Goal: Task Accomplishment & Management: Manage account settings

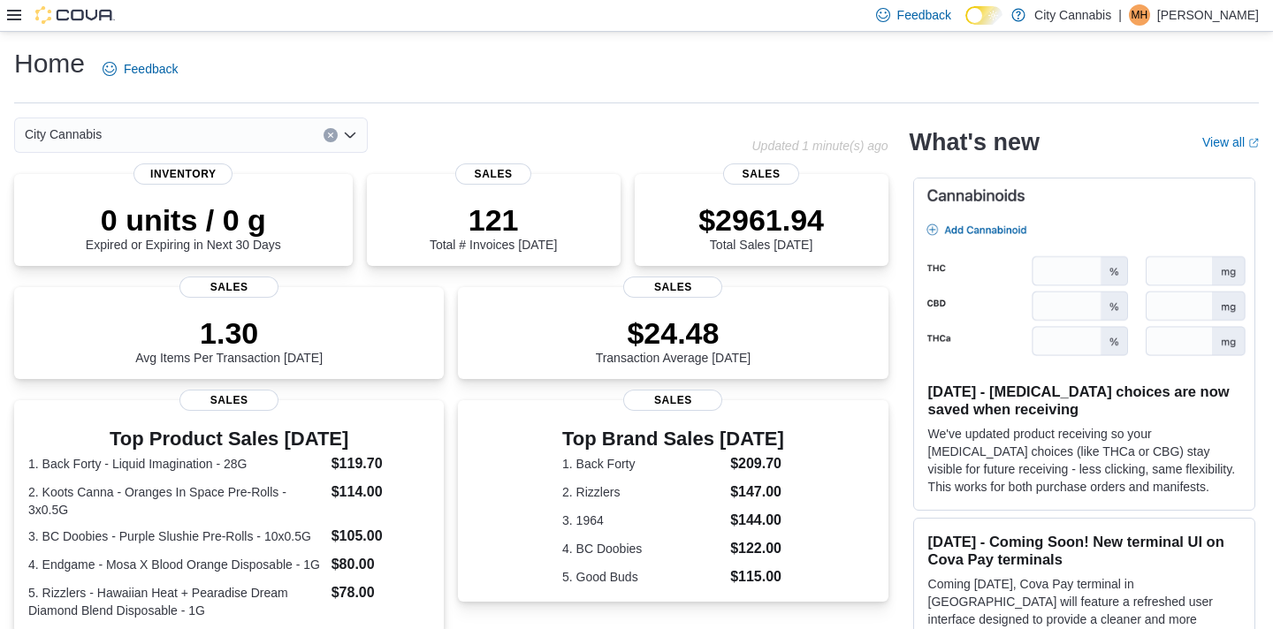
click at [14, 19] on icon at bounding box center [14, 15] width 14 height 11
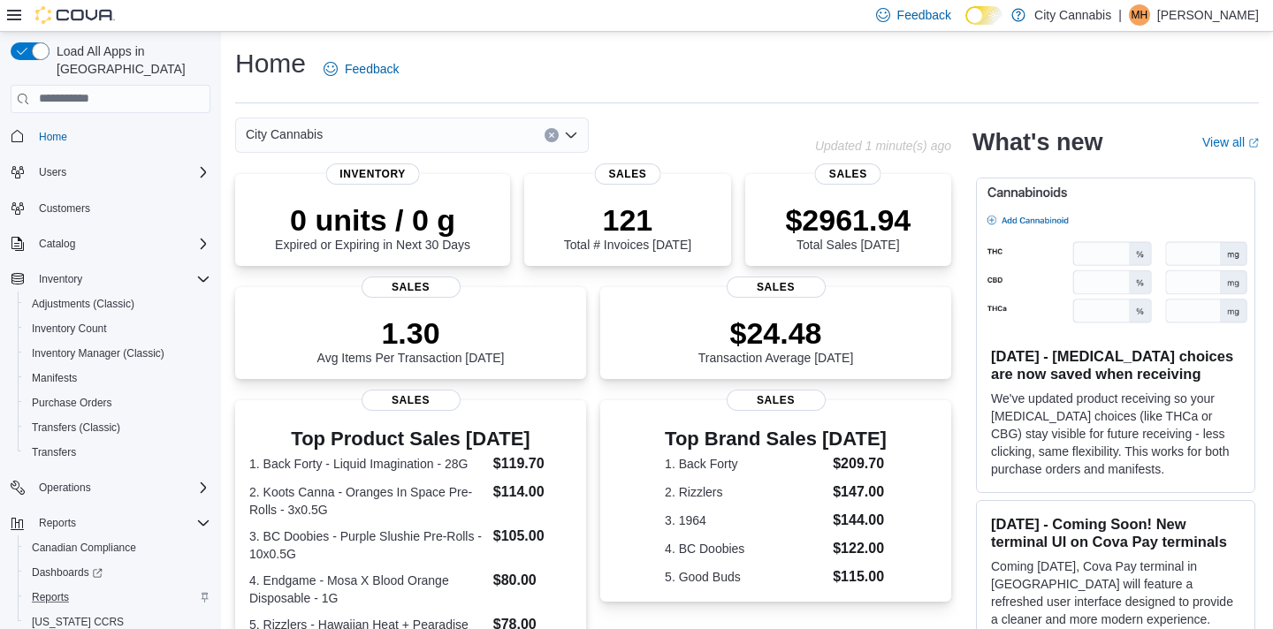
click at [113, 587] on div "Reports" at bounding box center [118, 597] width 186 height 21
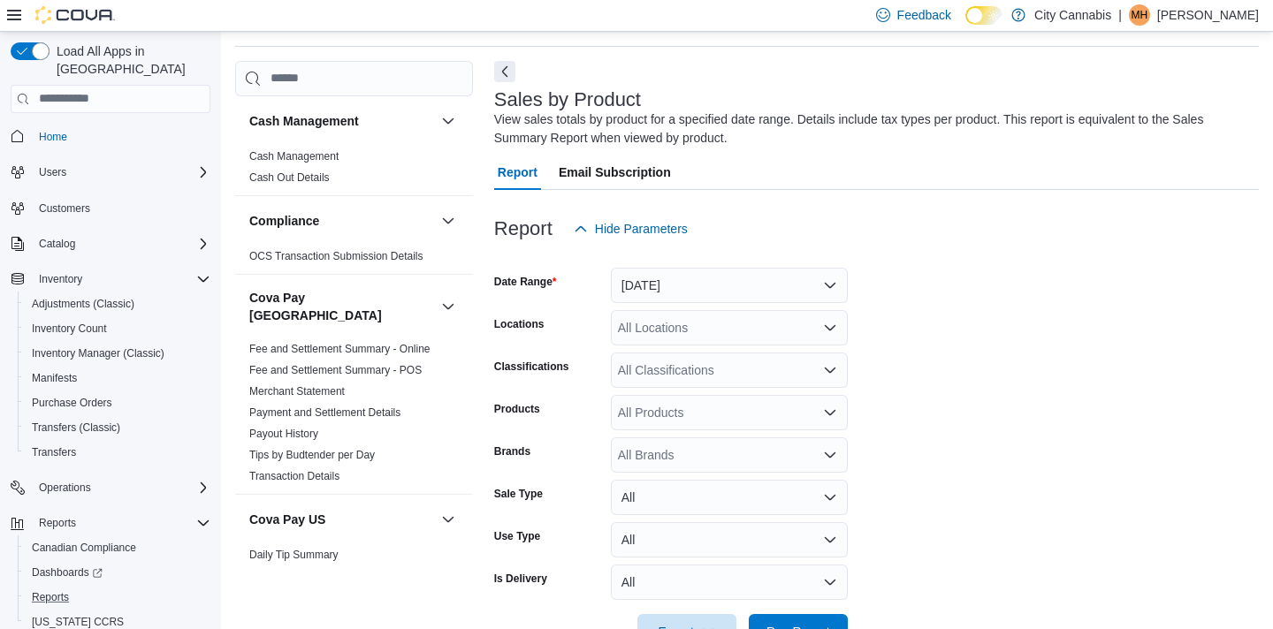
scroll to position [59, 0]
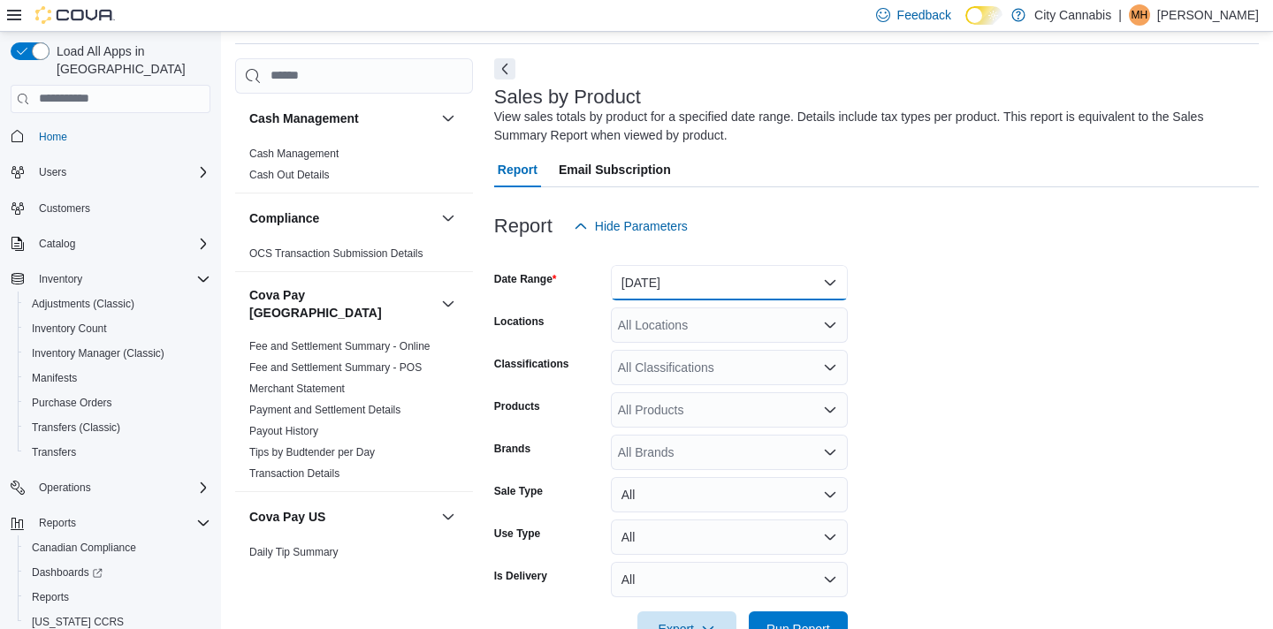
click at [716, 270] on button "Yesterday" at bounding box center [729, 282] width 237 height 35
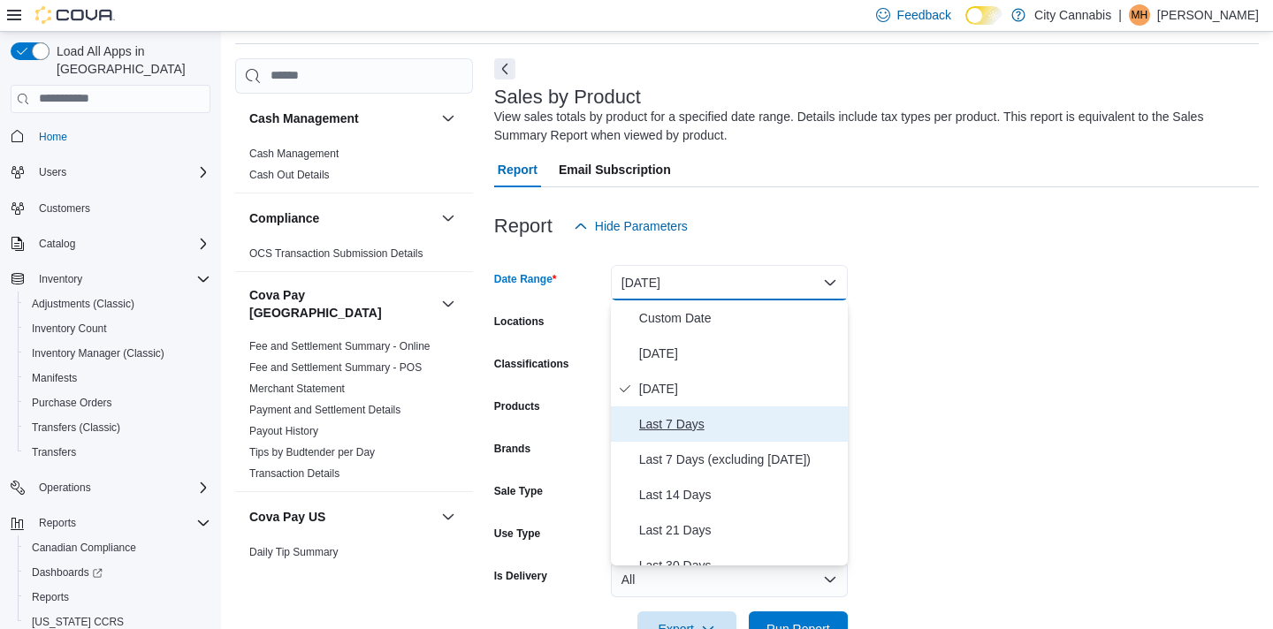
click at [683, 414] on span "Last 7 Days" at bounding box center [740, 424] width 202 height 21
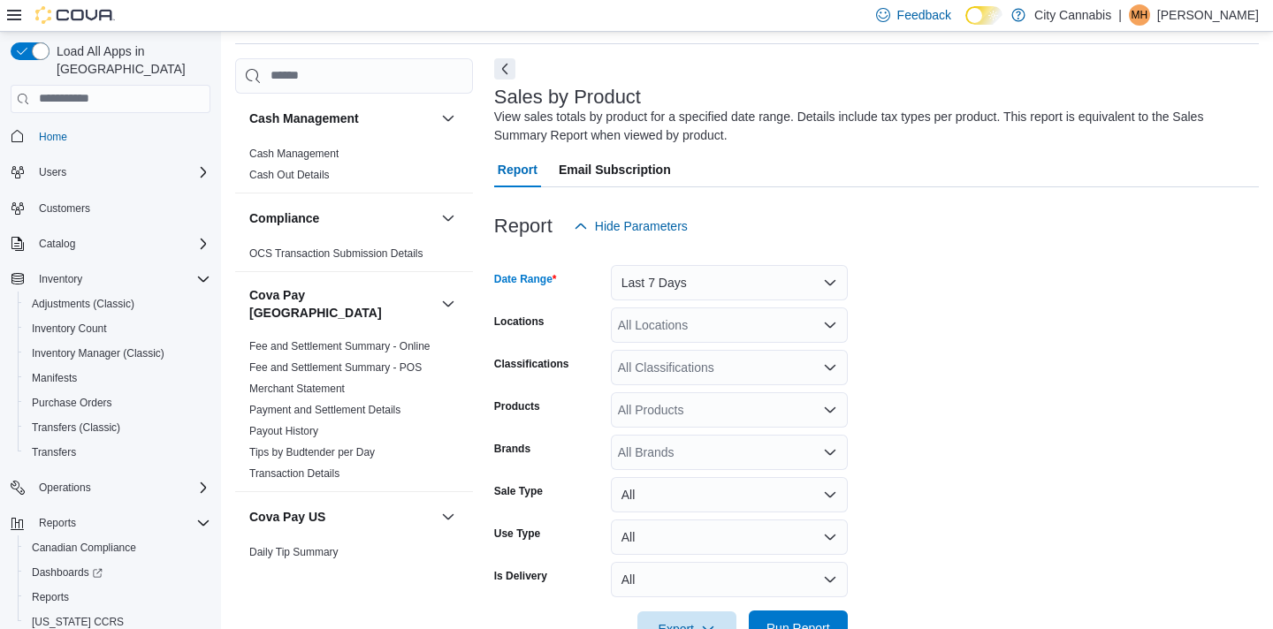
click at [782, 615] on span "Run Report" at bounding box center [798, 628] width 78 height 35
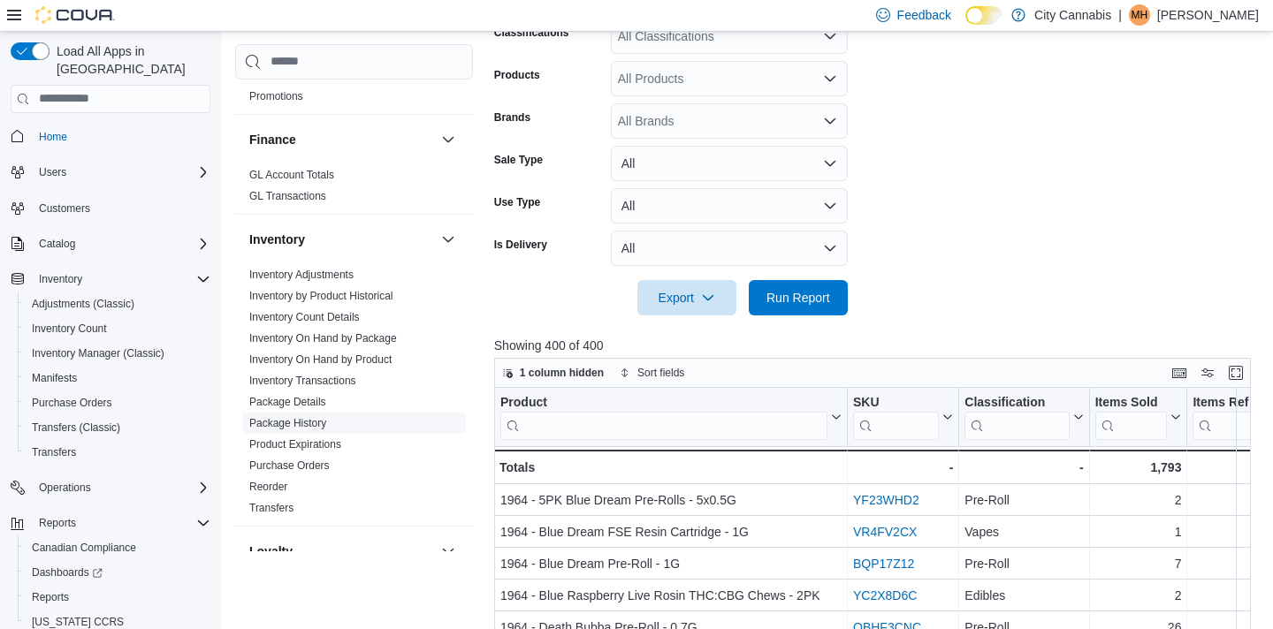
scroll to position [1200, 0]
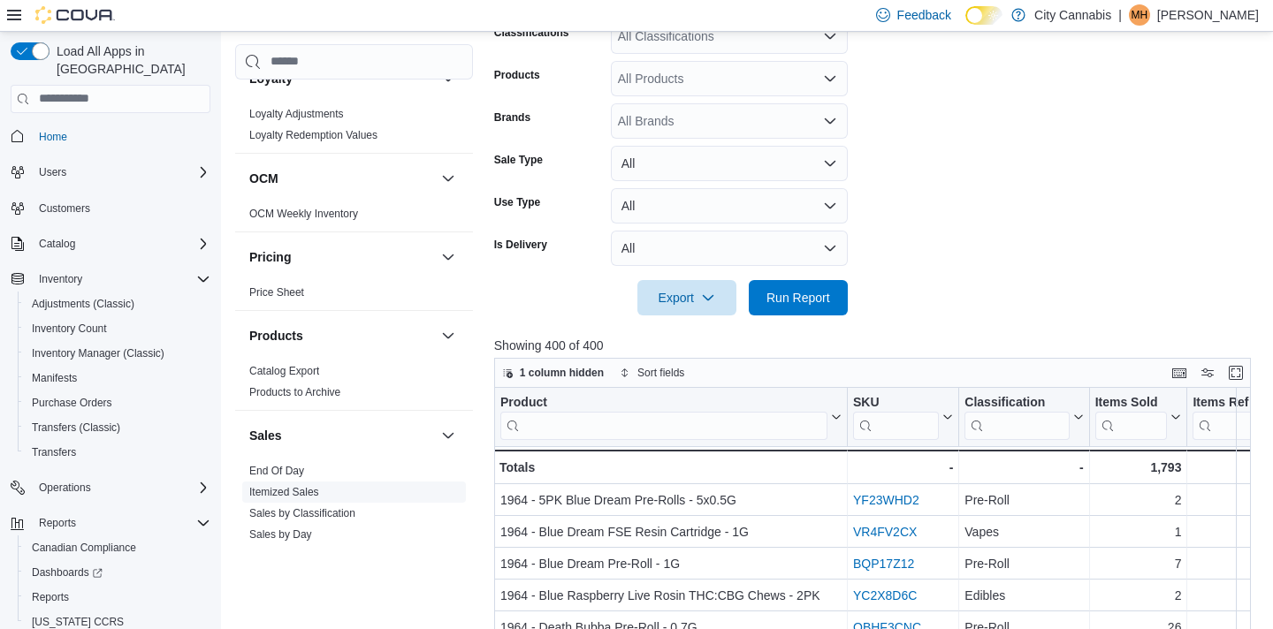
click at [293, 486] on link "Itemized Sales" at bounding box center [284, 492] width 70 height 12
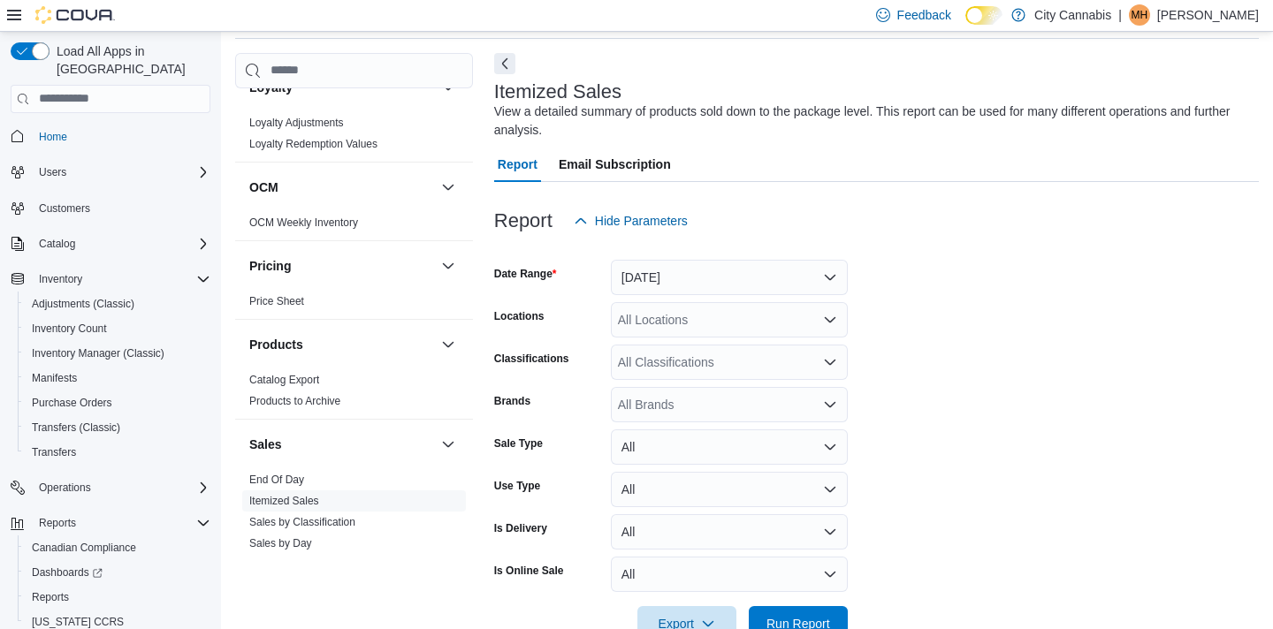
scroll to position [59, 0]
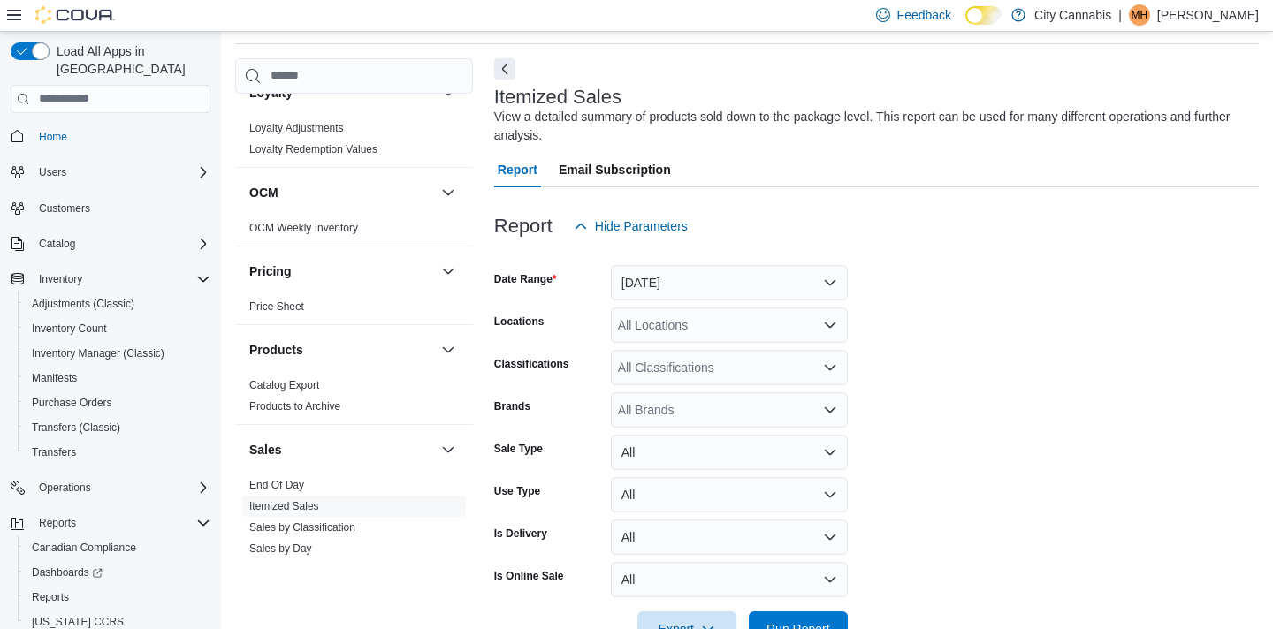
click at [610, 283] on div "Date Range Yesterday" at bounding box center [671, 282] width 354 height 35
click at [633, 279] on button "Yesterday" at bounding box center [729, 282] width 237 height 35
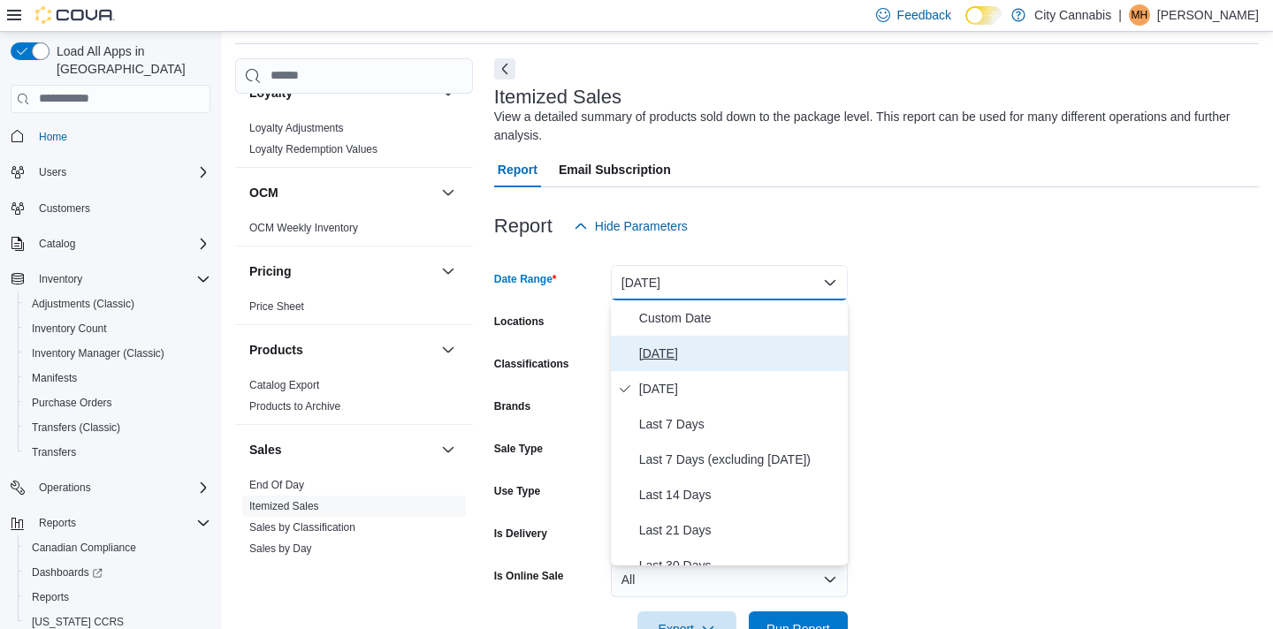
click at [640, 351] on span "Today" at bounding box center [740, 353] width 202 height 21
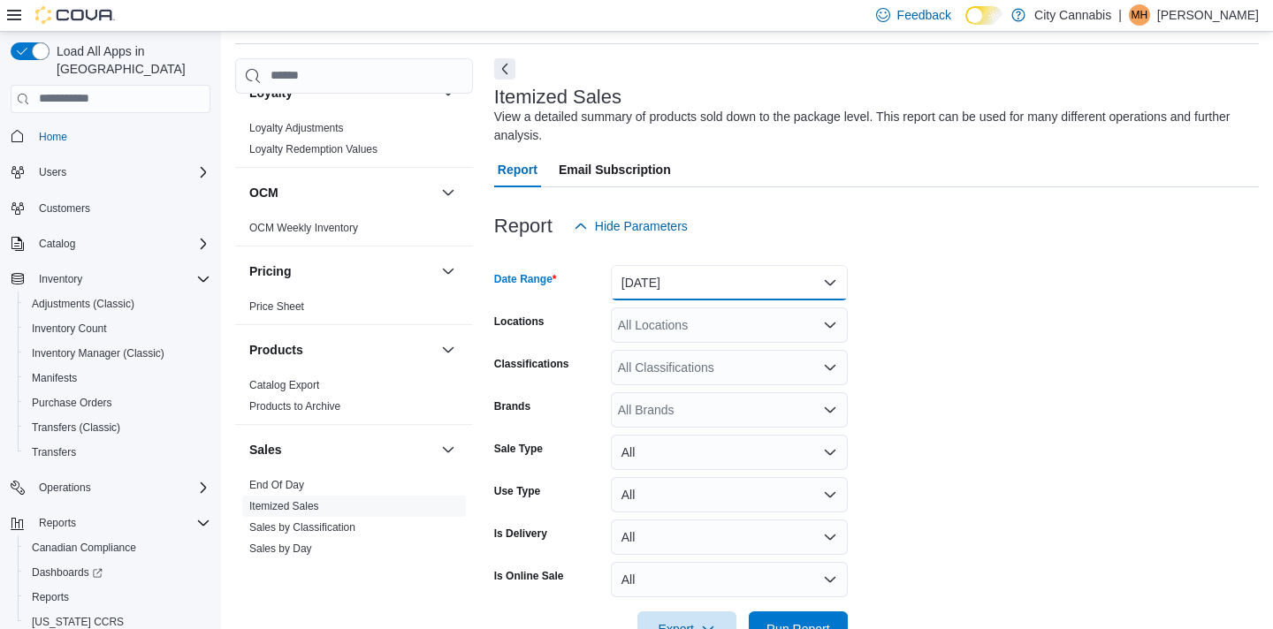
scroll to position [112, 0]
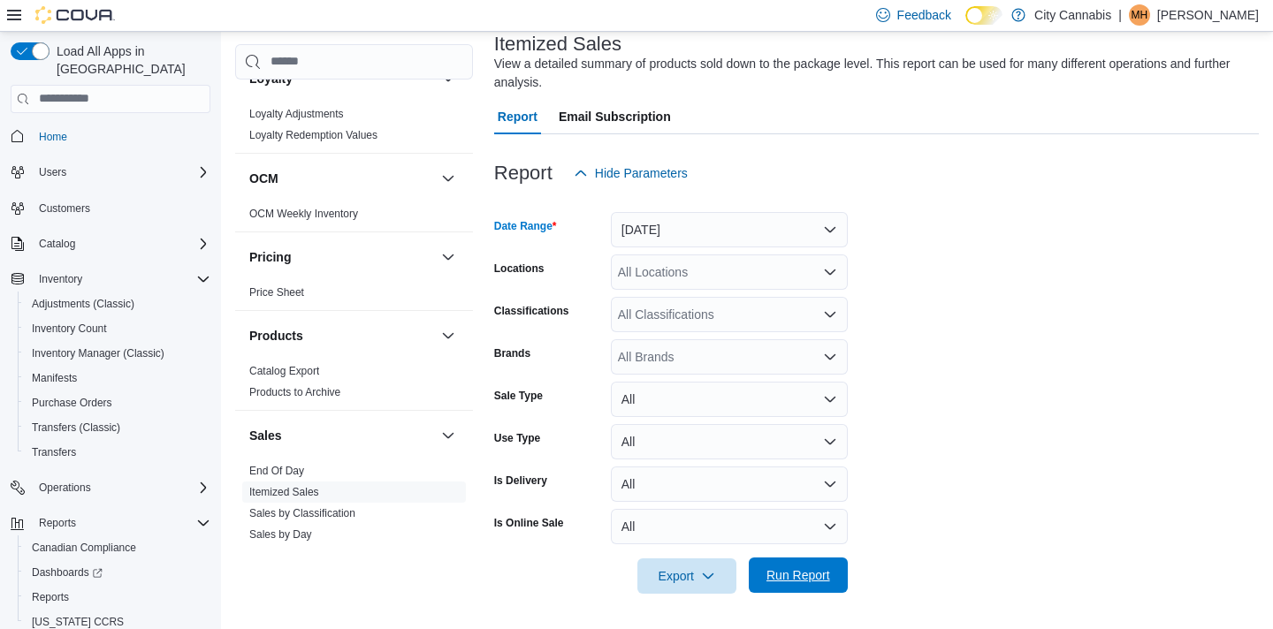
click at [799, 576] on span "Run Report" at bounding box center [799, 576] width 64 height 18
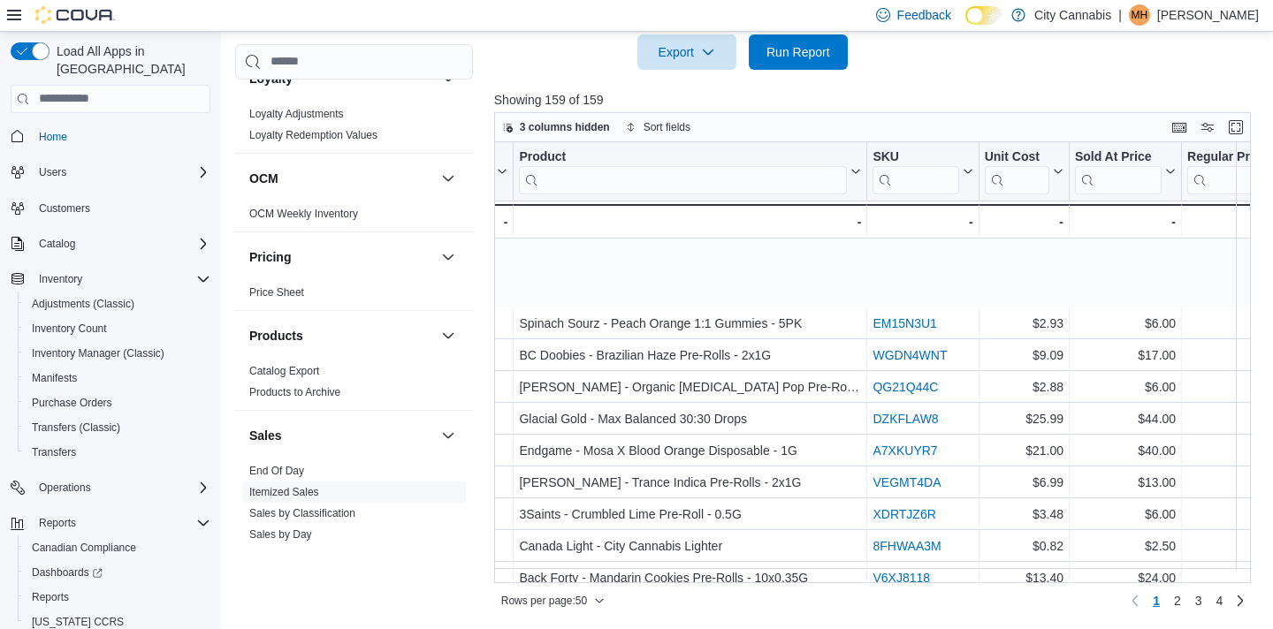
scroll to position [1260, 2269]
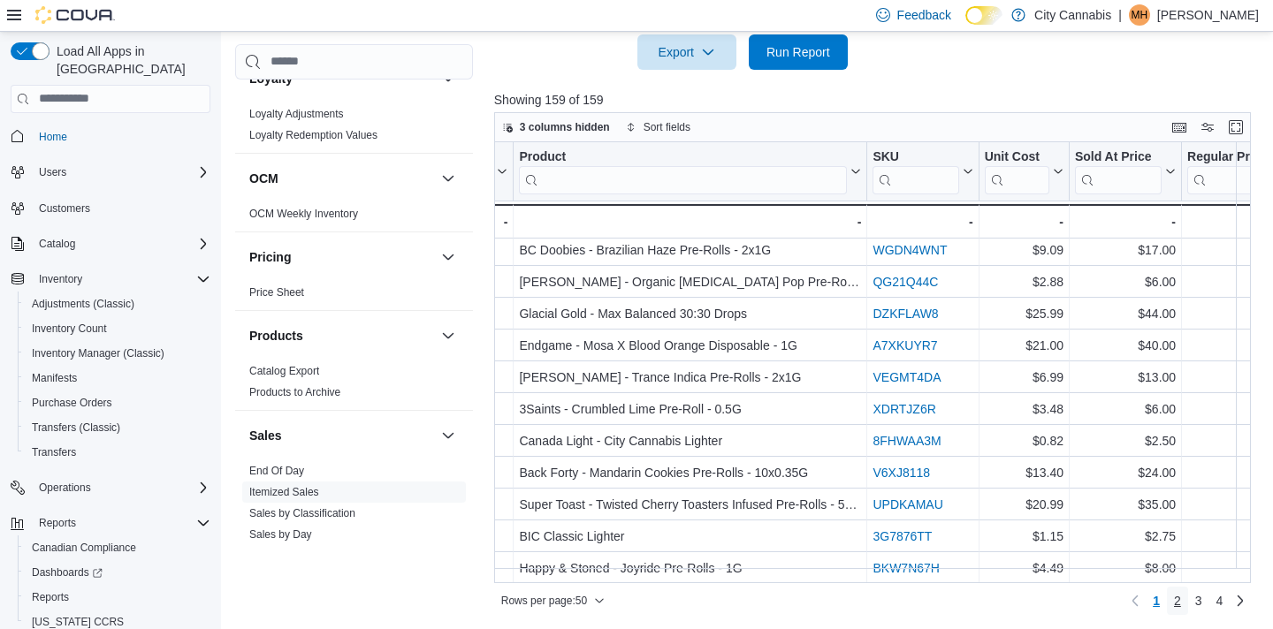
click at [1178, 596] on span "2" at bounding box center [1177, 601] width 7 height 18
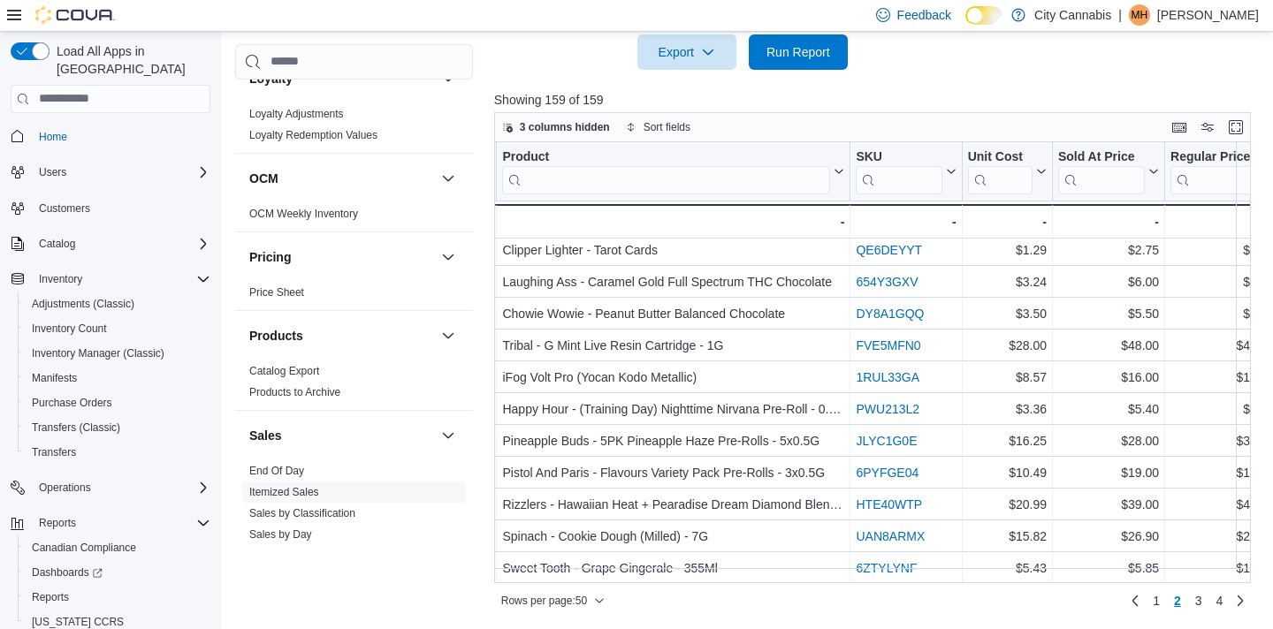
scroll to position [1260, 2286]
click at [1195, 605] on span "3" at bounding box center [1198, 601] width 7 height 18
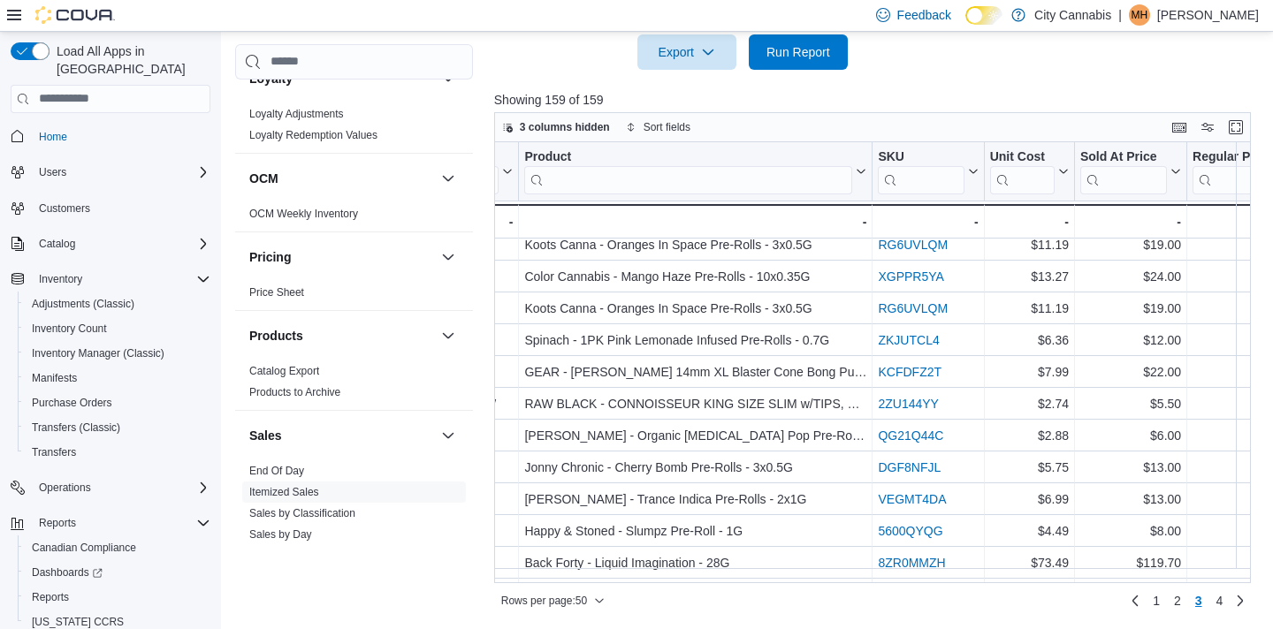
scroll to position [1260, 2264]
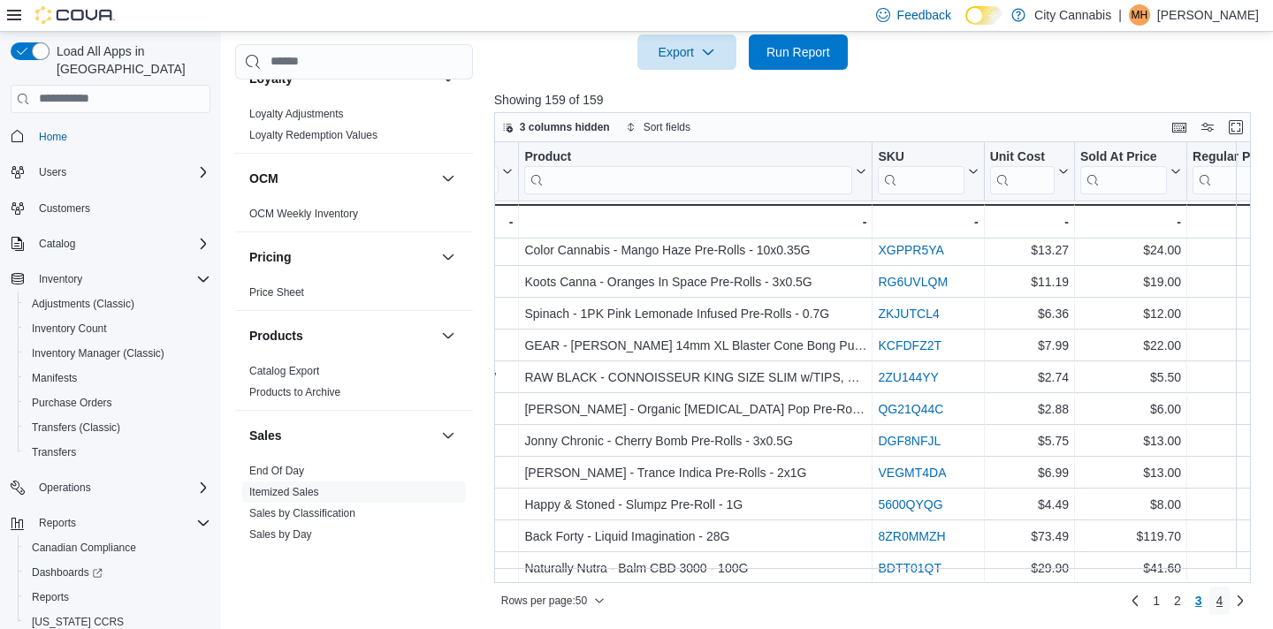
click at [1218, 599] on span "4" at bounding box center [1220, 601] width 7 height 18
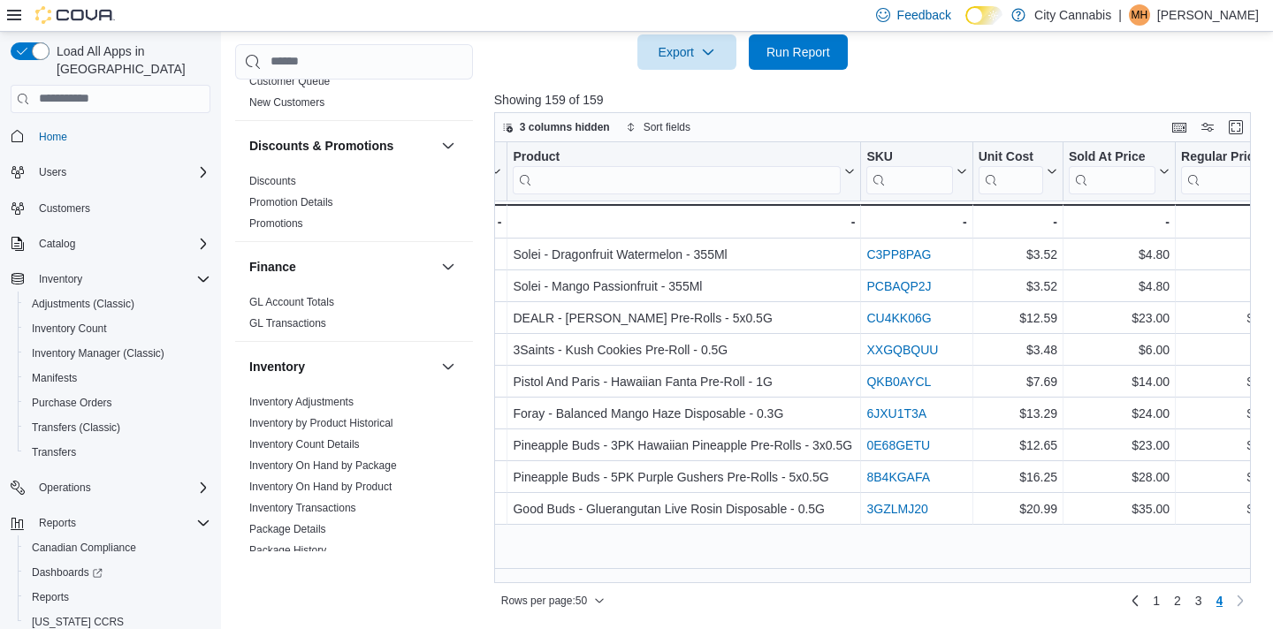
scroll to position [584, 0]
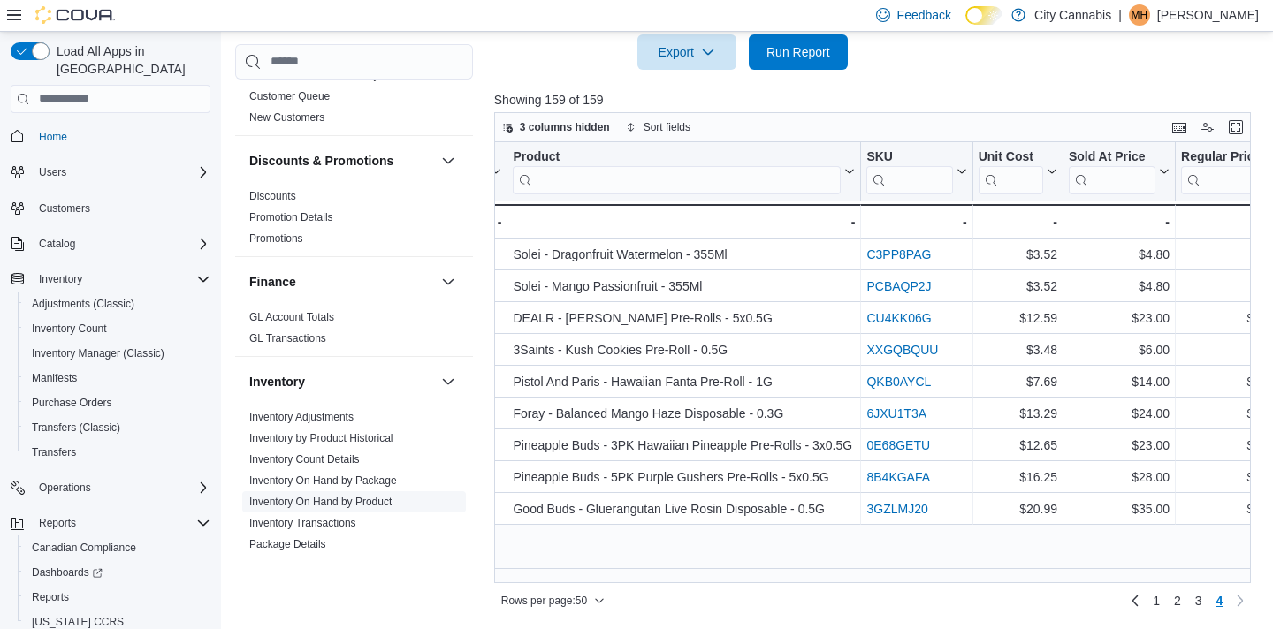
click at [385, 496] on link "Inventory On Hand by Product" at bounding box center [320, 502] width 142 height 12
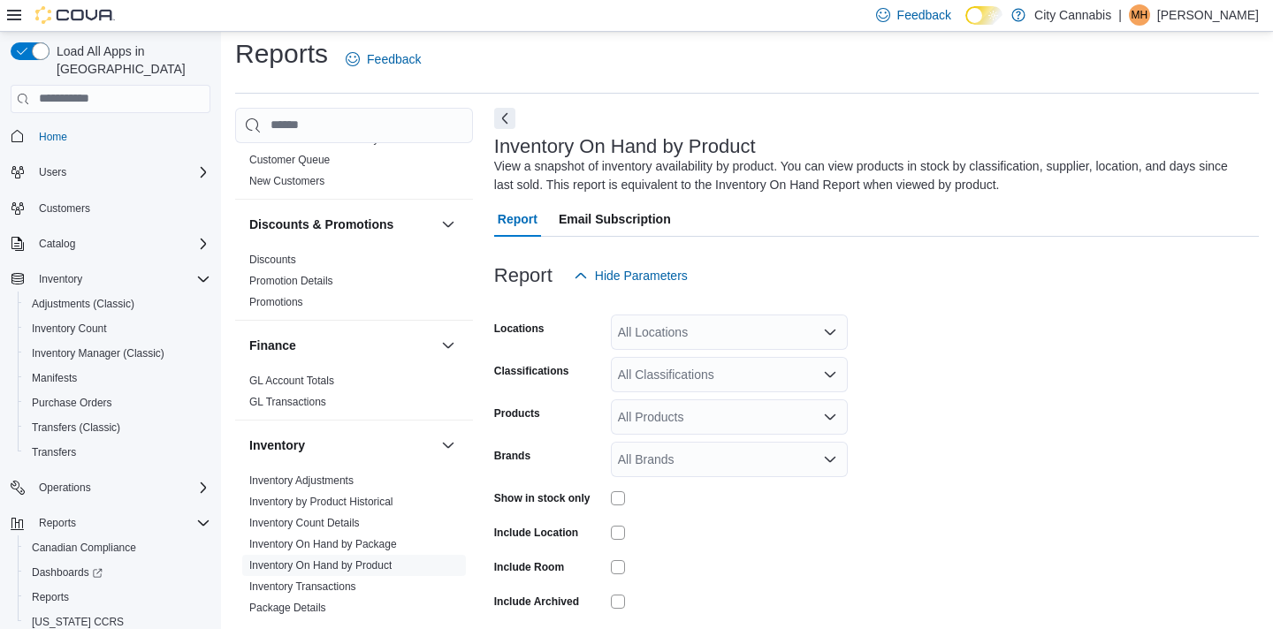
scroll to position [59, 0]
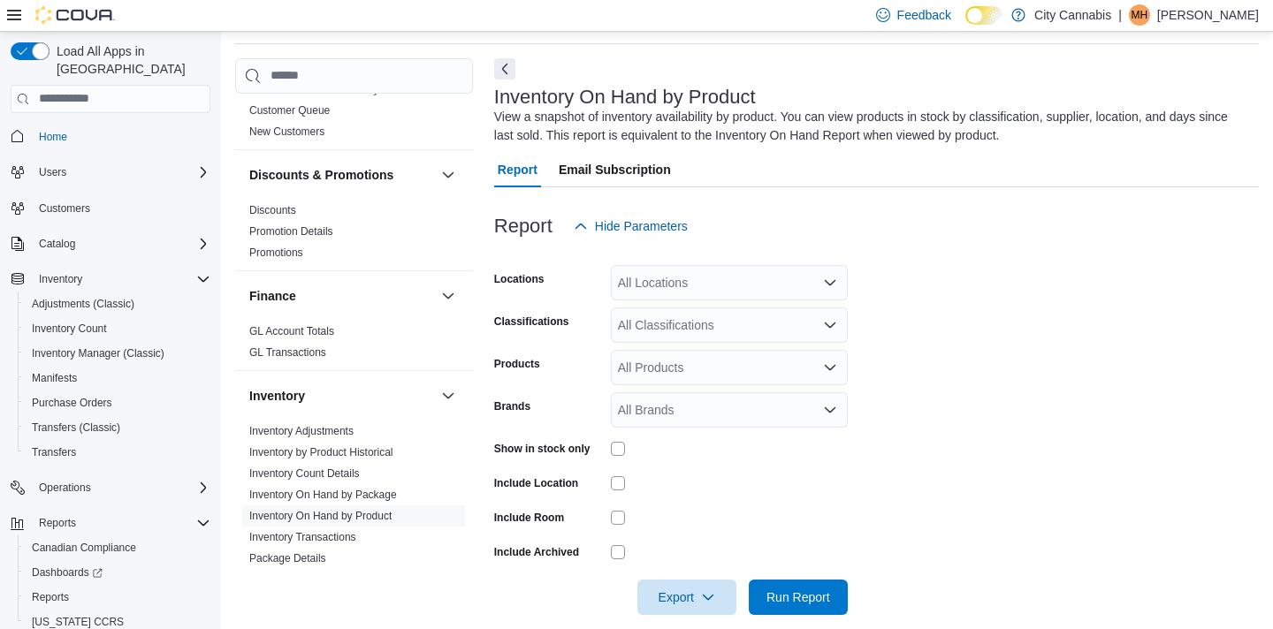
click at [740, 332] on div "All Classifications" at bounding box center [729, 325] width 237 height 35
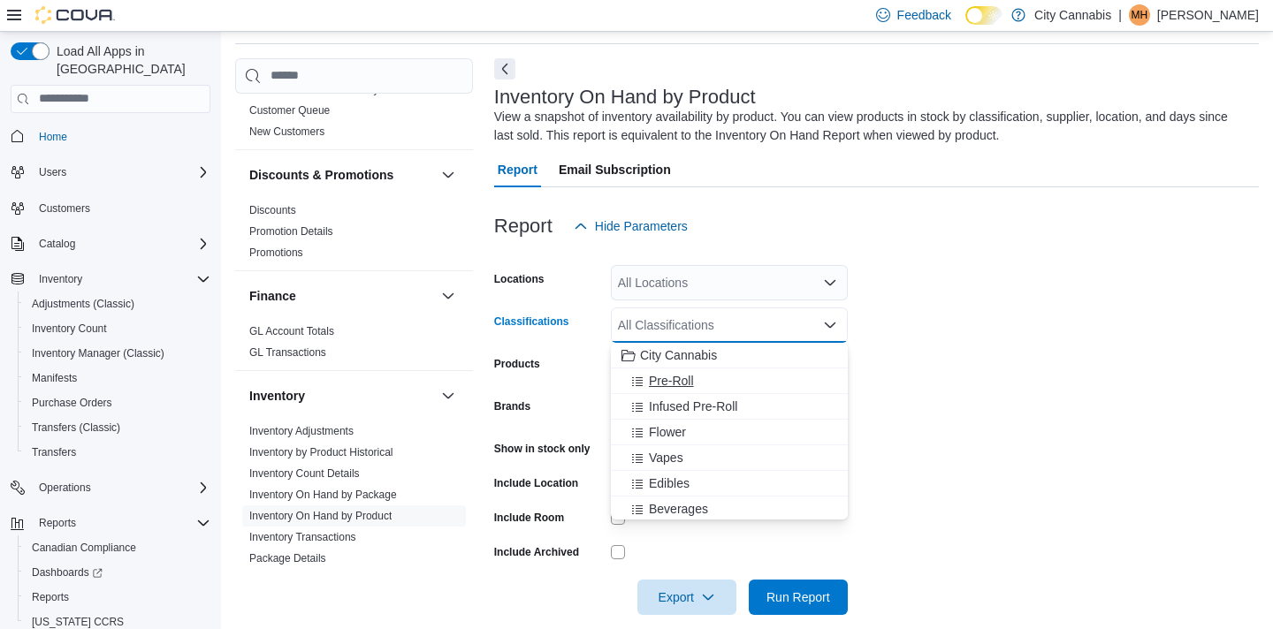
click at [721, 381] on div "Pre-Roll" at bounding box center [730, 381] width 216 height 18
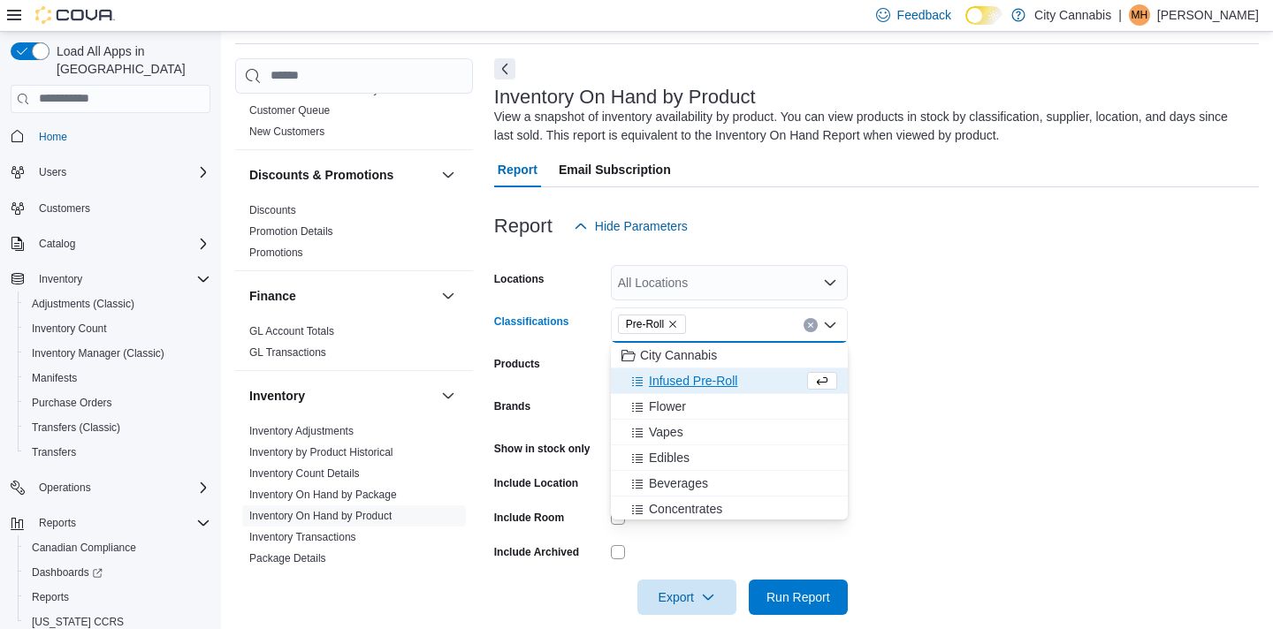
click at [586, 444] on label "Show in stock only" at bounding box center [542, 449] width 96 height 14
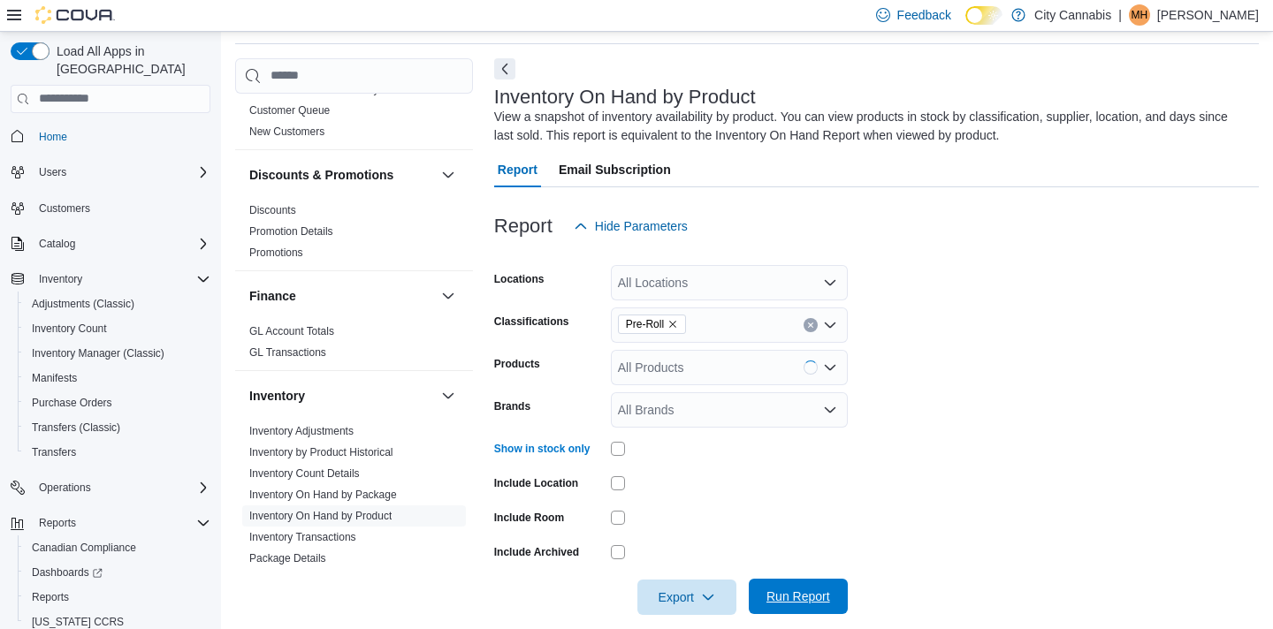
click at [799, 595] on span "Run Report" at bounding box center [799, 597] width 64 height 18
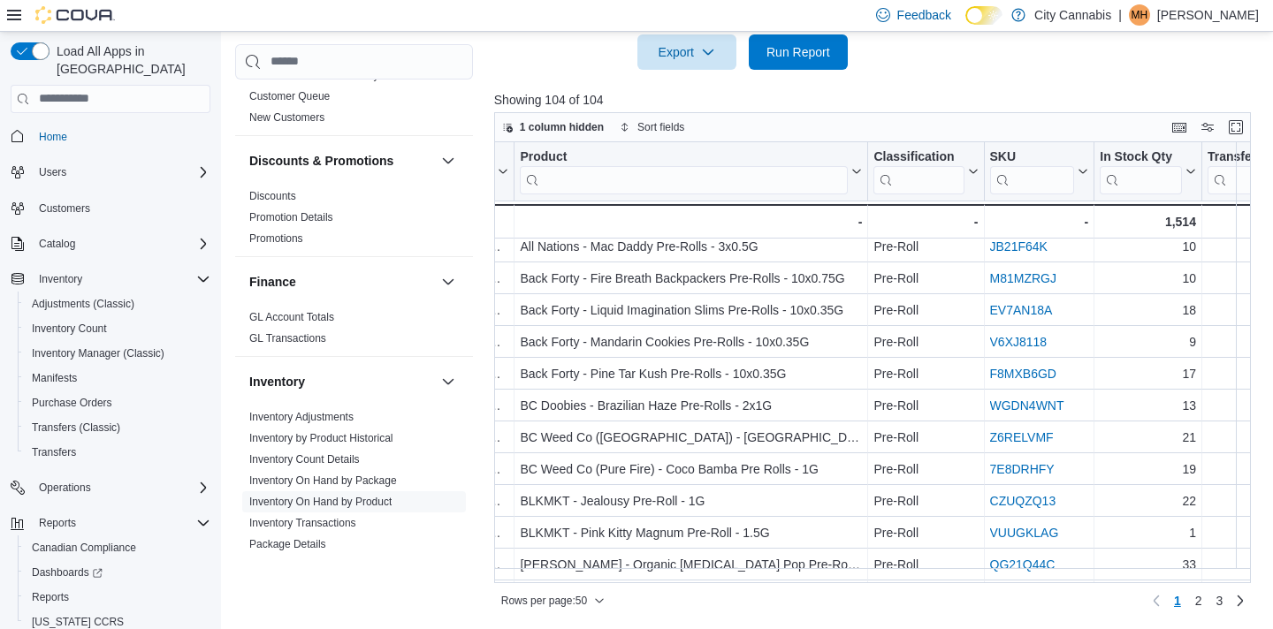
scroll to position [263, 106]
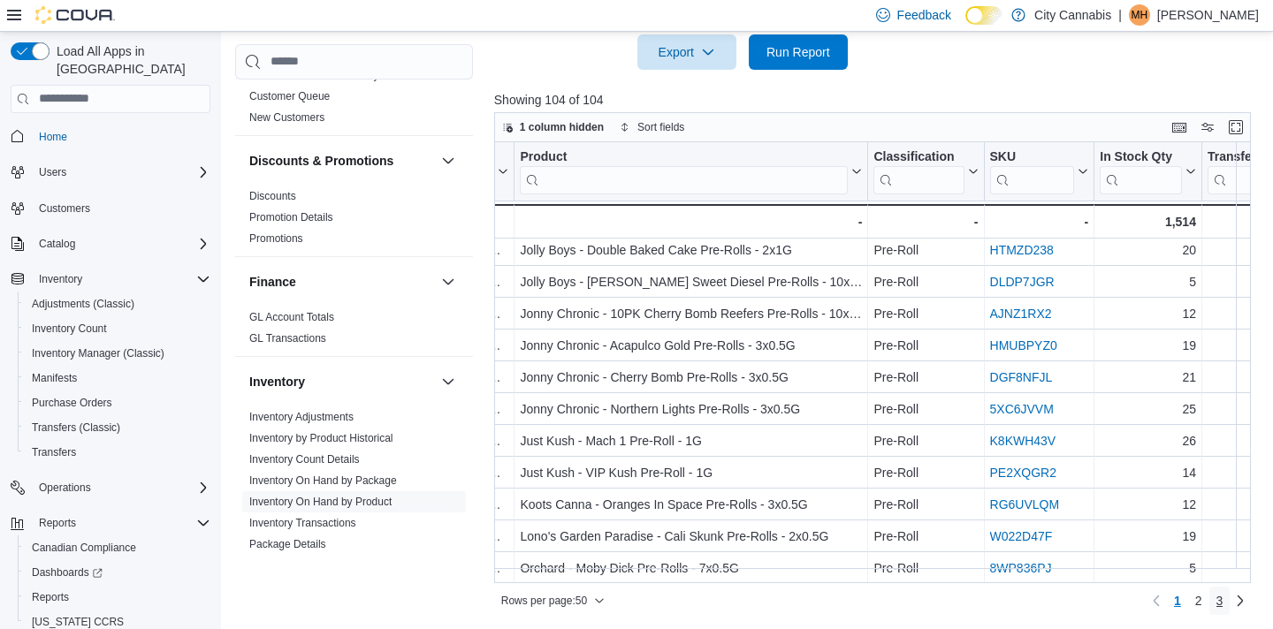
click at [1225, 598] on link "3" at bounding box center [1219, 601] width 21 height 28
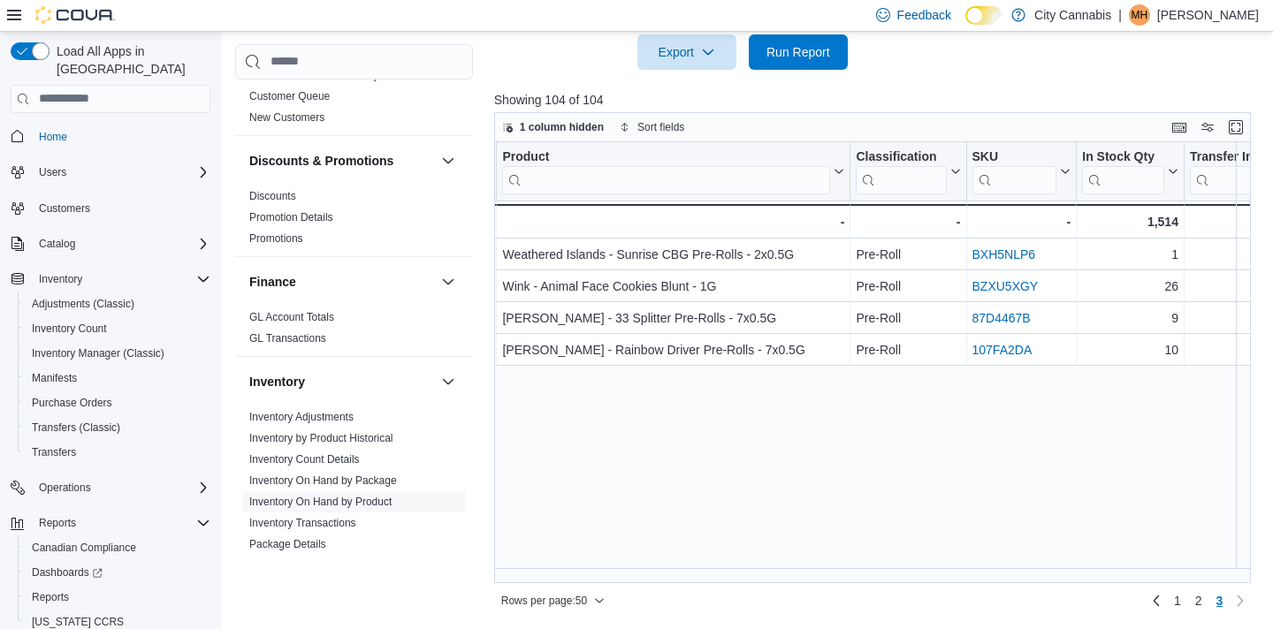
scroll to position [0, 139]
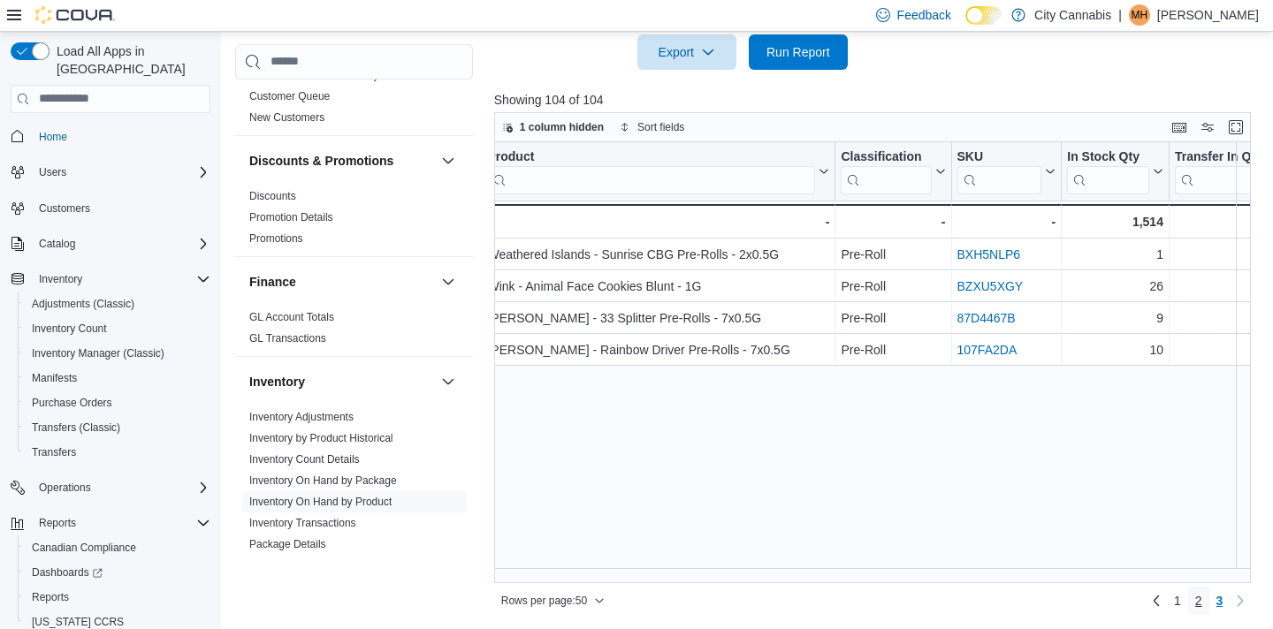
click at [1197, 602] on span "2" at bounding box center [1198, 601] width 7 height 18
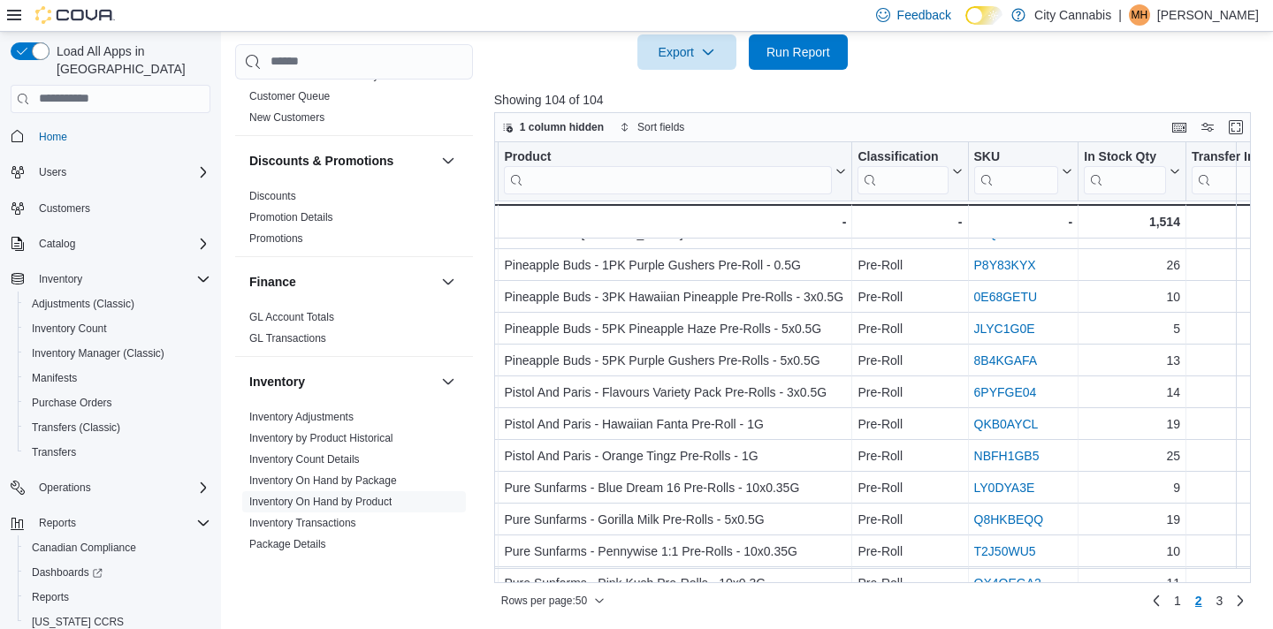
scroll to position [0, 122]
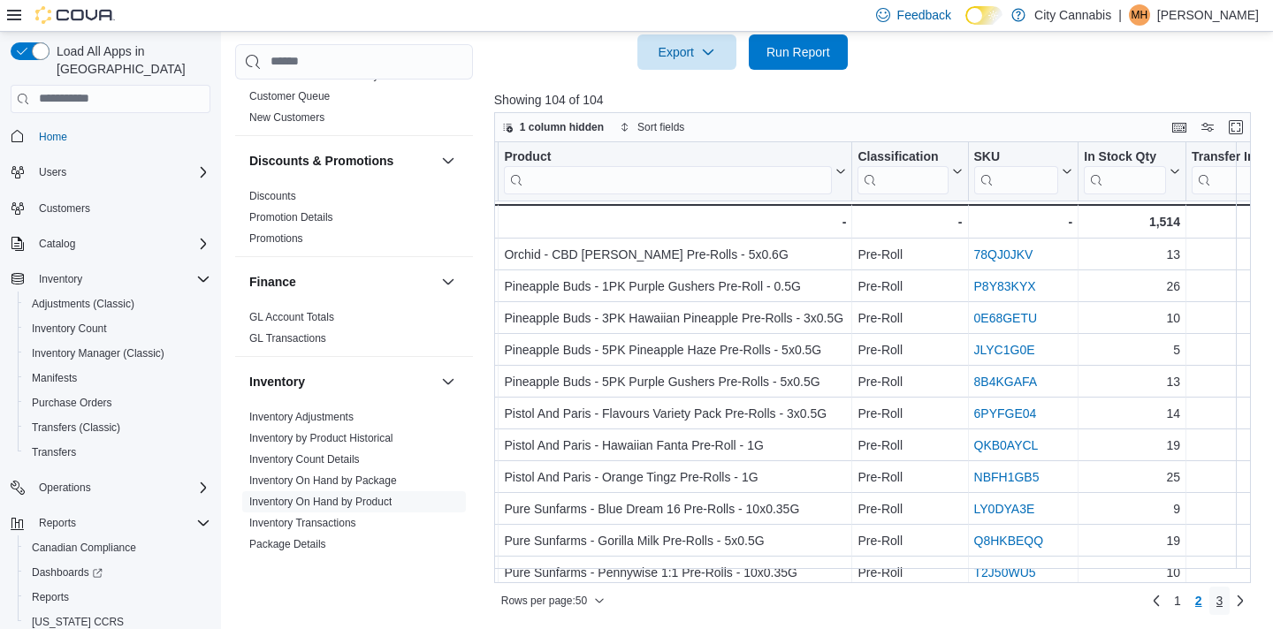
click at [1219, 606] on span "3" at bounding box center [1220, 601] width 7 height 18
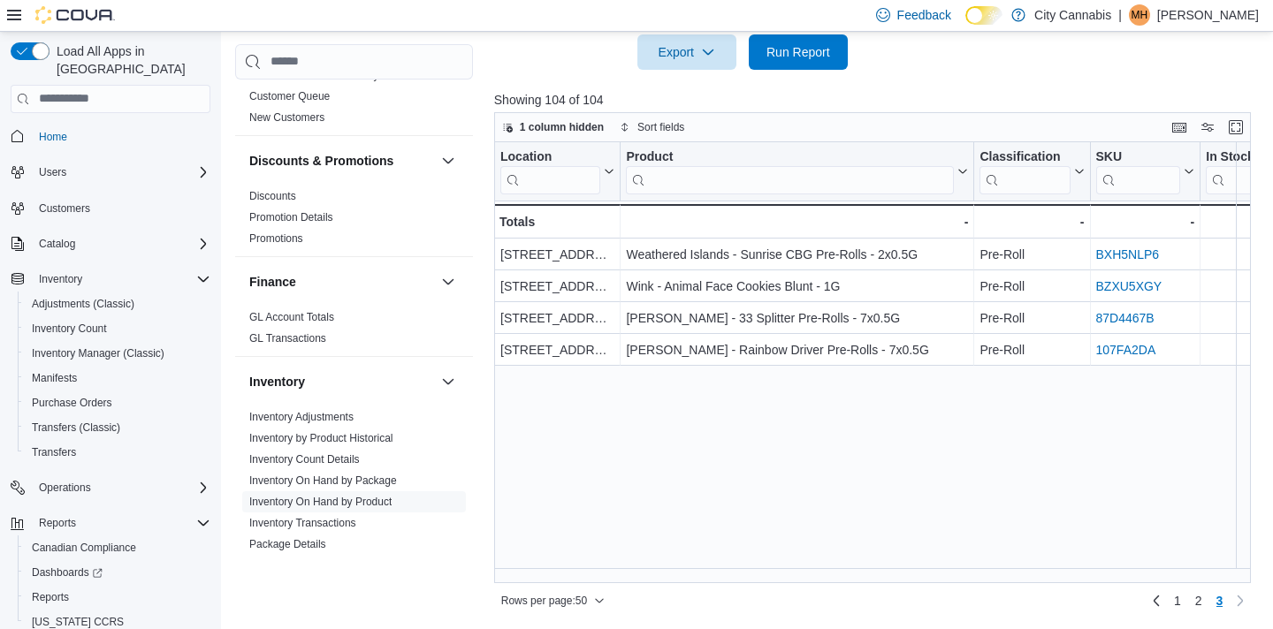
scroll to position [0, 54]
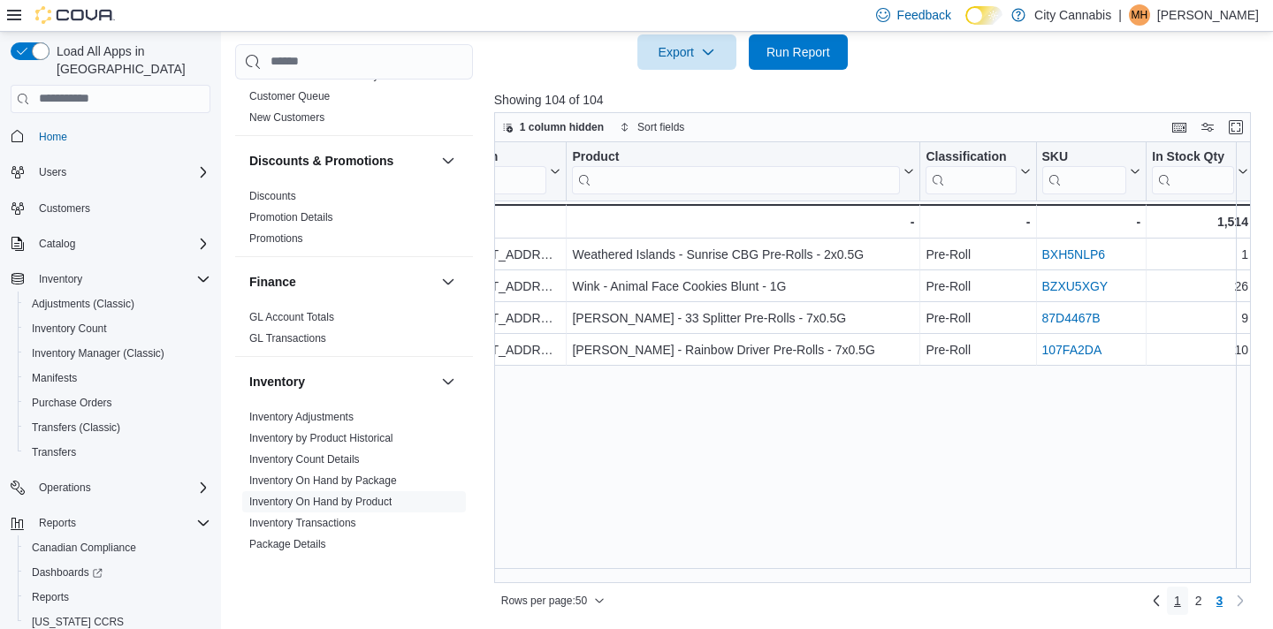
click at [1174, 599] on span "1" at bounding box center [1177, 601] width 7 height 18
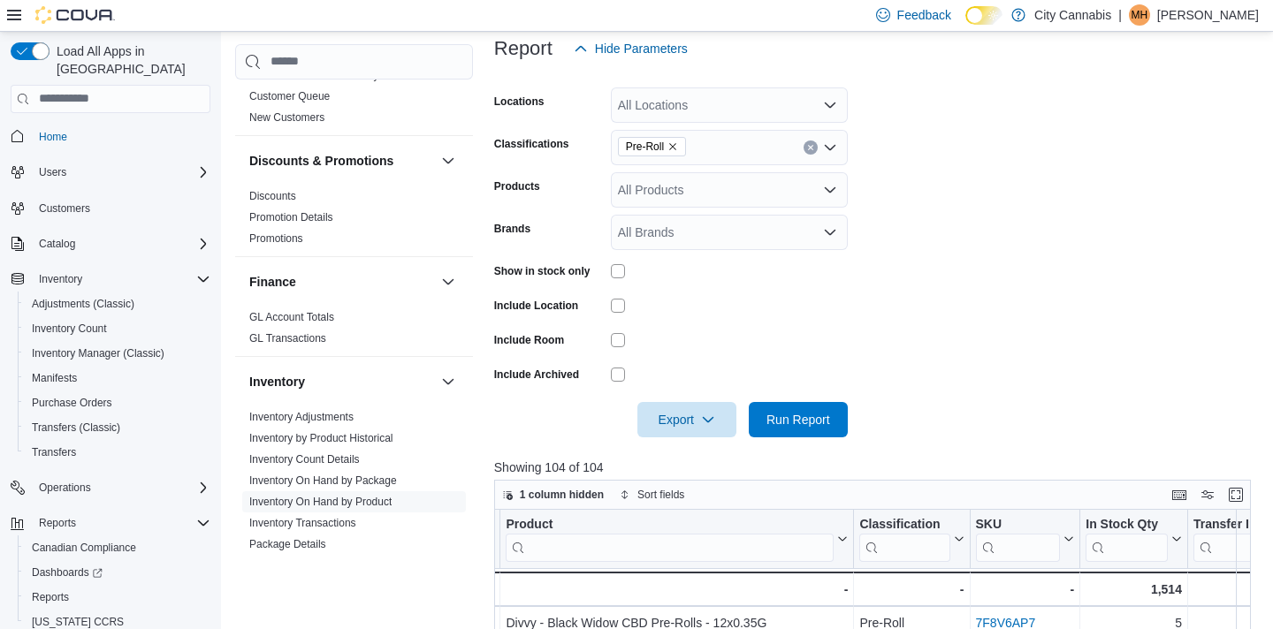
scroll to position [238, 0]
click at [816, 149] on button "Clear input" at bounding box center [811, 147] width 14 height 14
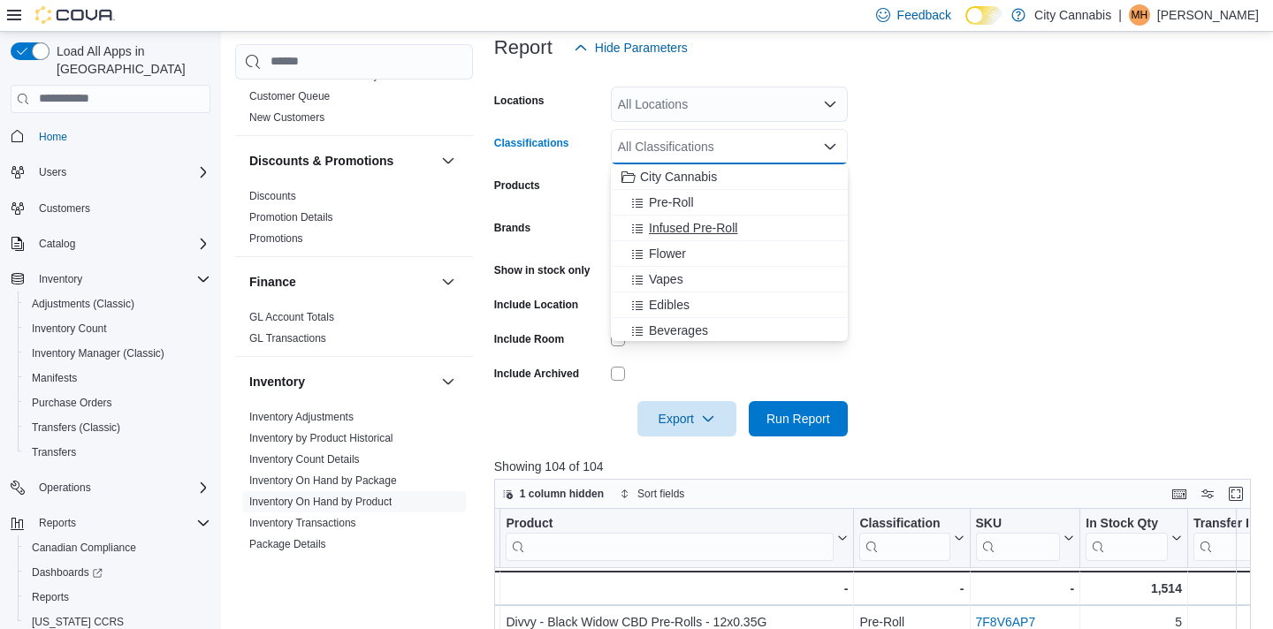
click at [781, 231] on div "Infused Pre-Roll" at bounding box center [730, 228] width 216 height 18
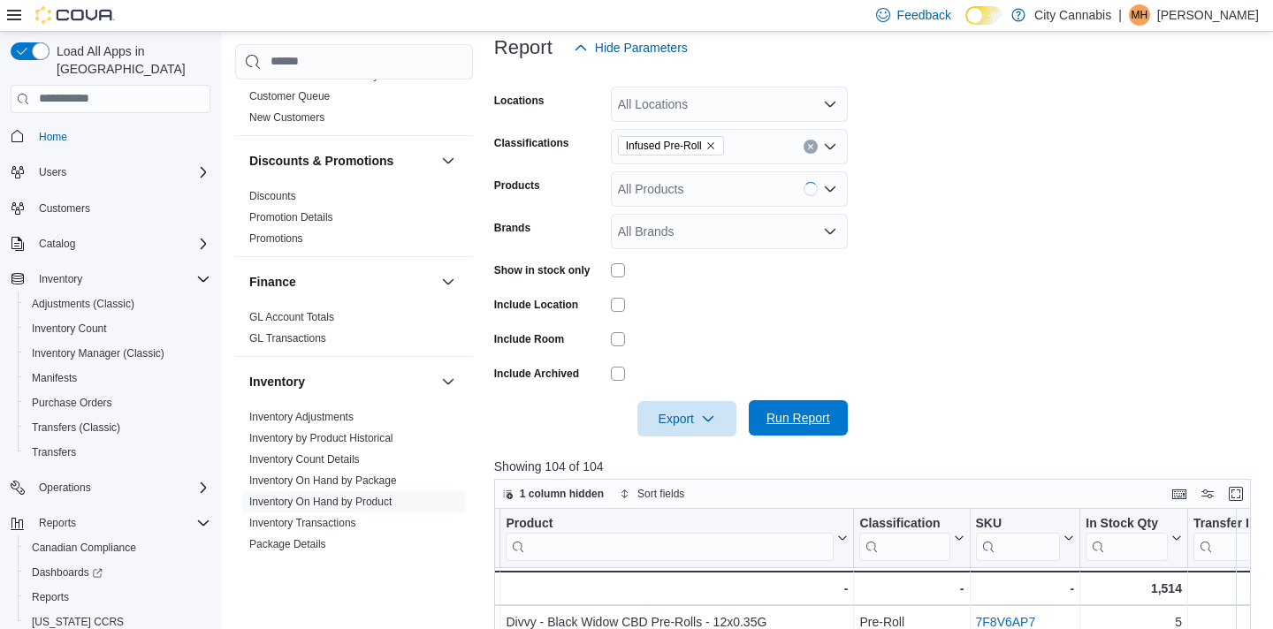
click at [801, 425] on span "Run Report" at bounding box center [799, 418] width 64 height 18
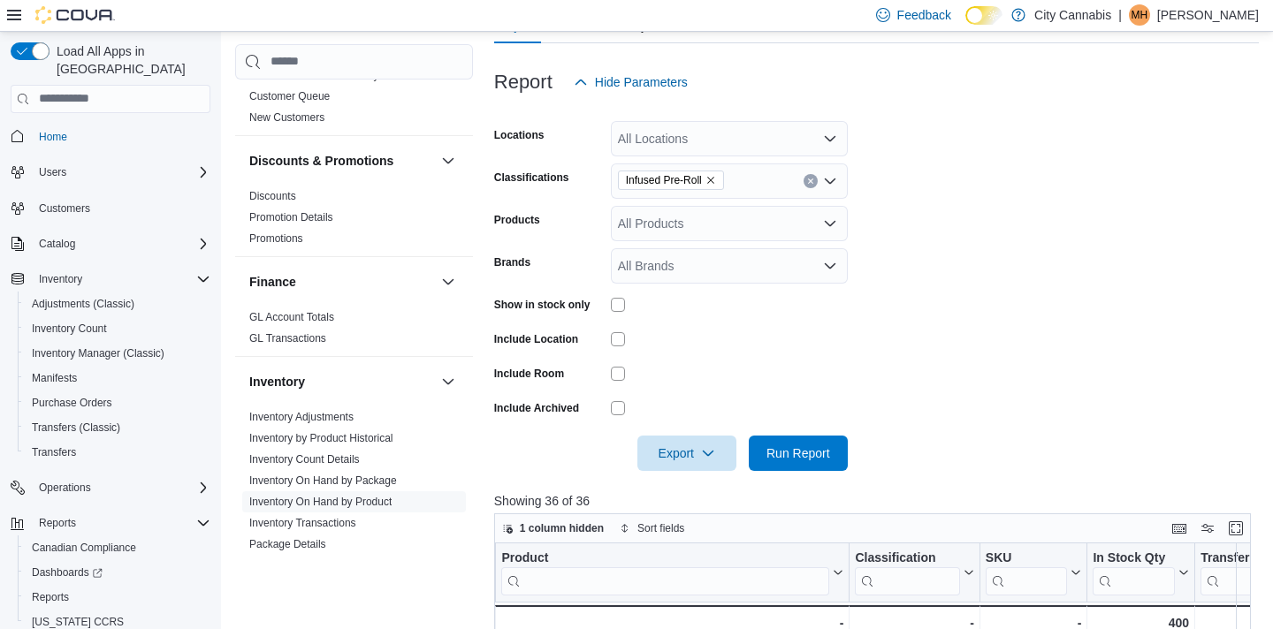
scroll to position [195, 0]
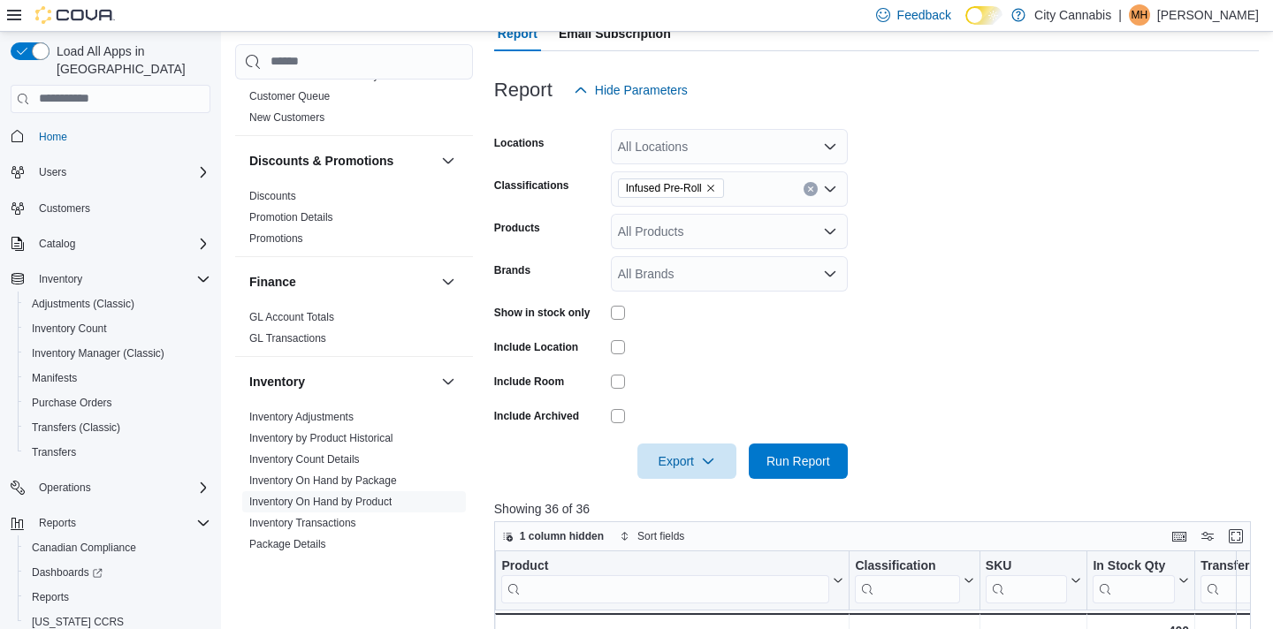
click at [812, 187] on icon "Clear input" at bounding box center [810, 189] width 4 height 4
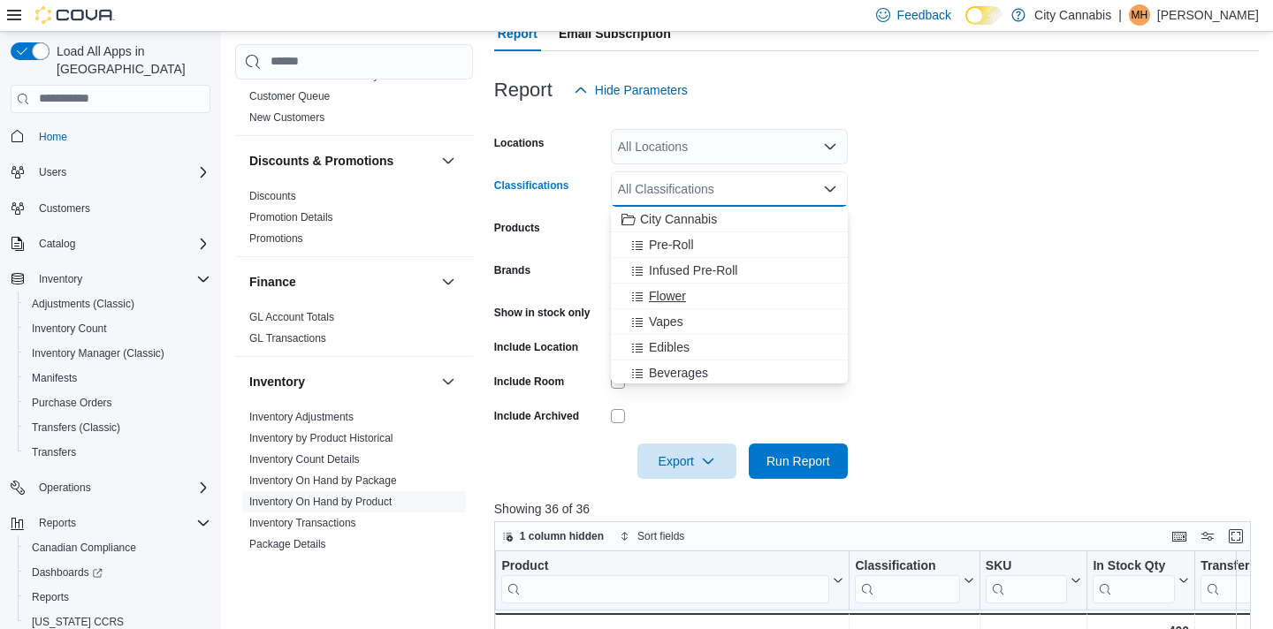
click at [785, 297] on div "Flower" at bounding box center [730, 296] width 216 height 18
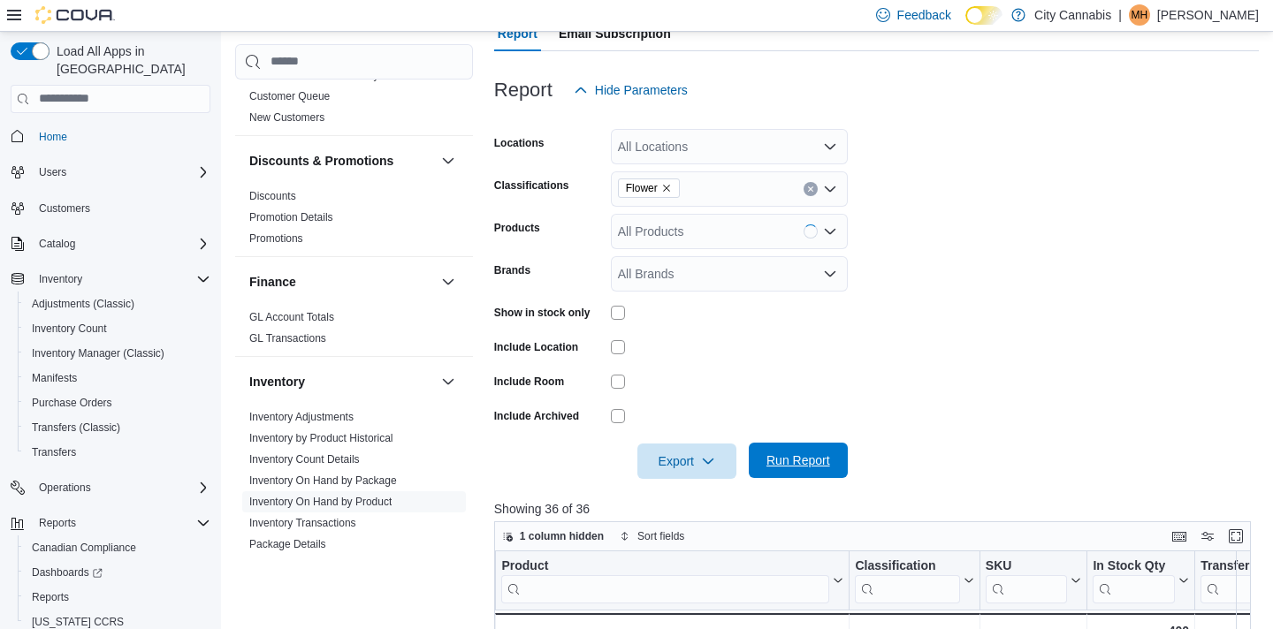
click at [793, 454] on span "Run Report" at bounding box center [799, 461] width 64 height 18
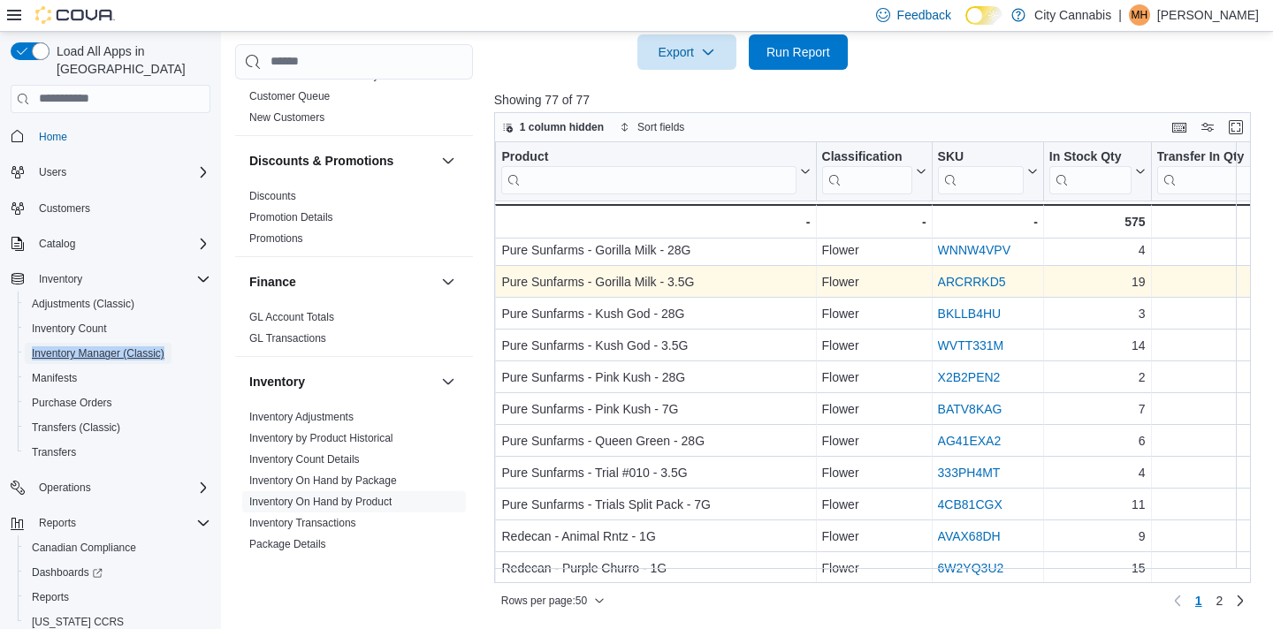
scroll to position [1260, 125]
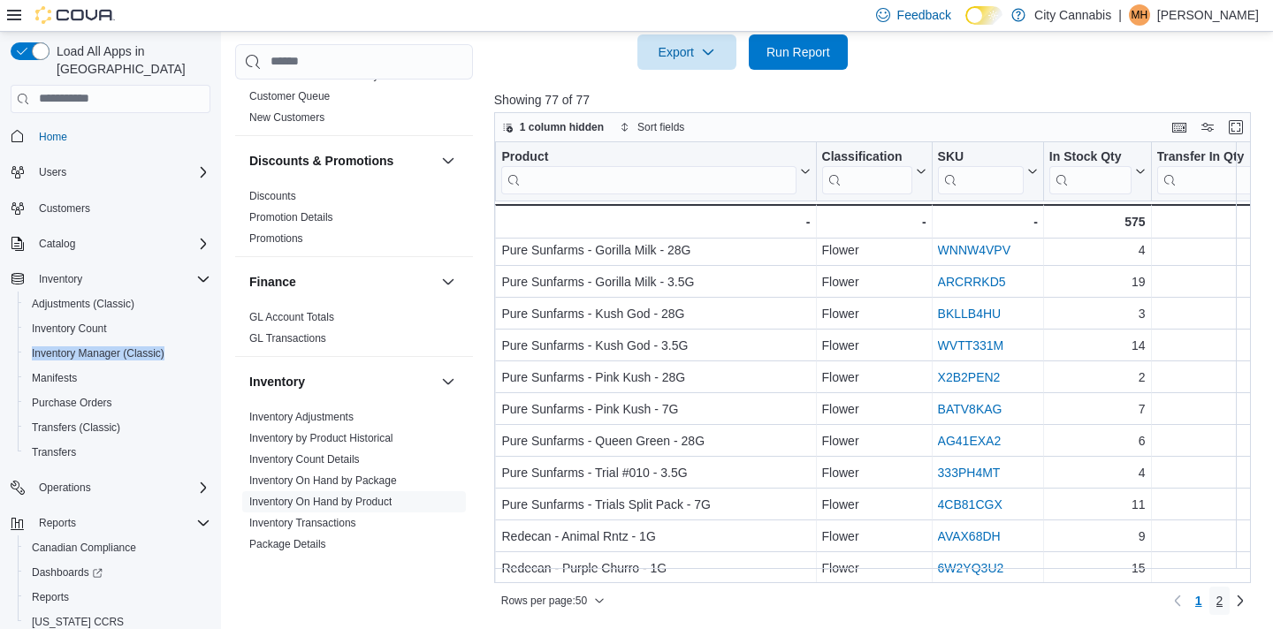
click at [1217, 599] on span "2" at bounding box center [1220, 601] width 7 height 18
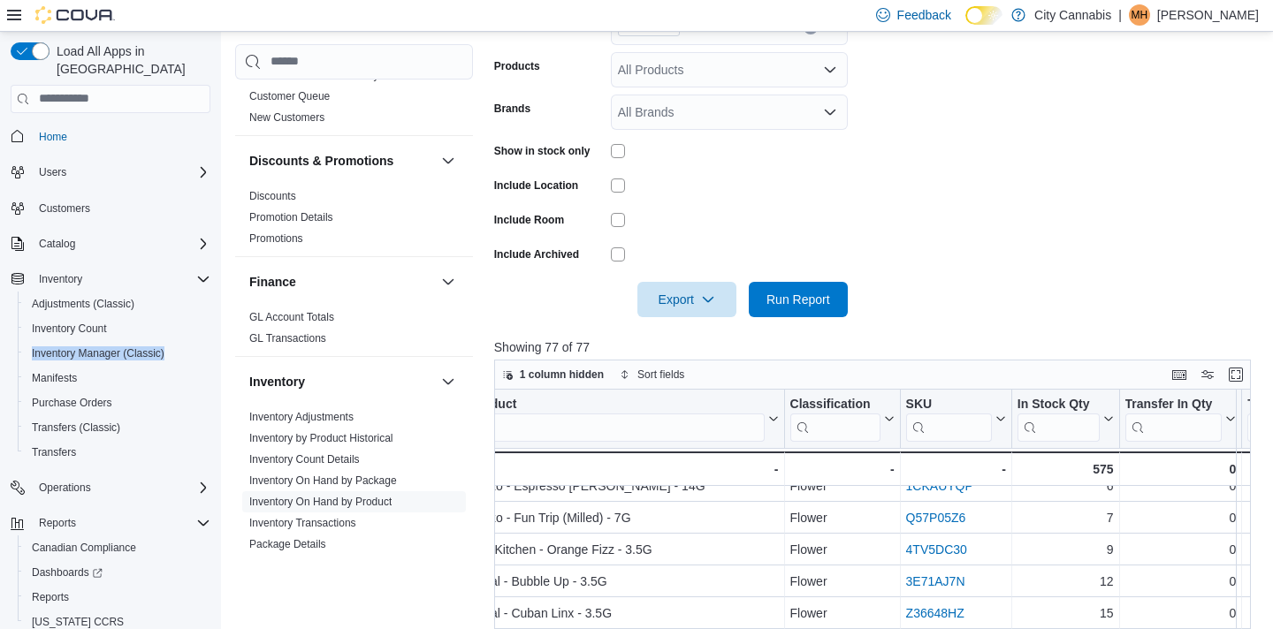
scroll to position [148, 0]
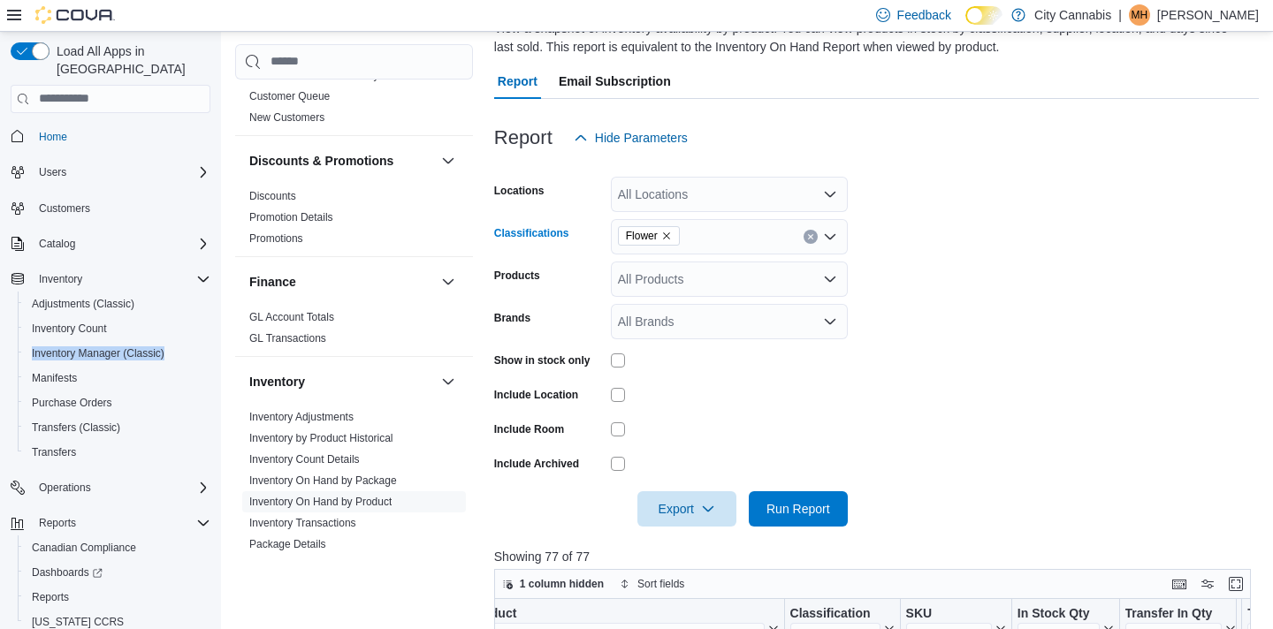
click at [812, 235] on icon "Clear input" at bounding box center [810, 236] width 7 height 7
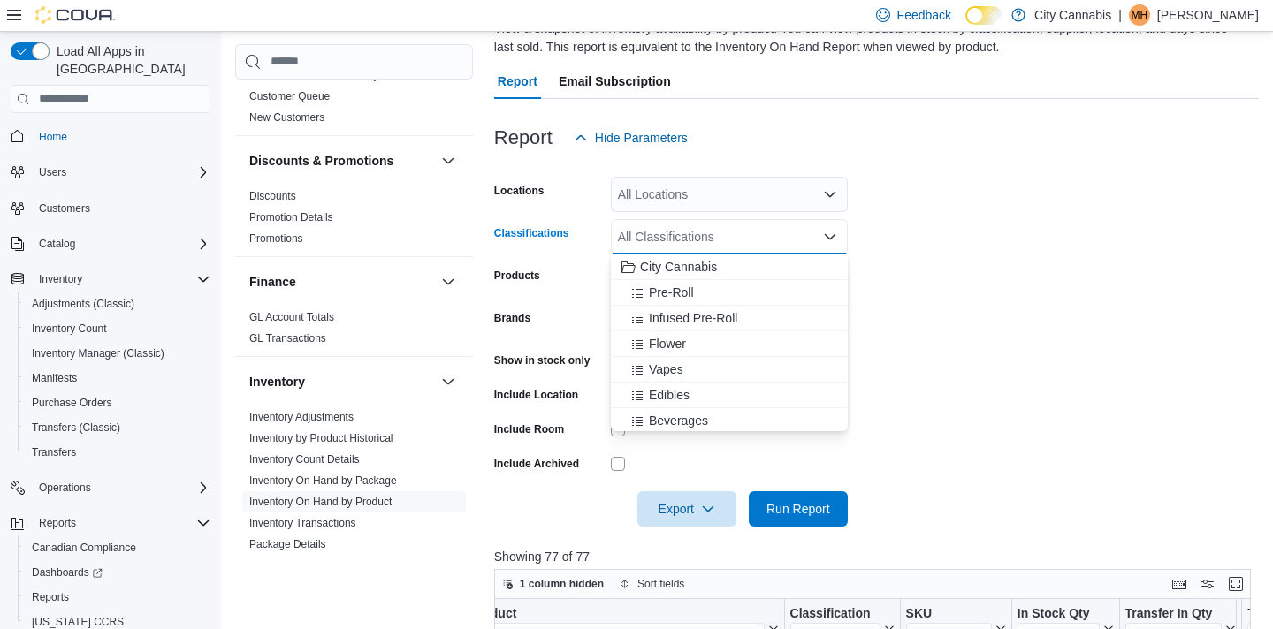
click at [790, 371] on div "Vapes" at bounding box center [730, 370] width 216 height 18
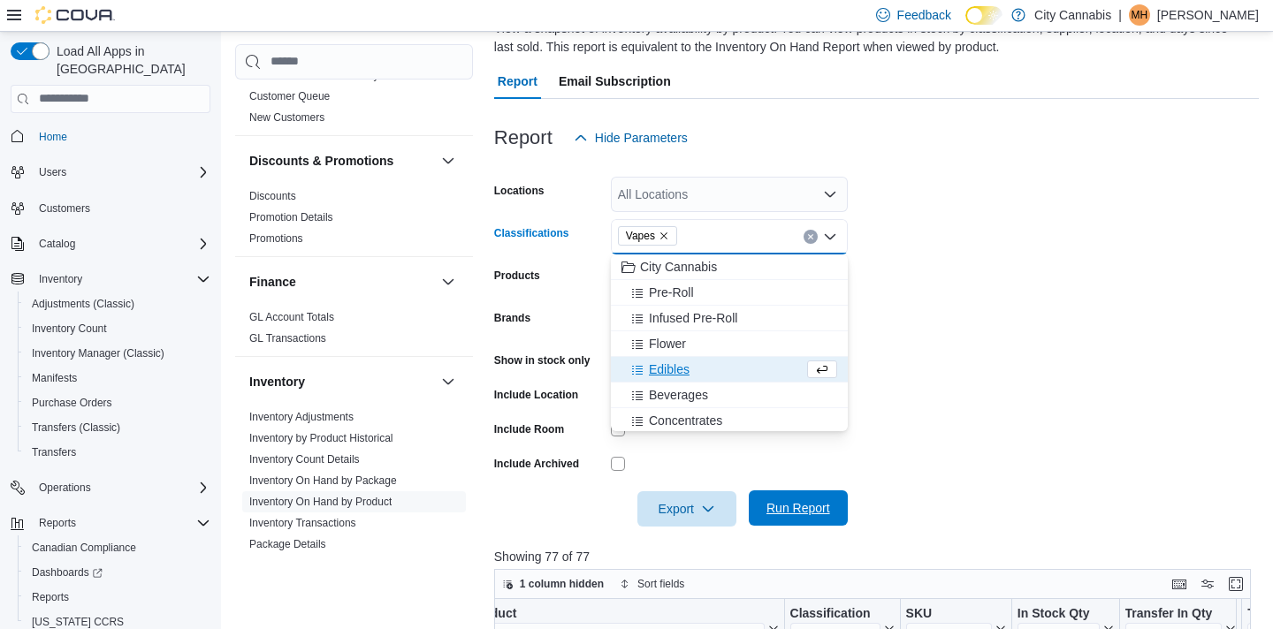
click at [802, 497] on span "Run Report" at bounding box center [798, 508] width 78 height 35
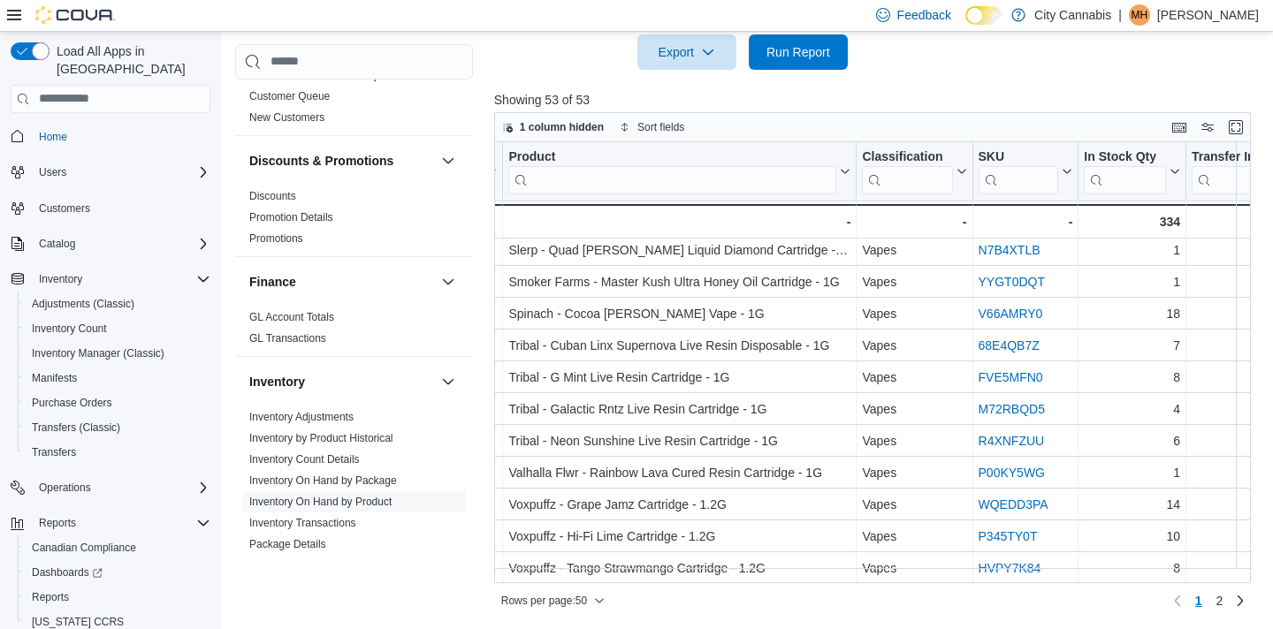
scroll to position [1260, 118]
click at [1218, 599] on span "2" at bounding box center [1220, 601] width 7 height 18
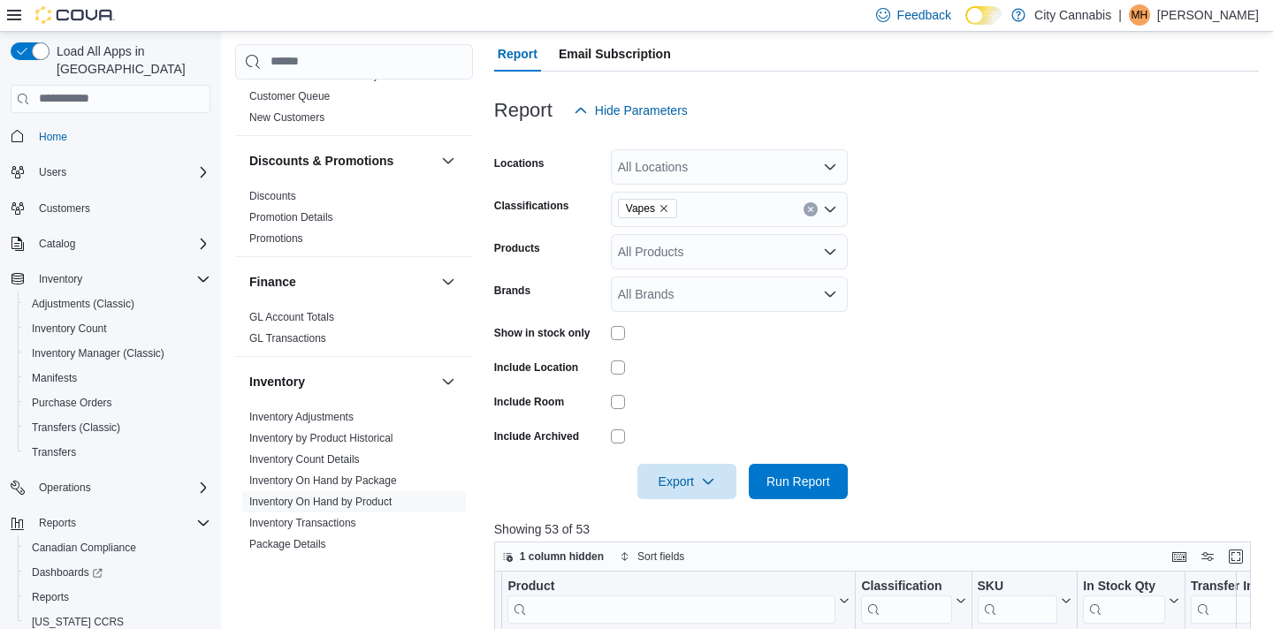
scroll to position [195, 0]
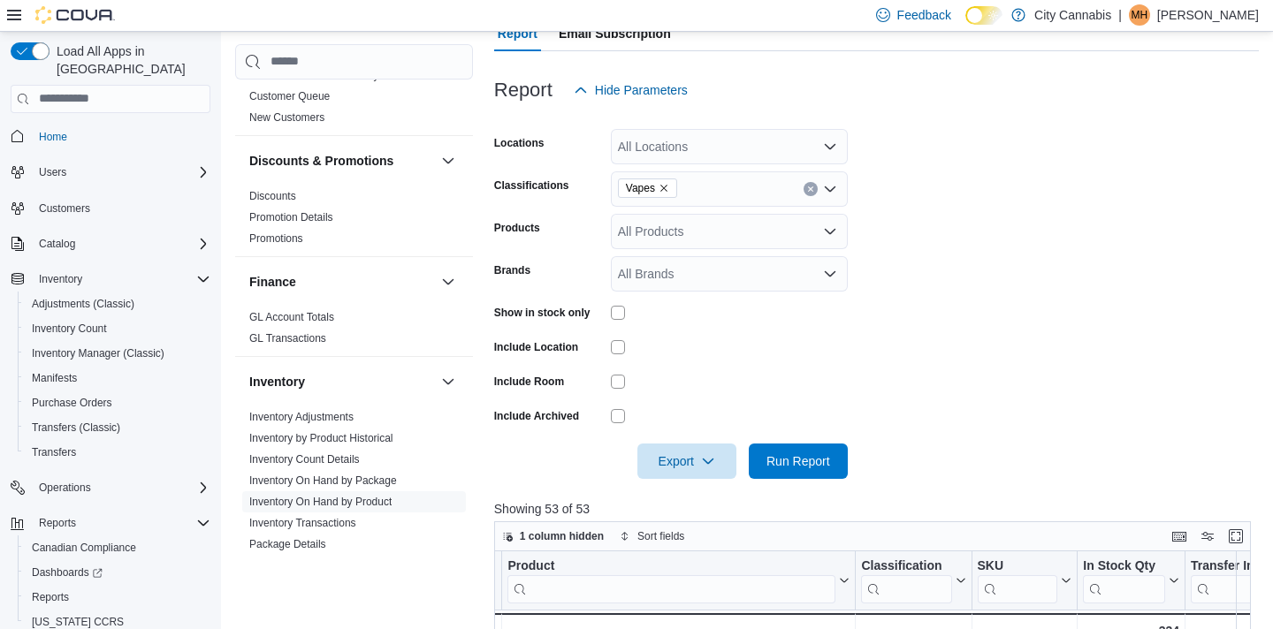
click at [807, 189] on icon "Clear input" at bounding box center [810, 189] width 7 height 7
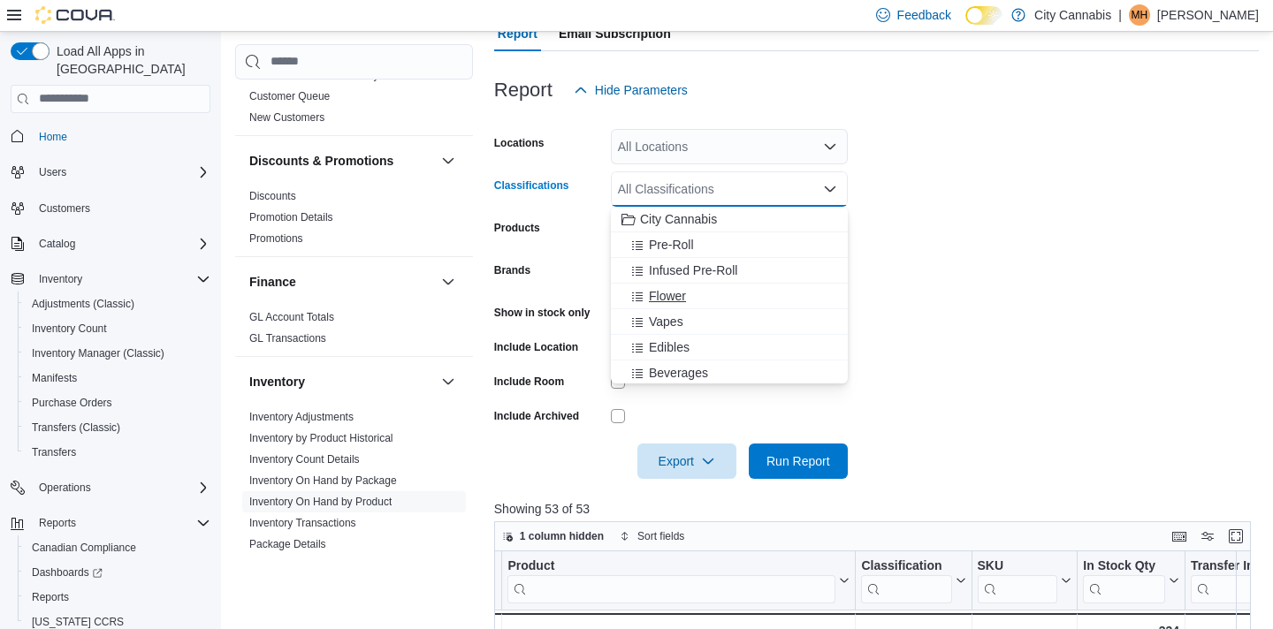
scroll to position [29, 0]
click at [734, 321] on div "Edibles" at bounding box center [730, 318] width 216 height 18
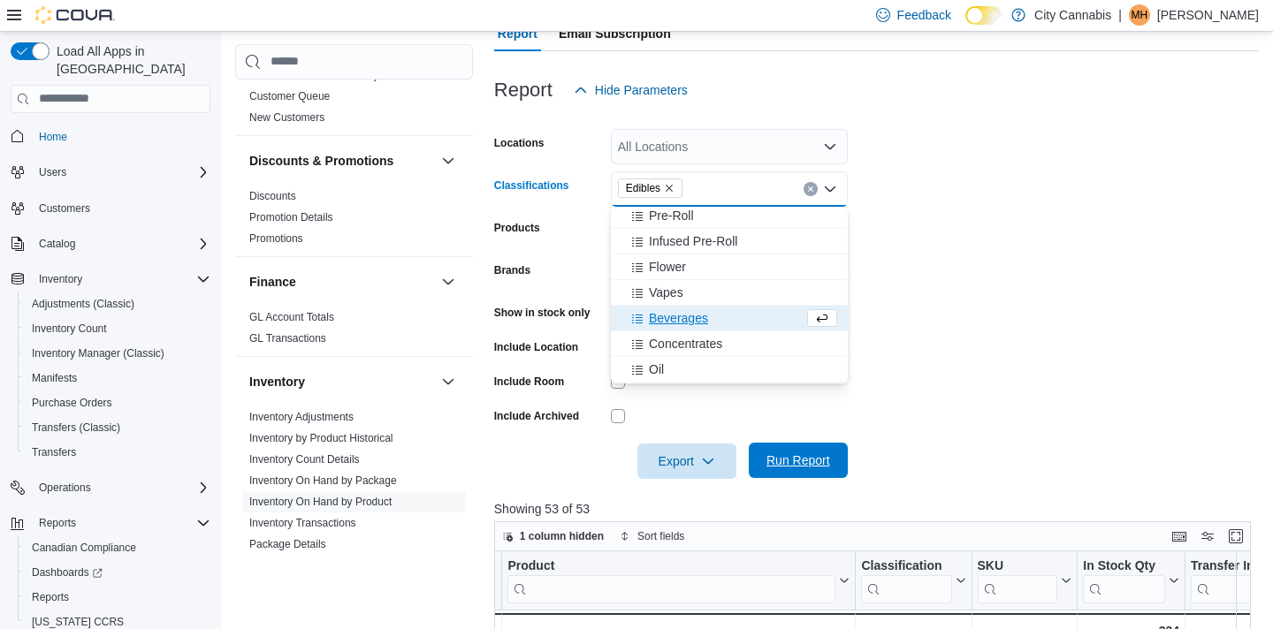
click at [790, 476] on span "Run Report" at bounding box center [798, 460] width 78 height 35
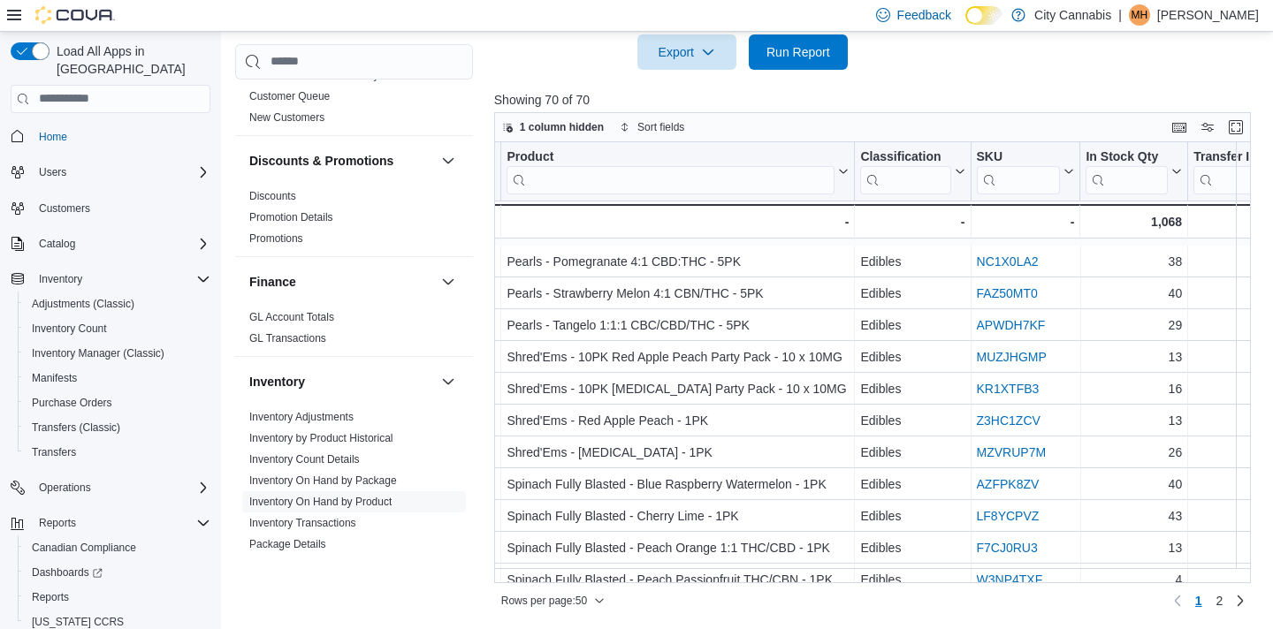
scroll to position [1260, 119]
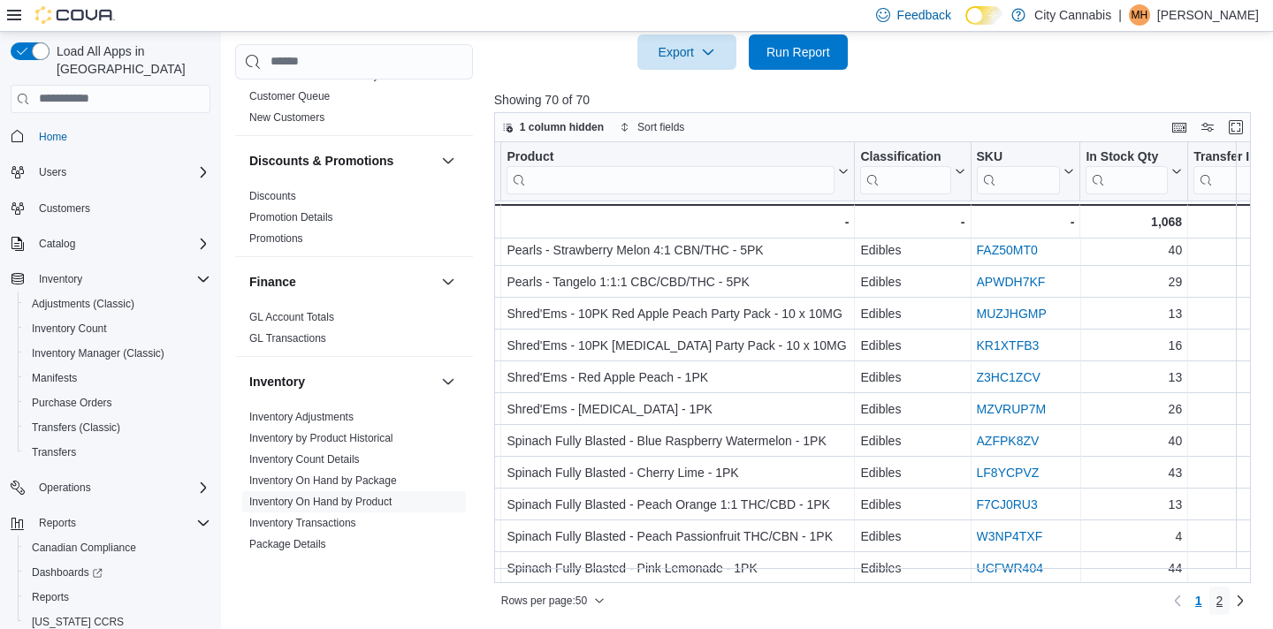
click at [1223, 596] on link "2" at bounding box center [1219, 601] width 21 height 28
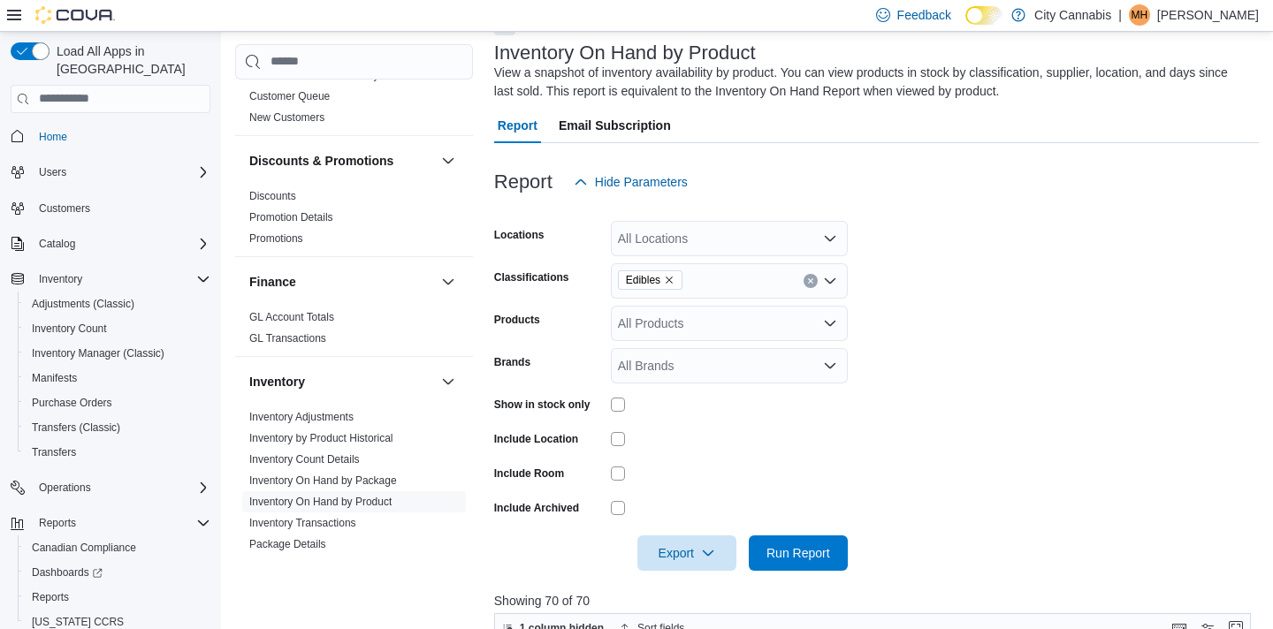
scroll to position [97, 0]
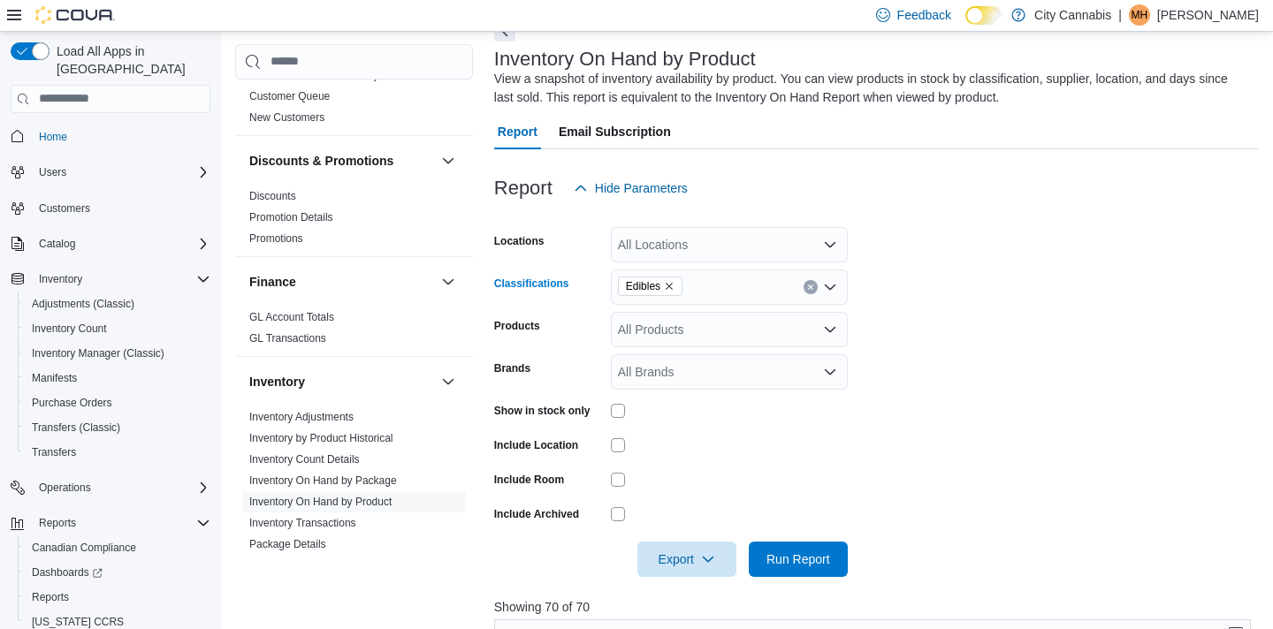
click at [807, 284] on icon "Clear input" at bounding box center [810, 287] width 7 height 7
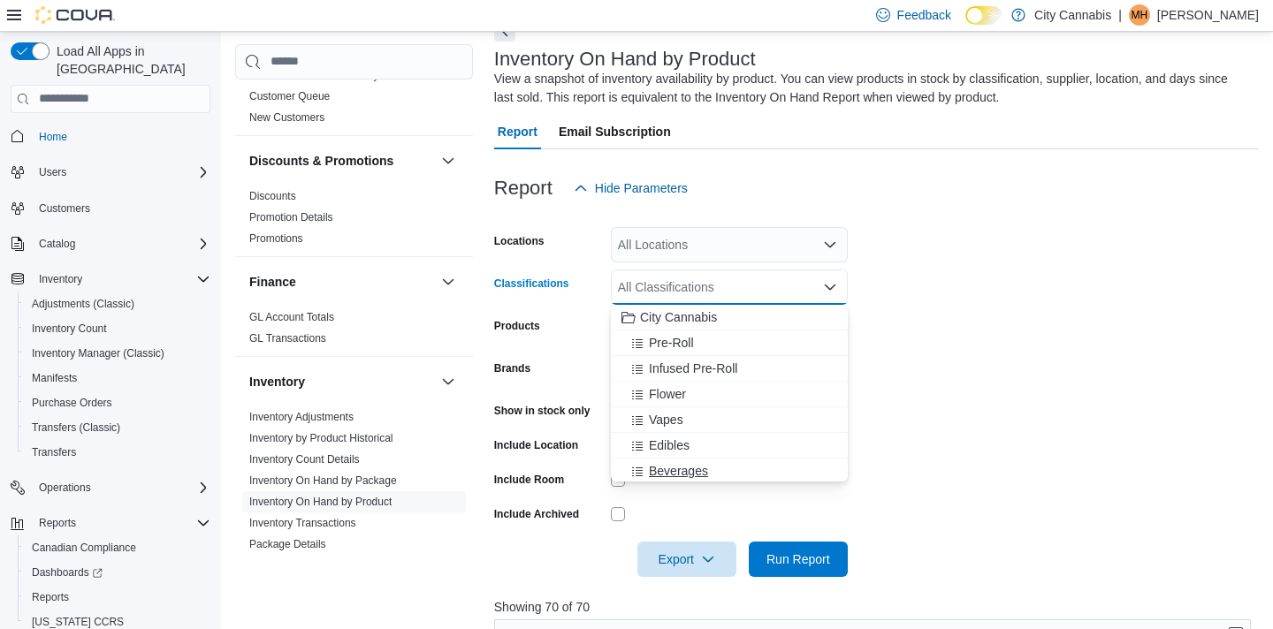
click at [781, 476] on div "Beverages" at bounding box center [730, 471] width 216 height 18
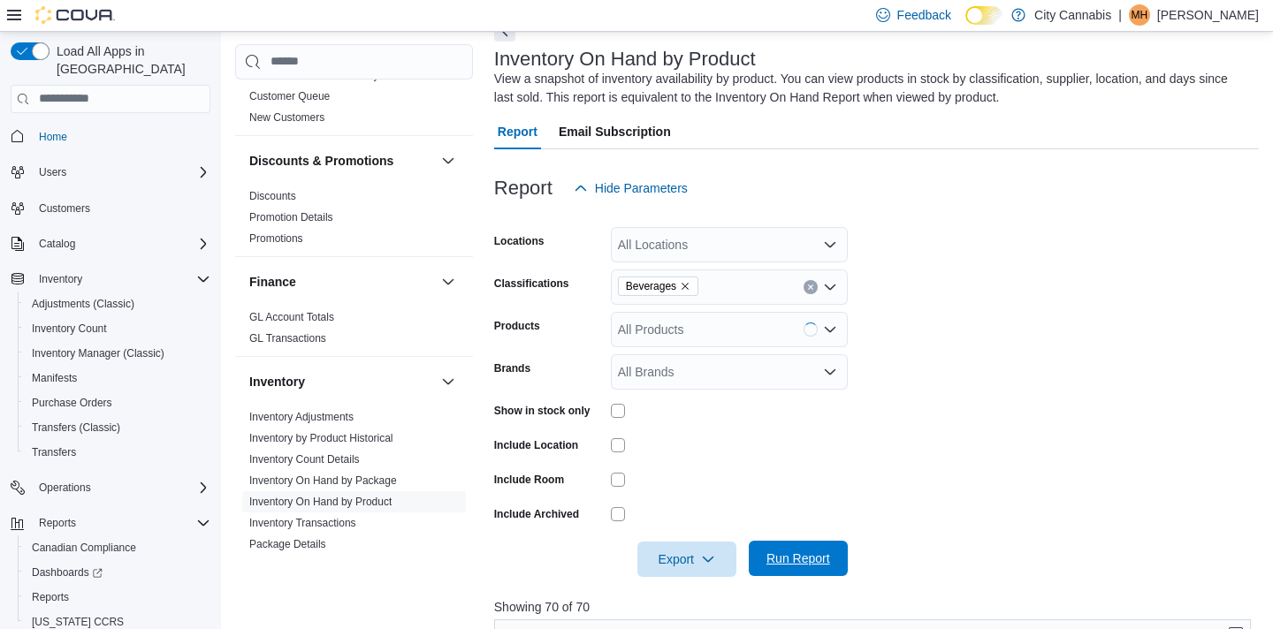
click at [796, 559] on span "Run Report" at bounding box center [799, 559] width 64 height 18
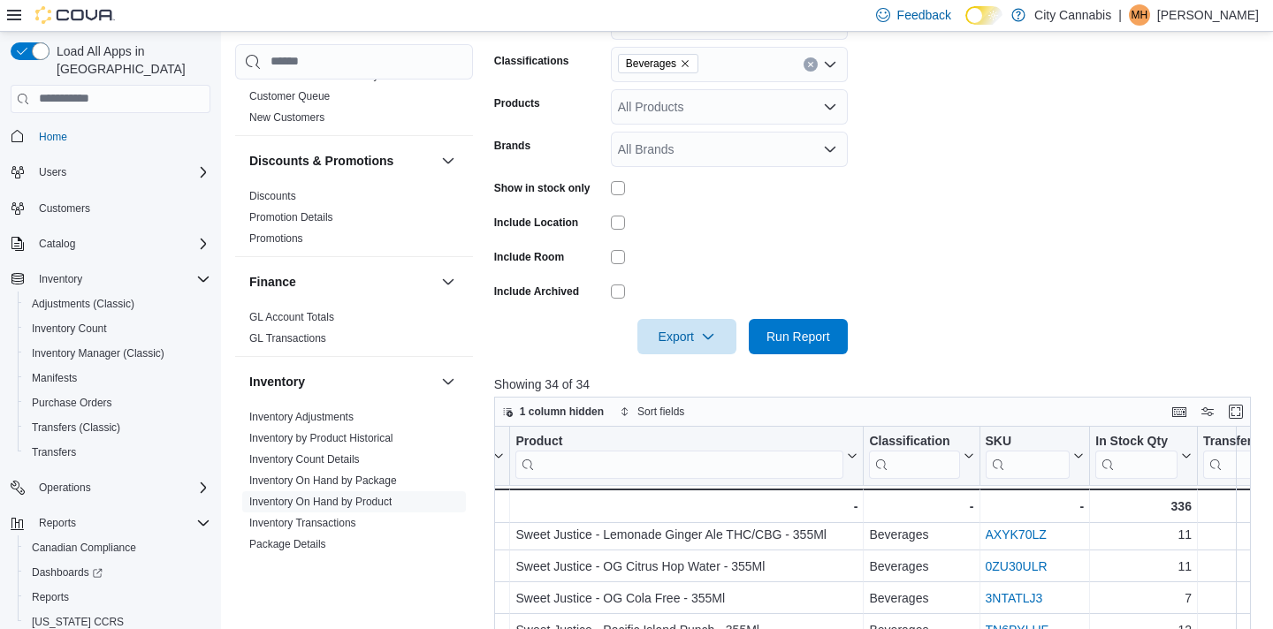
scroll to position [296, 0]
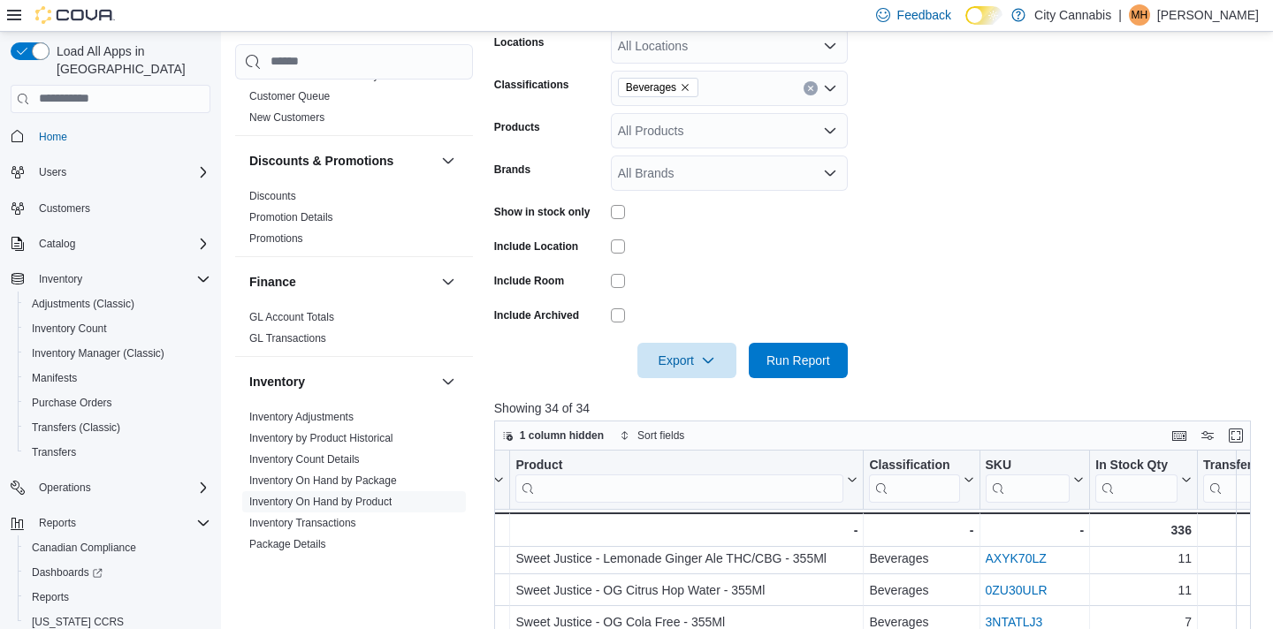
click at [809, 79] on div "Beverages" at bounding box center [729, 88] width 237 height 35
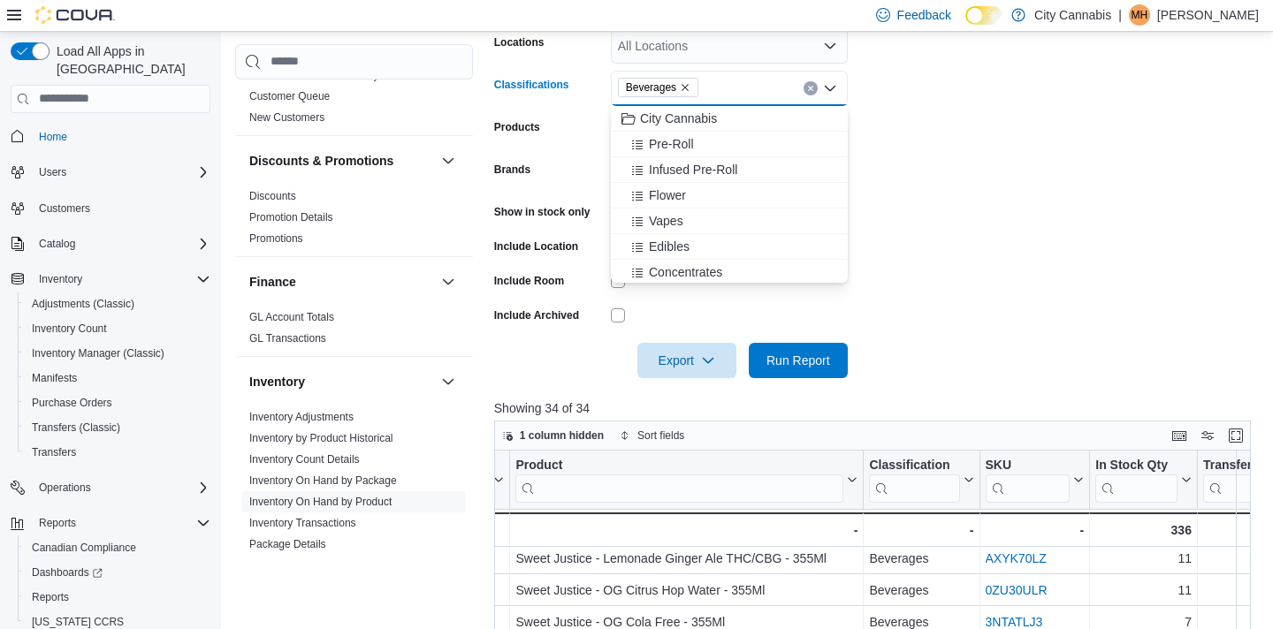
click at [809, 90] on icon "Clear input" at bounding box center [810, 88] width 7 height 7
click at [747, 225] on div "Concentrates" at bounding box center [730, 222] width 216 height 18
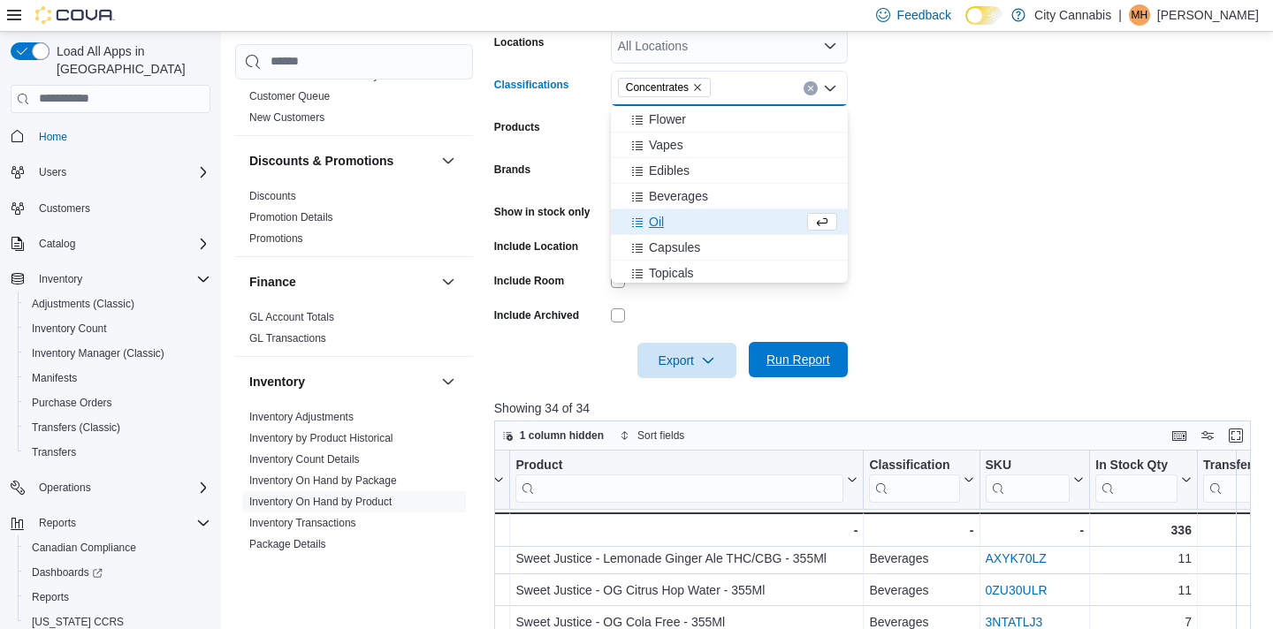
click at [789, 374] on span "Run Report" at bounding box center [798, 359] width 78 height 35
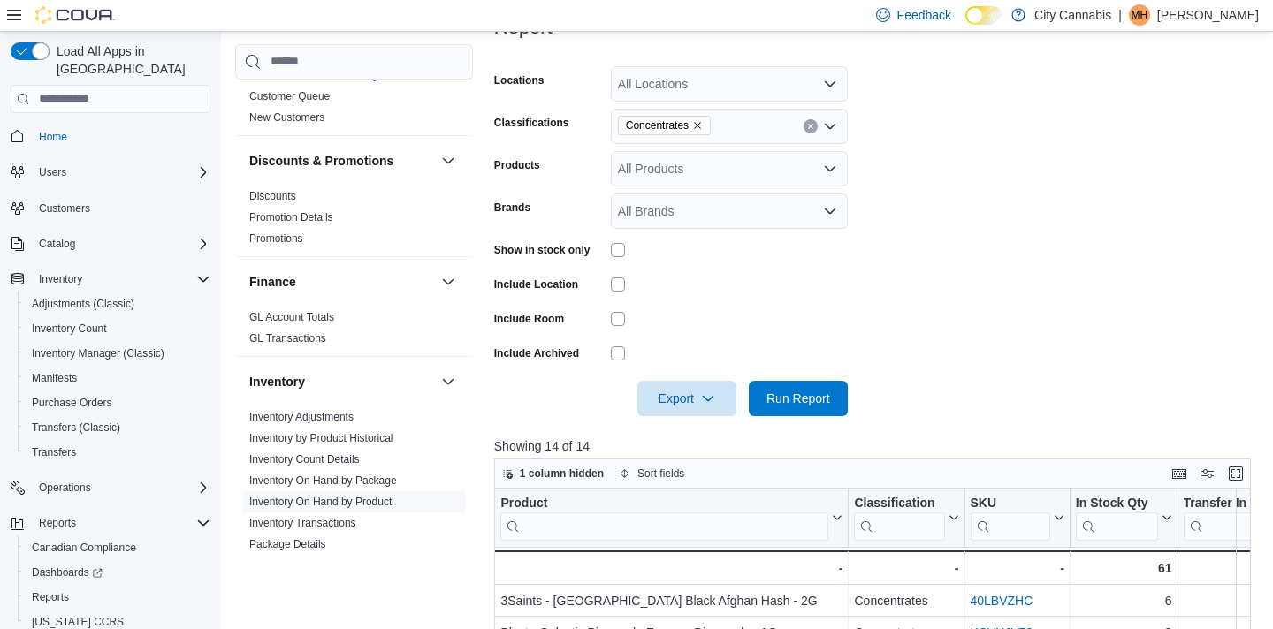
scroll to position [252, 0]
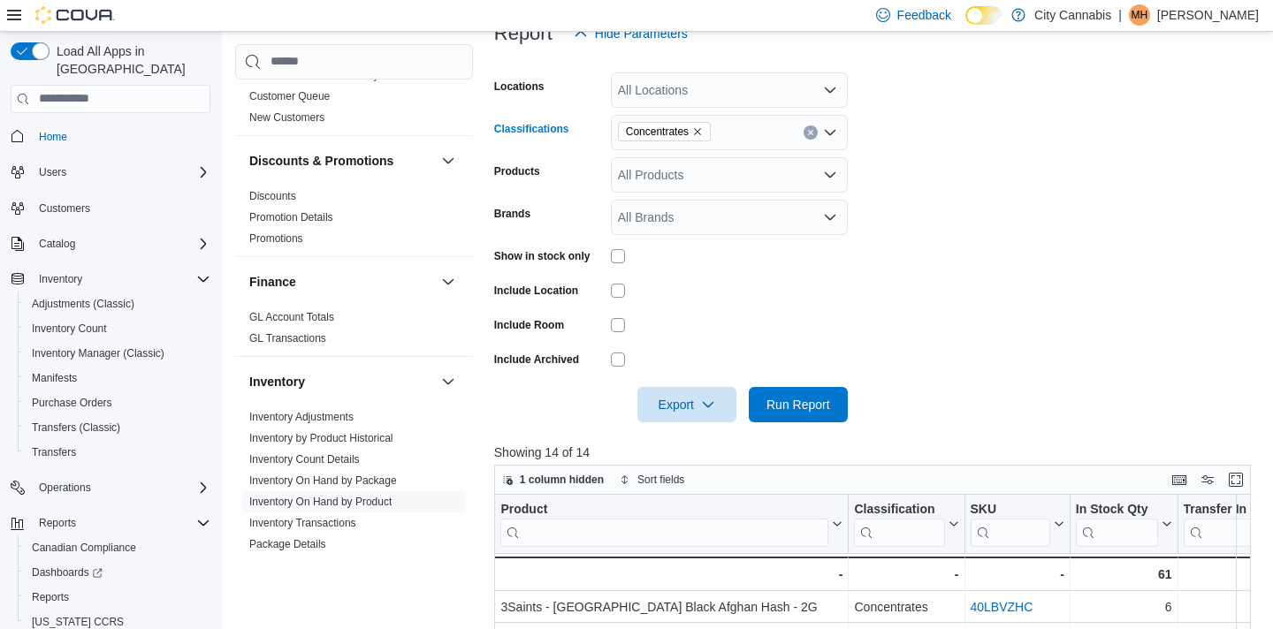
click at [803, 124] on div "Concentrates" at bounding box center [729, 132] width 237 height 35
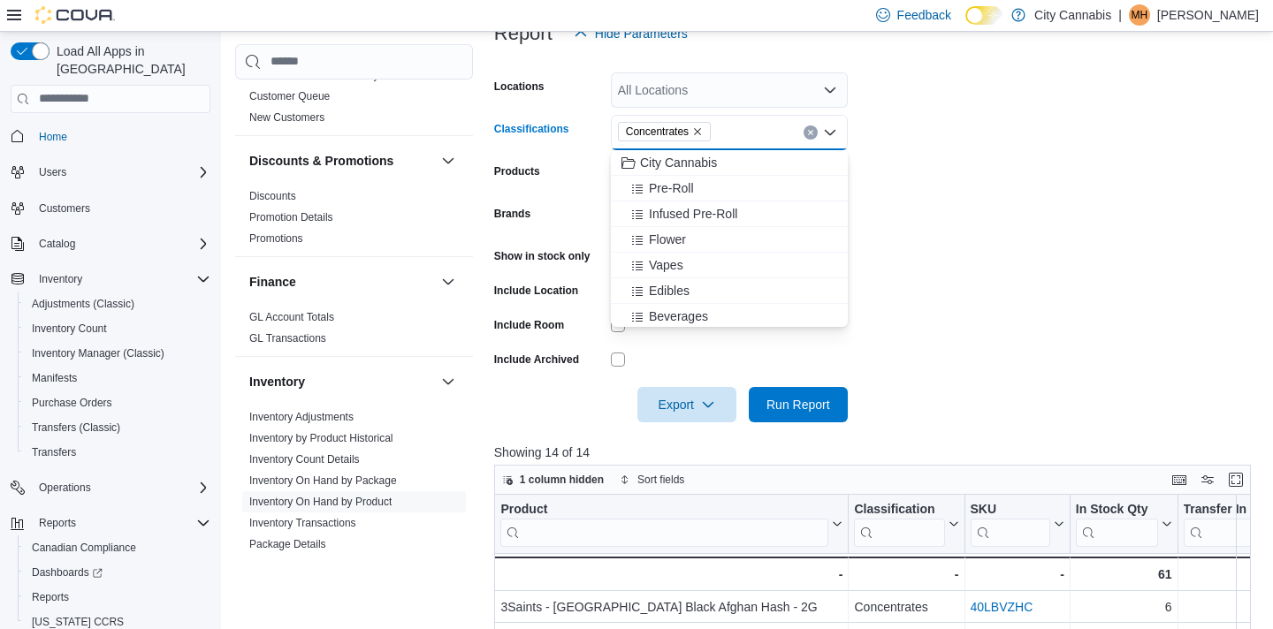
click at [807, 134] on icon "Clear input" at bounding box center [810, 132] width 7 height 7
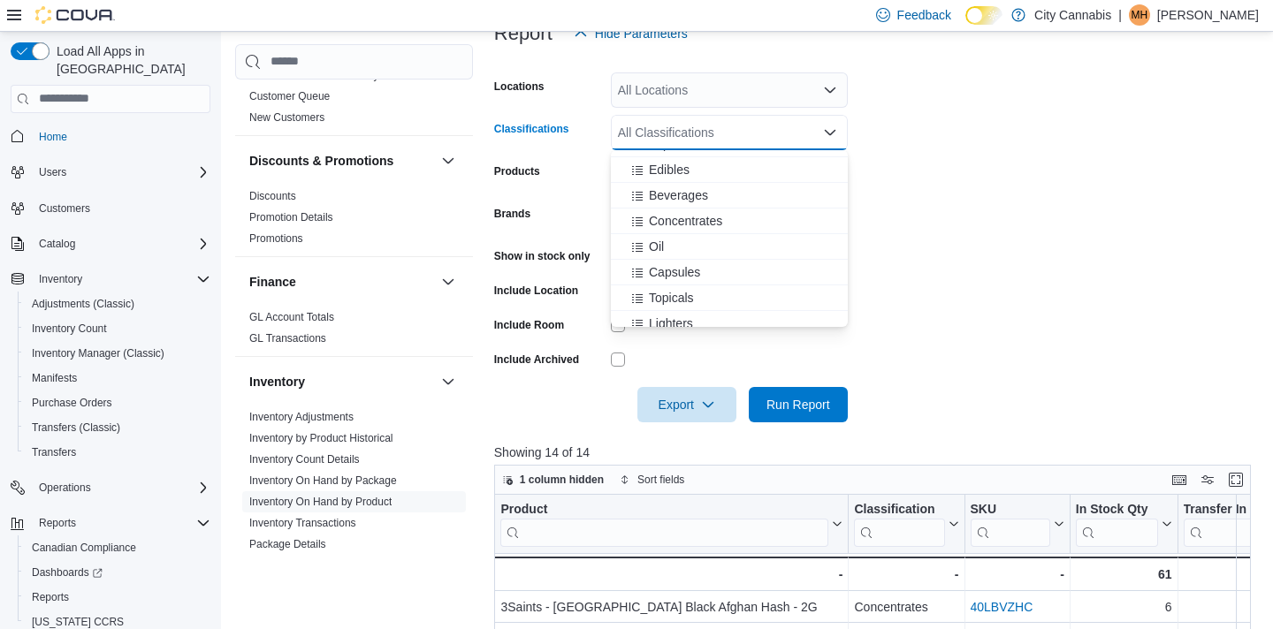
scroll to position [123, 0]
click at [769, 244] on div "Oil" at bounding box center [730, 245] width 216 height 18
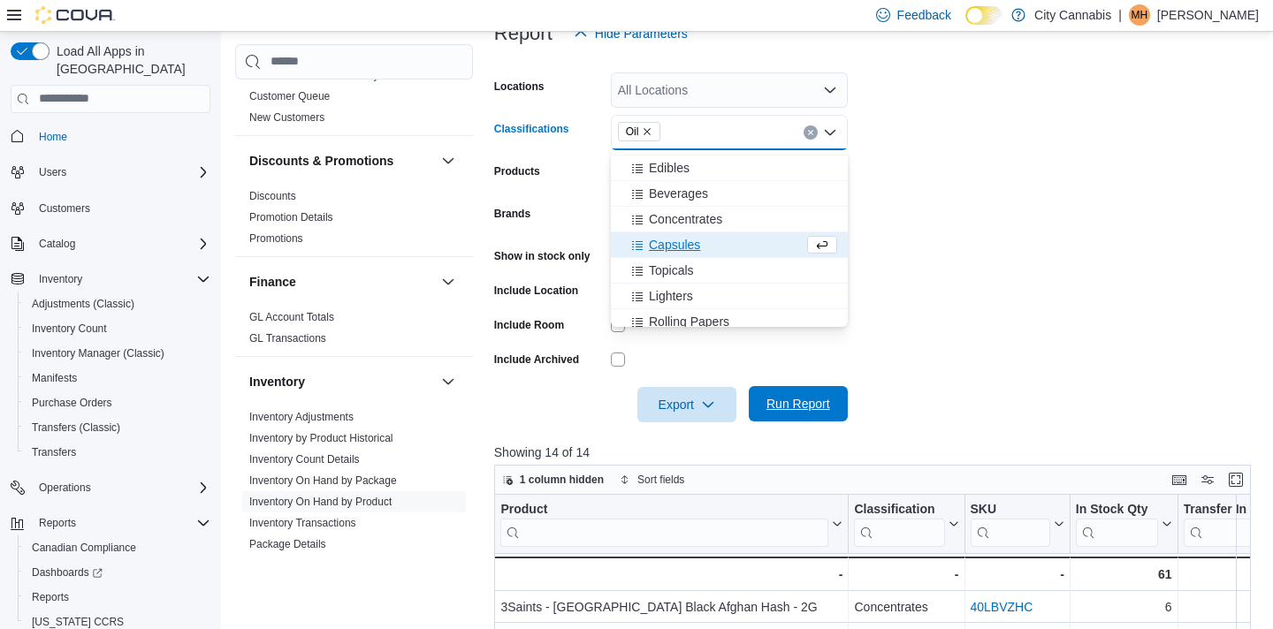
click at [802, 399] on span "Run Report" at bounding box center [799, 404] width 64 height 18
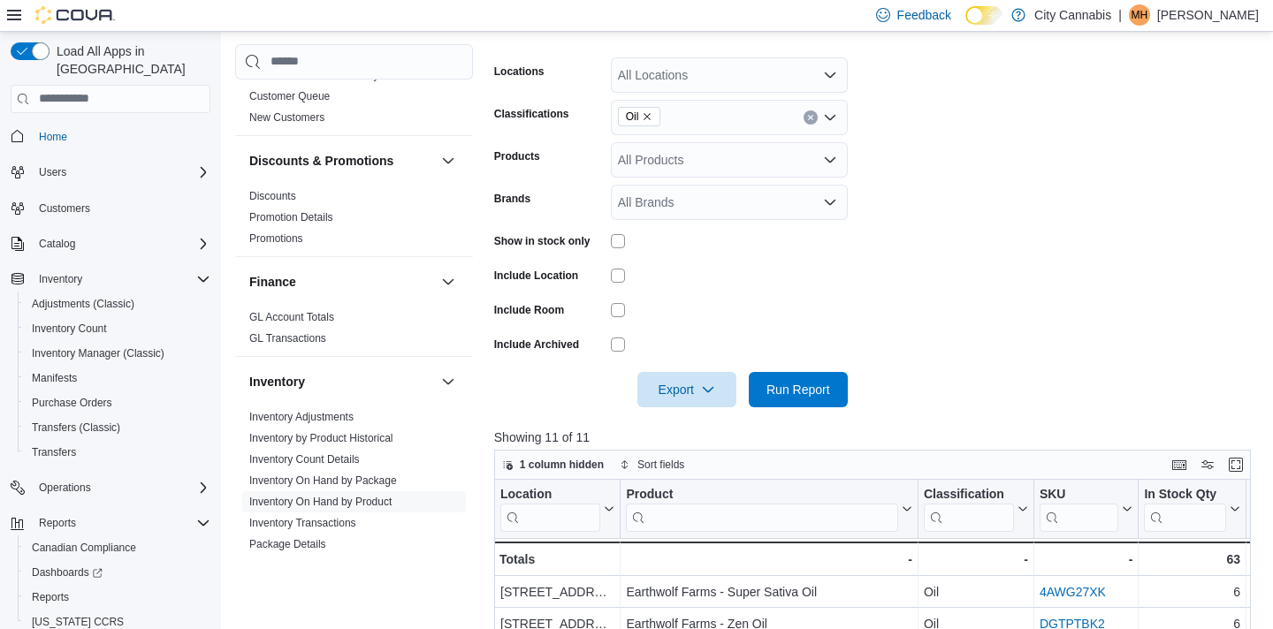
scroll to position [117, 0]
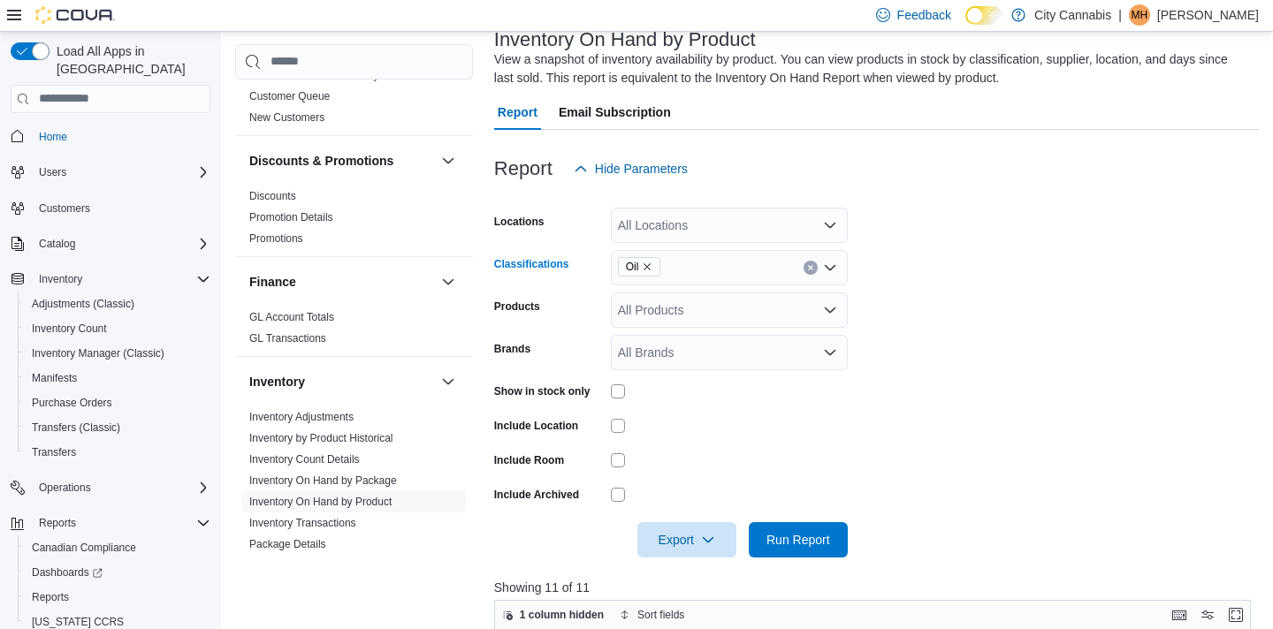
click at [807, 267] on icon "Clear input" at bounding box center [810, 267] width 7 height 7
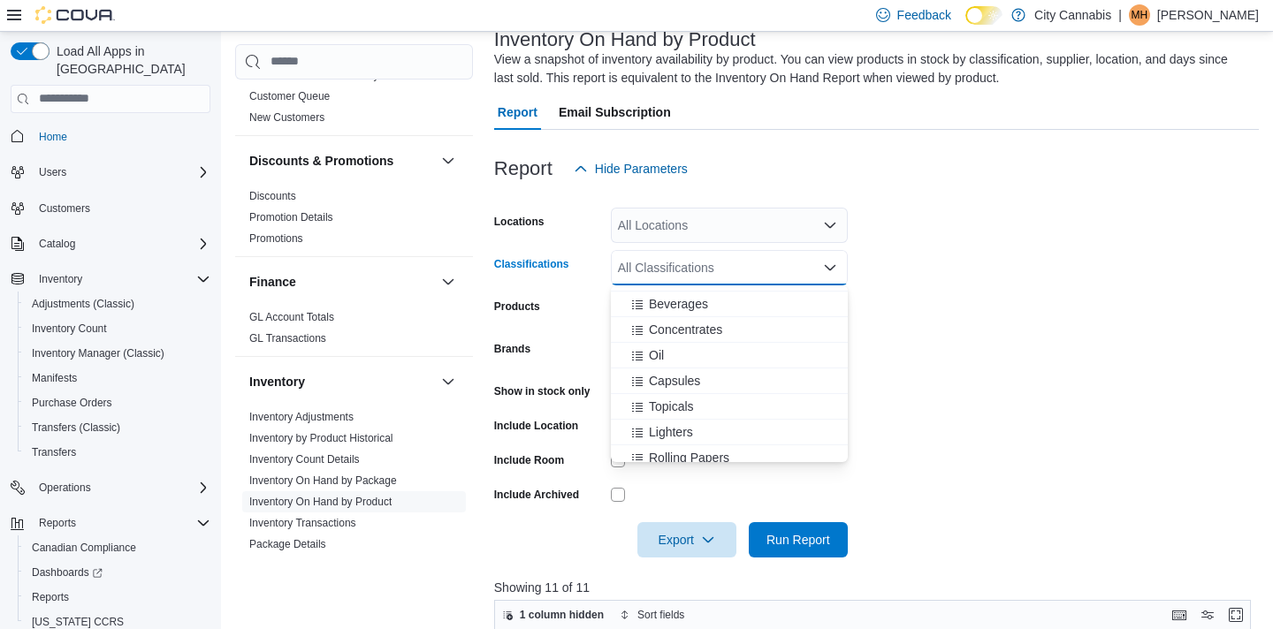
scroll to position [150, 0]
click at [736, 383] on div "Capsules" at bounding box center [730, 379] width 216 height 18
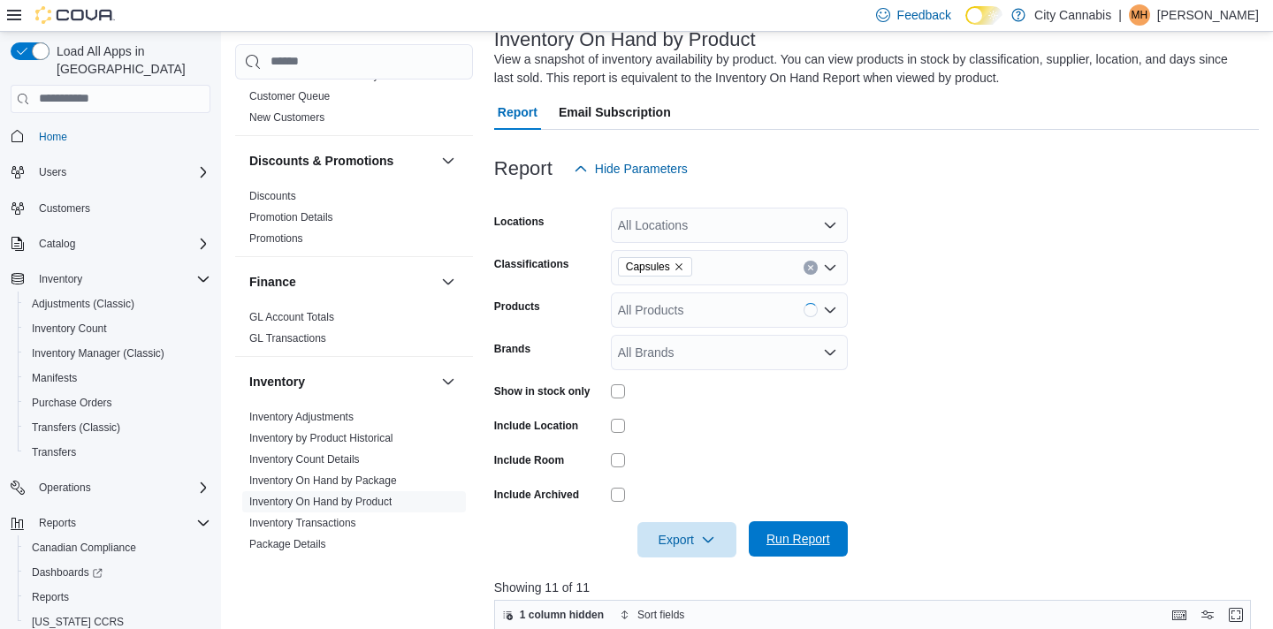
click at [818, 531] on span "Run Report" at bounding box center [799, 539] width 64 height 18
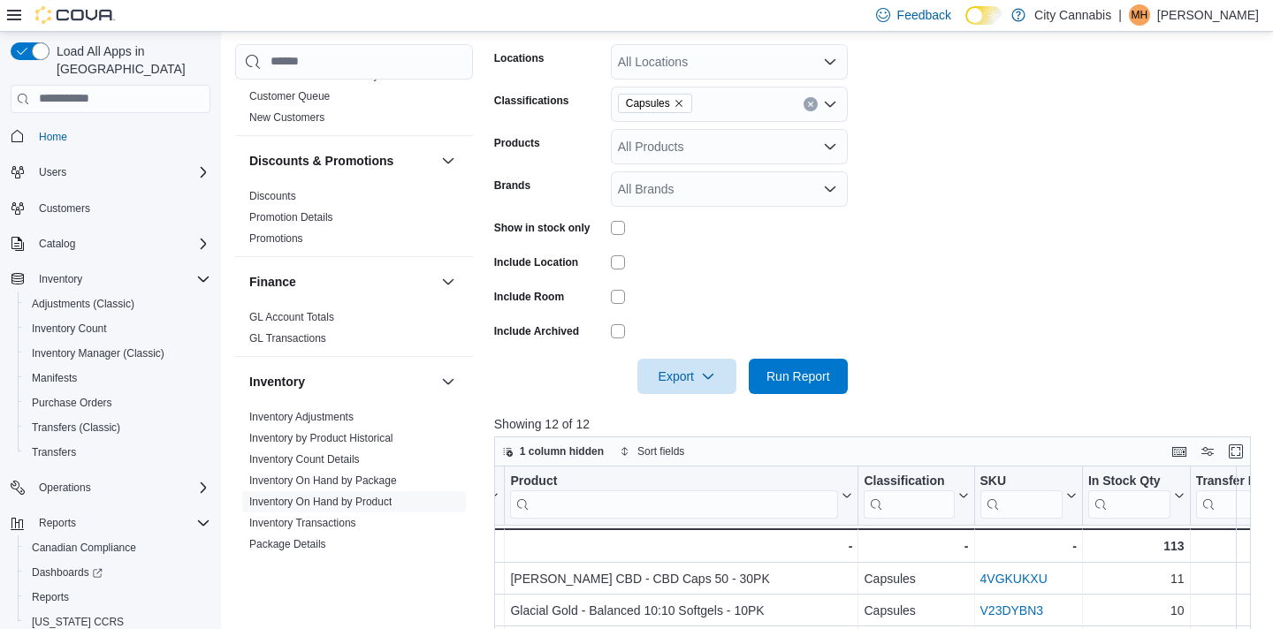
scroll to position [271, 0]
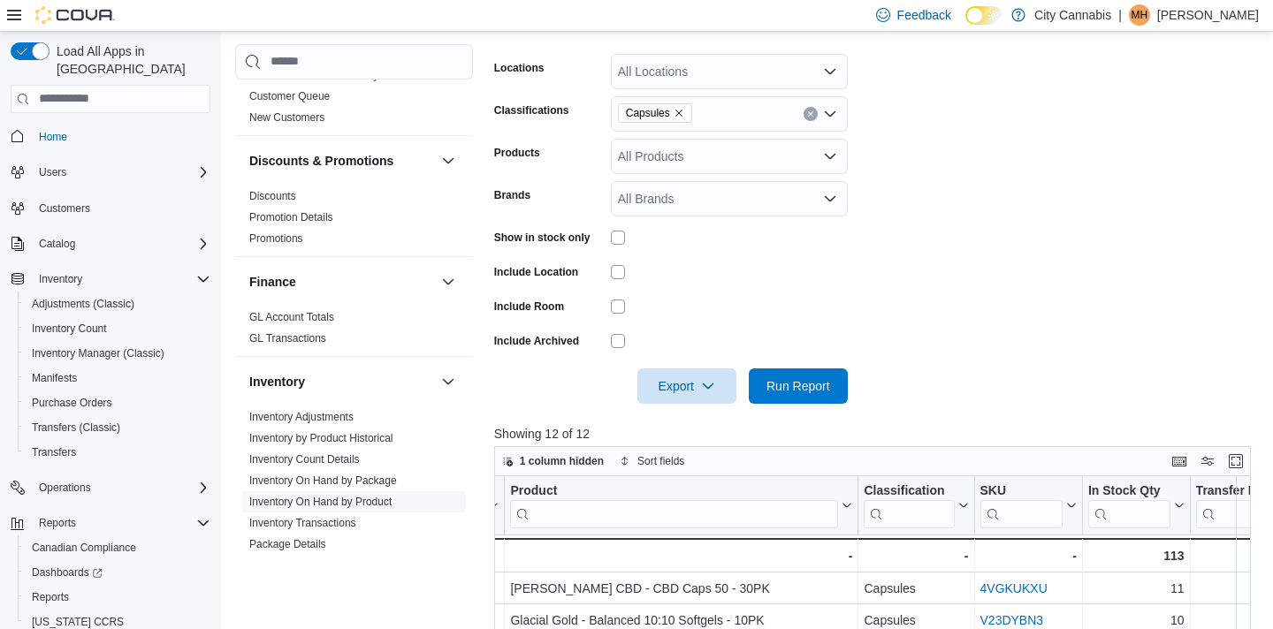
click at [814, 115] on button "Clear input" at bounding box center [811, 114] width 14 height 14
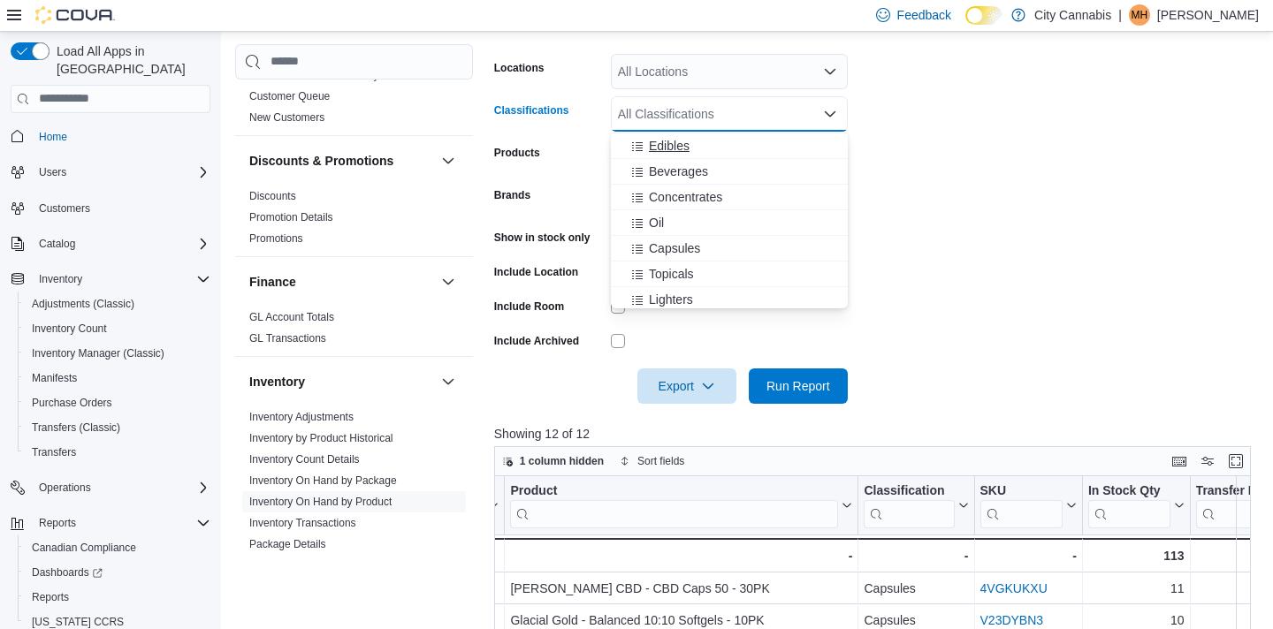
scroll to position [136, 0]
click at [741, 263] on div "Topicals" at bounding box center [730, 265] width 216 height 18
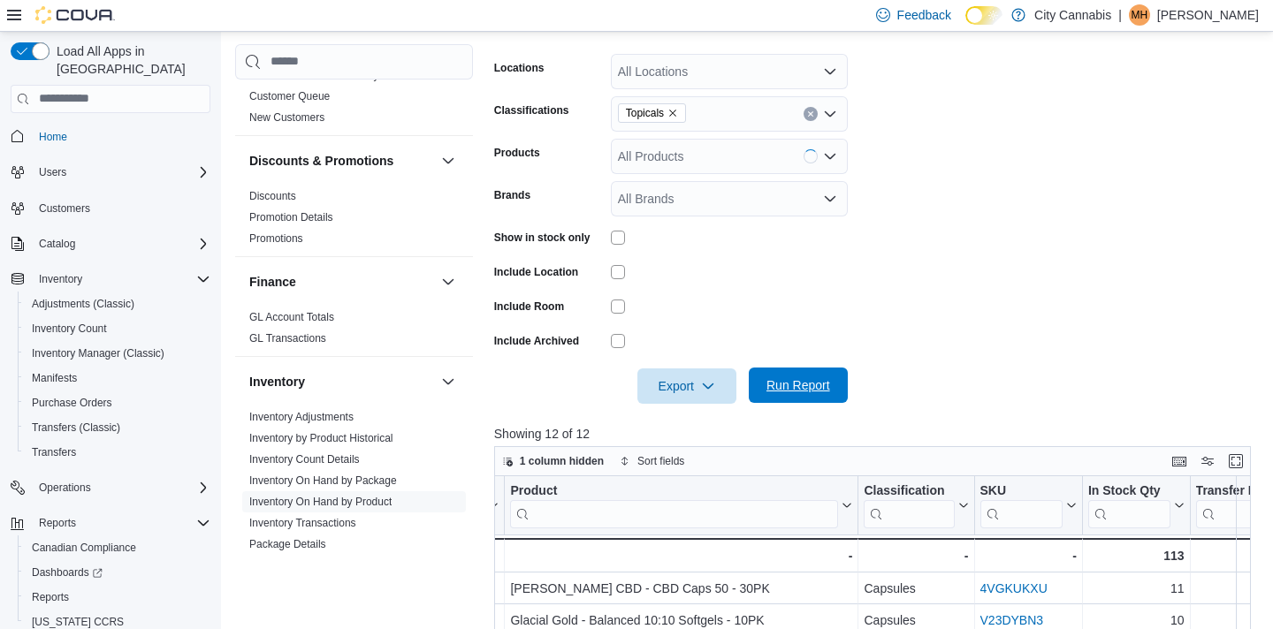
click at [791, 400] on span "Run Report" at bounding box center [798, 385] width 78 height 35
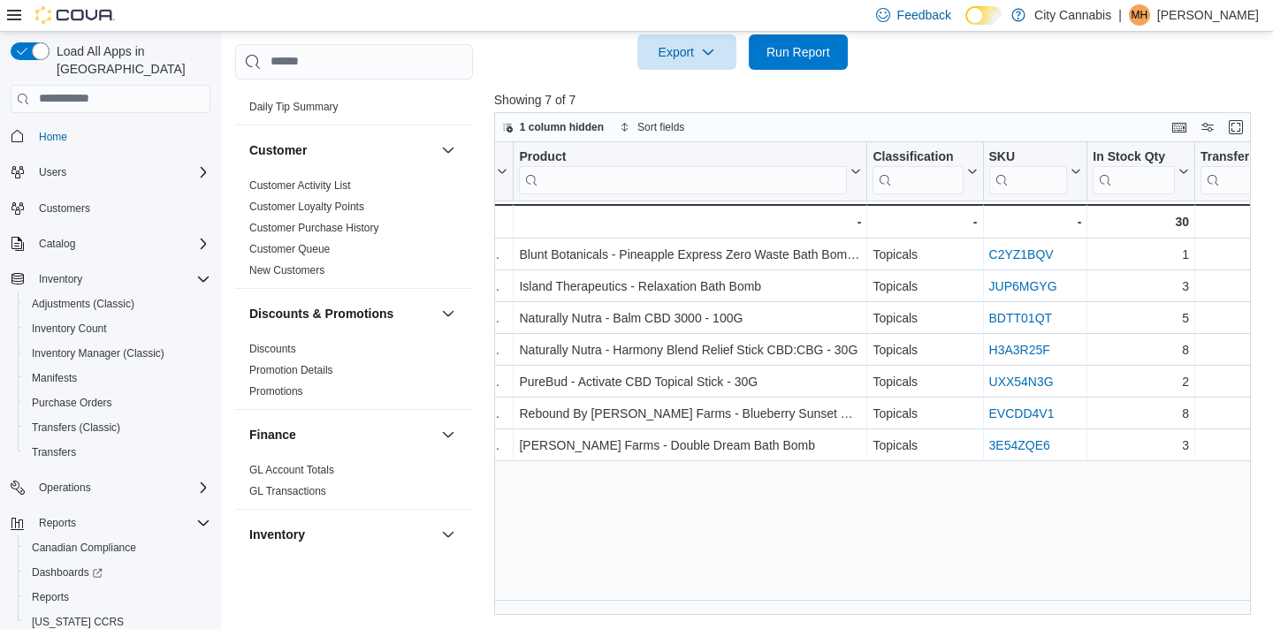
scroll to position [14, 0]
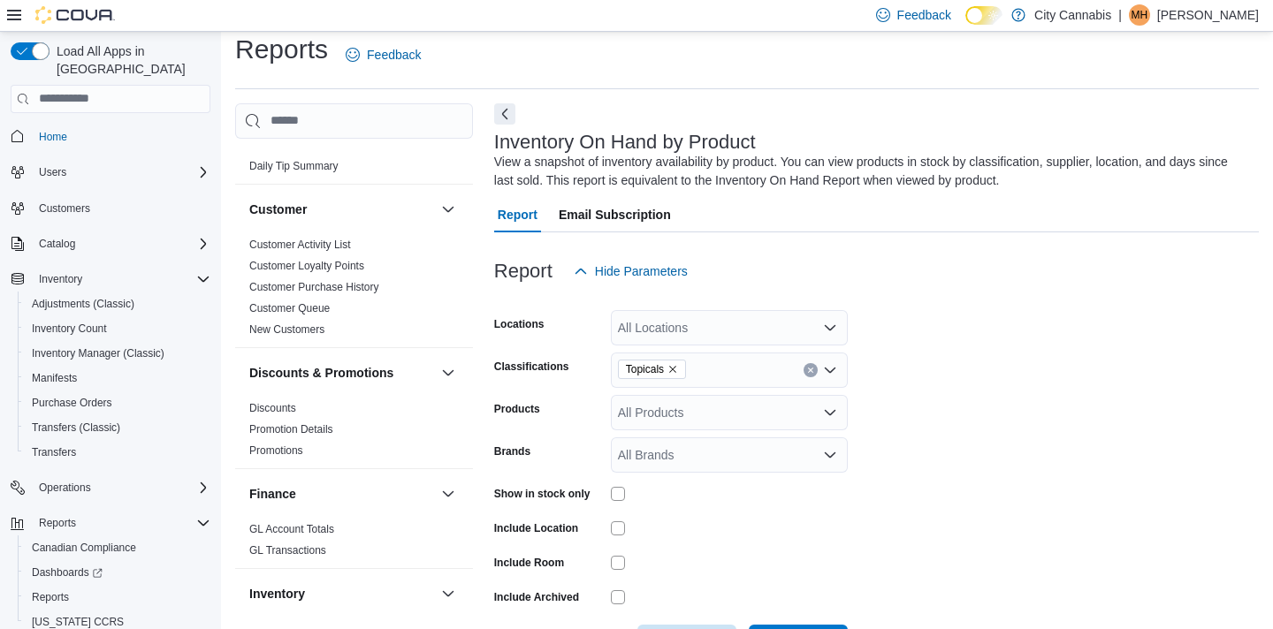
click at [805, 368] on button "Clear input" at bounding box center [811, 370] width 14 height 14
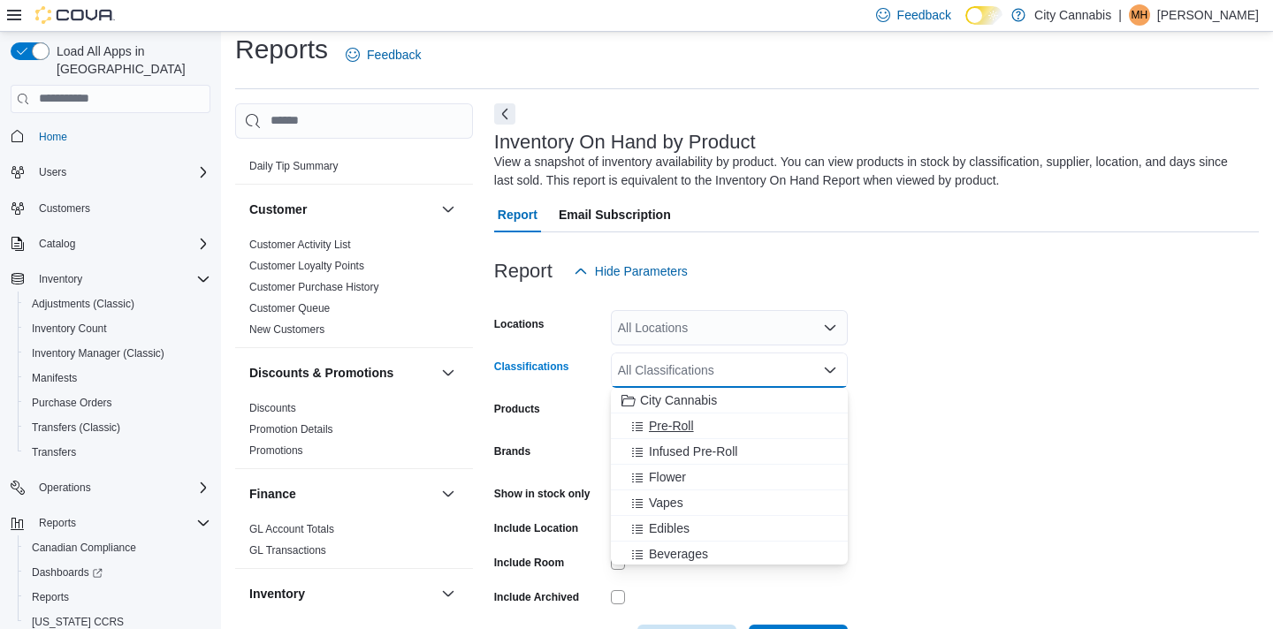
click at [770, 431] on div "Pre-Roll" at bounding box center [730, 426] width 216 height 18
click at [904, 526] on form "Locations All Locations Classifications Pre-Roll Combo box. Selected. Pre-Roll.…" at bounding box center [876, 474] width 765 height 371
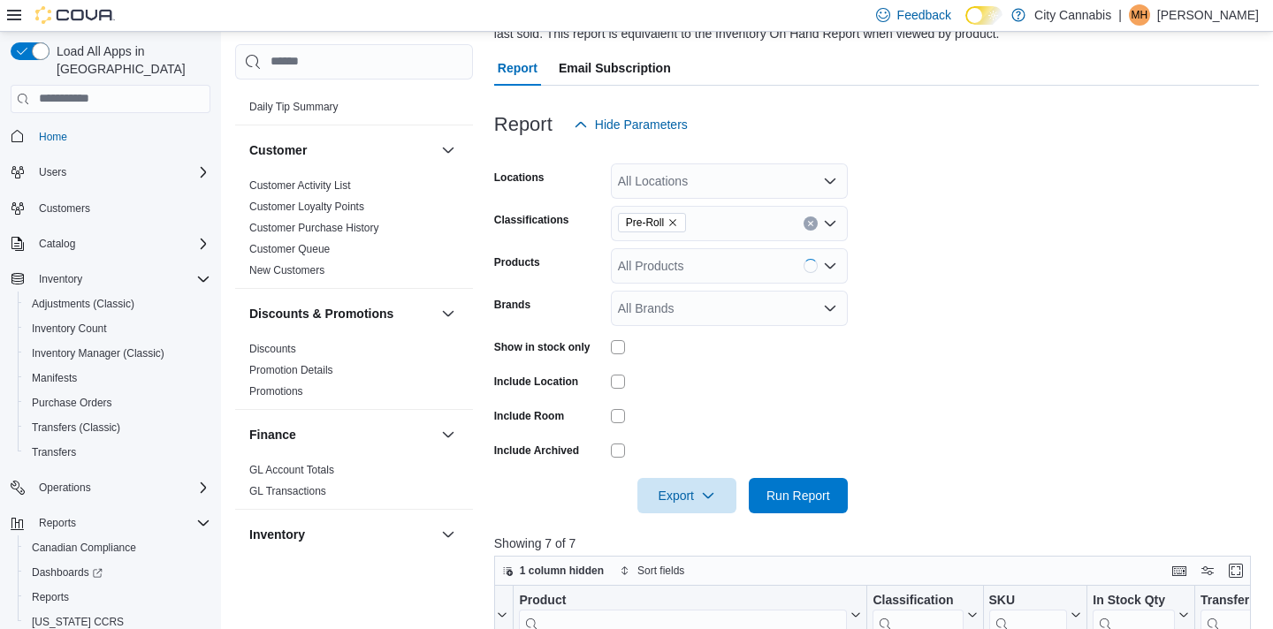
scroll to position [168, 0]
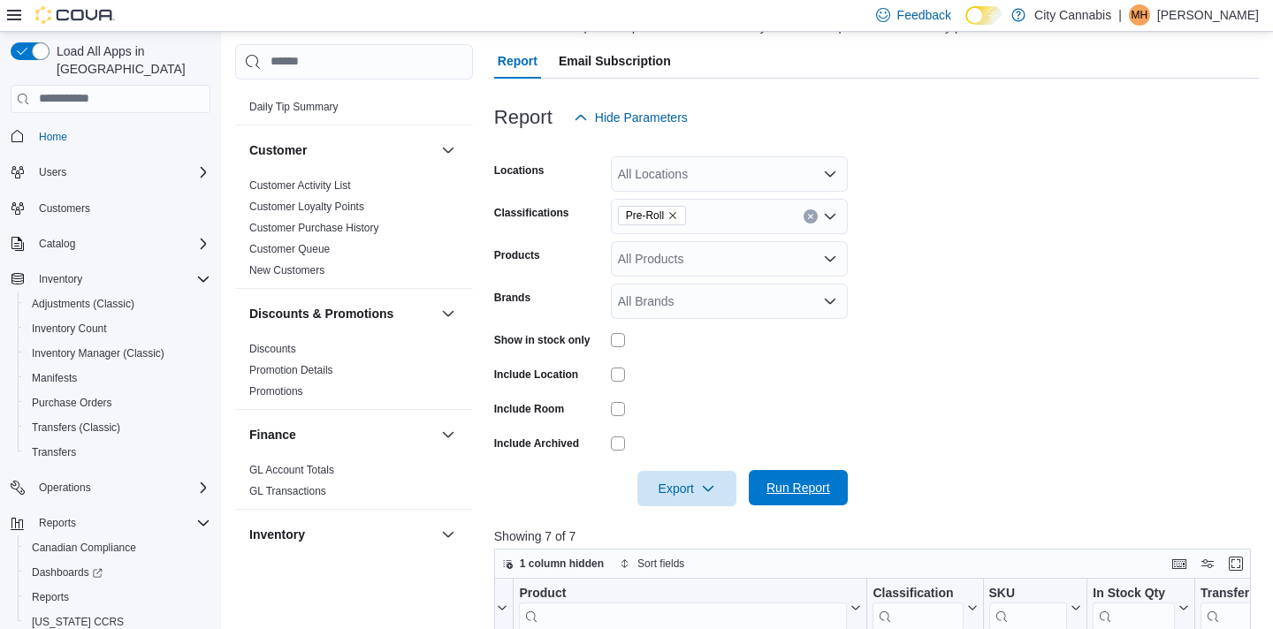
click at [794, 493] on span "Run Report" at bounding box center [799, 488] width 64 height 18
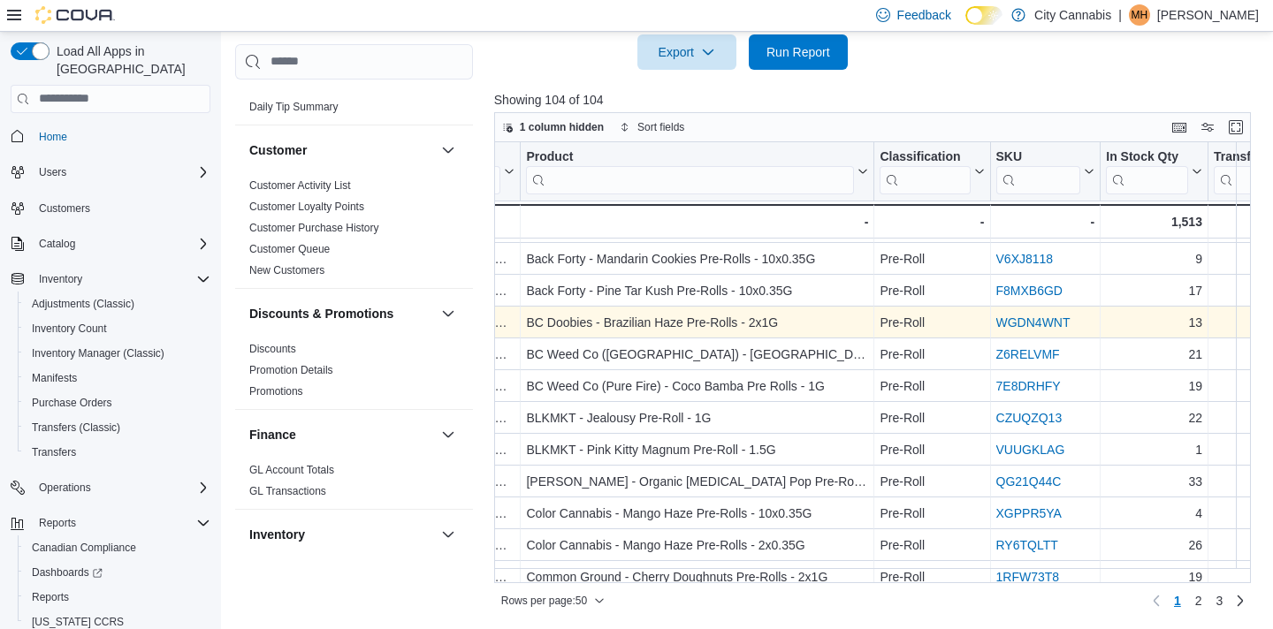
scroll to position [348, 100]
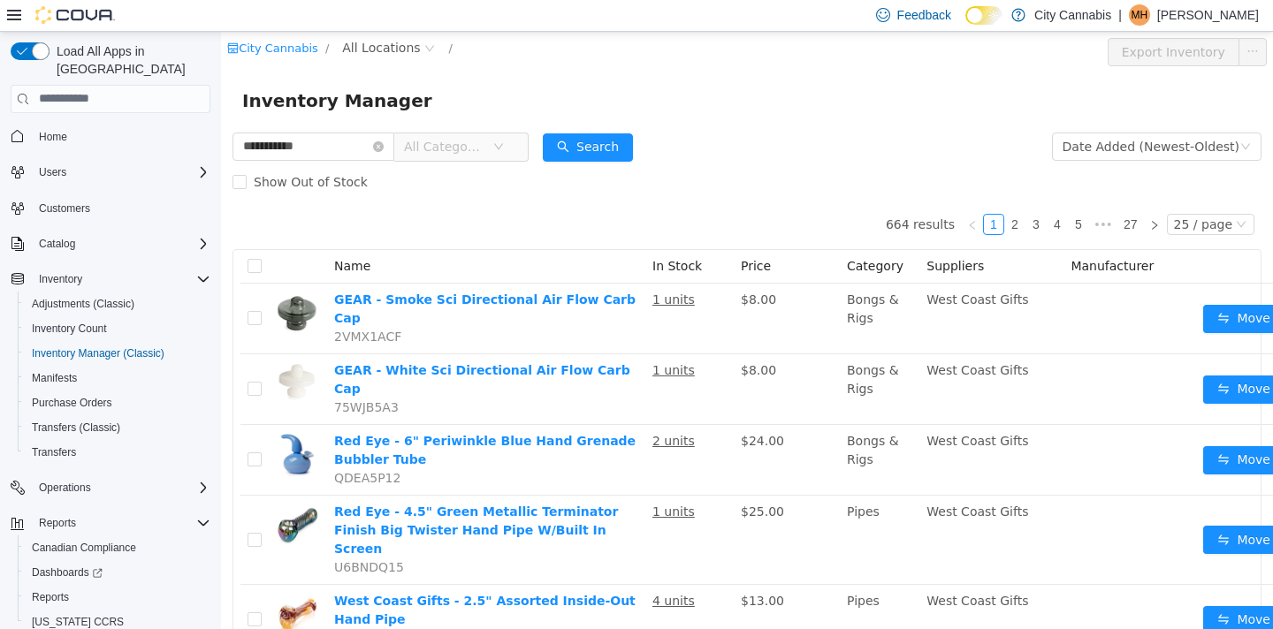
type input "**********"
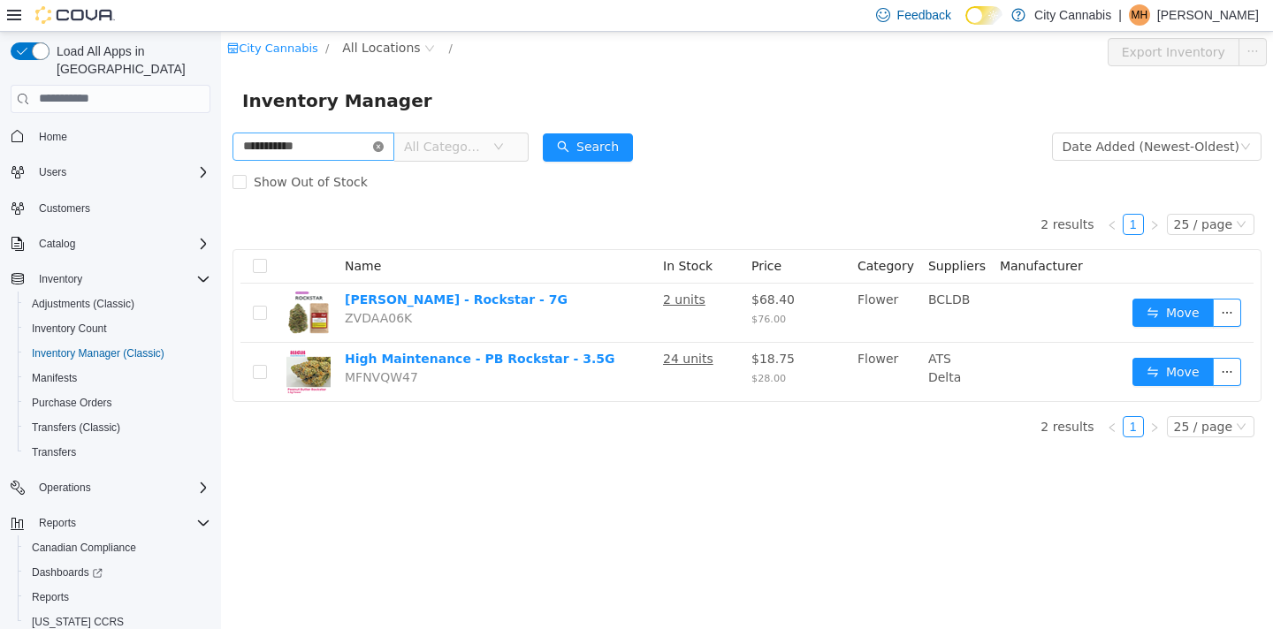
click at [384, 149] on icon "icon: close-circle" at bounding box center [378, 146] width 11 height 11
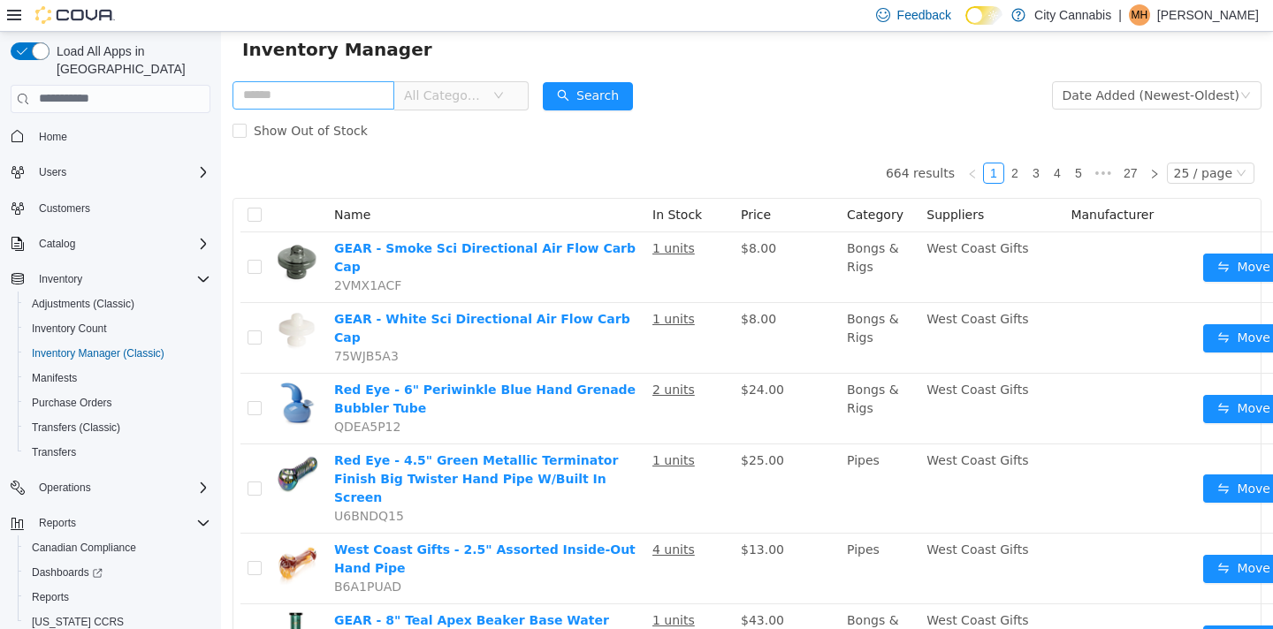
scroll to position [52, 0]
click at [454, 94] on span "All Categories" at bounding box center [444, 94] width 80 height 18
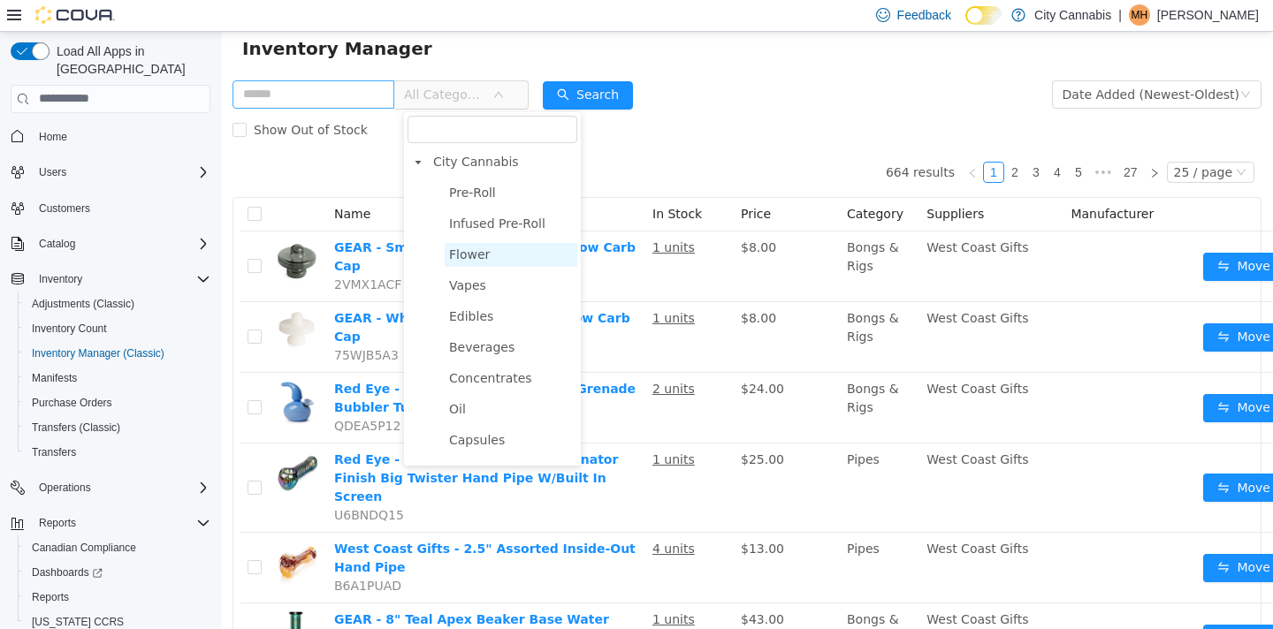
scroll to position [13, 0]
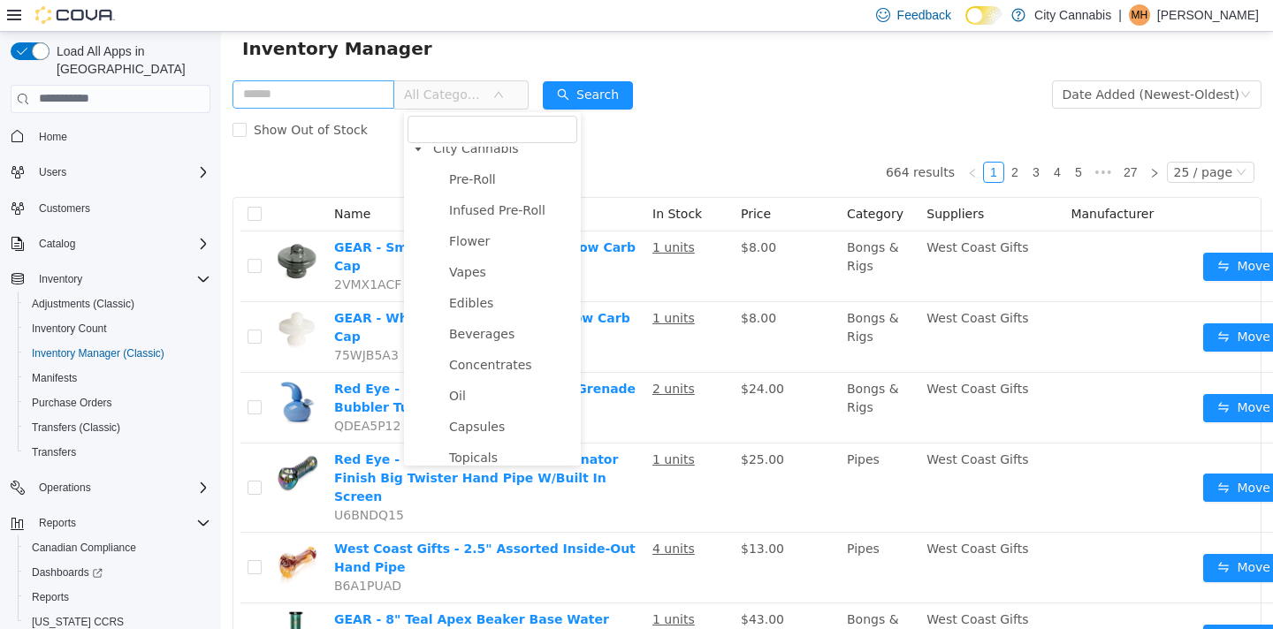
click at [467, 256] on ul "Pre-Roll Infused Pre-Roll Flower Vapes Edibles Beverages Concentrates Oil Capsu…" at bounding box center [493, 550] width 170 height 767
click at [478, 242] on span "Flower" at bounding box center [469, 240] width 41 height 14
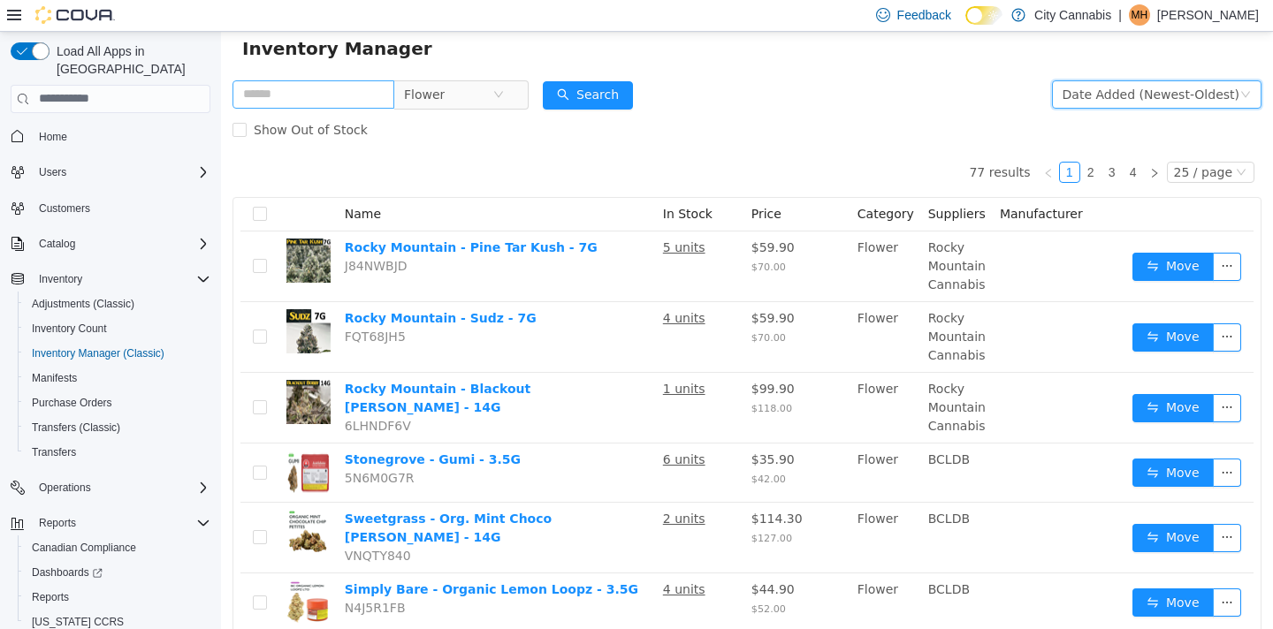
click at [1109, 83] on div "Date Added (Newest-Oldest)" at bounding box center [1151, 93] width 177 height 27
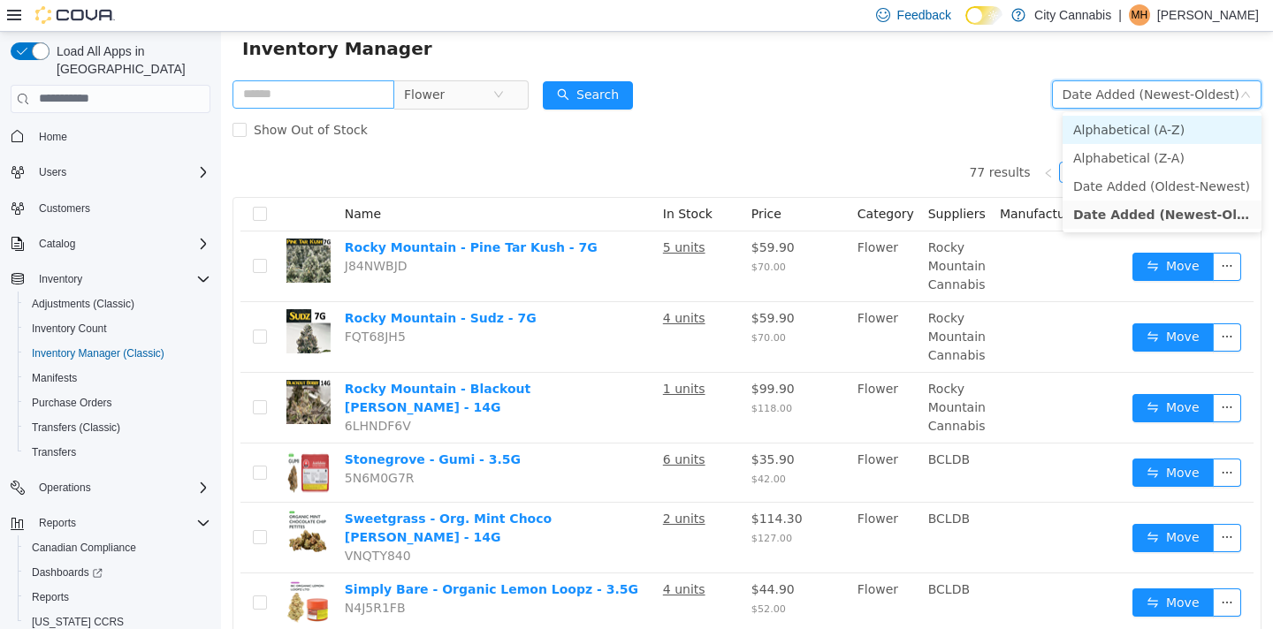
click at [1107, 137] on li "Alphabetical (A-Z)" at bounding box center [1162, 129] width 199 height 28
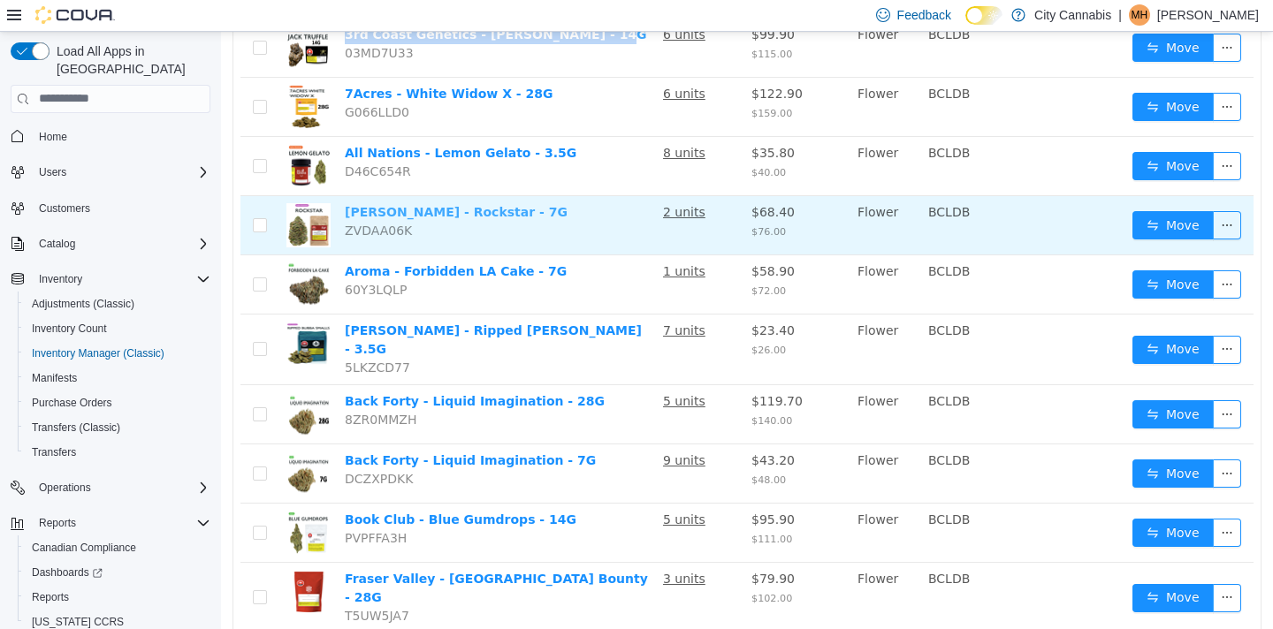
scroll to position [622, 0]
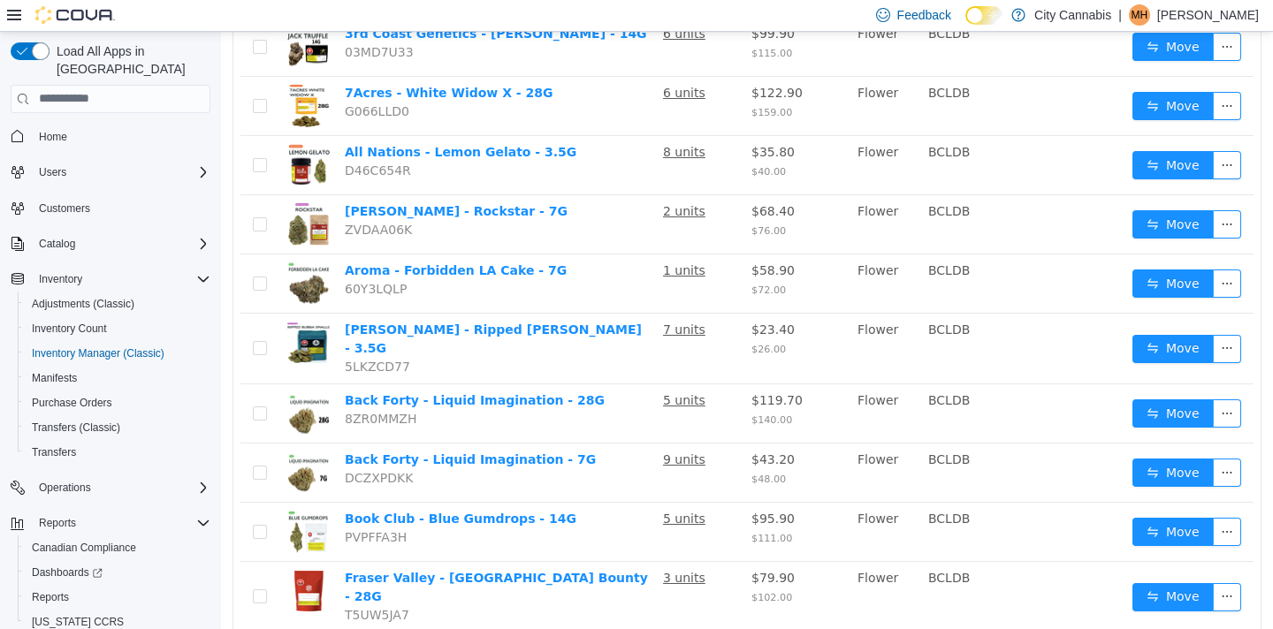
click at [239, 300] on div "Name In Stock Price Category Suppliers Manufacturer 1964 - Organic Blue Dream -…" at bounding box center [746, 413] width 1027 height 1571
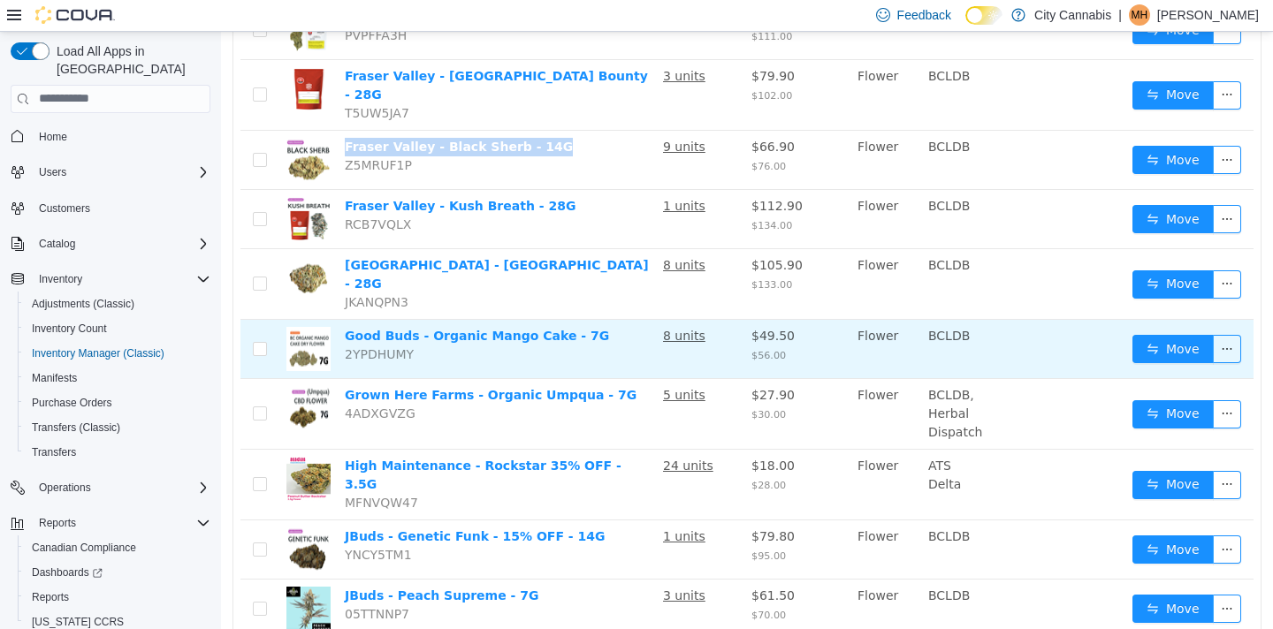
scroll to position [1123, 0]
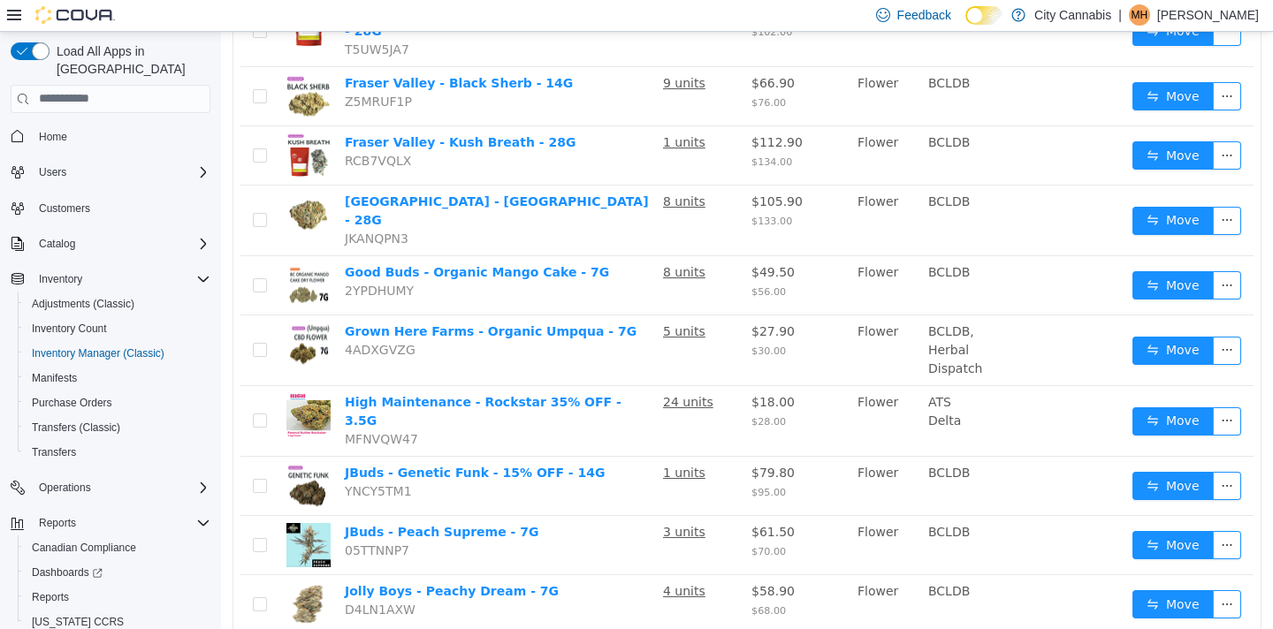
scroll to position [1197, 0]
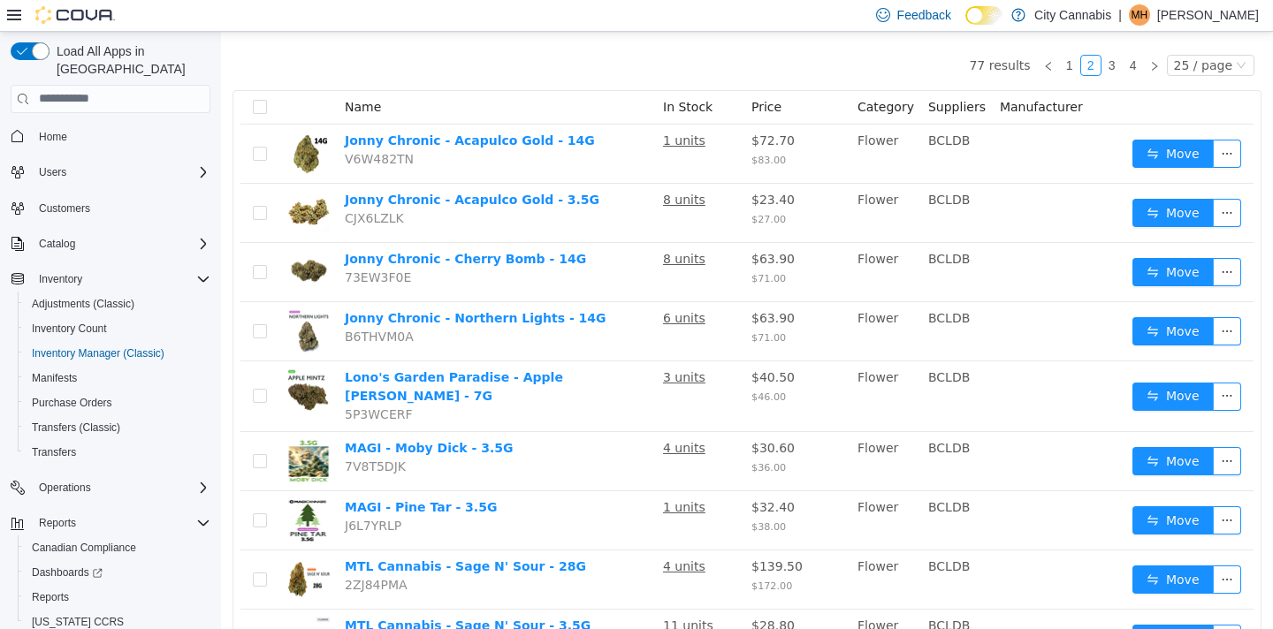
scroll to position [156, 0]
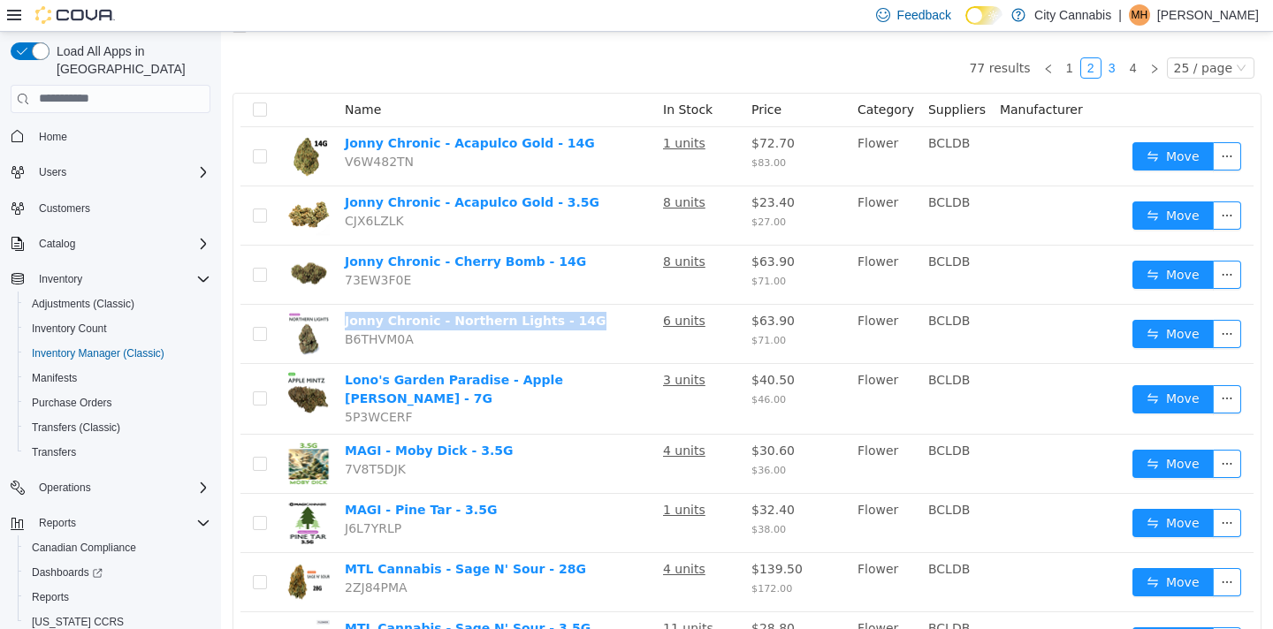
click at [1115, 72] on link "3" at bounding box center [1111, 66] width 19 height 19
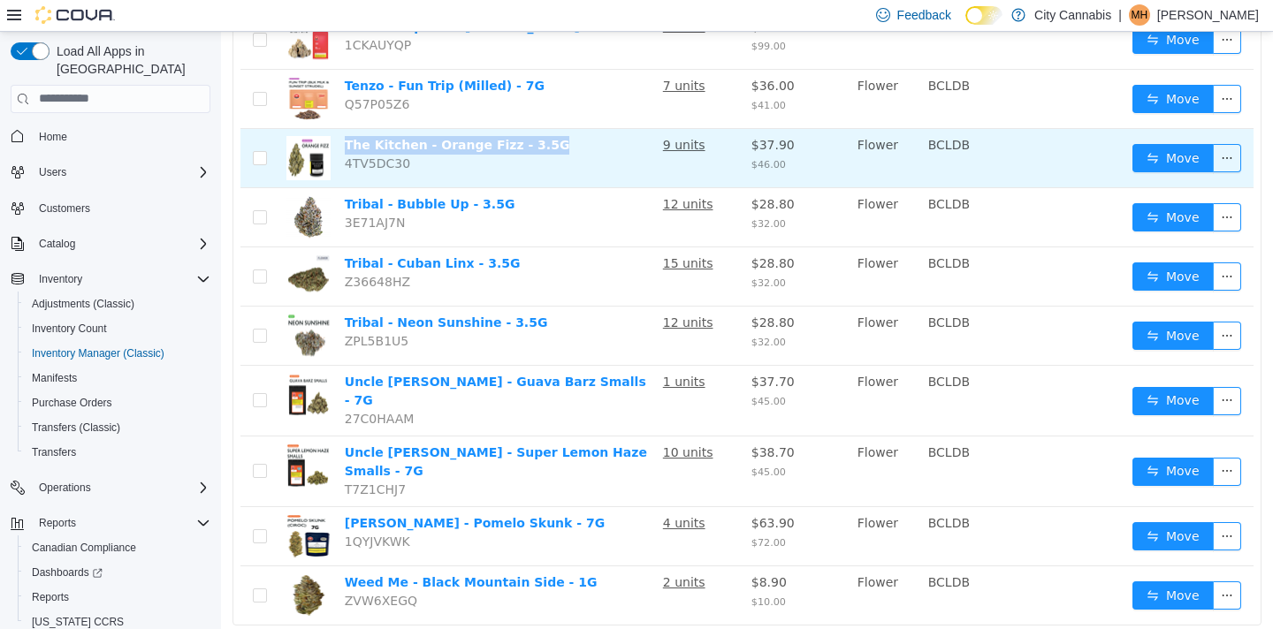
scroll to position [1220, 0]
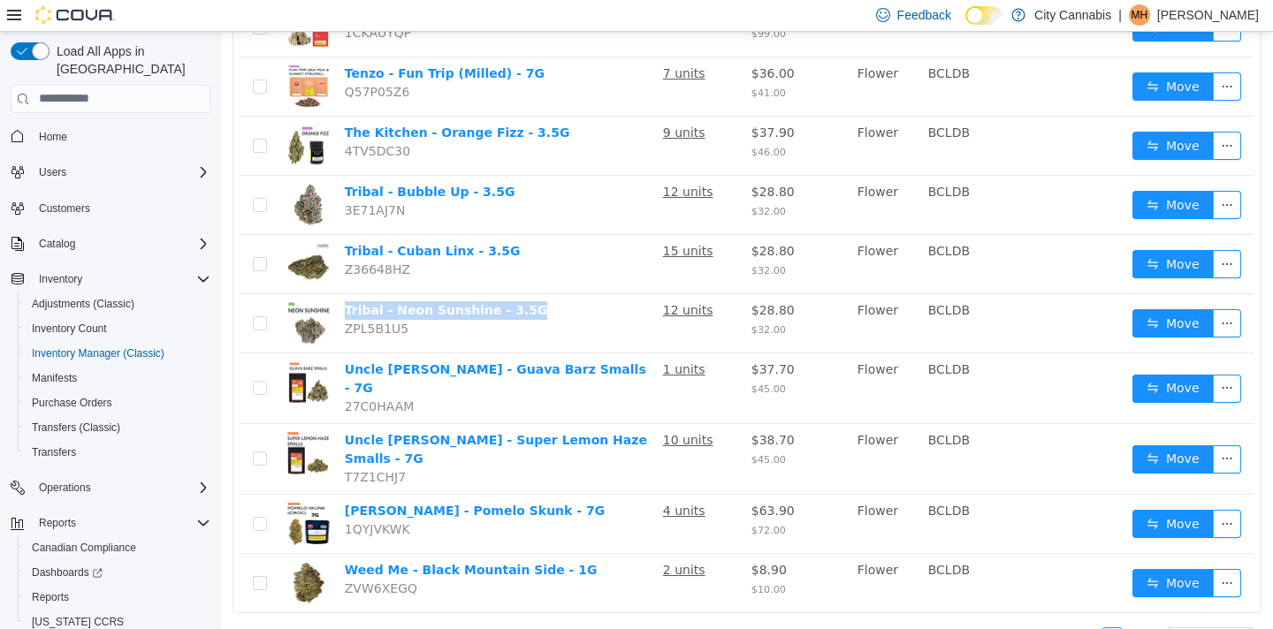
click at [1135, 628] on link "4" at bounding box center [1133, 637] width 19 height 19
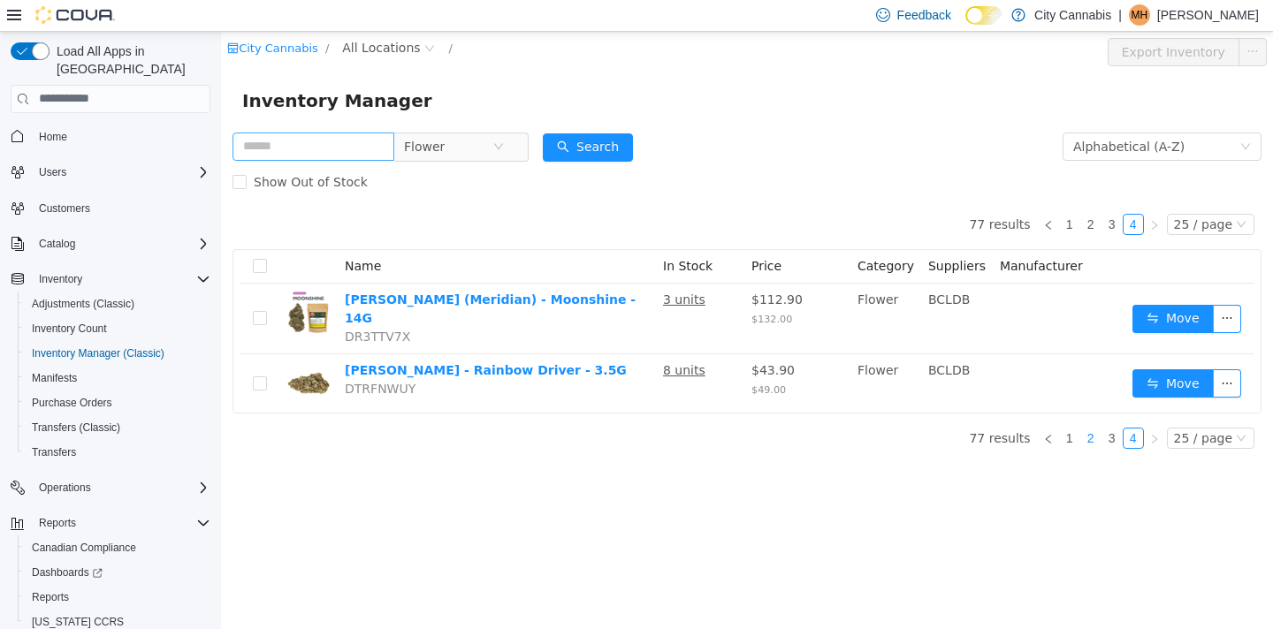
click at [1091, 428] on link "2" at bounding box center [1090, 437] width 19 height 19
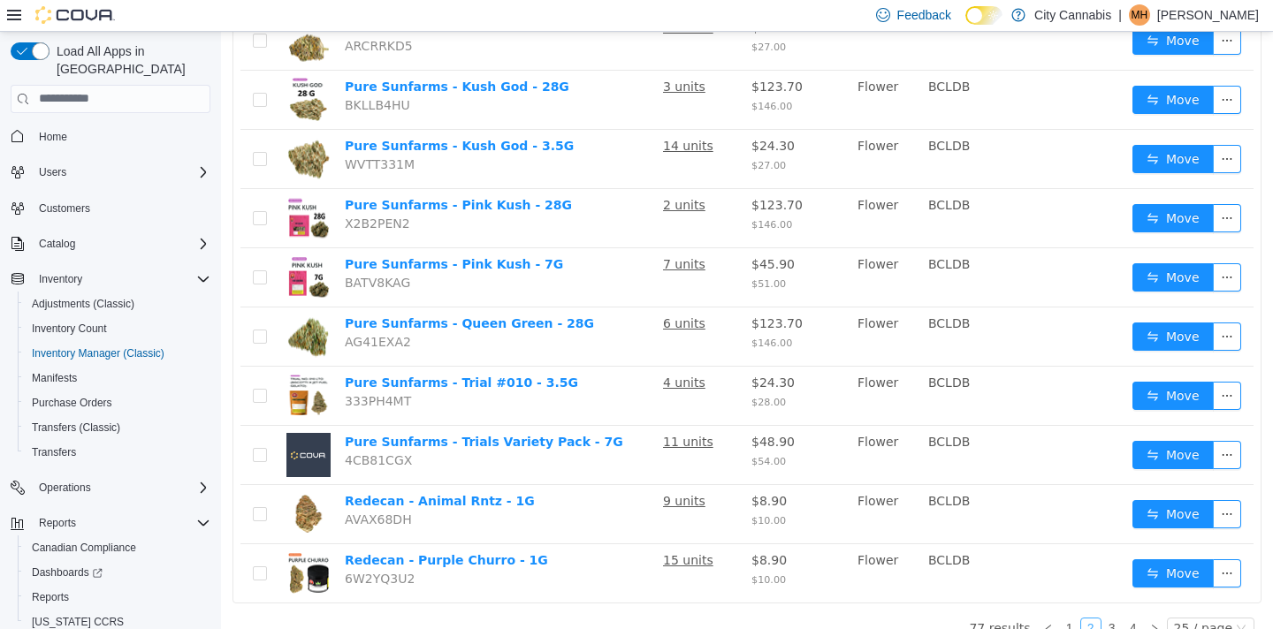
scroll to position [1186, 0]
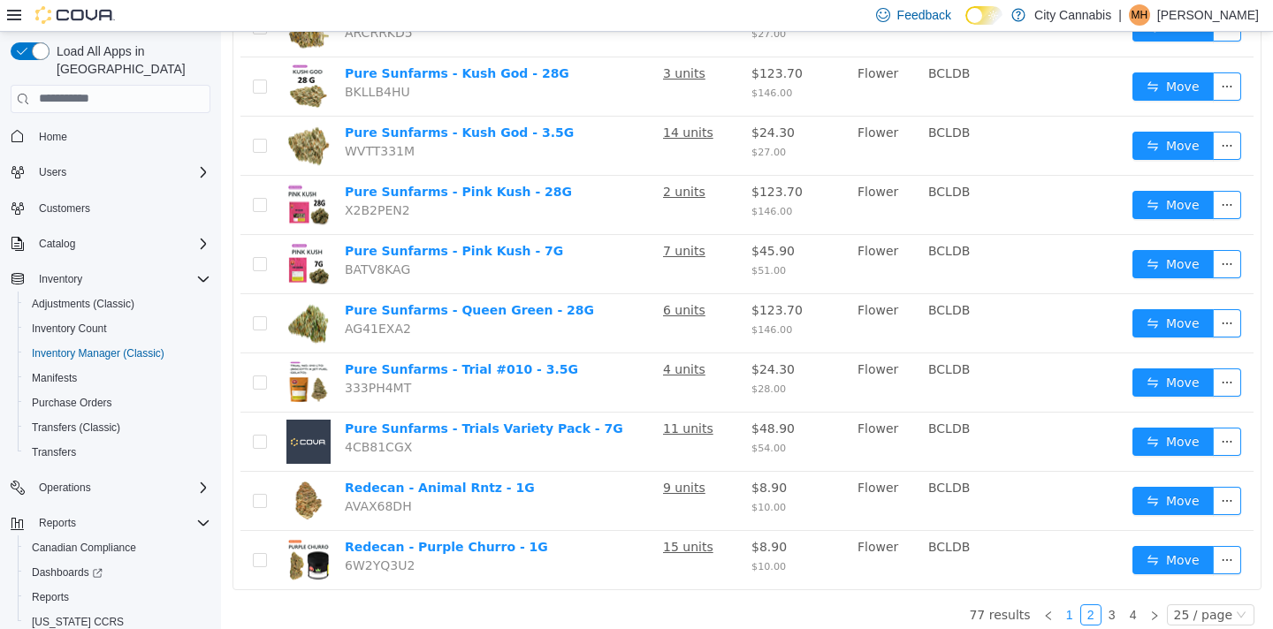
click at [1075, 605] on link "1" at bounding box center [1069, 614] width 19 height 19
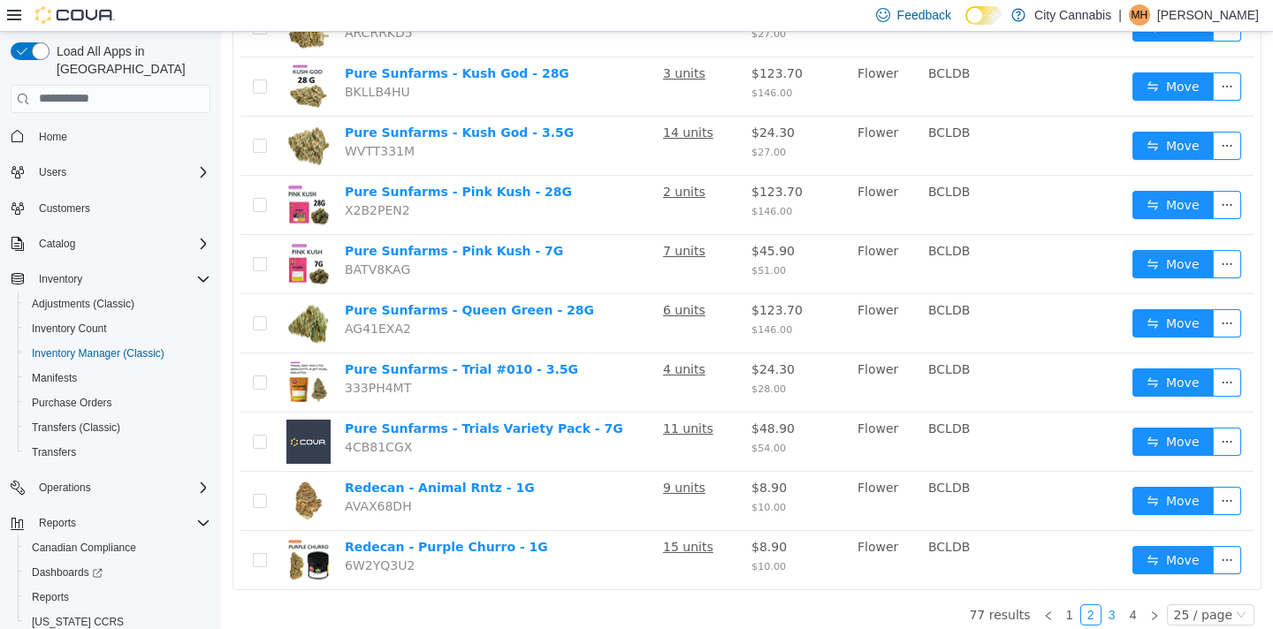
click at [1122, 606] on link "3" at bounding box center [1111, 614] width 19 height 19
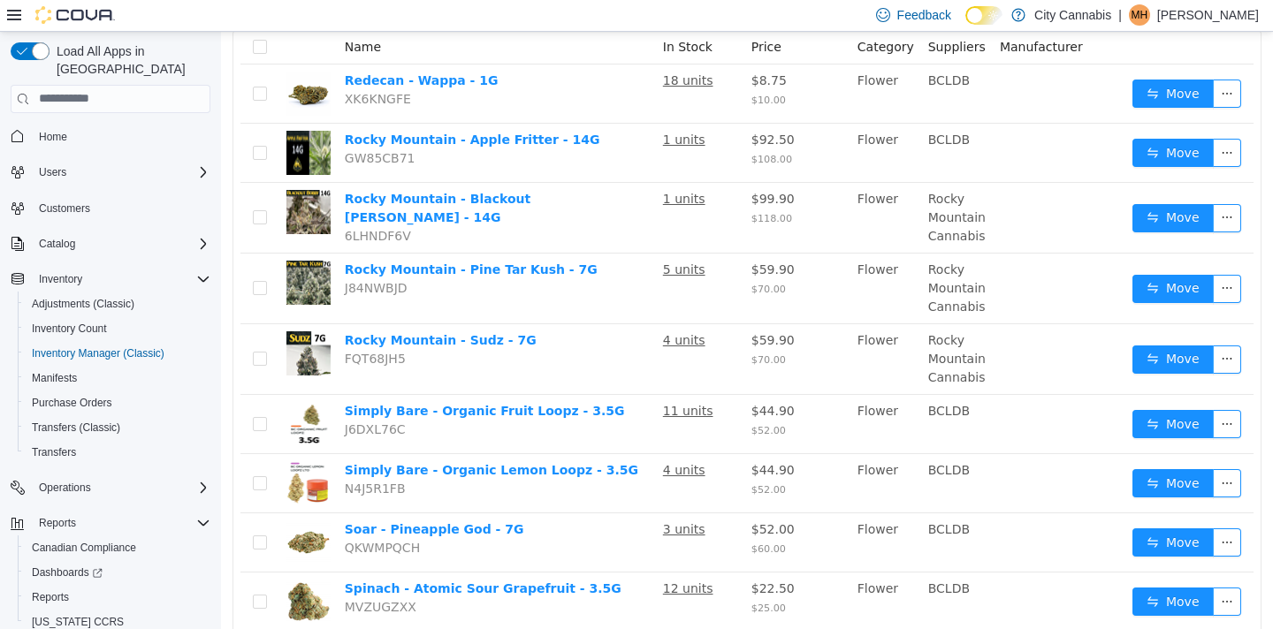
scroll to position [72, 0]
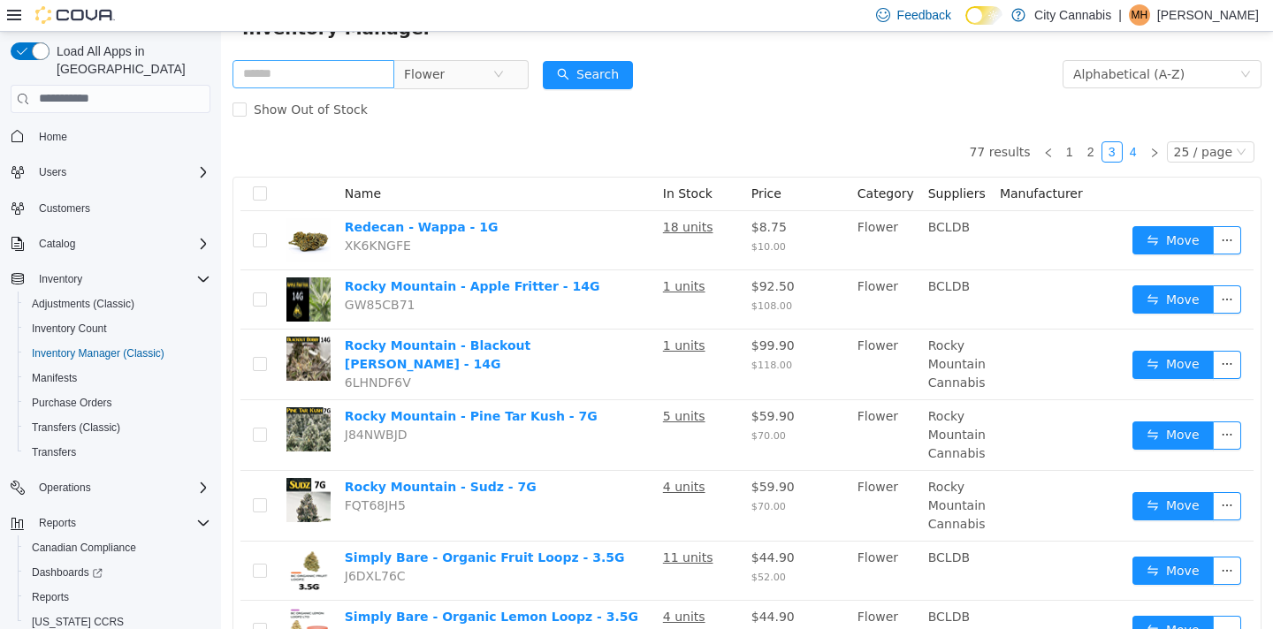
click at [1139, 151] on link "4" at bounding box center [1133, 150] width 19 height 19
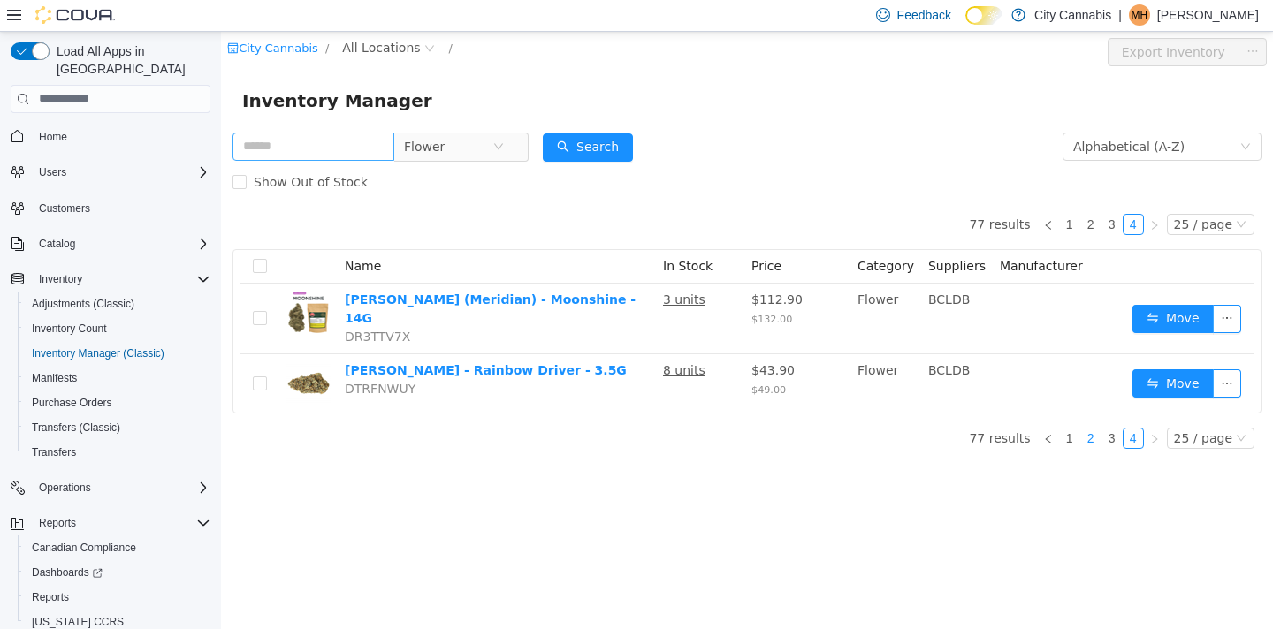
click at [1095, 428] on link "2" at bounding box center [1090, 437] width 19 height 19
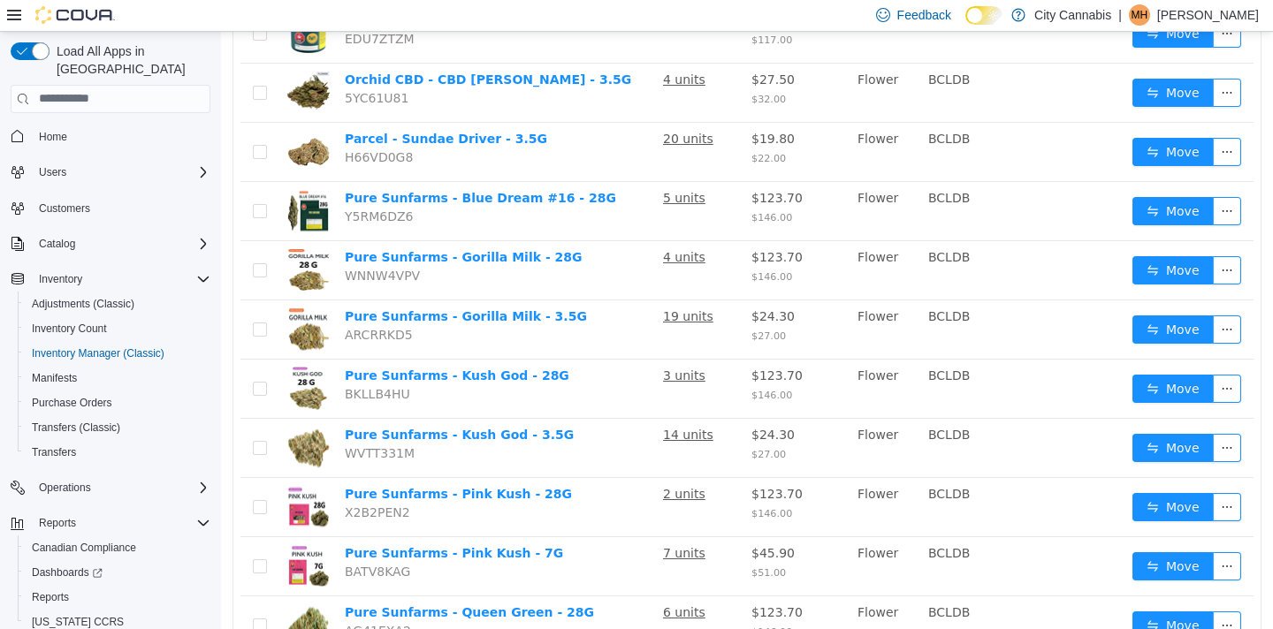
scroll to position [1186, 0]
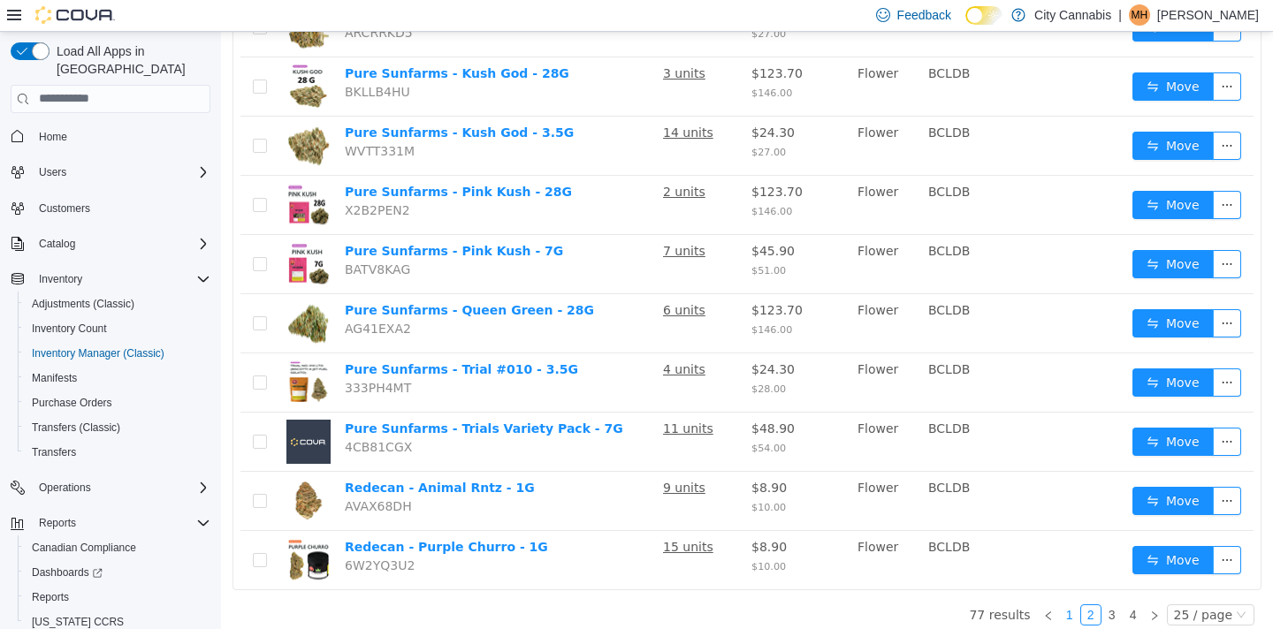
click at [1071, 605] on link "1" at bounding box center [1069, 614] width 19 height 19
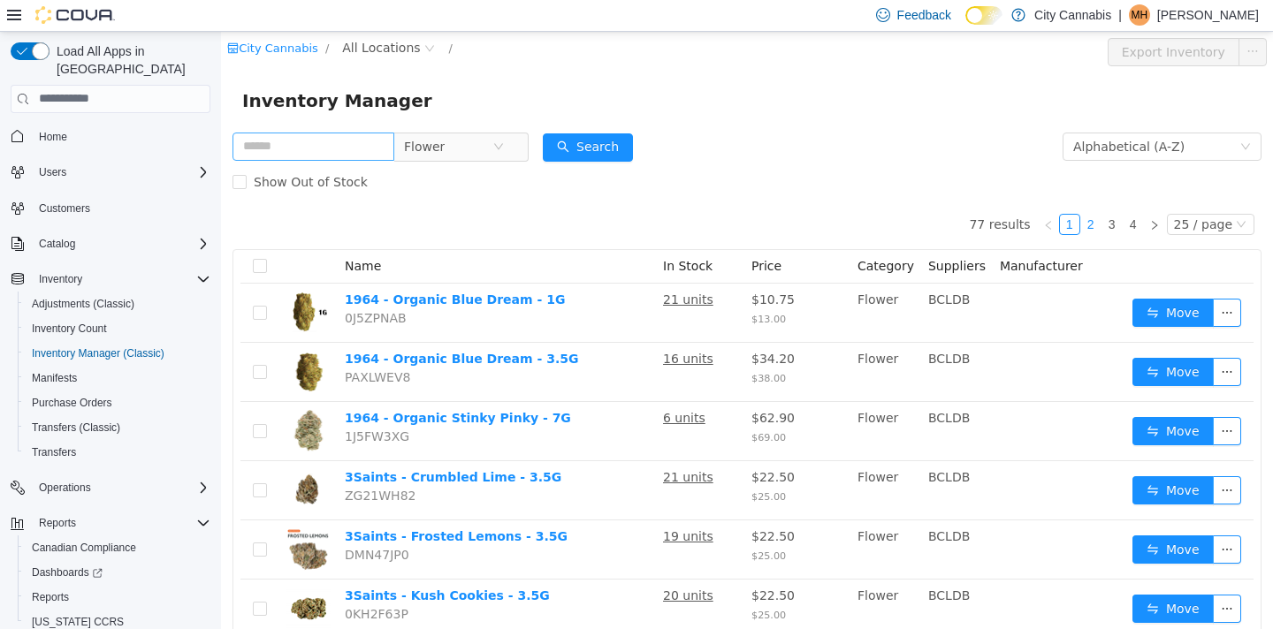
click at [1090, 228] on link "2" at bounding box center [1090, 223] width 19 height 19
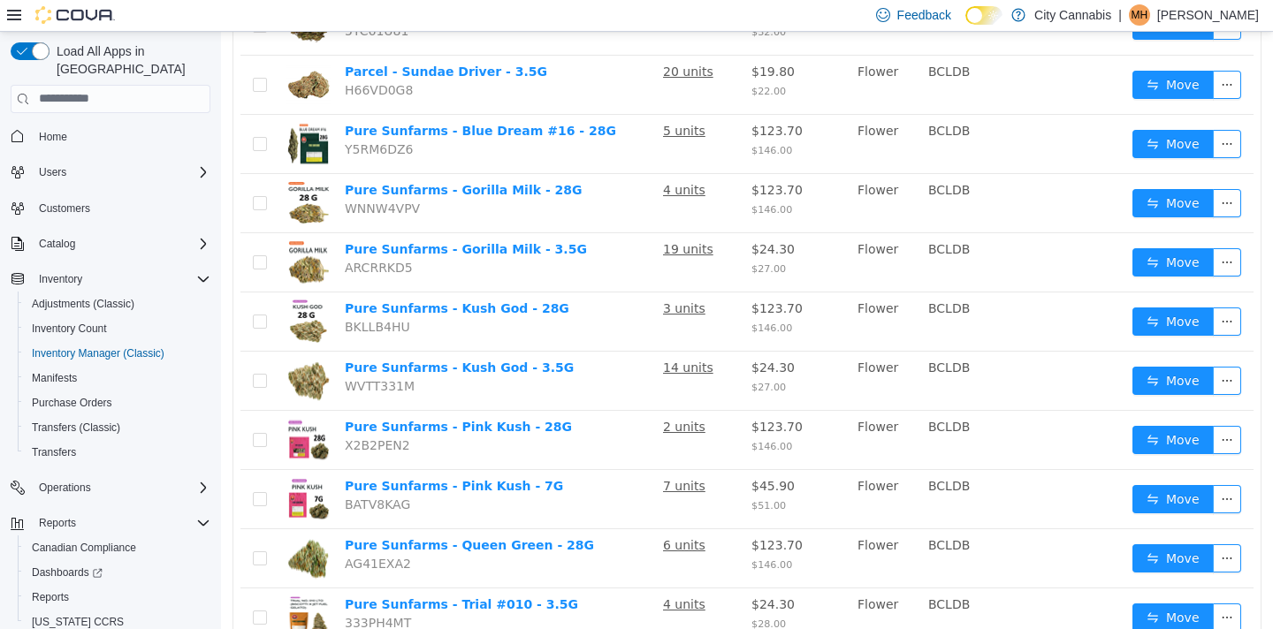
scroll to position [1186, 0]
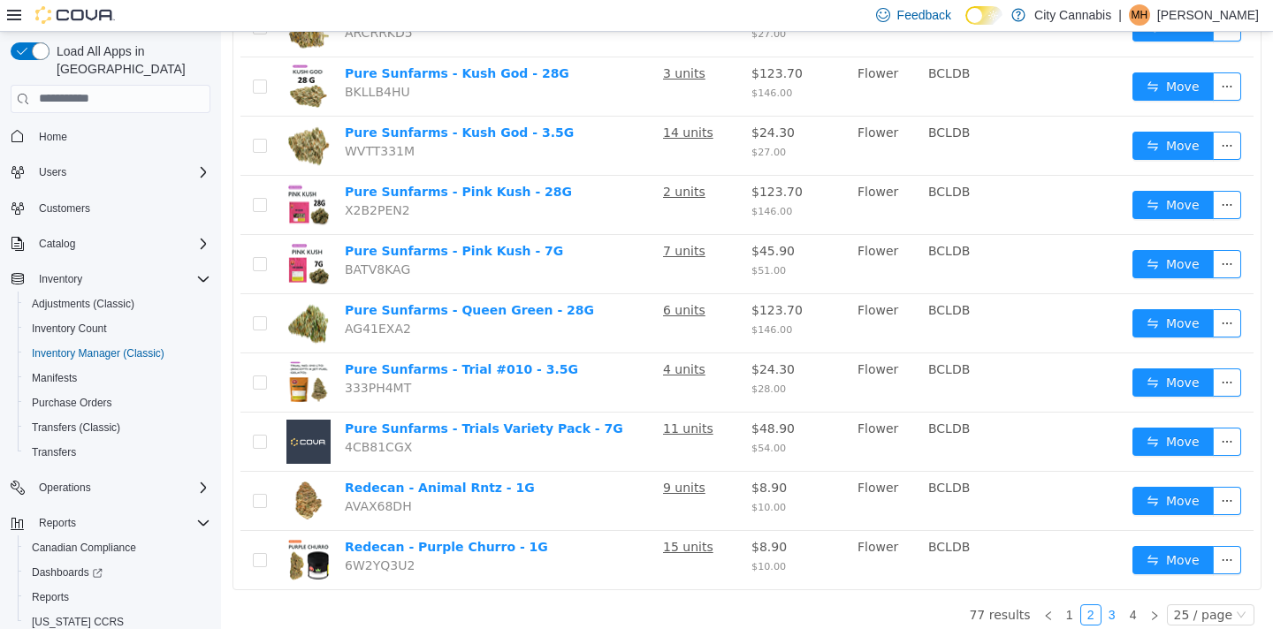
click at [1109, 605] on link "3" at bounding box center [1111, 614] width 19 height 19
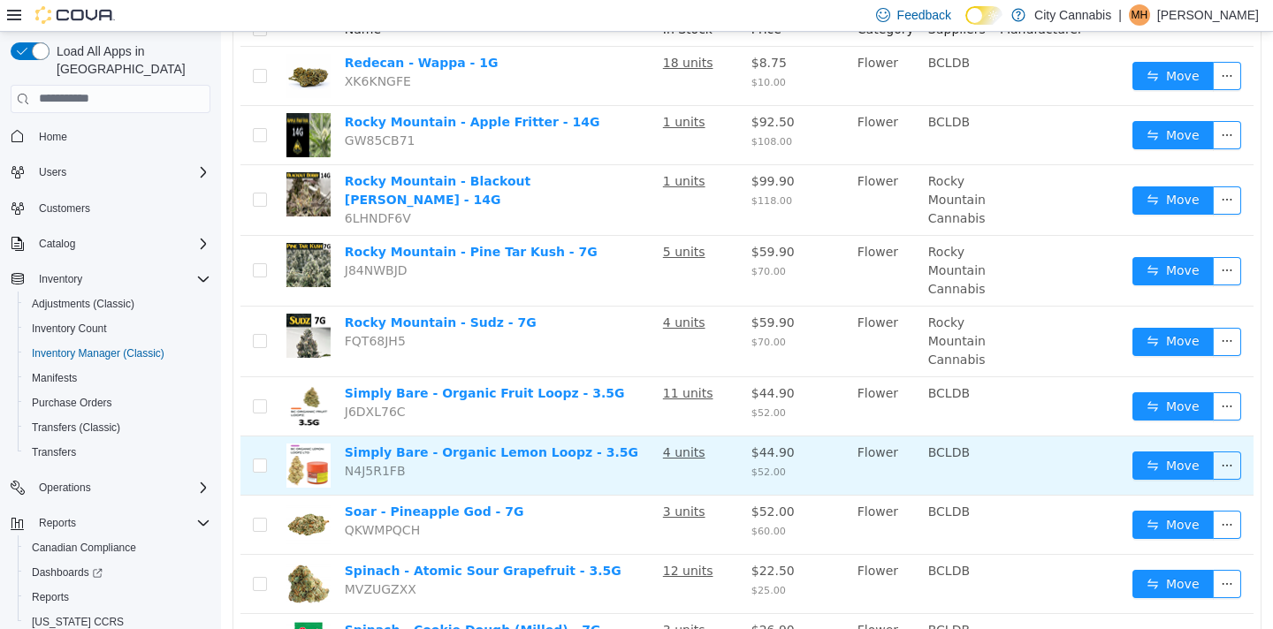
scroll to position [164, 0]
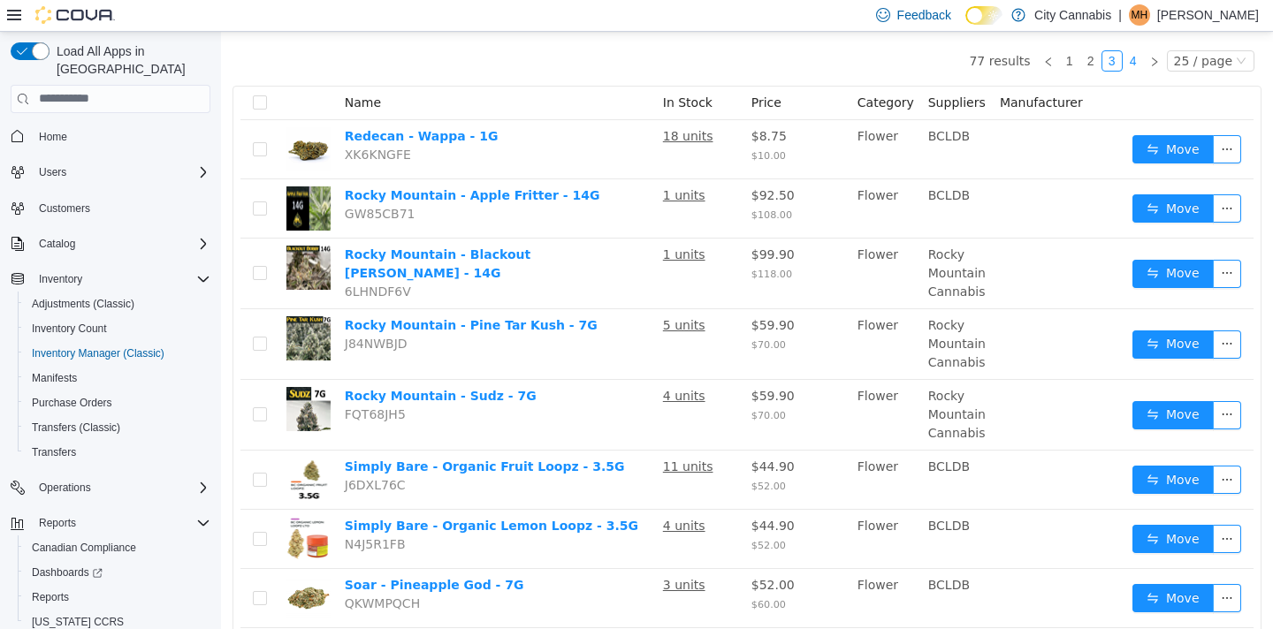
click at [1143, 58] on link "4" at bounding box center [1133, 59] width 19 height 19
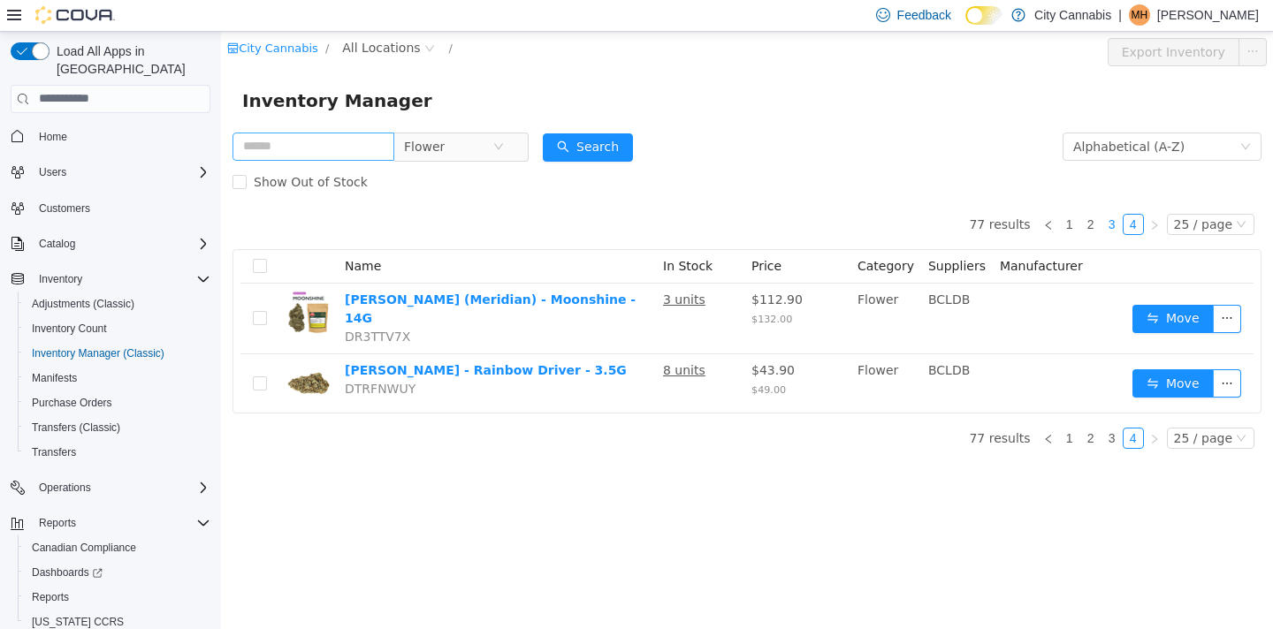
click at [1114, 227] on link "3" at bounding box center [1111, 223] width 19 height 19
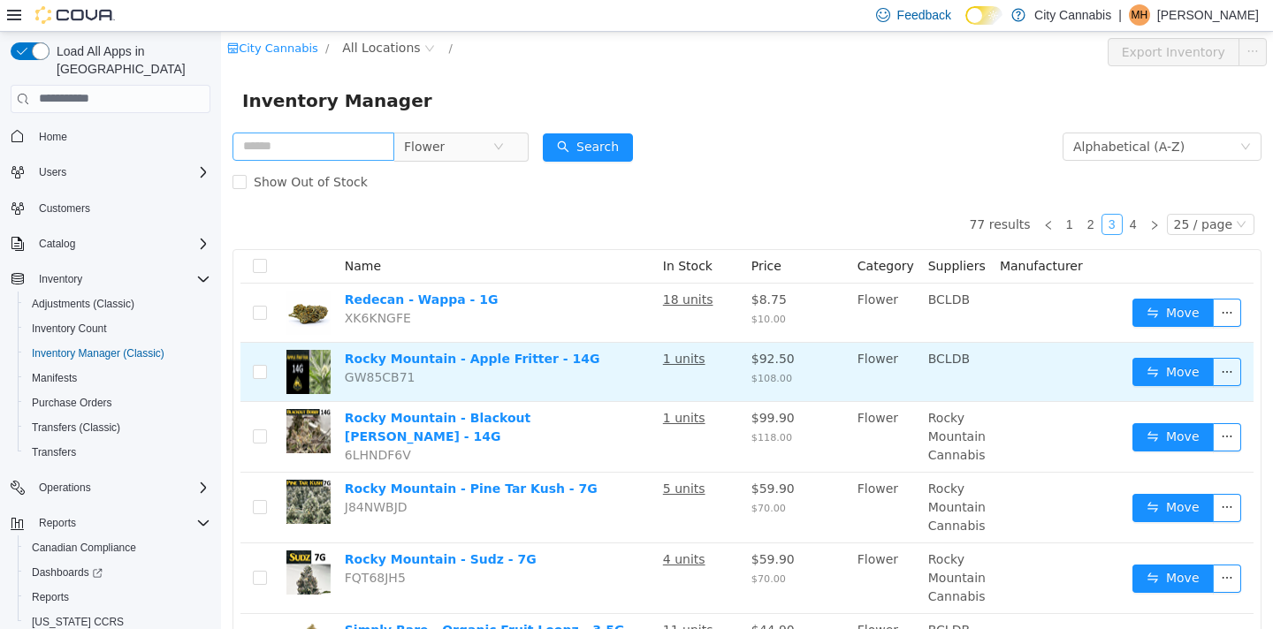
scroll to position [180, 0]
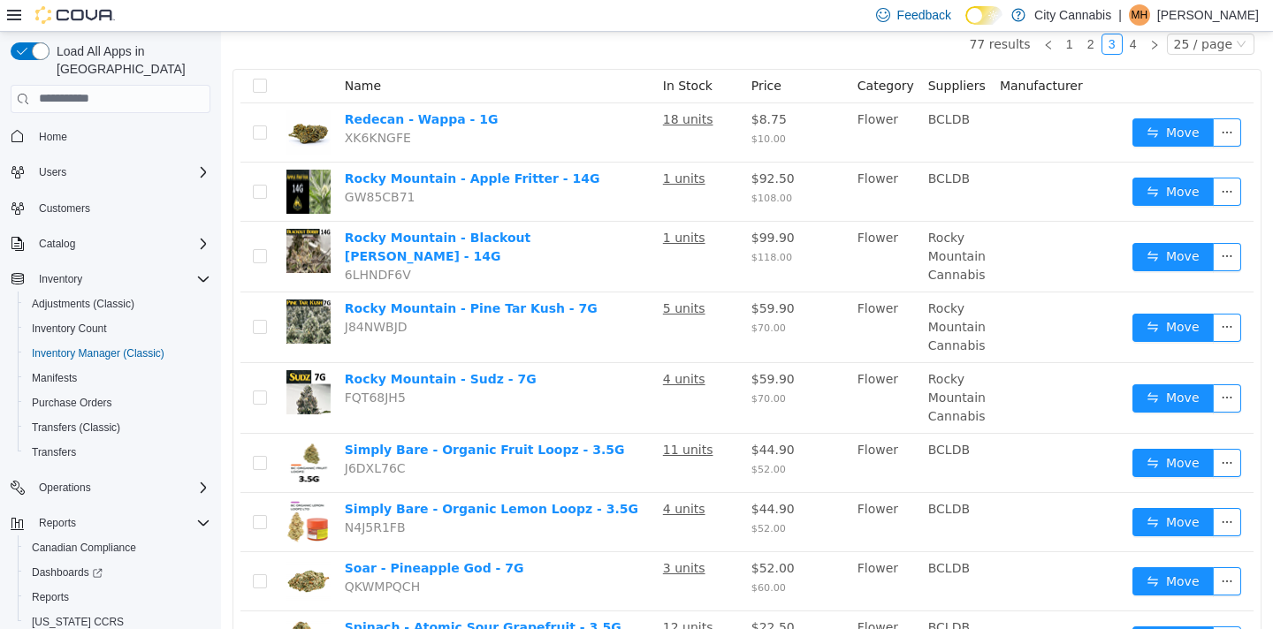
click at [1083, 33] on ul "77 results 1 2 3 4 25 / page" at bounding box center [1115, 43] width 293 height 21
click at [1086, 40] on link "2" at bounding box center [1090, 43] width 19 height 19
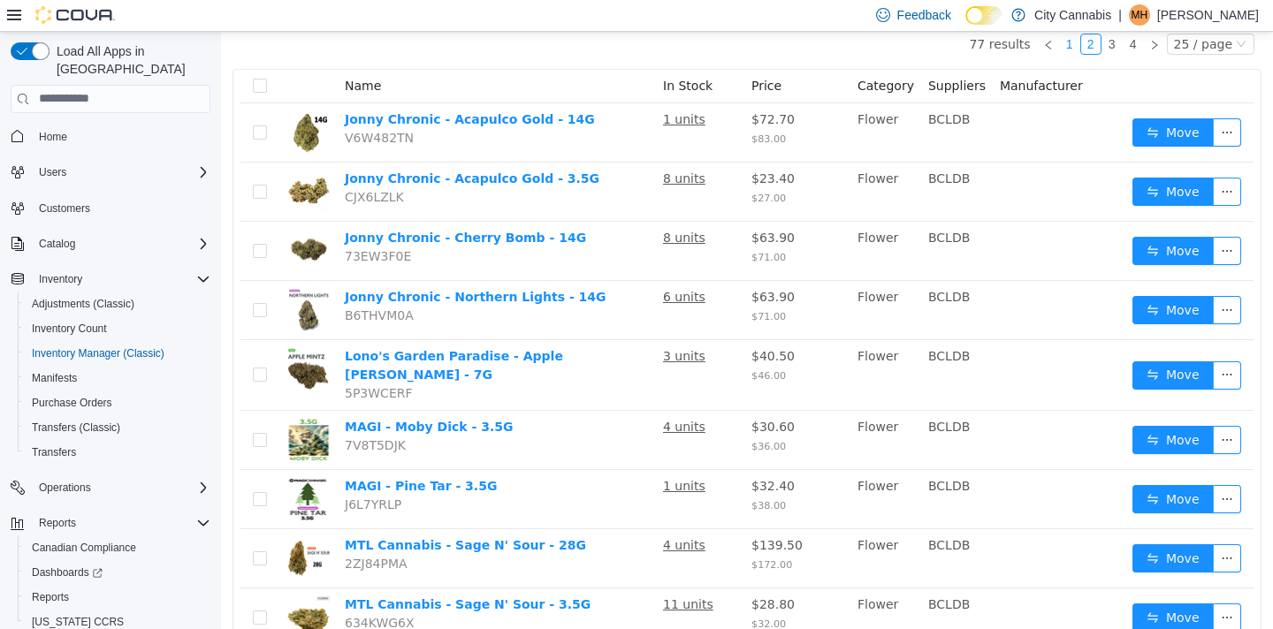
click at [1072, 47] on link "1" at bounding box center [1069, 43] width 19 height 19
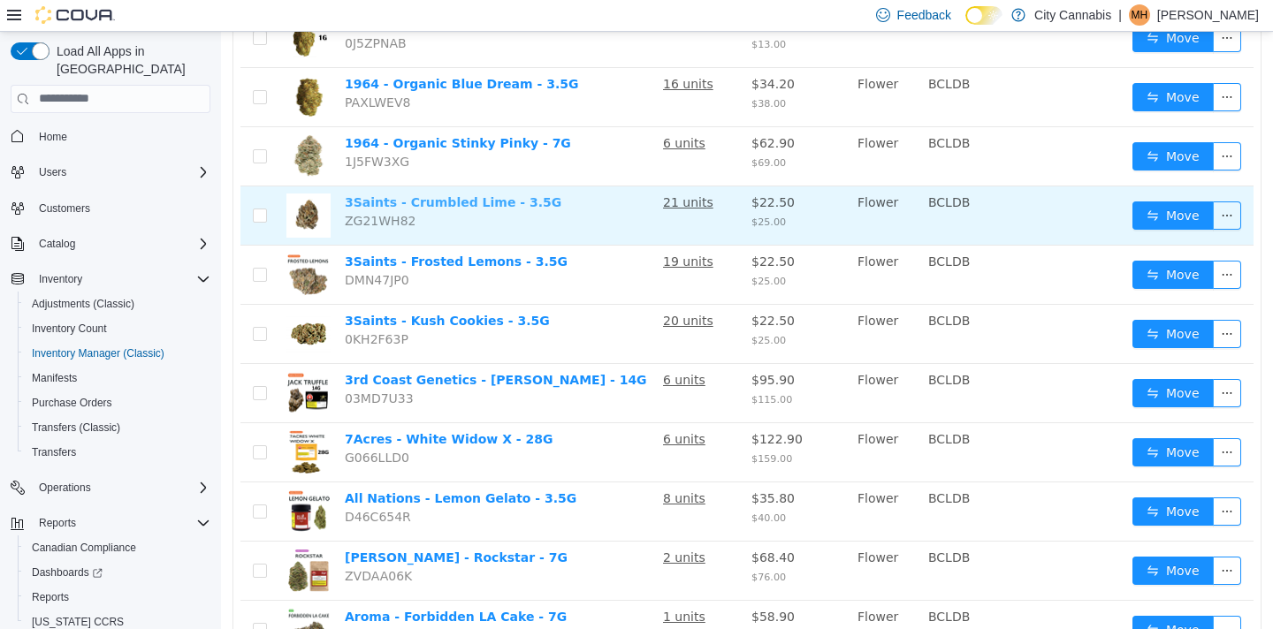
scroll to position [318, 0]
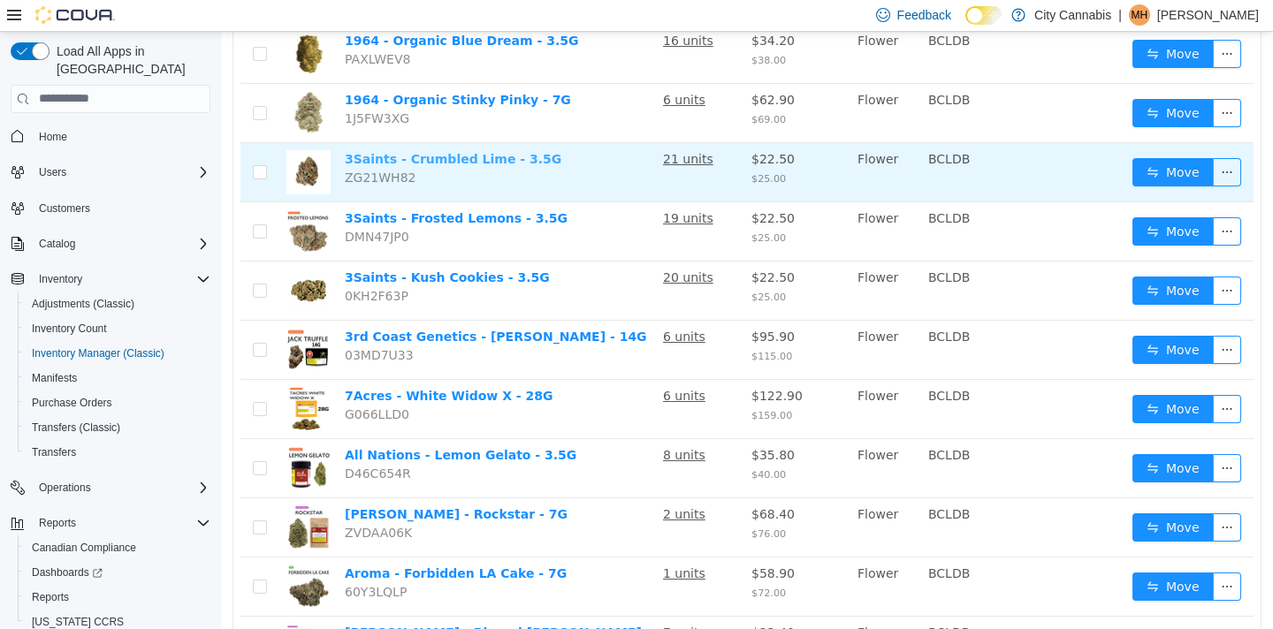
click at [448, 163] on link "3Saints - Crumbled Lime - 3.5G" at bounding box center [453, 158] width 217 height 14
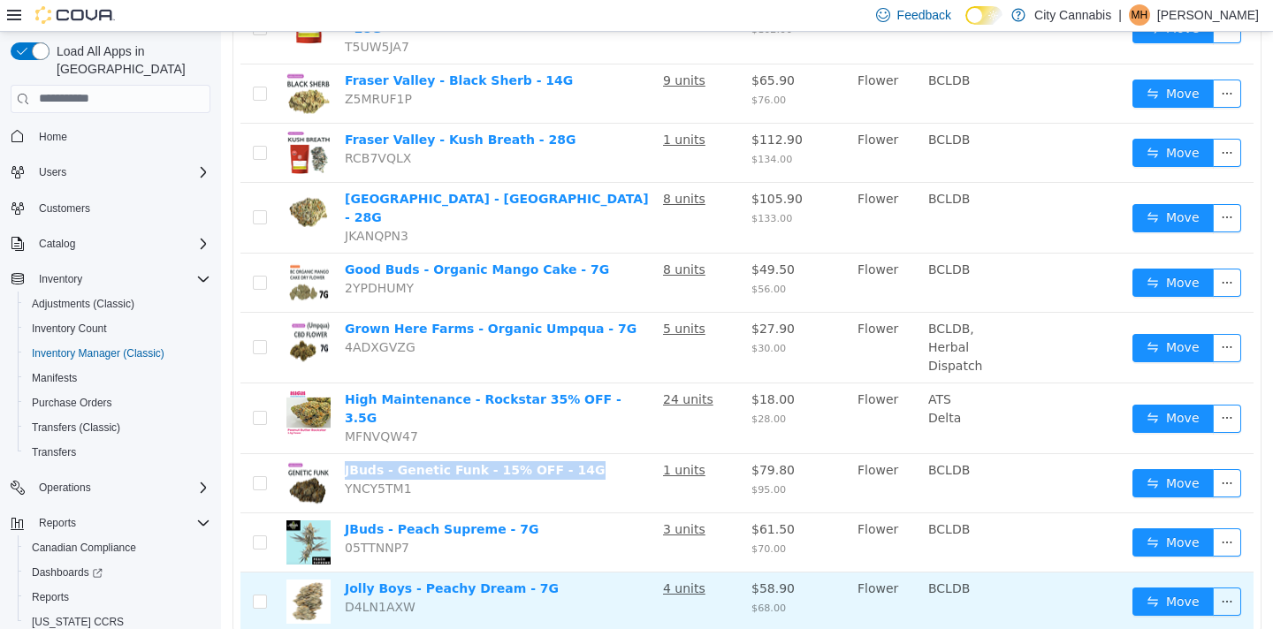
scroll to position [1197, 0]
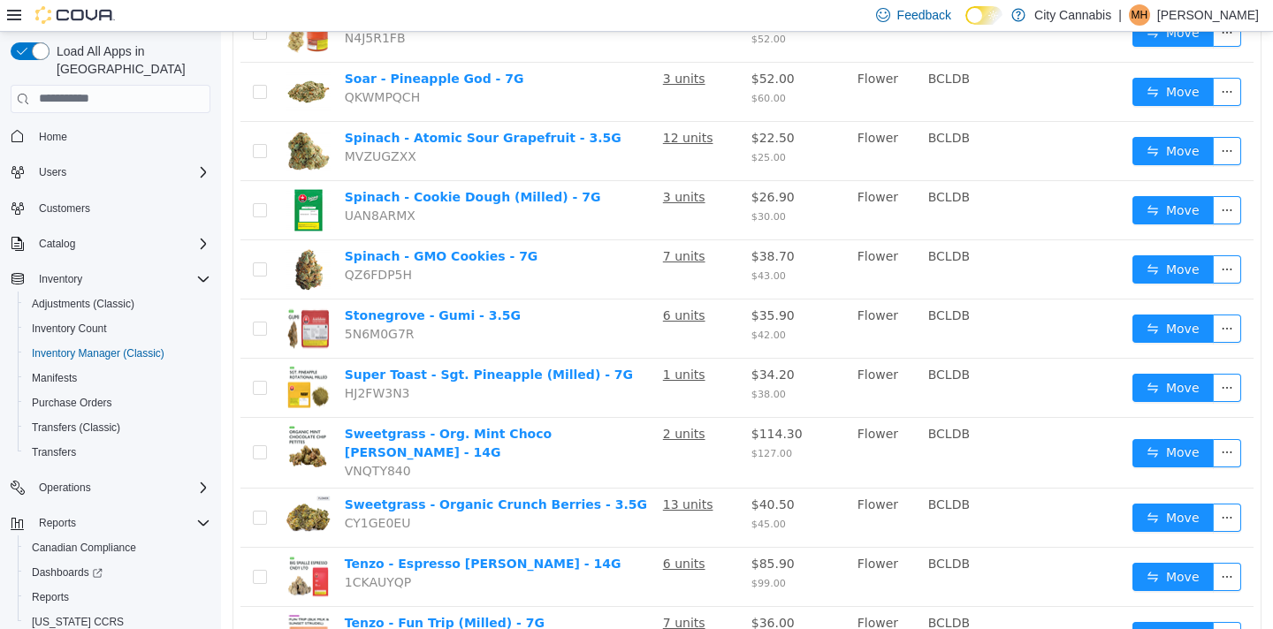
scroll to position [647, 0]
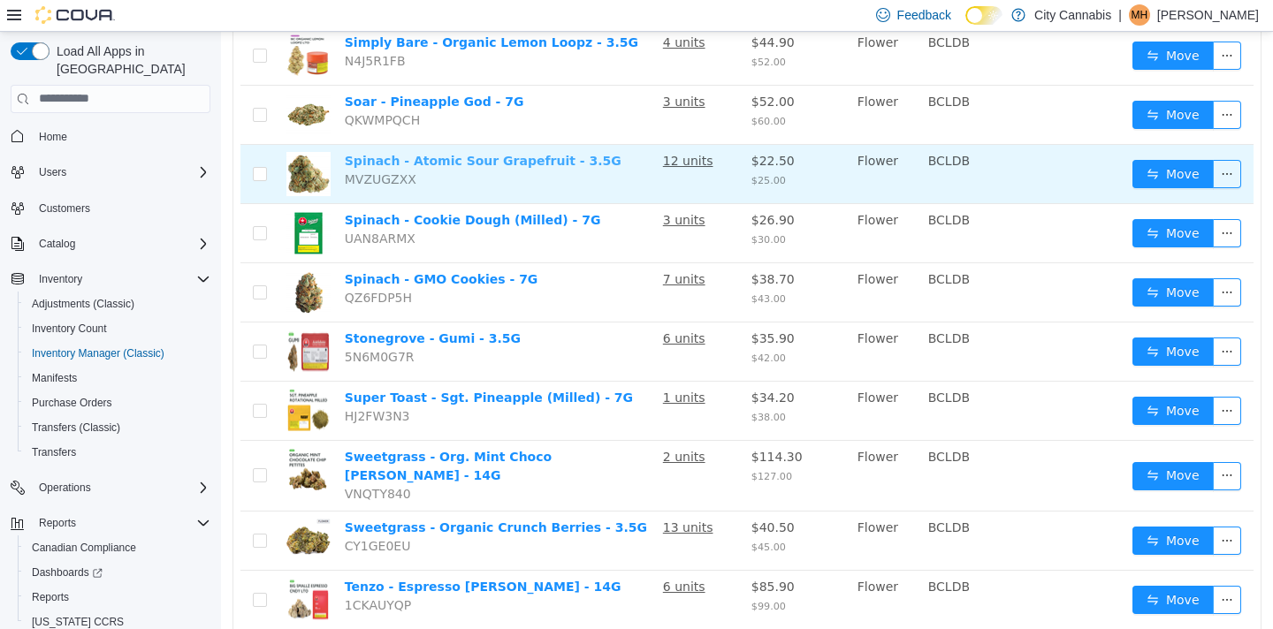
click at [585, 161] on link "Spinach - Atomic Sour Grapefruit - 3.5G" at bounding box center [483, 160] width 277 height 14
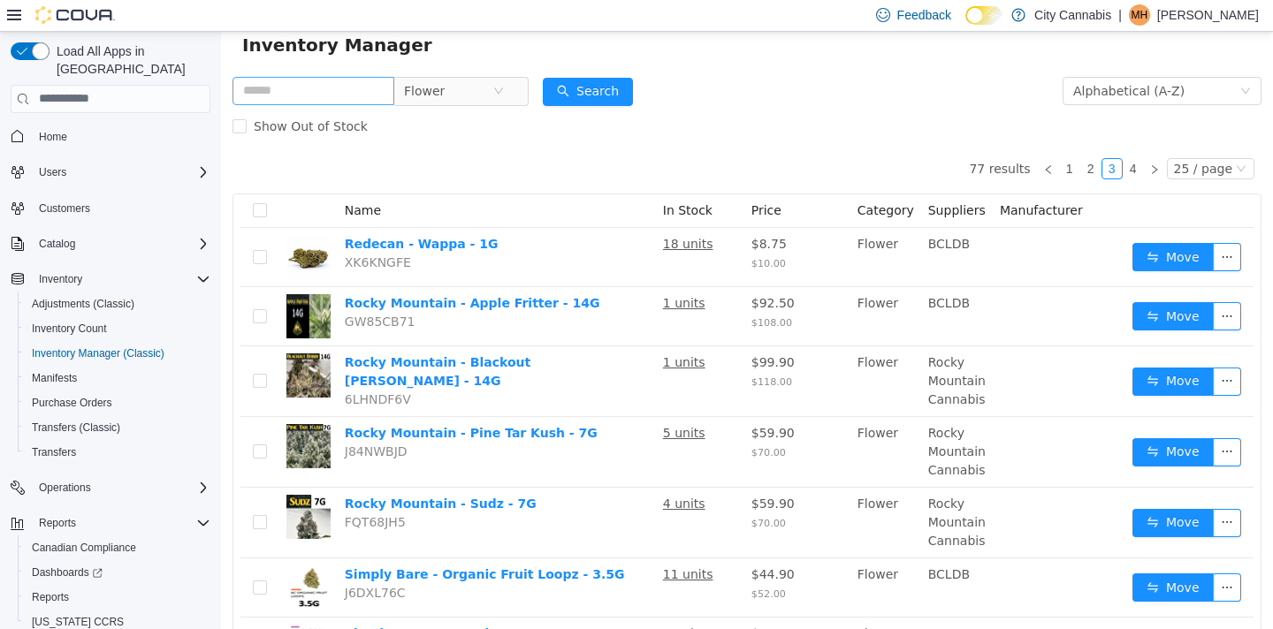
scroll to position [0, 0]
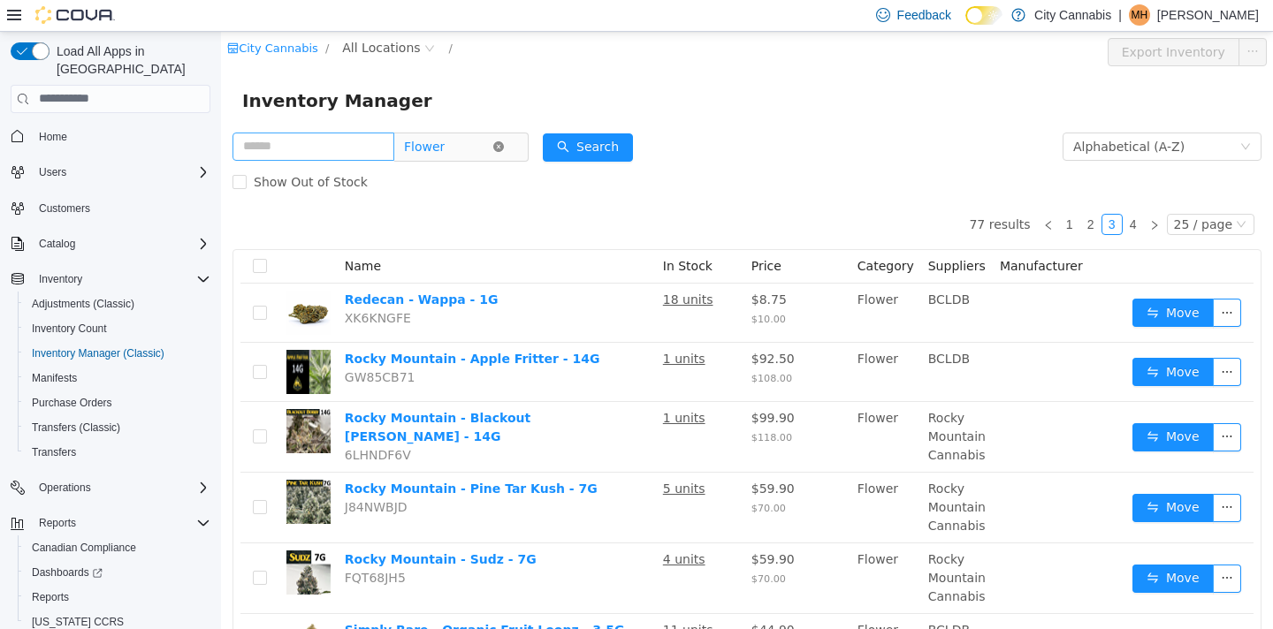
click at [504, 148] on icon "icon: close-circle" at bounding box center [498, 146] width 11 height 11
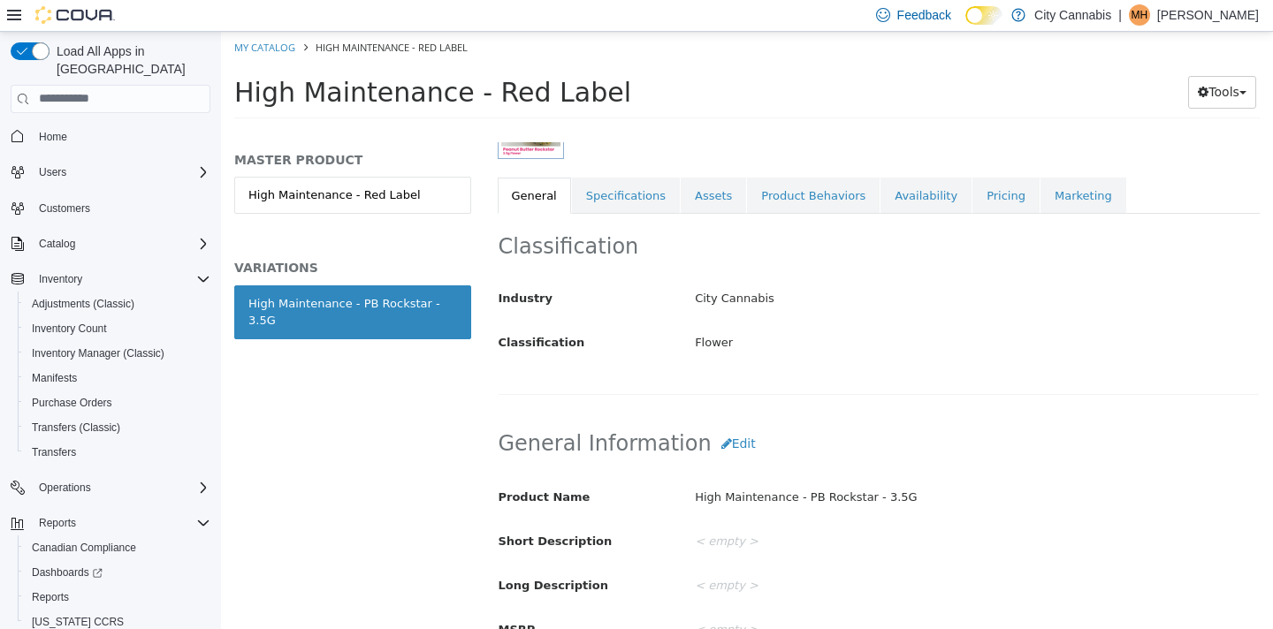
scroll to position [284, 0]
click at [712, 441] on button "Edit" at bounding box center [739, 445] width 54 height 33
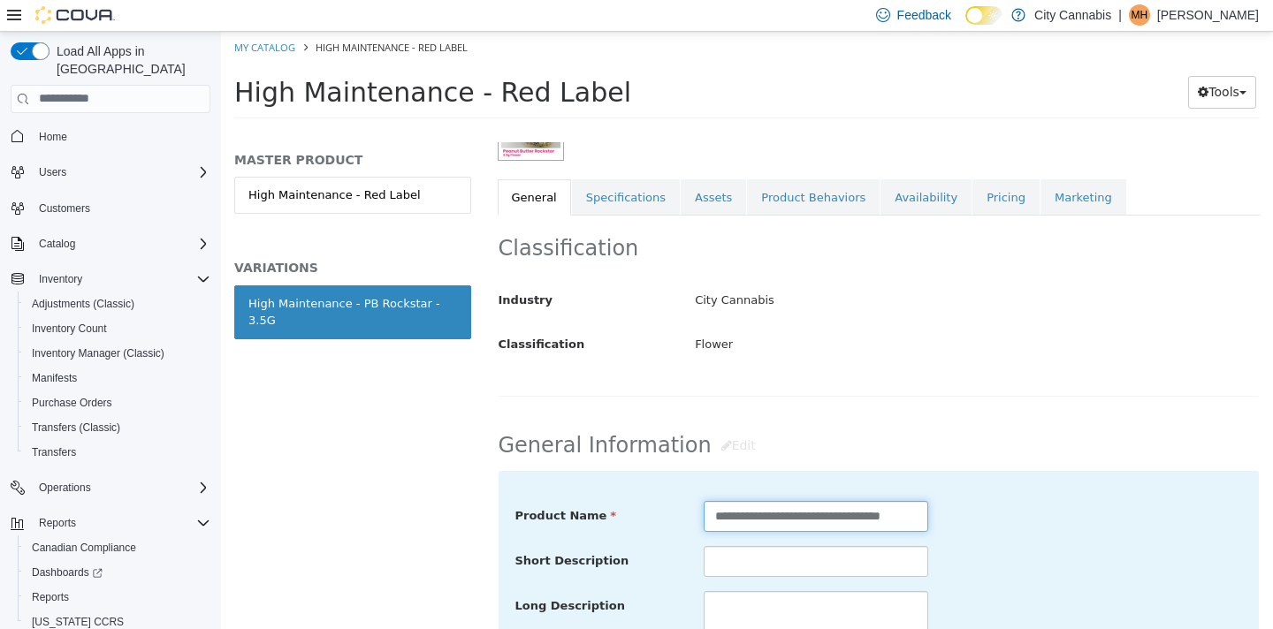
click at [838, 515] on input "**********" at bounding box center [816, 515] width 225 height 31
click at [858, 406] on div "Classification Industry City Cannabis Classification Flower Cancel Save Changes" at bounding box center [879, 312] width 763 height 194
drag, startPoint x: 848, startPoint y: 518, endPoint x: 831, endPoint y: 514, distance: 17.4
click at [831, 514] on input "**********" at bounding box center [816, 515] width 225 height 31
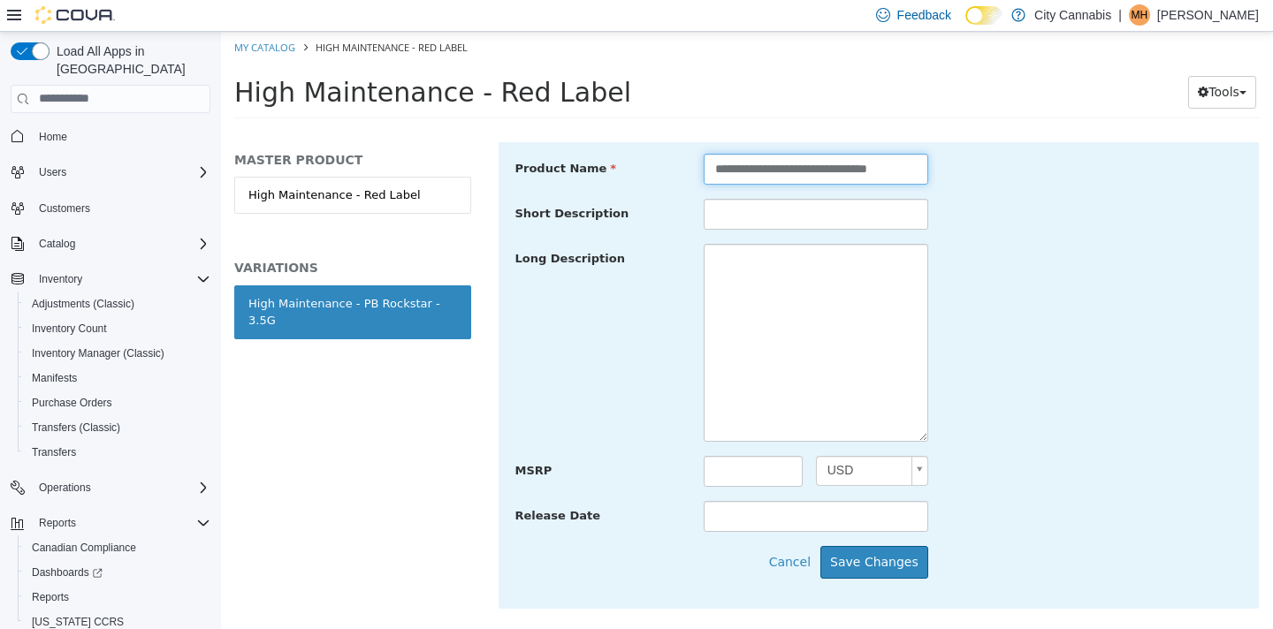
scroll to position [680, 0]
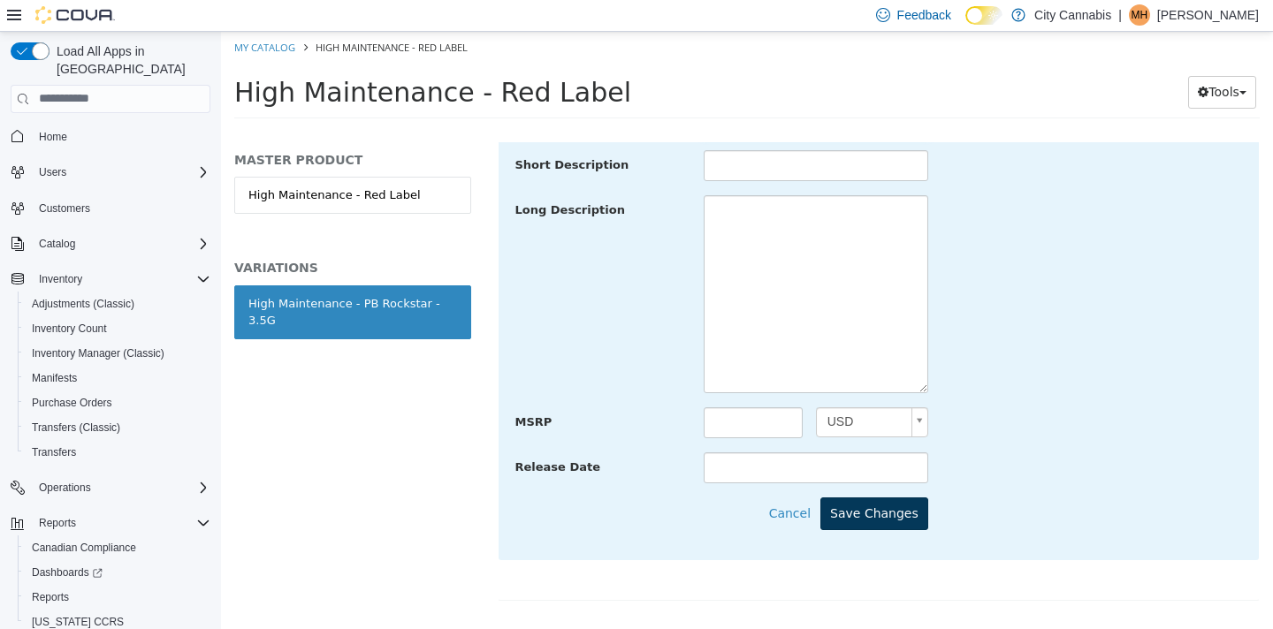
type input "**********"
click at [883, 505] on button "Save Changes" at bounding box center [874, 513] width 108 height 33
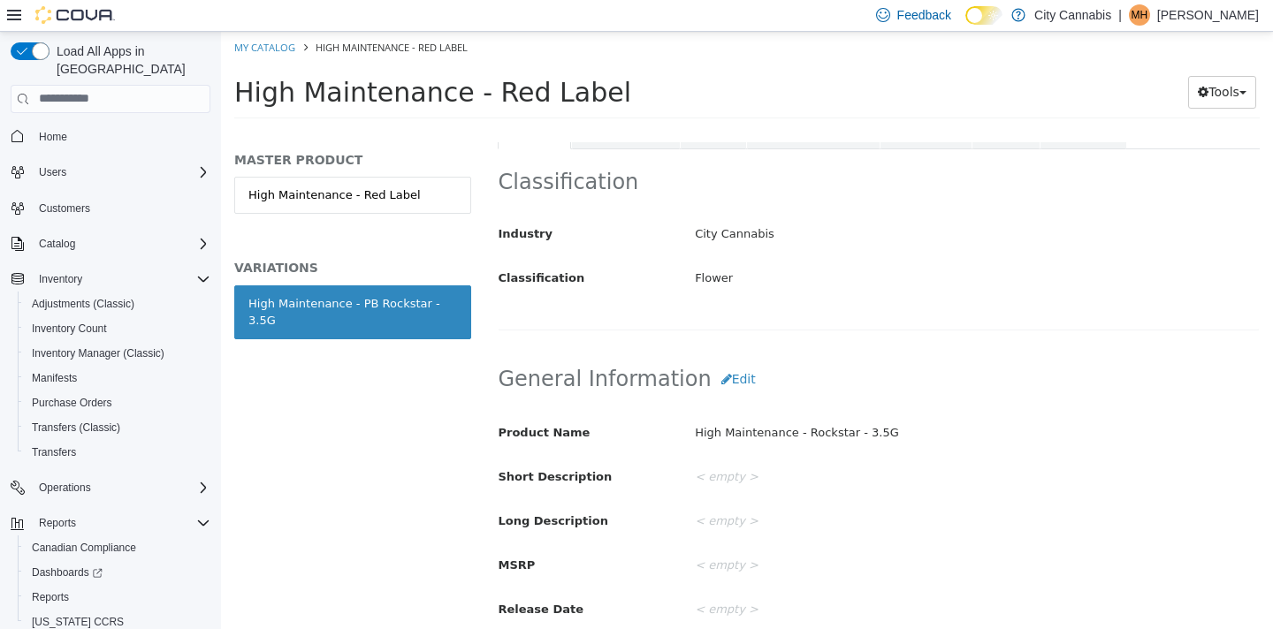
scroll to position [154, 0]
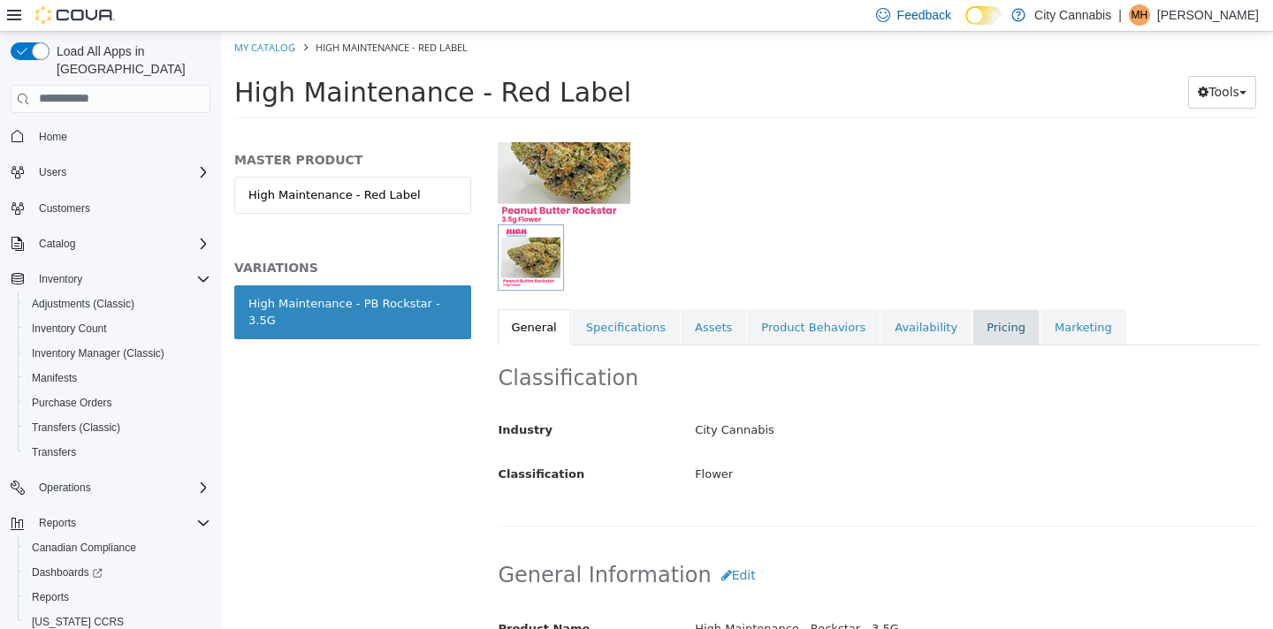
click at [972, 332] on link "Pricing" at bounding box center [1005, 327] width 67 height 37
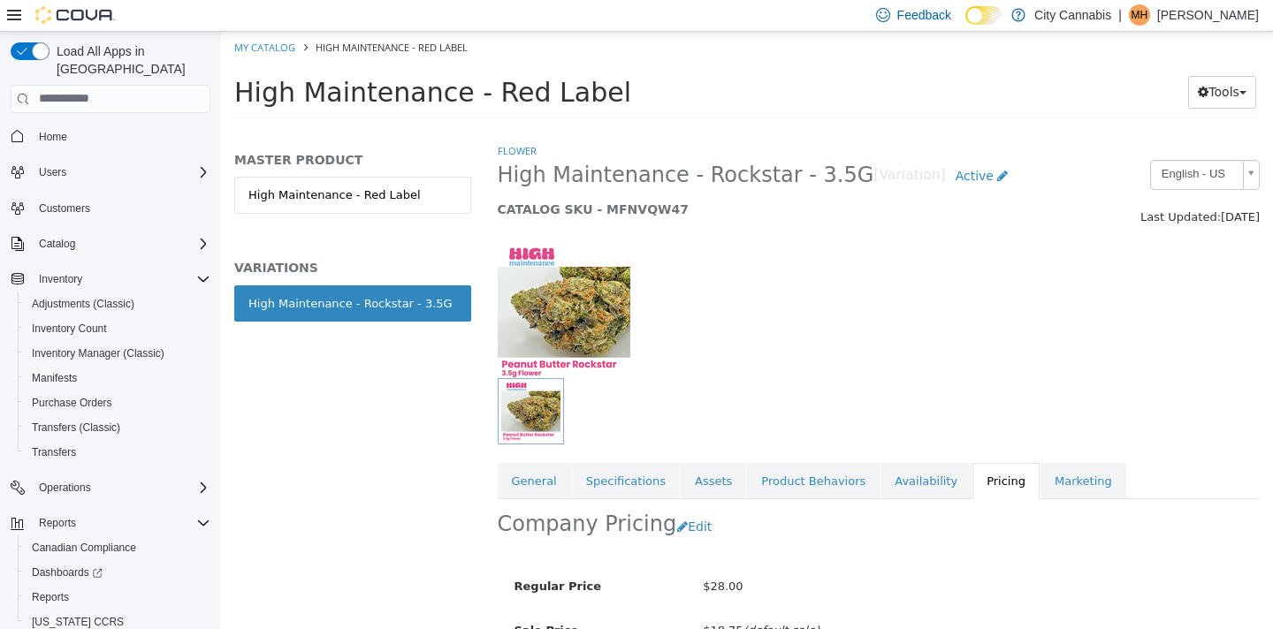
scroll to position [154, 0]
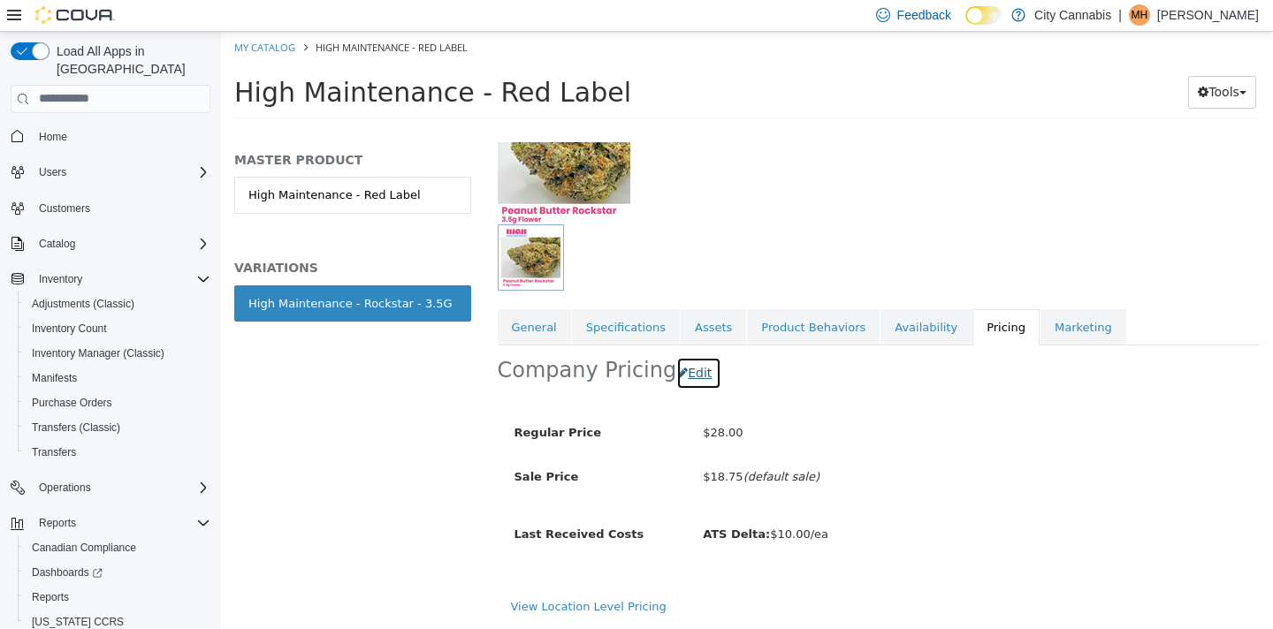
click at [682, 384] on button "Edit" at bounding box center [698, 372] width 45 height 33
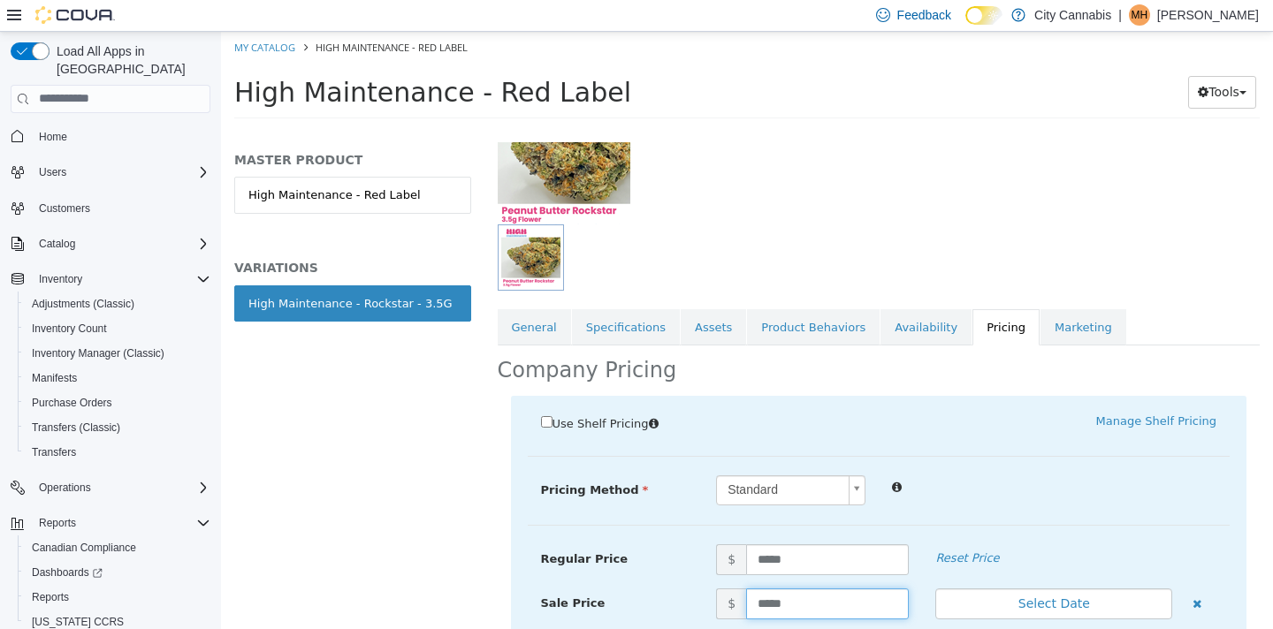
click at [768, 588] on input "*****" at bounding box center [827, 603] width 163 height 31
type input "**"
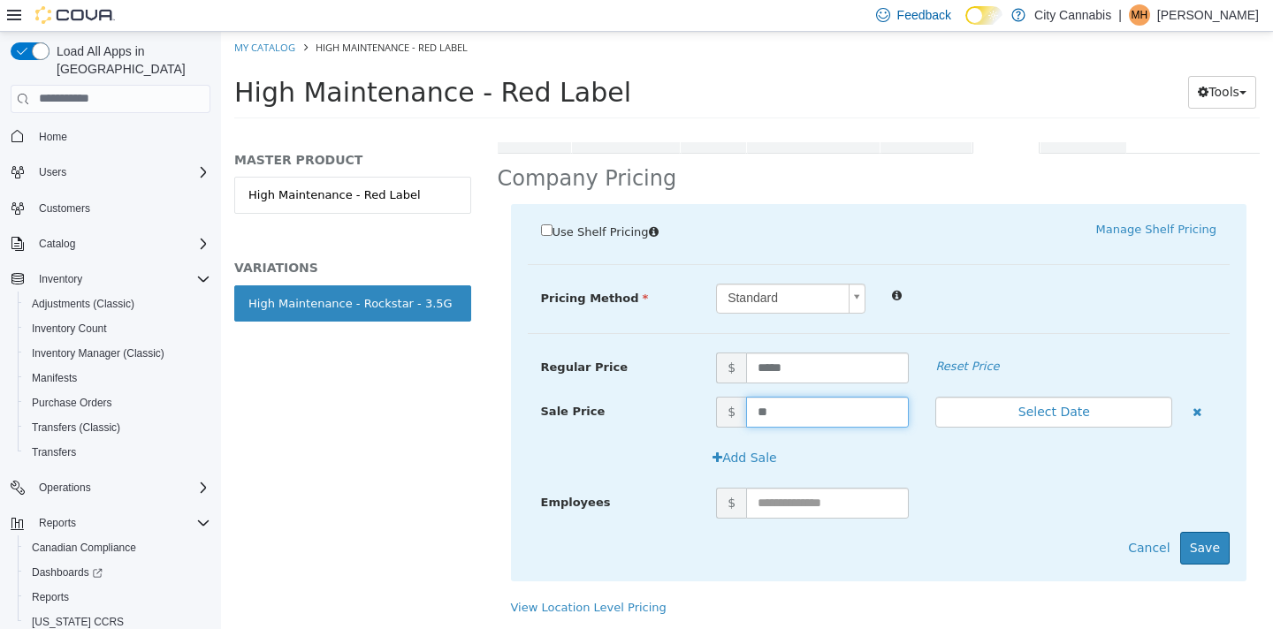
click at [1211, 527] on div "Employees $" at bounding box center [879, 509] width 703 height 44
click at [1205, 541] on button "Save" at bounding box center [1205, 547] width 50 height 33
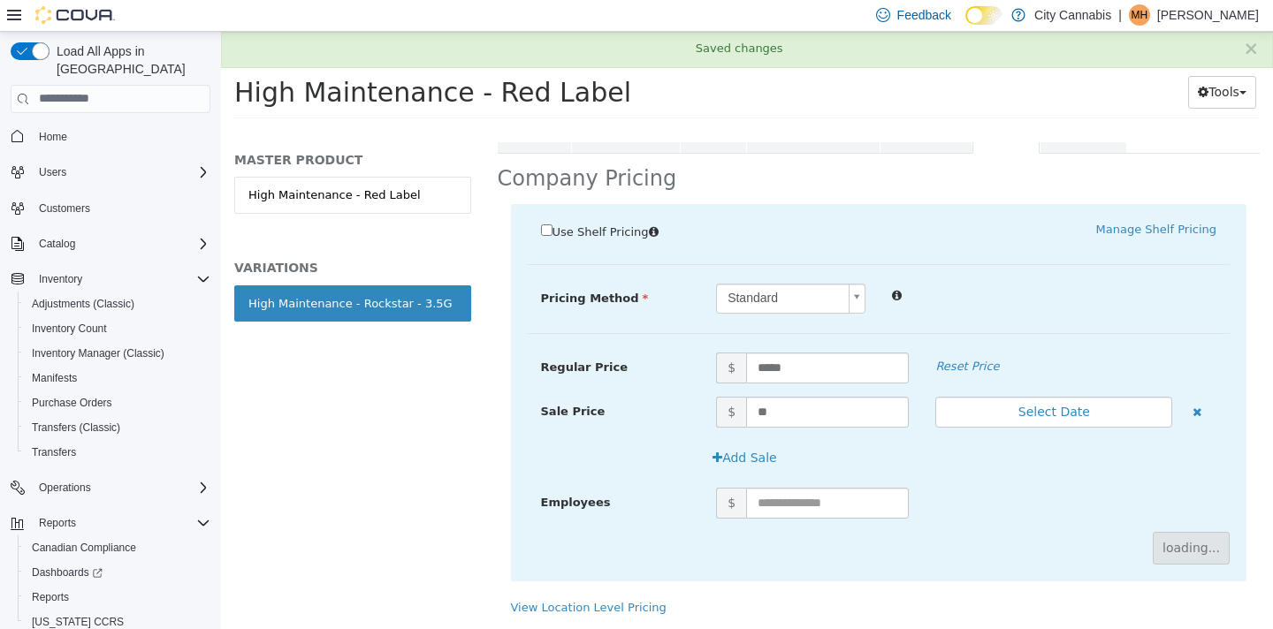
scroll to position [154, 0]
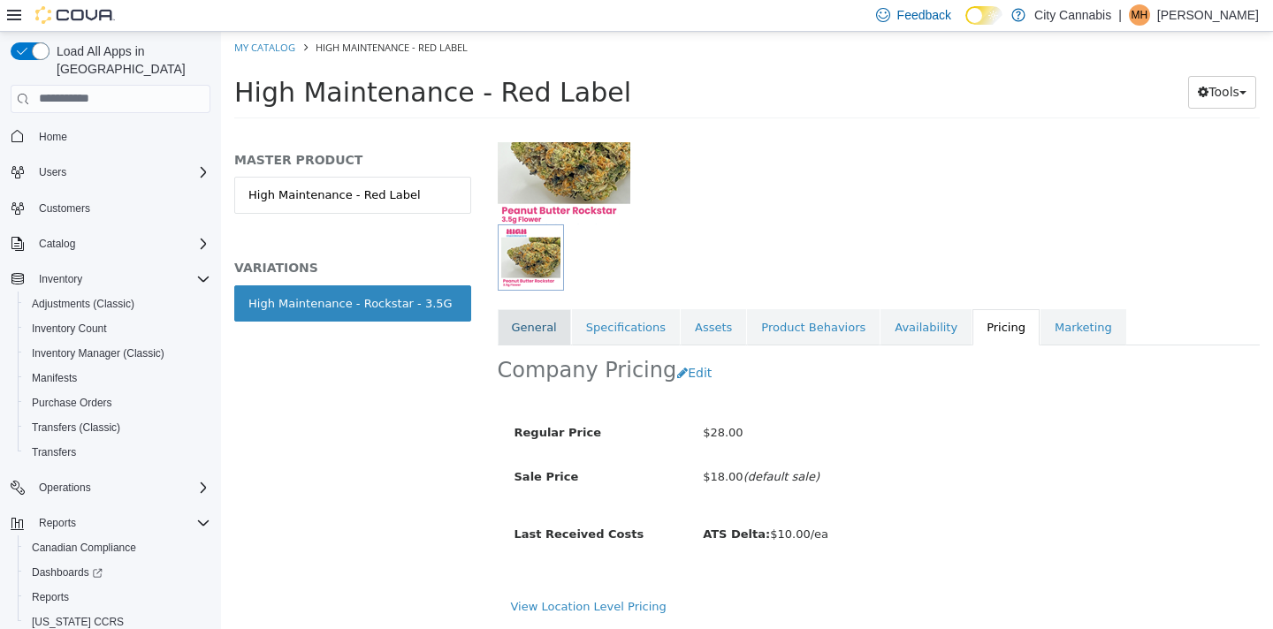
click at [530, 333] on link "General" at bounding box center [534, 327] width 73 height 37
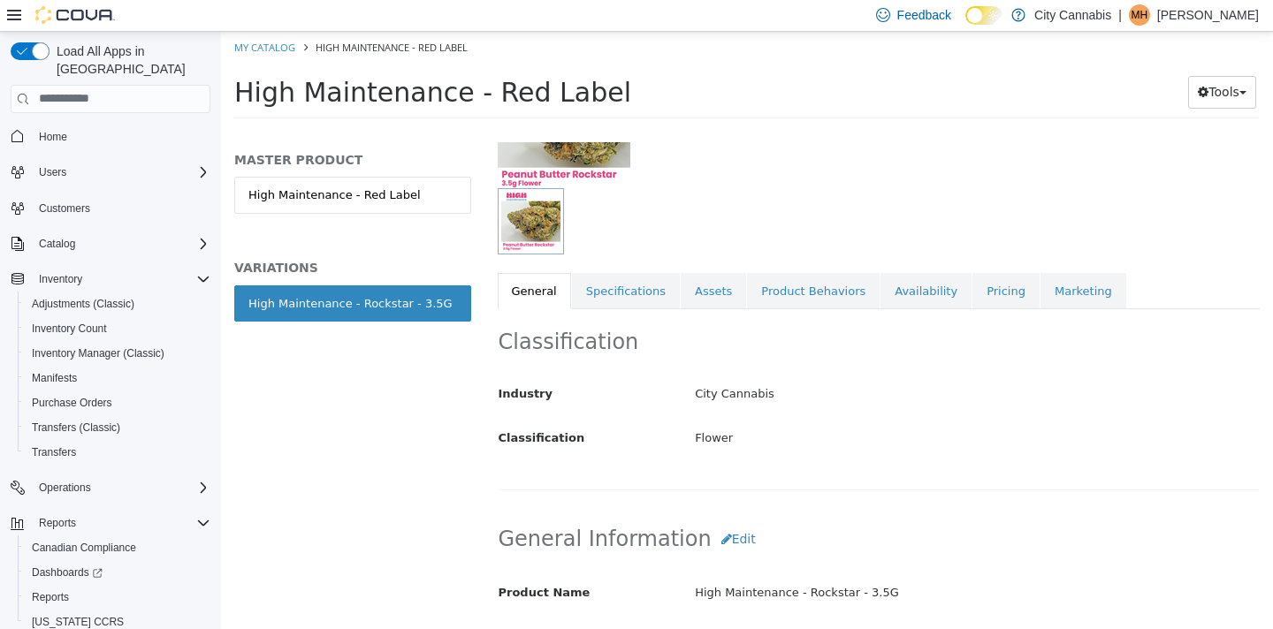
scroll to position [378, 0]
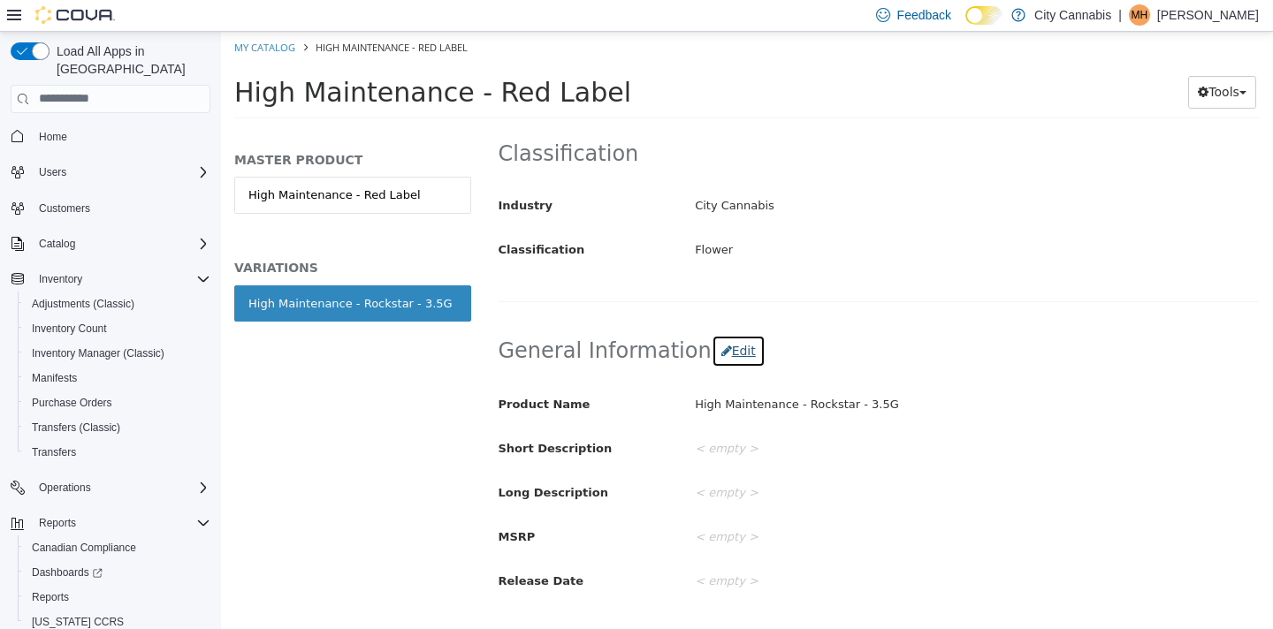
click at [712, 353] on button "Edit" at bounding box center [739, 350] width 54 height 33
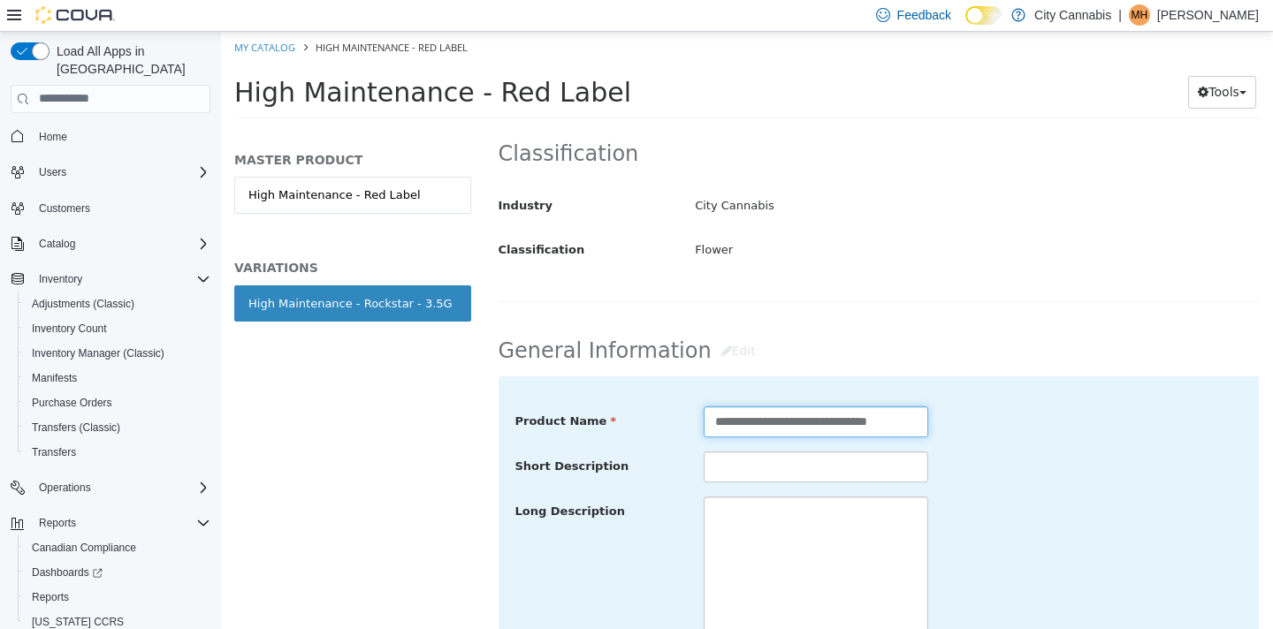
click at [879, 421] on input "**********" at bounding box center [816, 421] width 225 height 31
drag, startPoint x: 869, startPoint y: 423, endPoint x: 949, endPoint y: 416, distance: 80.0
click at [949, 416] on div "**********" at bounding box center [879, 422] width 754 height 32
click at [902, 423] on input "**********" at bounding box center [816, 421] width 225 height 31
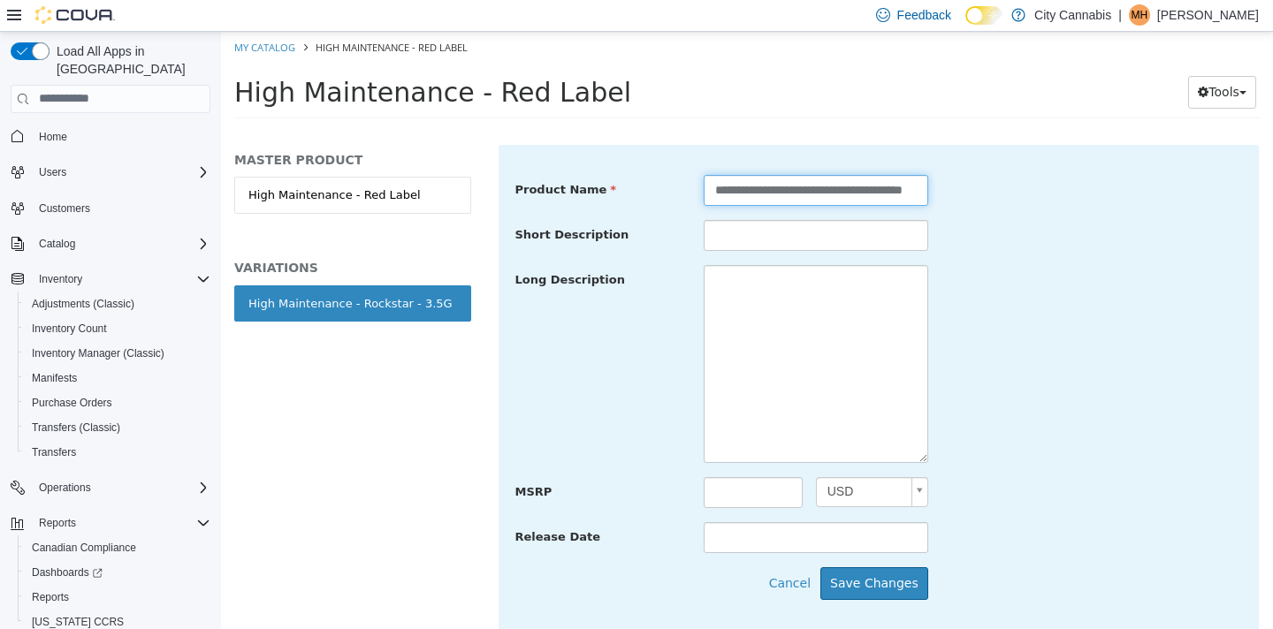
scroll to position [609, 0]
type input "**********"
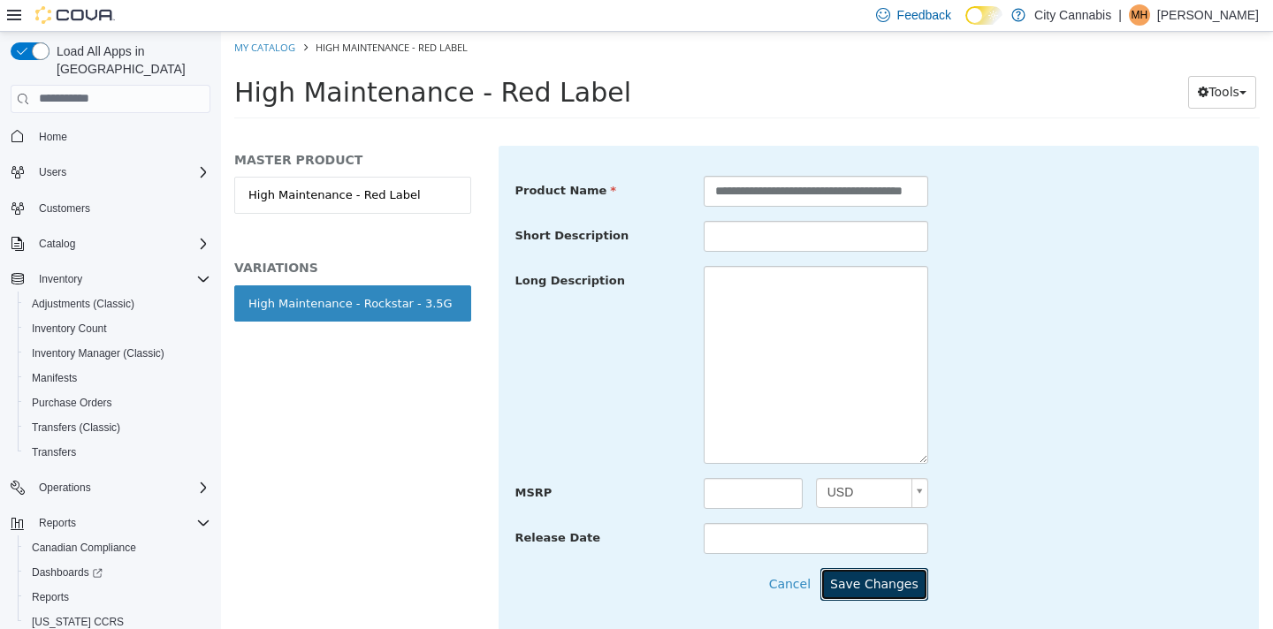
click at [913, 577] on button "Save Changes" at bounding box center [874, 584] width 108 height 33
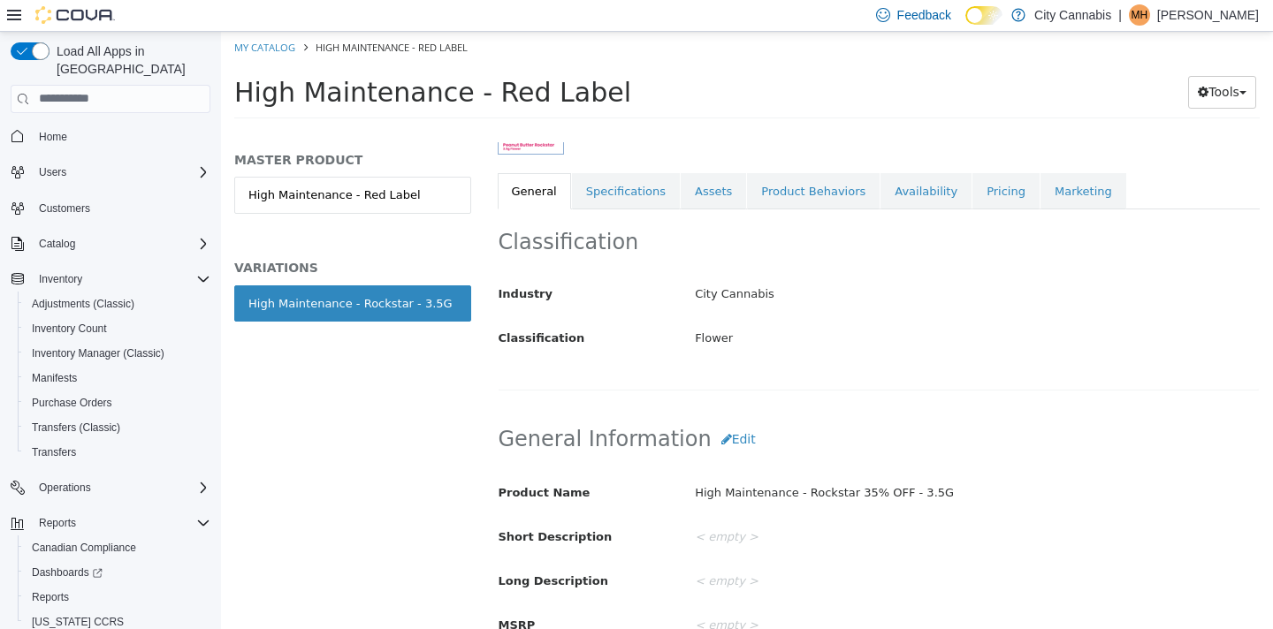
scroll to position [259, 0]
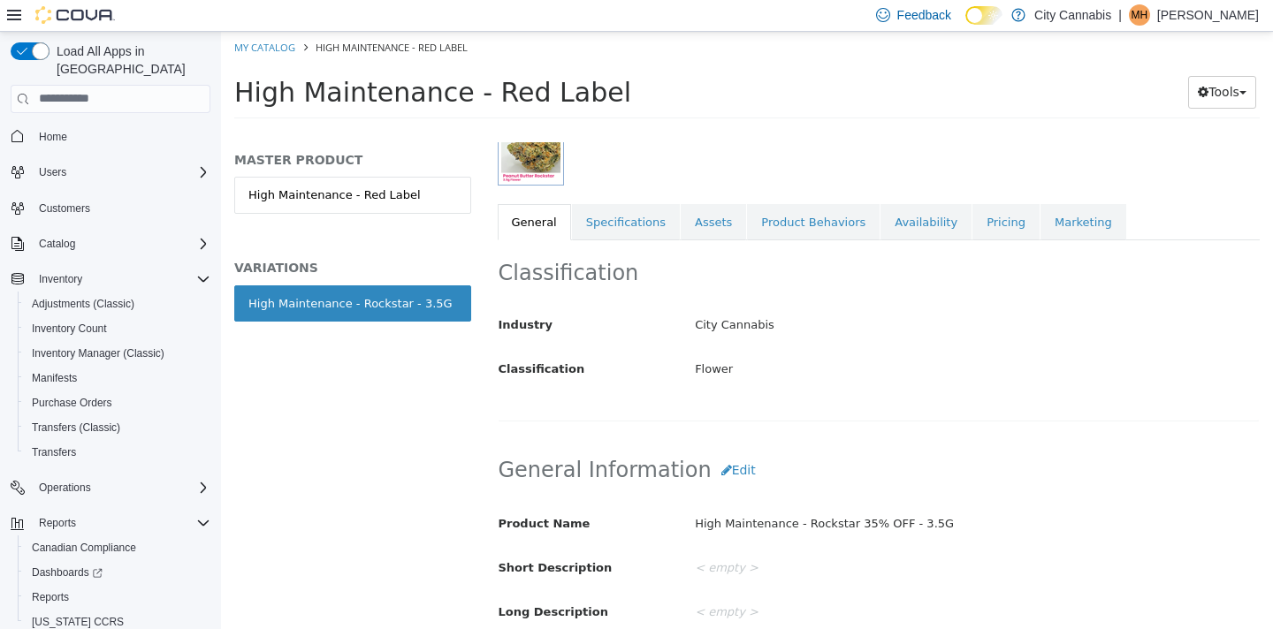
click at [979, 240] on div "Classification Industry City Cannabis Classification Flower Cancel Save Changes" at bounding box center [879, 330] width 763 height 181
click at [979, 234] on link "Pricing" at bounding box center [1005, 221] width 67 height 37
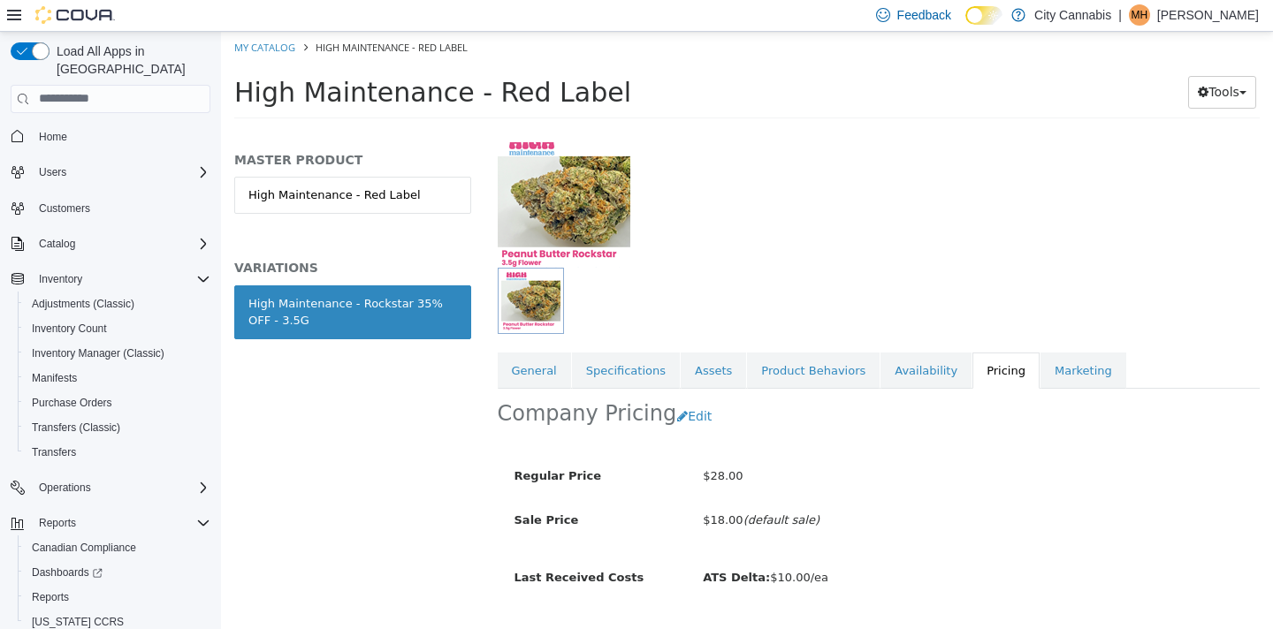
scroll to position [154, 0]
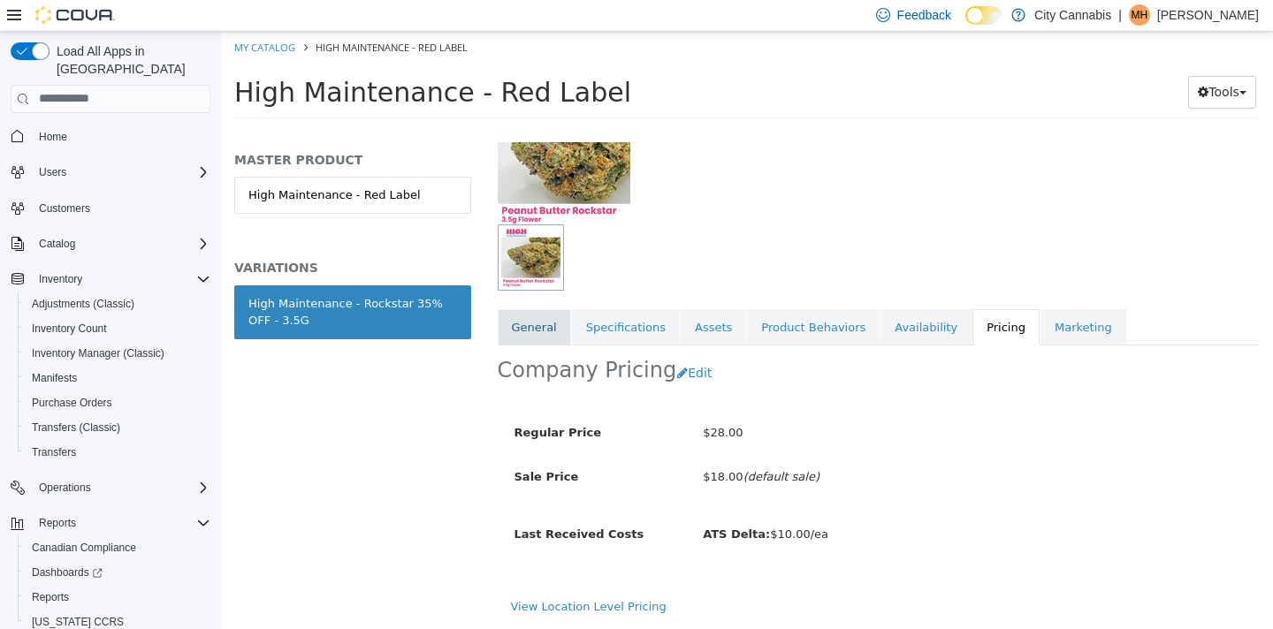
click at [524, 337] on link "General" at bounding box center [534, 327] width 73 height 37
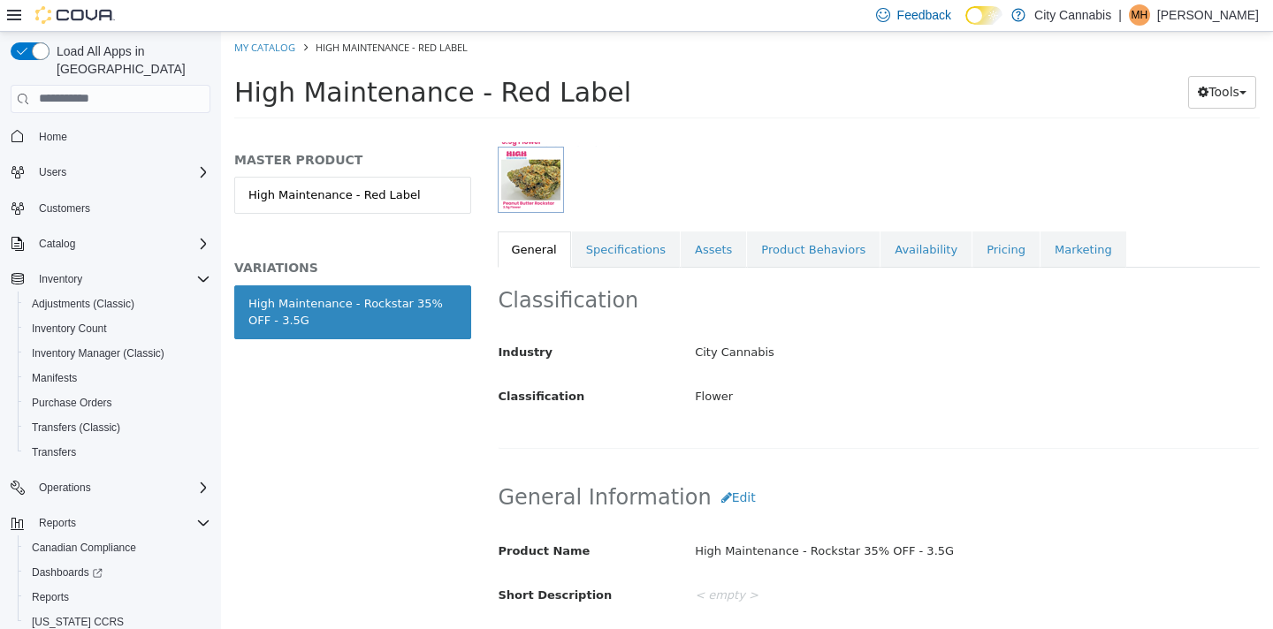
scroll to position [232, 0]
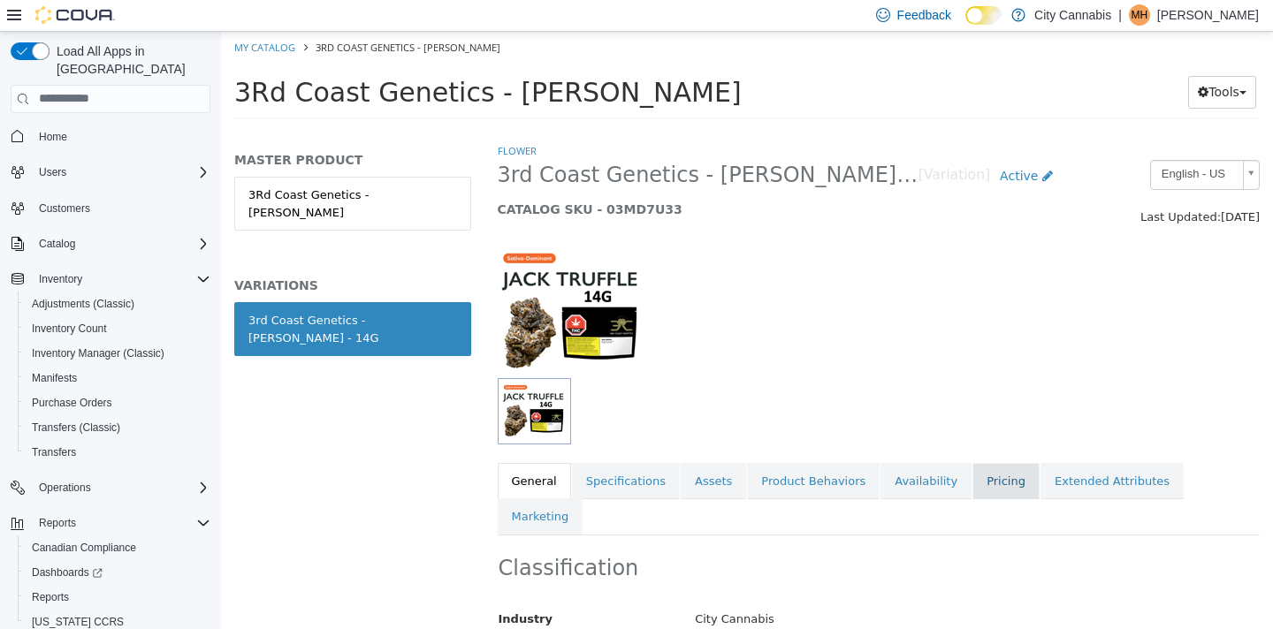
click at [978, 482] on link "Pricing" at bounding box center [1005, 480] width 67 height 37
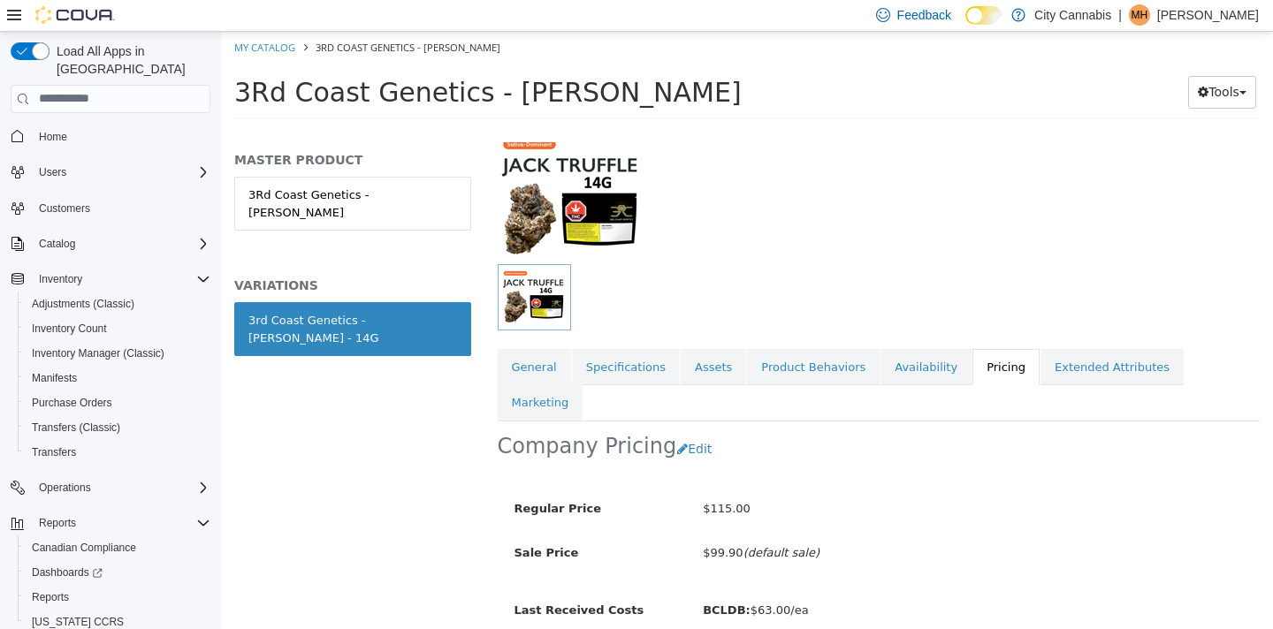
scroll to position [154, 0]
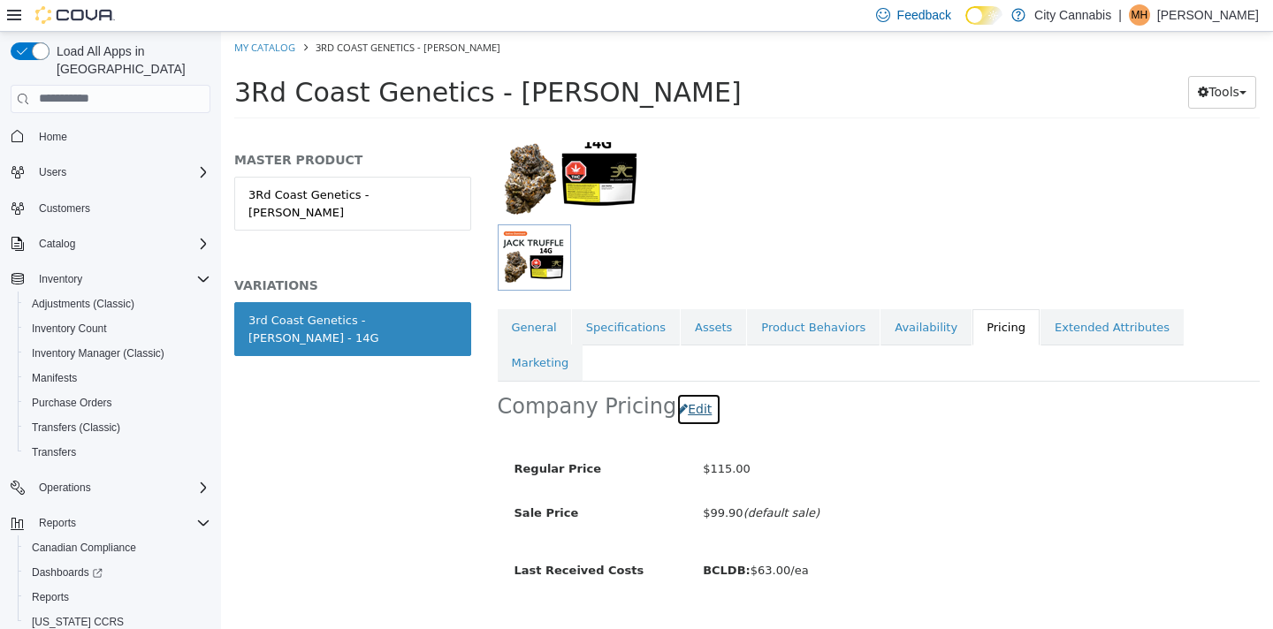
click at [708, 393] on button "Edit" at bounding box center [698, 409] width 45 height 33
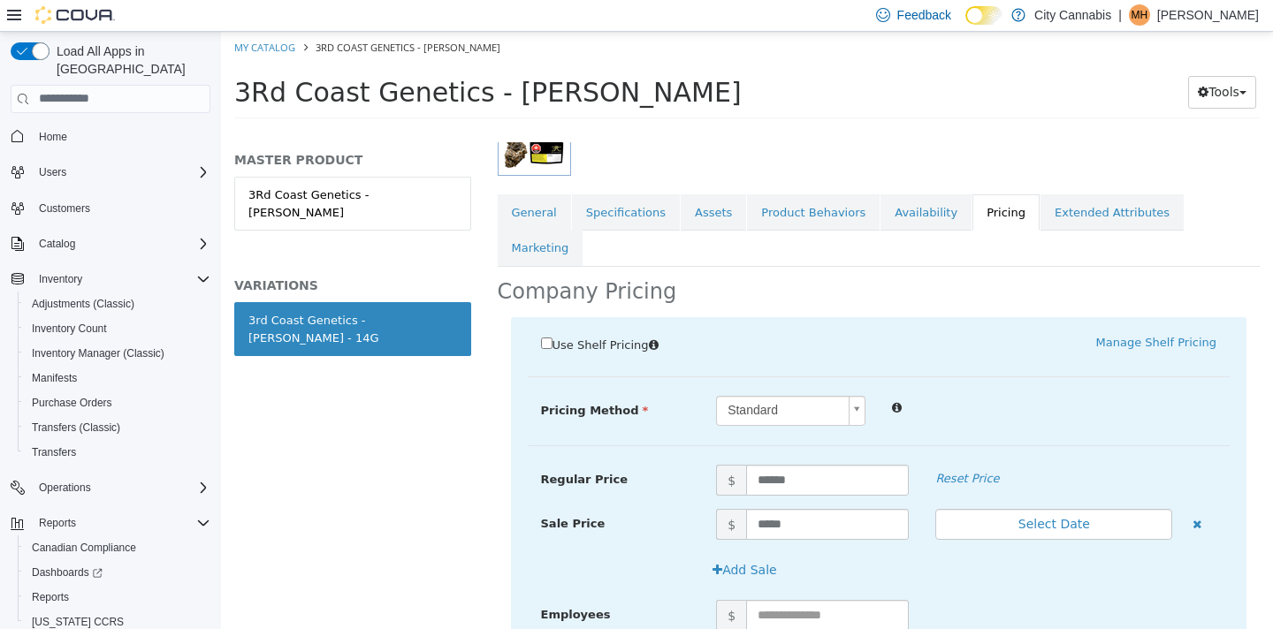
scroll to position [346, 0]
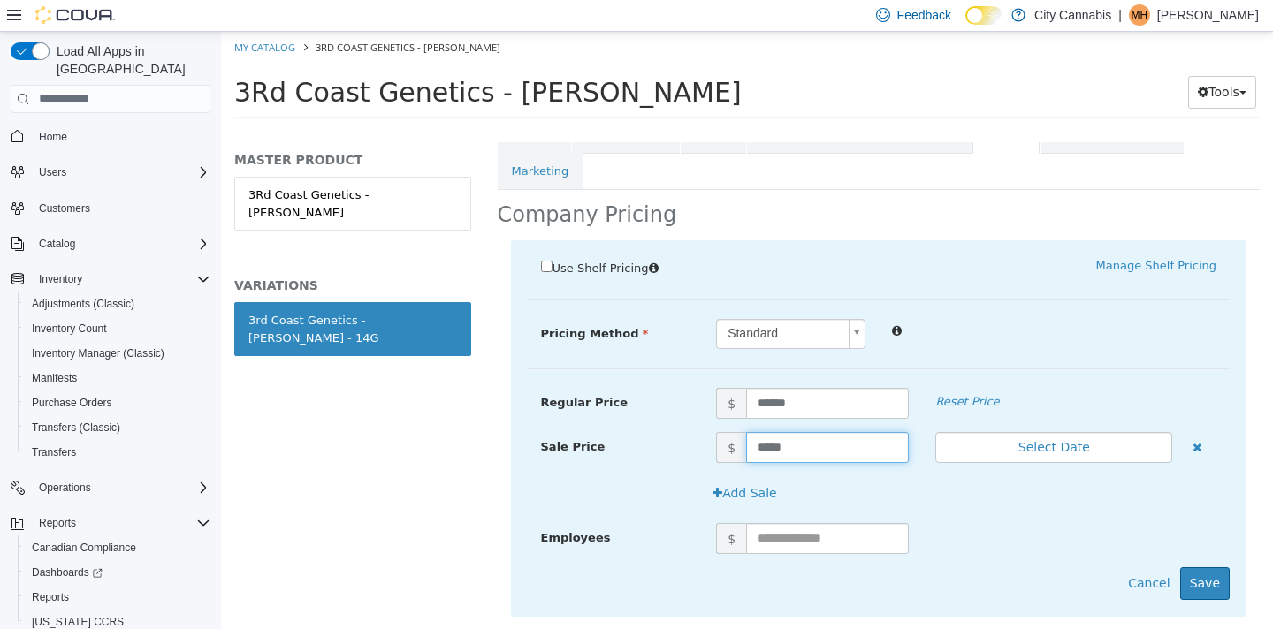
click at [767, 431] on input "*****" at bounding box center [827, 446] width 163 height 31
type input "*****"
click at [1210, 567] on button "Save" at bounding box center [1205, 583] width 50 height 33
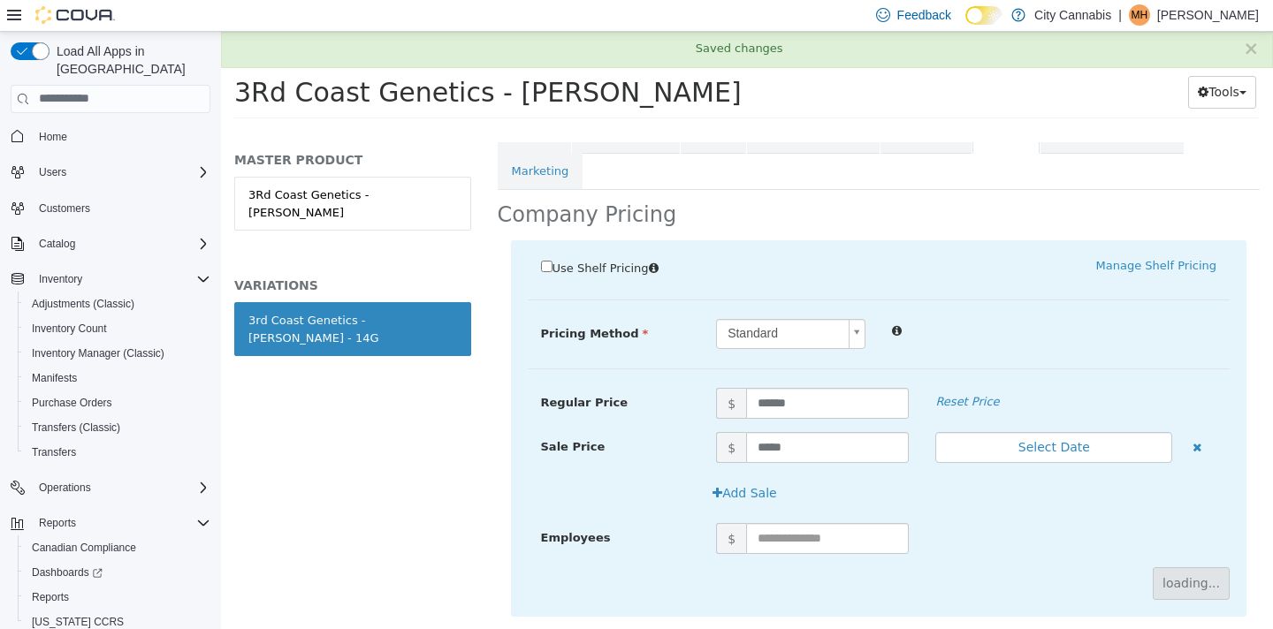
scroll to position [154, 0]
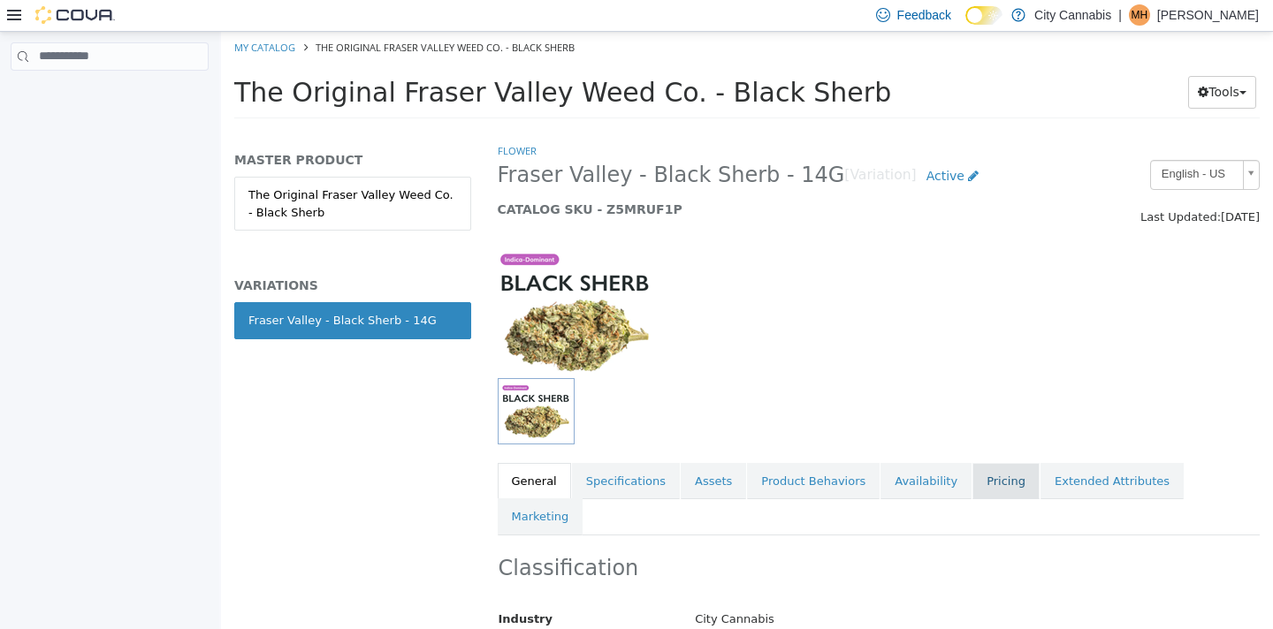
click at [1000, 485] on link "Pricing" at bounding box center [1005, 480] width 67 height 37
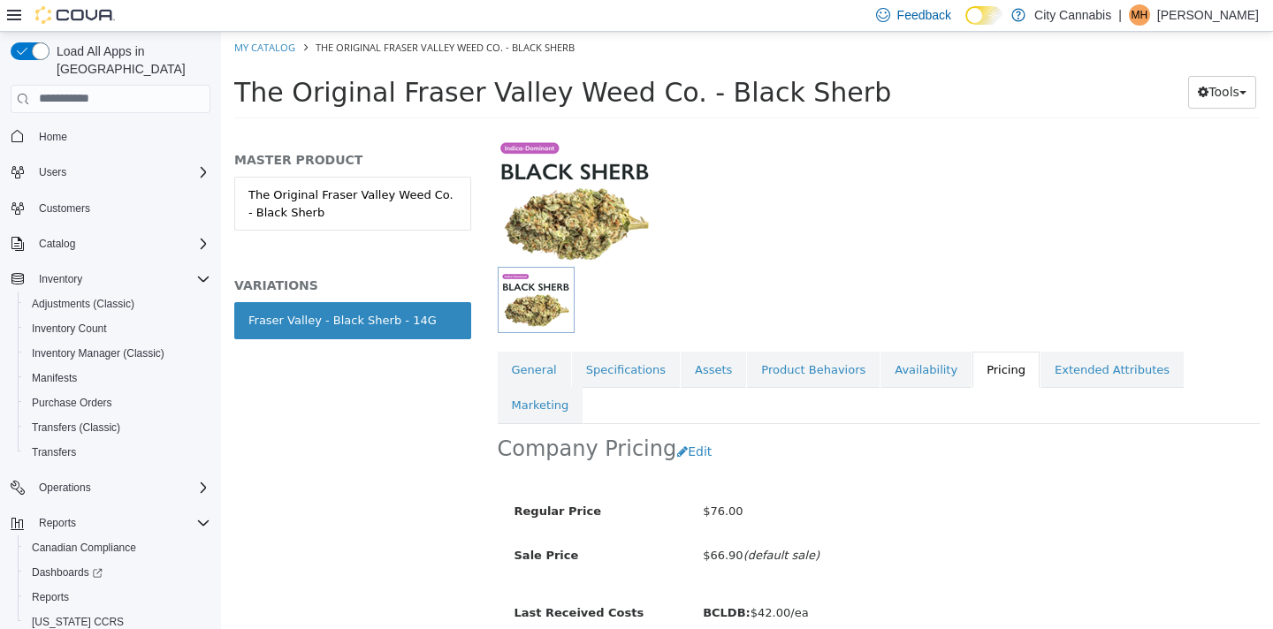
scroll to position [154, 0]
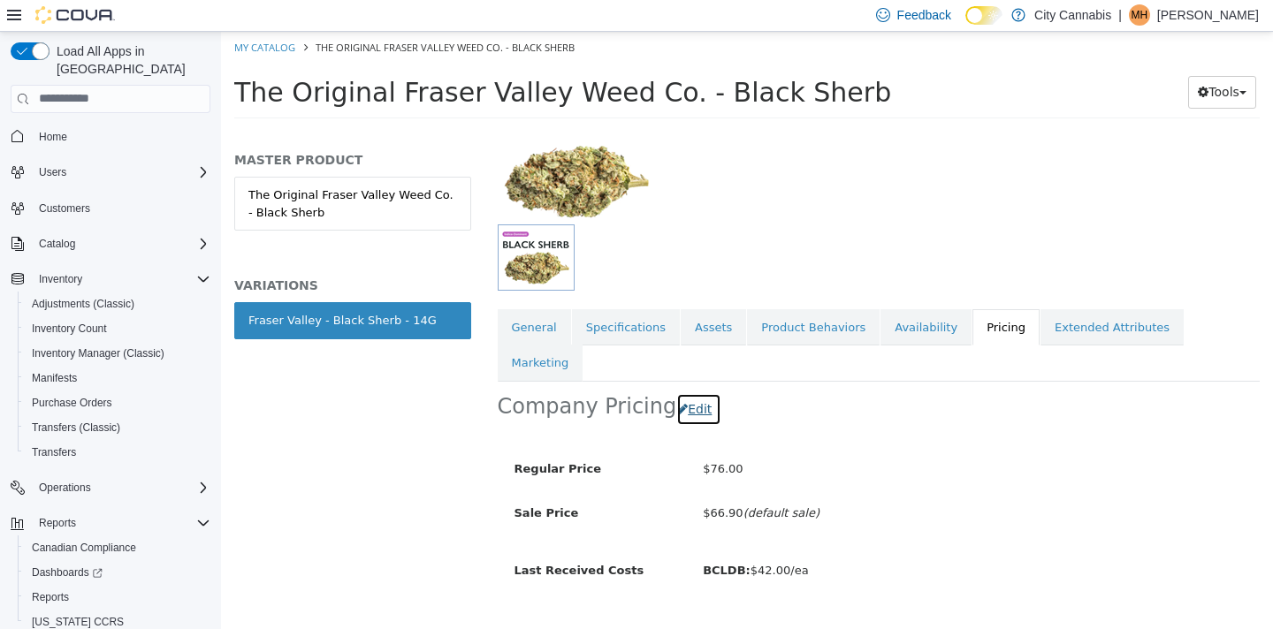
click at [685, 393] on button "Edit" at bounding box center [698, 409] width 45 height 33
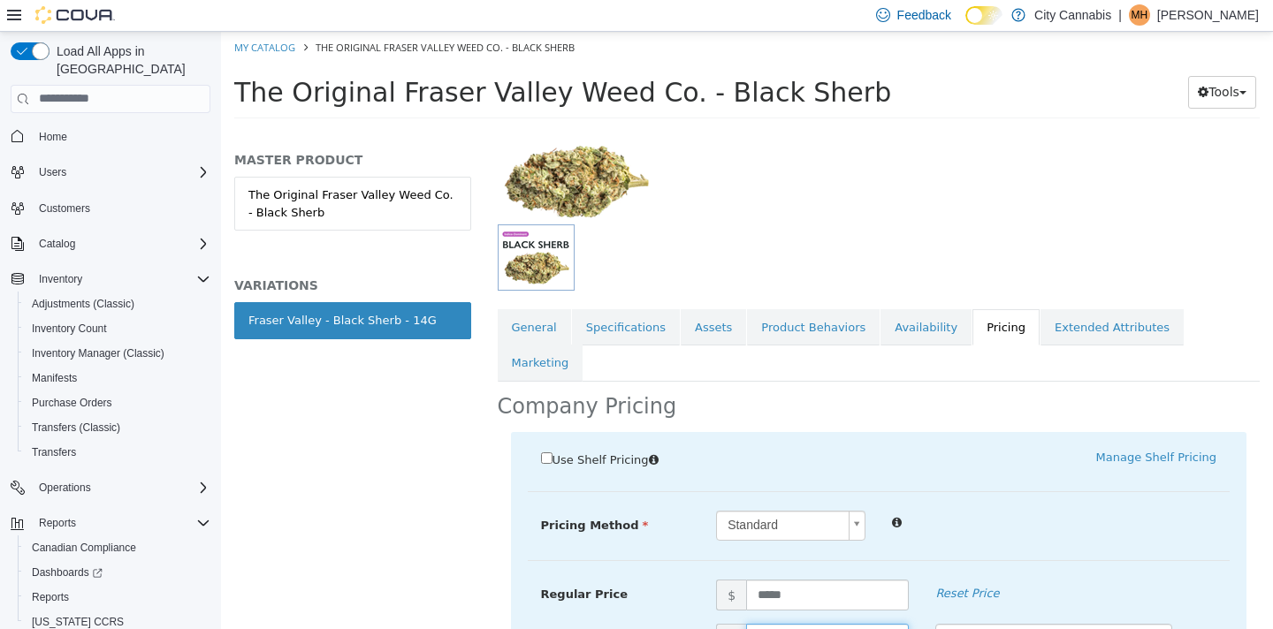
click at [774, 623] on input "*****" at bounding box center [827, 638] width 163 height 31
type input "*****"
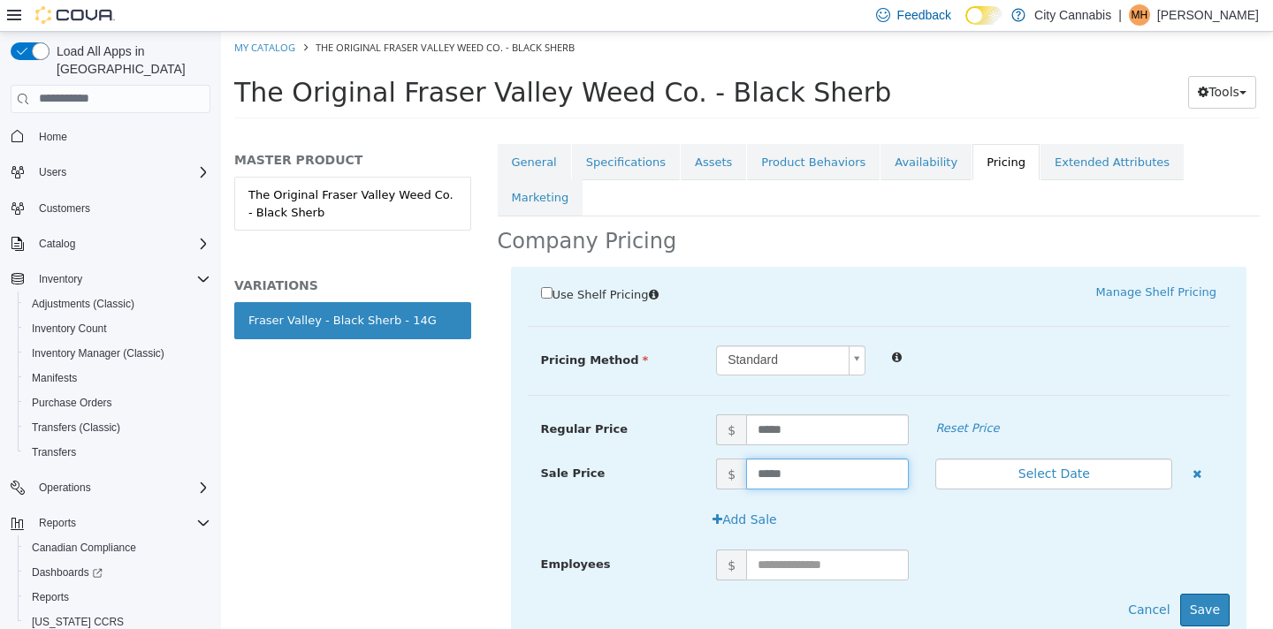
scroll to position [346, 0]
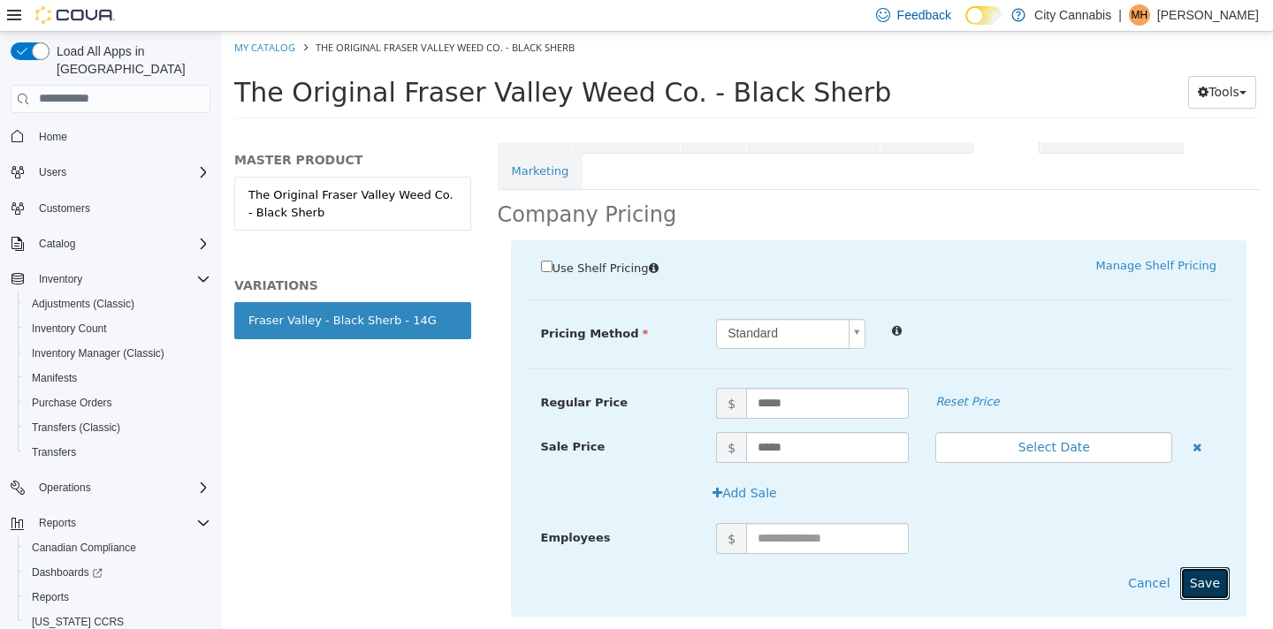
click at [1216, 567] on button "Save" at bounding box center [1205, 583] width 50 height 33
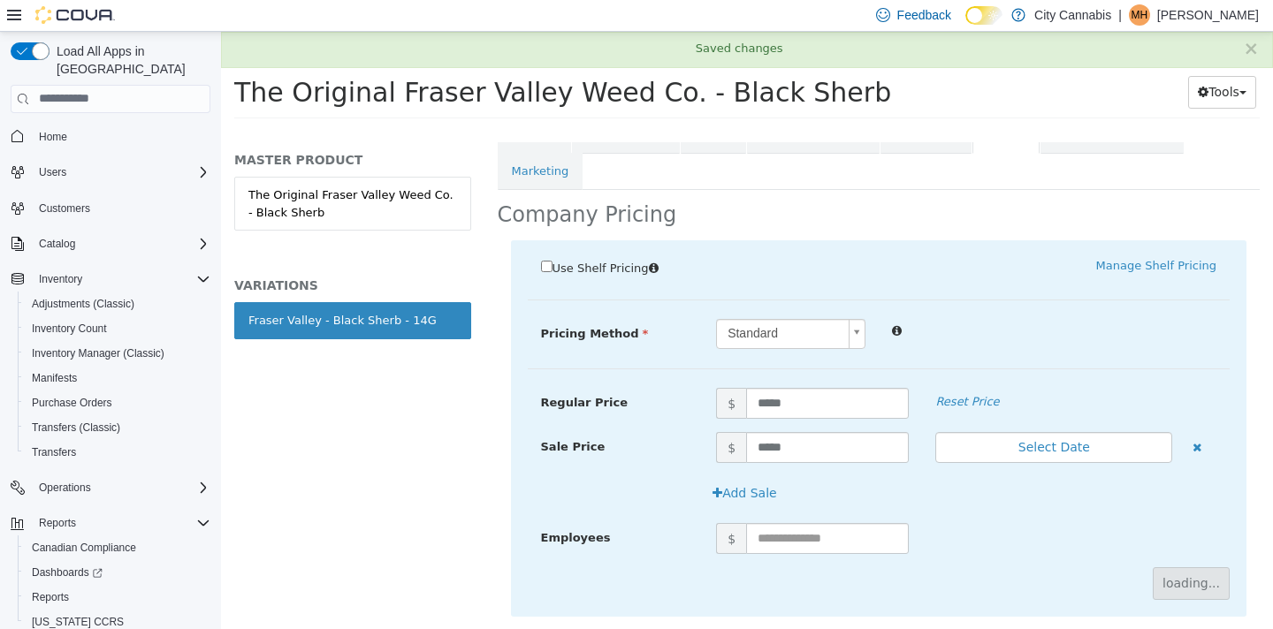
scroll to position [154, 0]
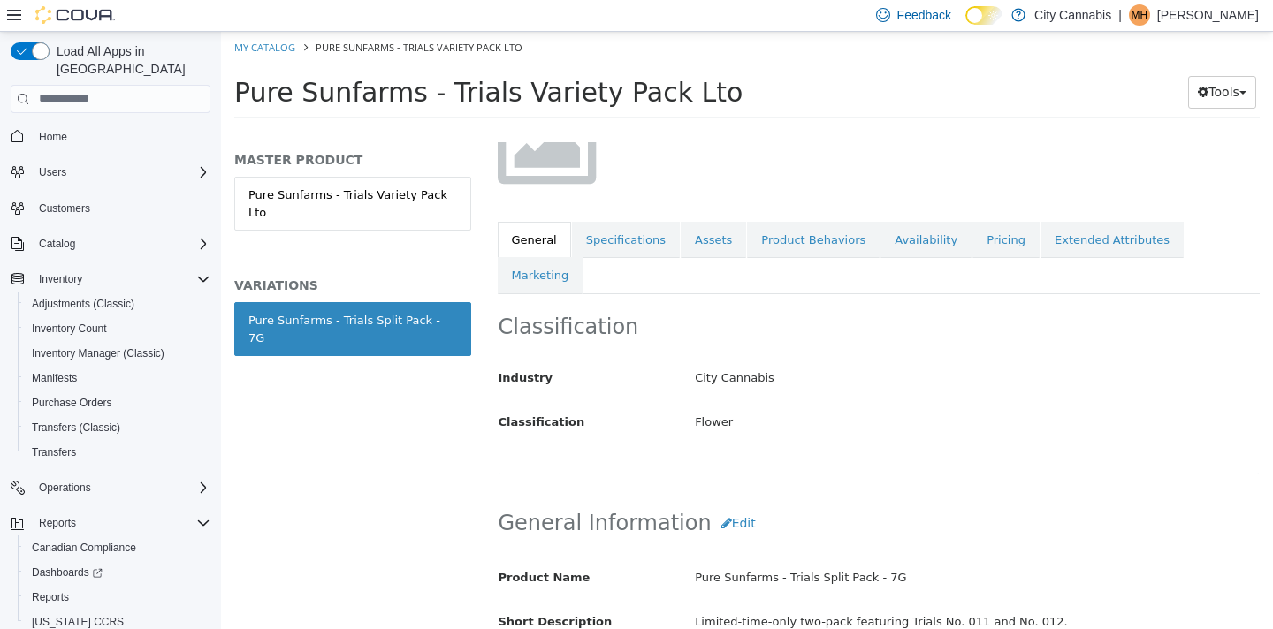
scroll to position [289, 0]
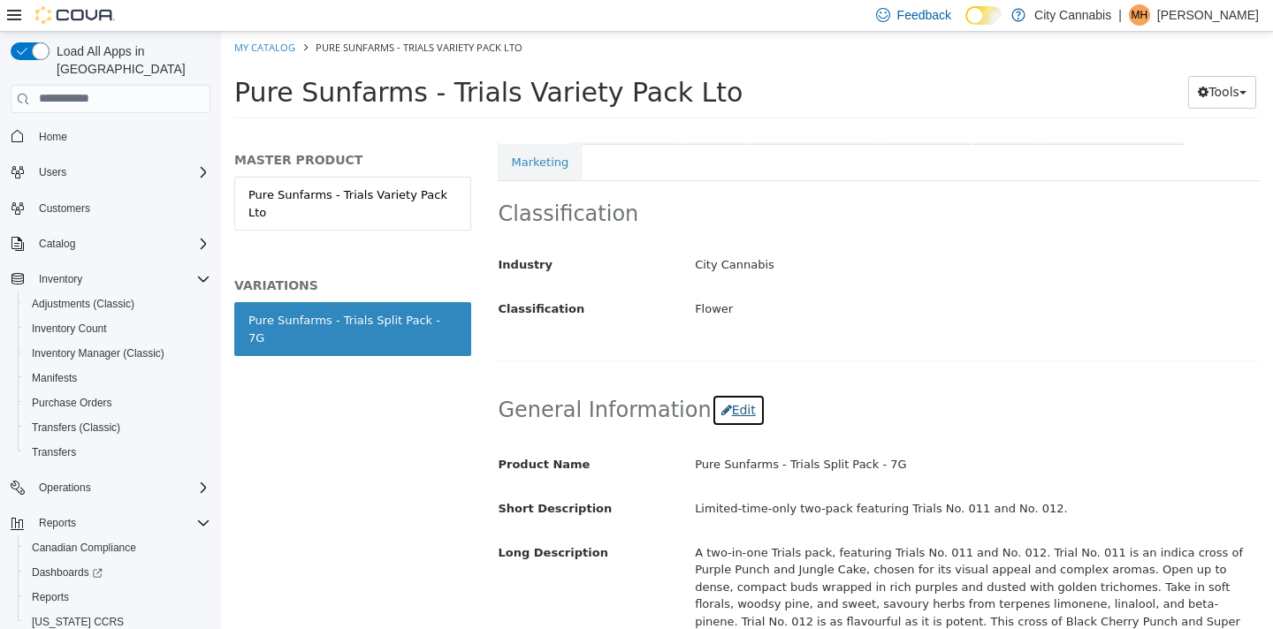
click at [712, 393] on button "Edit" at bounding box center [739, 409] width 54 height 33
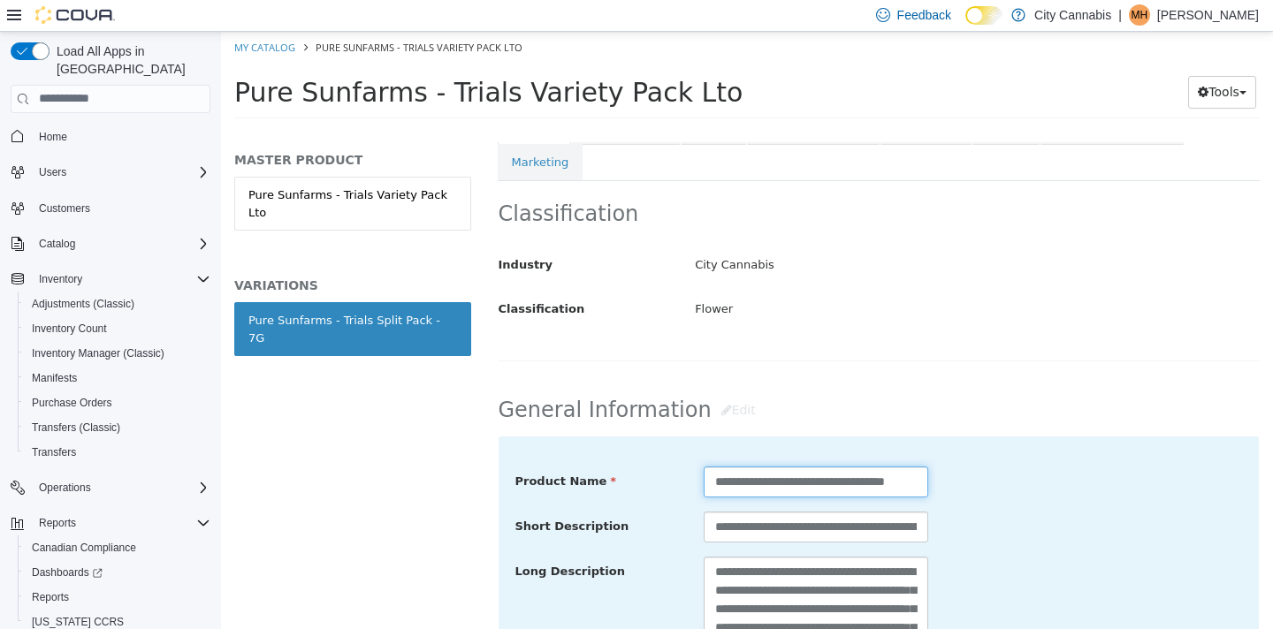
drag, startPoint x: 872, startPoint y: 450, endPoint x: 847, endPoint y: 449, distance: 24.8
click at [847, 466] on input "**********" at bounding box center [816, 481] width 225 height 31
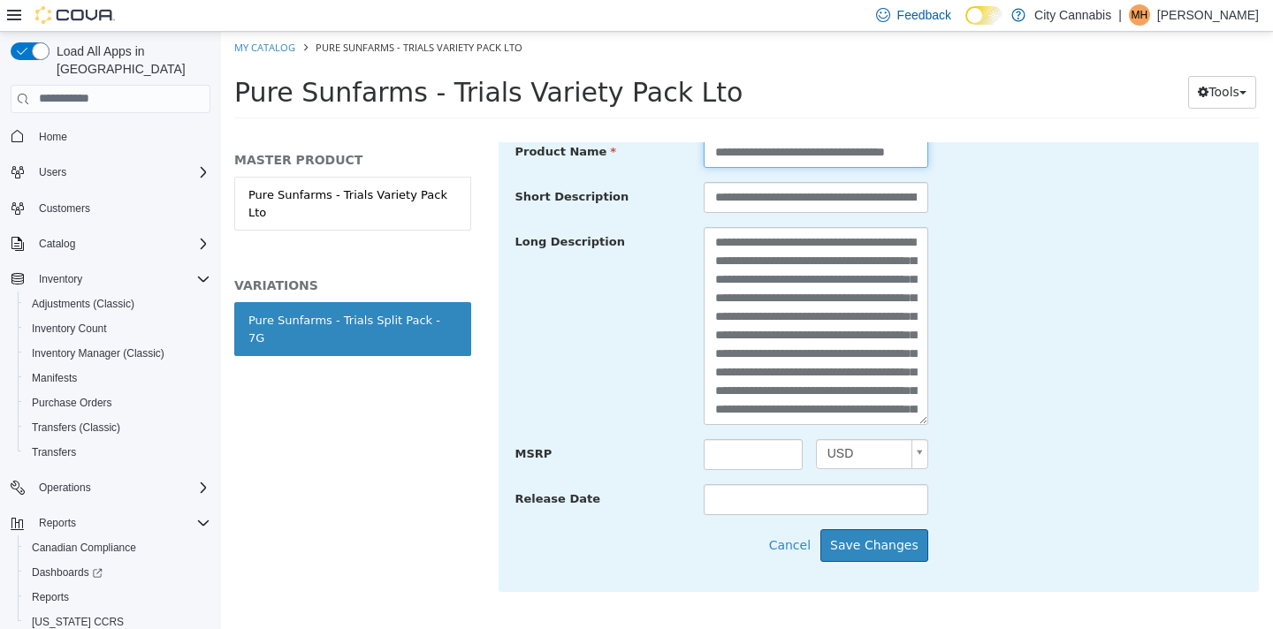
scroll to position [642, 0]
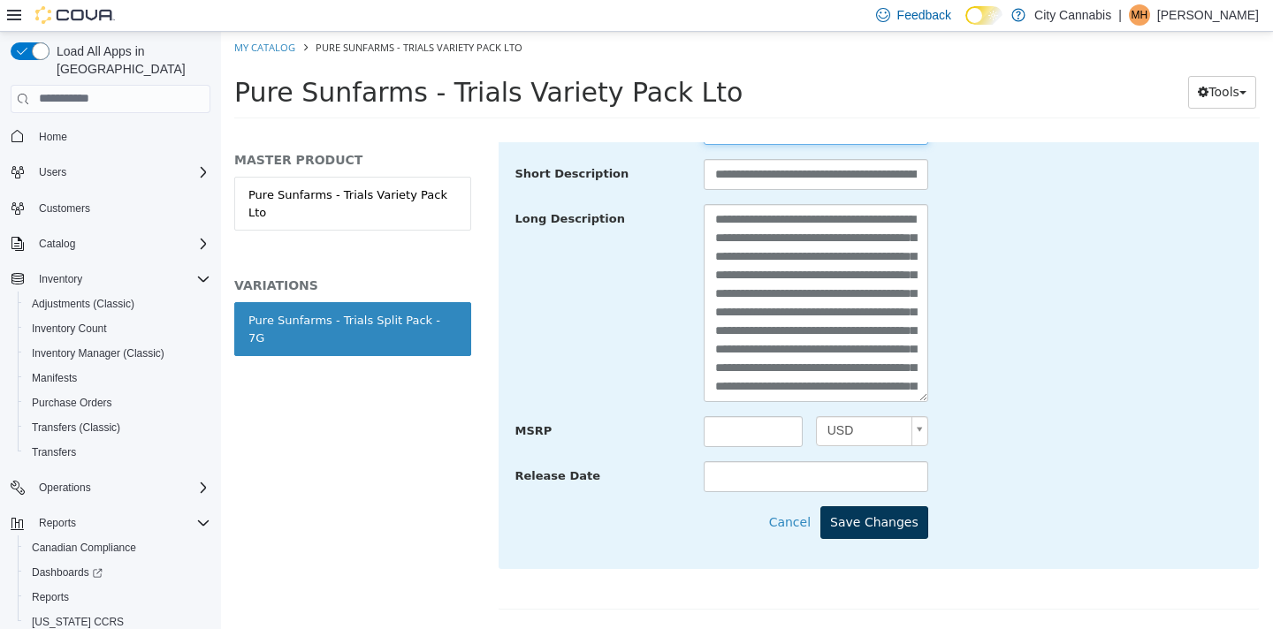
type input "**********"
click at [912, 506] on button "Save Changes" at bounding box center [874, 522] width 108 height 33
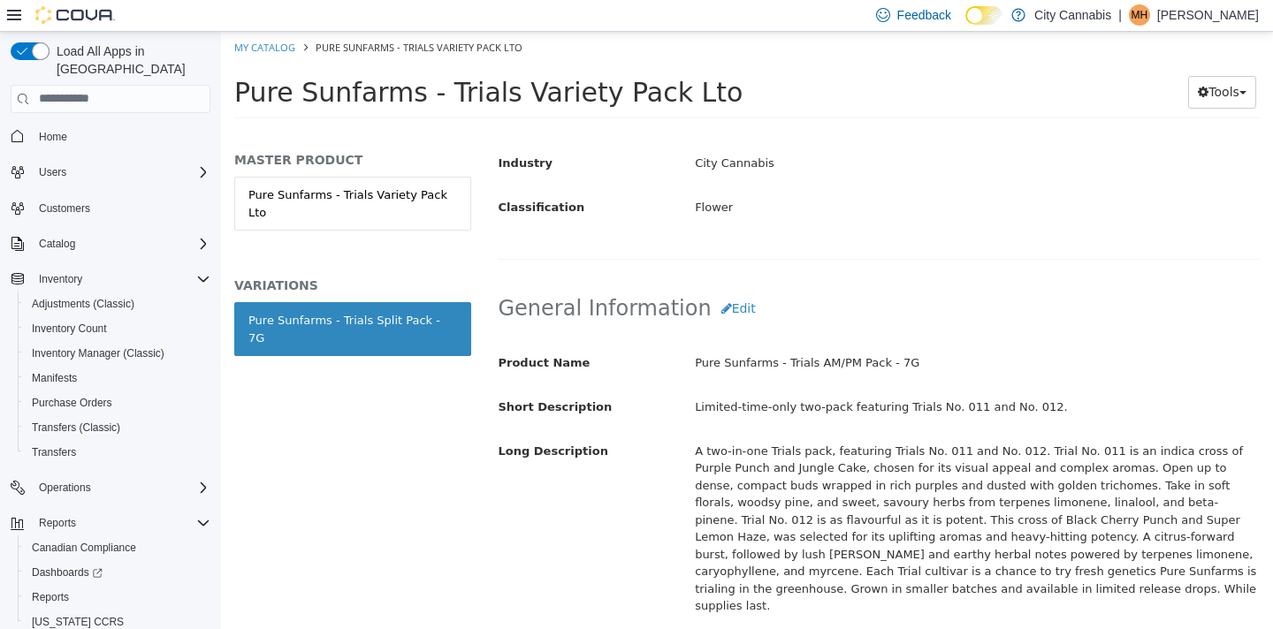
scroll to position [397, 0]
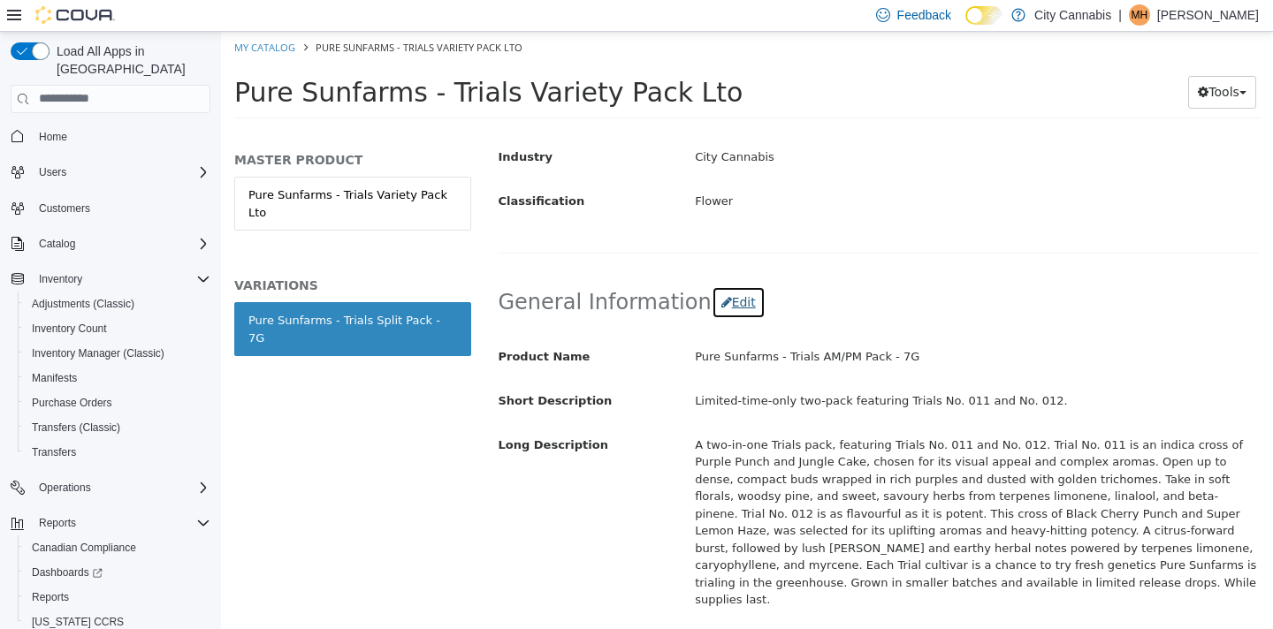
click at [721, 295] on icon "button" at bounding box center [726, 301] width 11 height 12
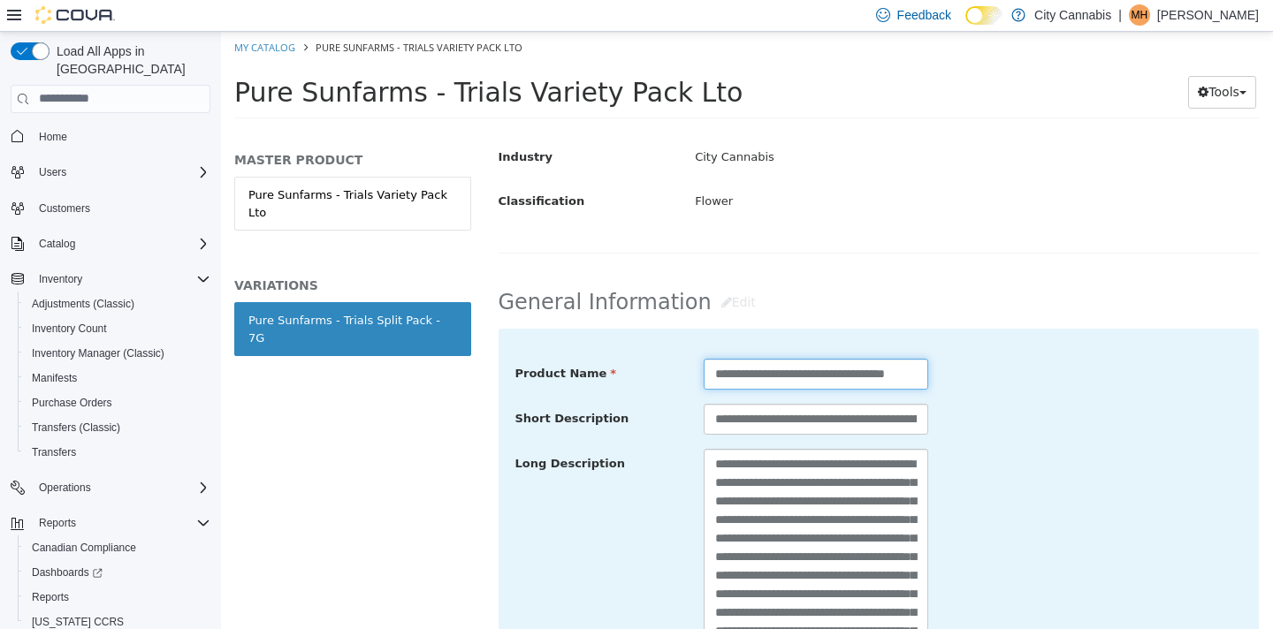
drag, startPoint x: 887, startPoint y: 340, endPoint x: 844, endPoint y: 331, distance: 43.5
click at [844, 358] on input "**********" at bounding box center [816, 373] width 225 height 31
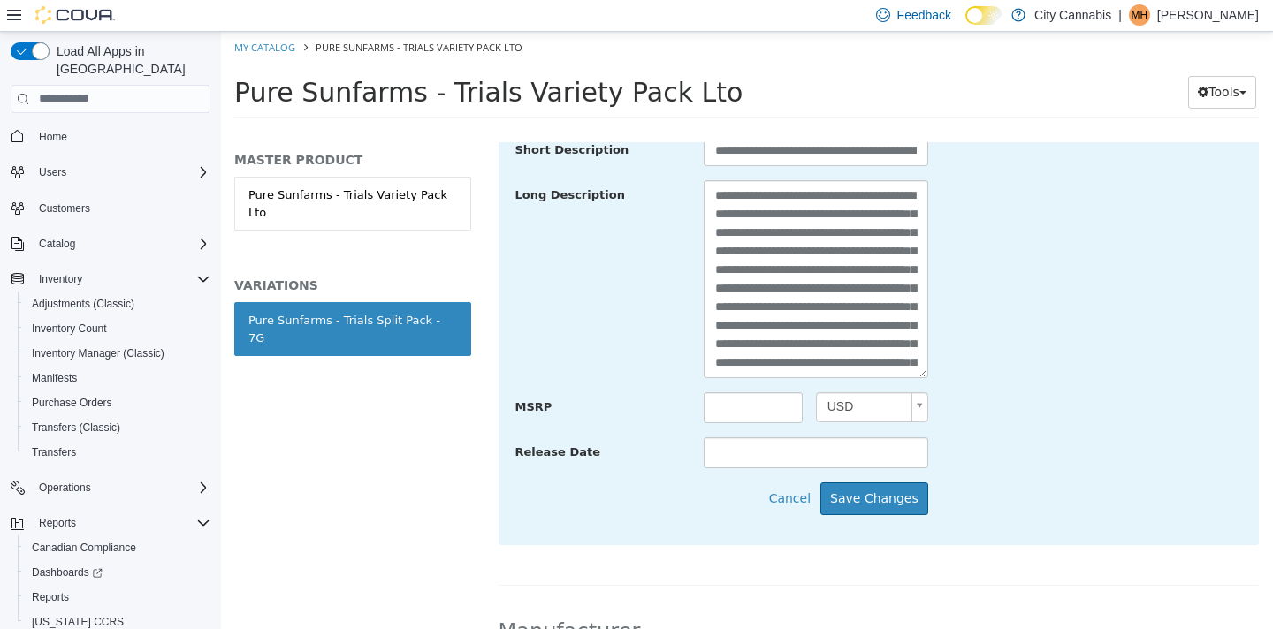
scroll to position [695, 0]
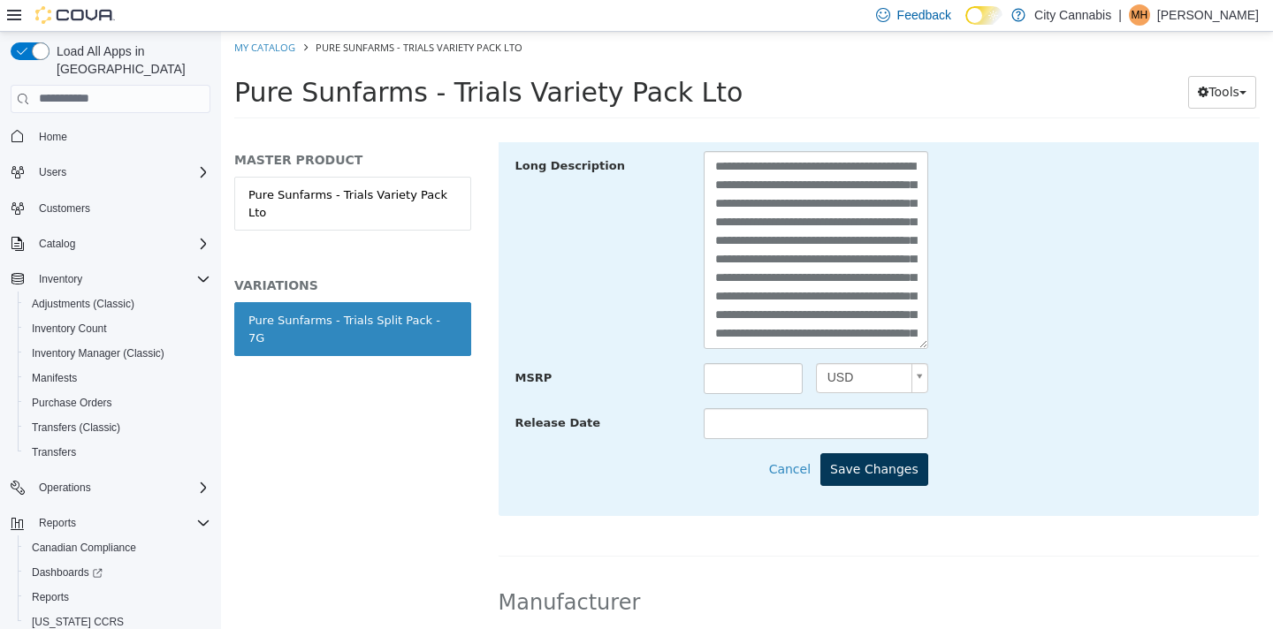
type input "**********"
click at [898, 453] on button "Save Changes" at bounding box center [874, 469] width 108 height 33
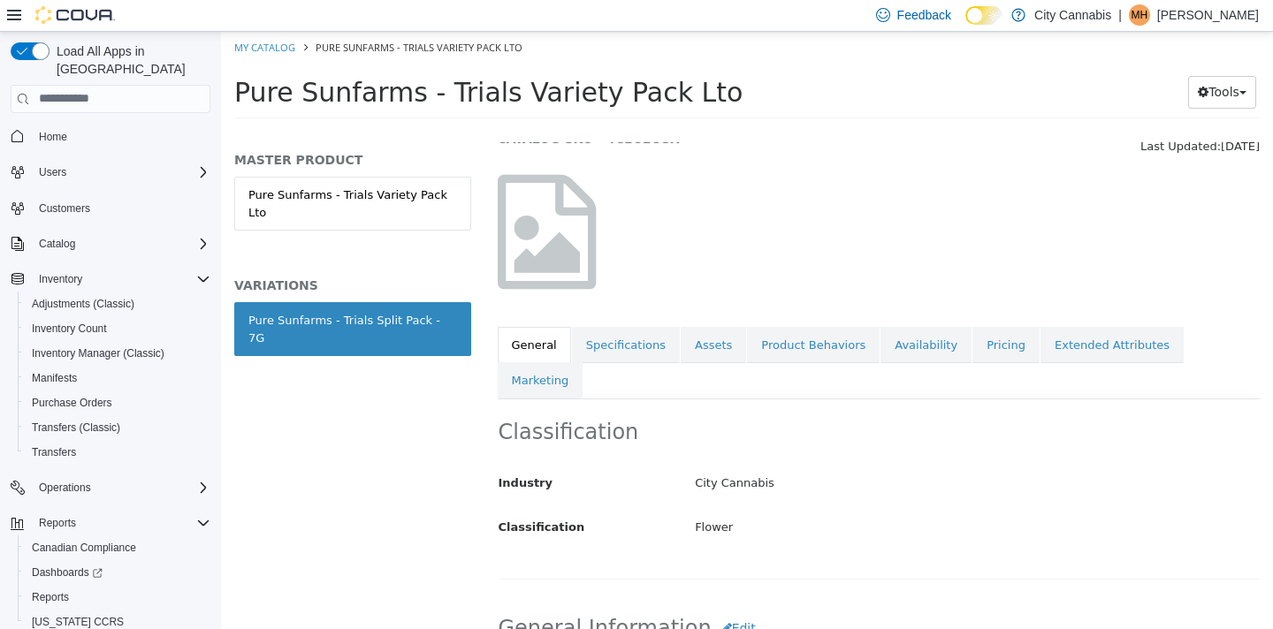
scroll to position [0, 0]
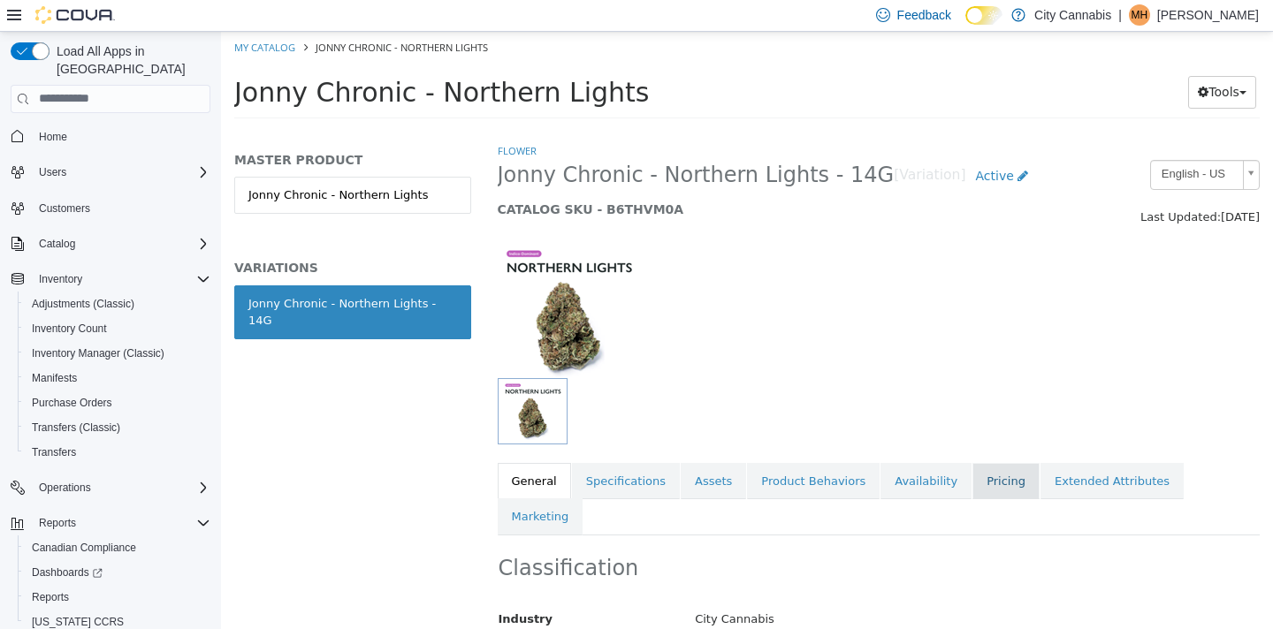
click at [972, 477] on link "Pricing" at bounding box center [1005, 480] width 67 height 37
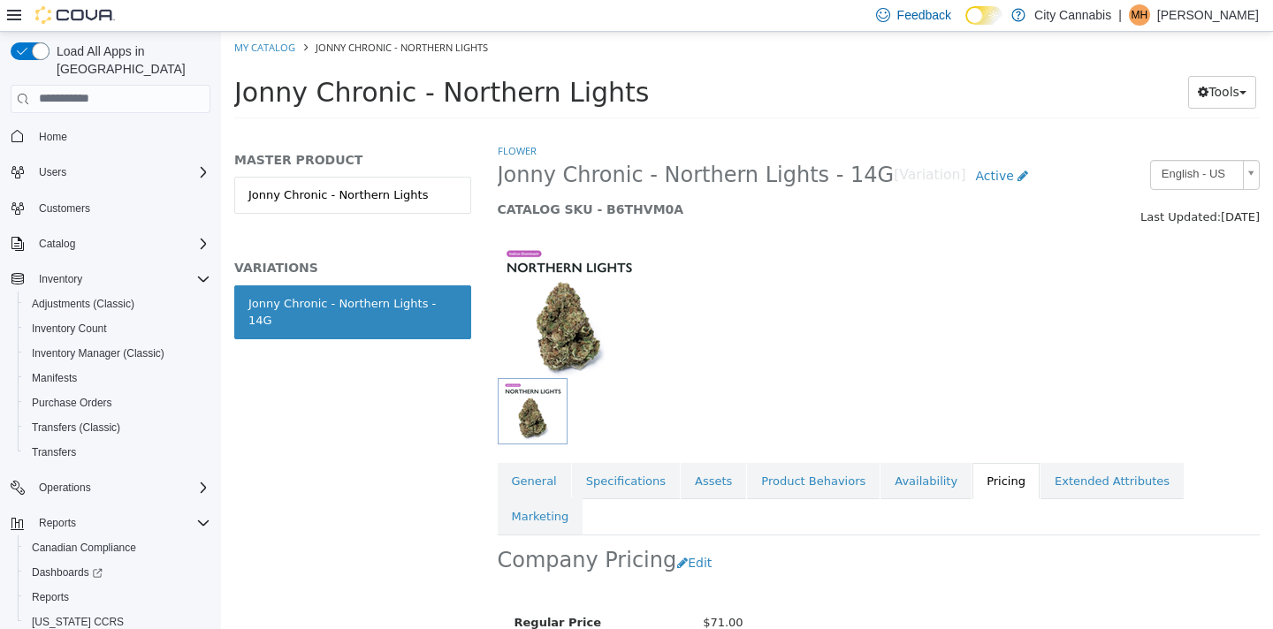
scroll to position [154, 0]
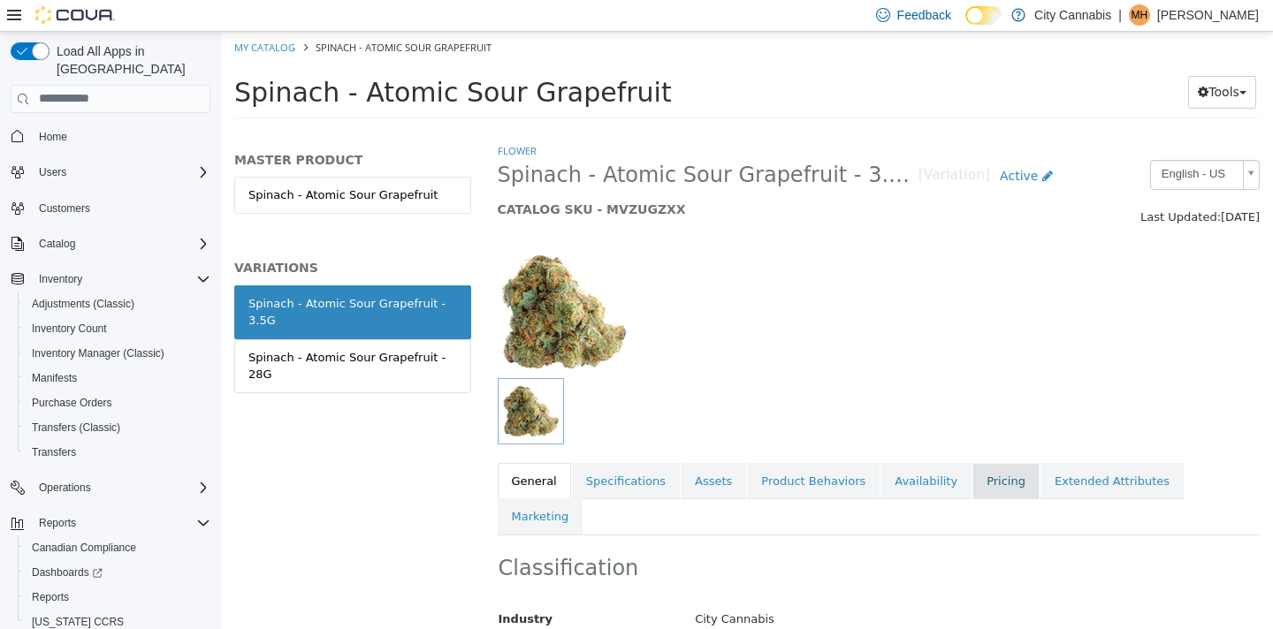
click at [983, 478] on link "Pricing" at bounding box center [1005, 480] width 67 height 37
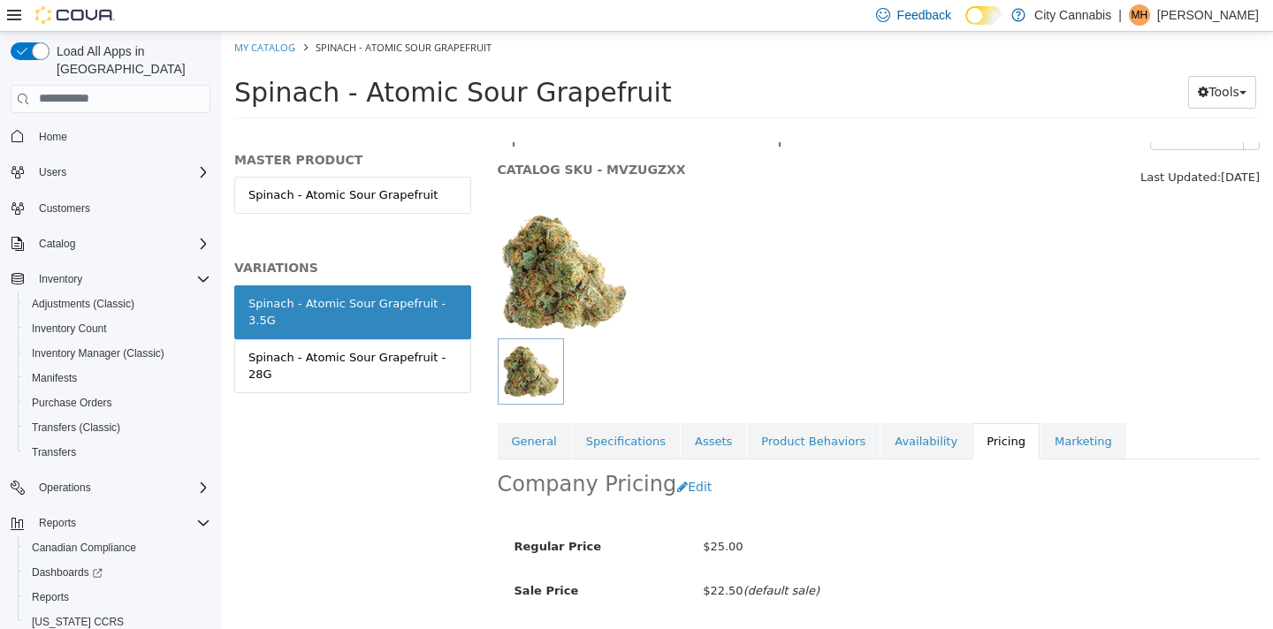
scroll to position [75, 0]
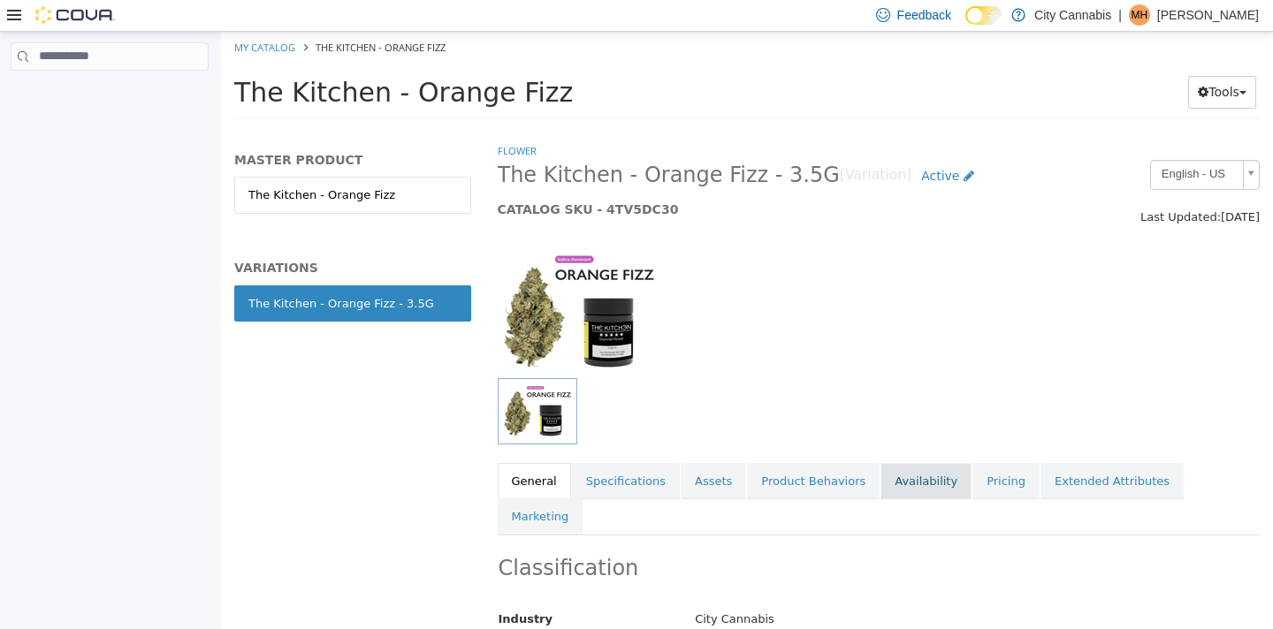
click at [946, 486] on link "Availability" at bounding box center [926, 480] width 91 height 37
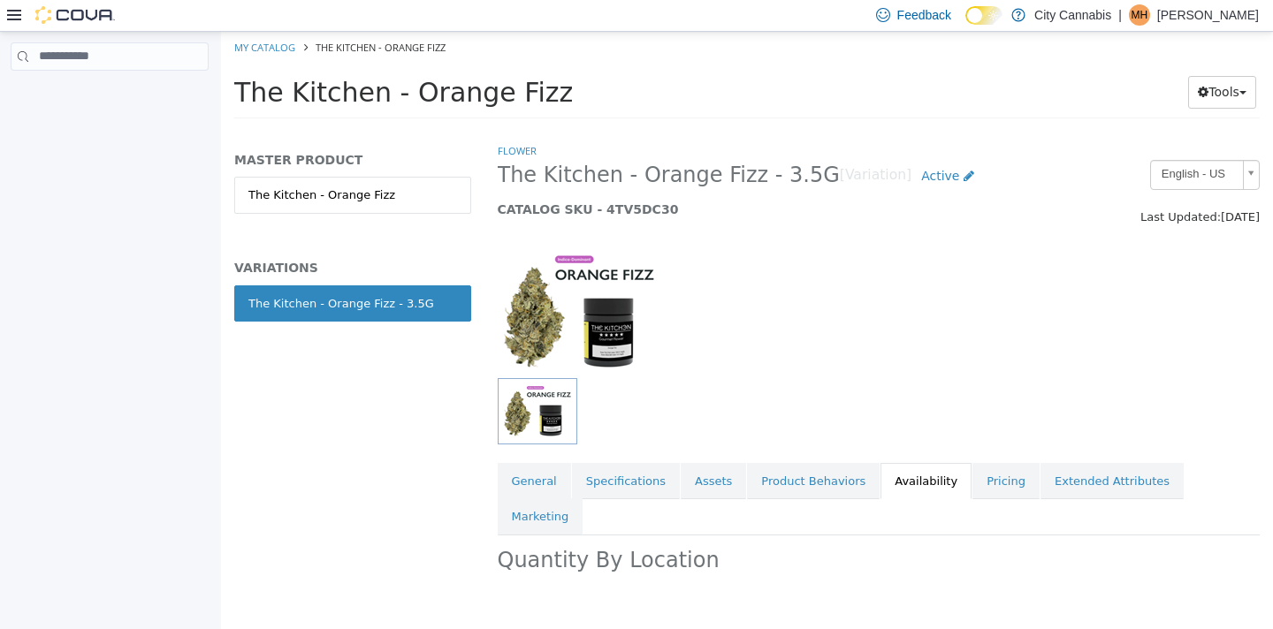
click at [972, 484] on link "Pricing" at bounding box center [1005, 480] width 67 height 37
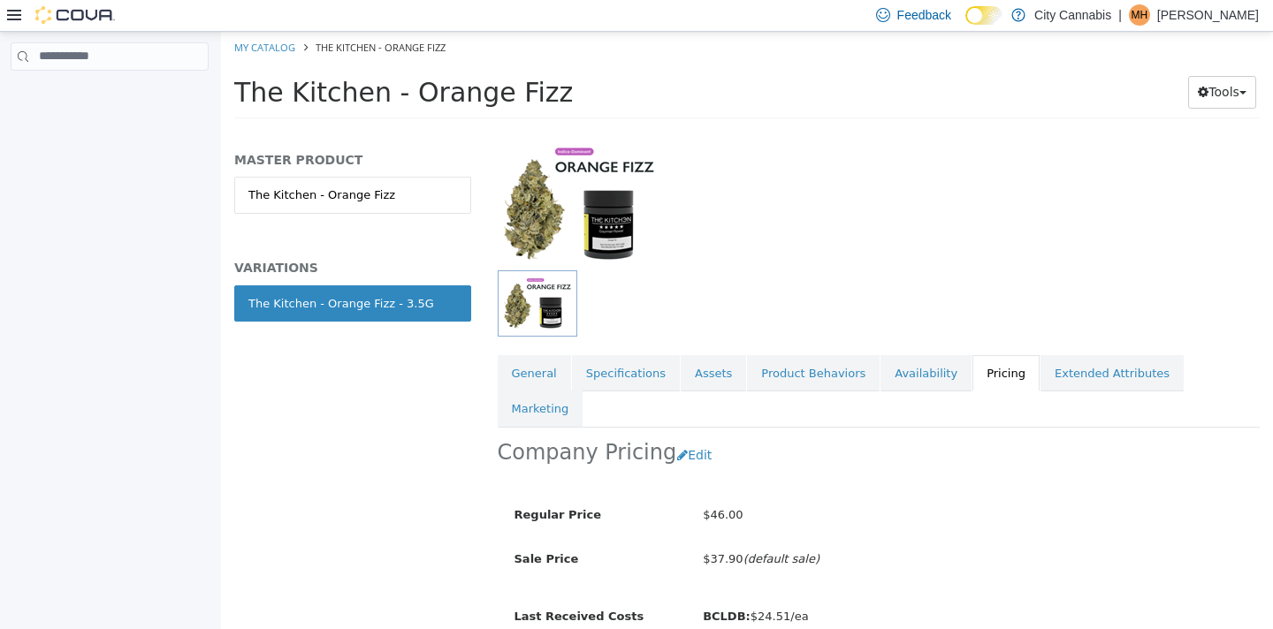
scroll to position [154, 0]
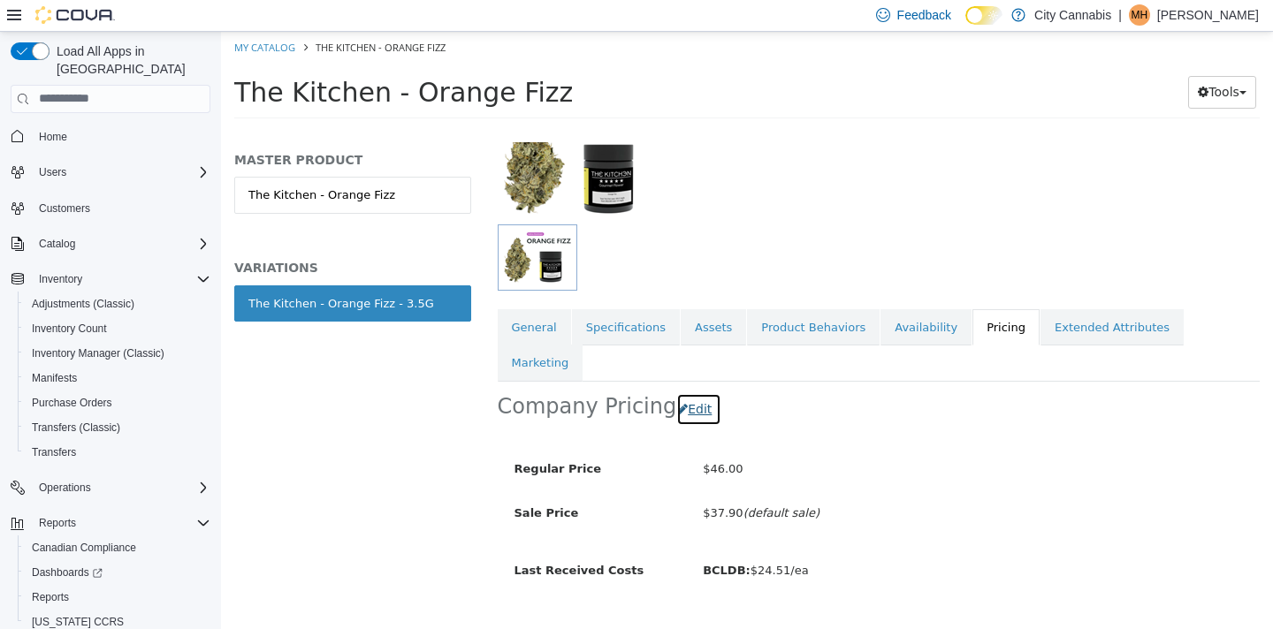
click at [689, 393] on button "Edit" at bounding box center [698, 409] width 45 height 33
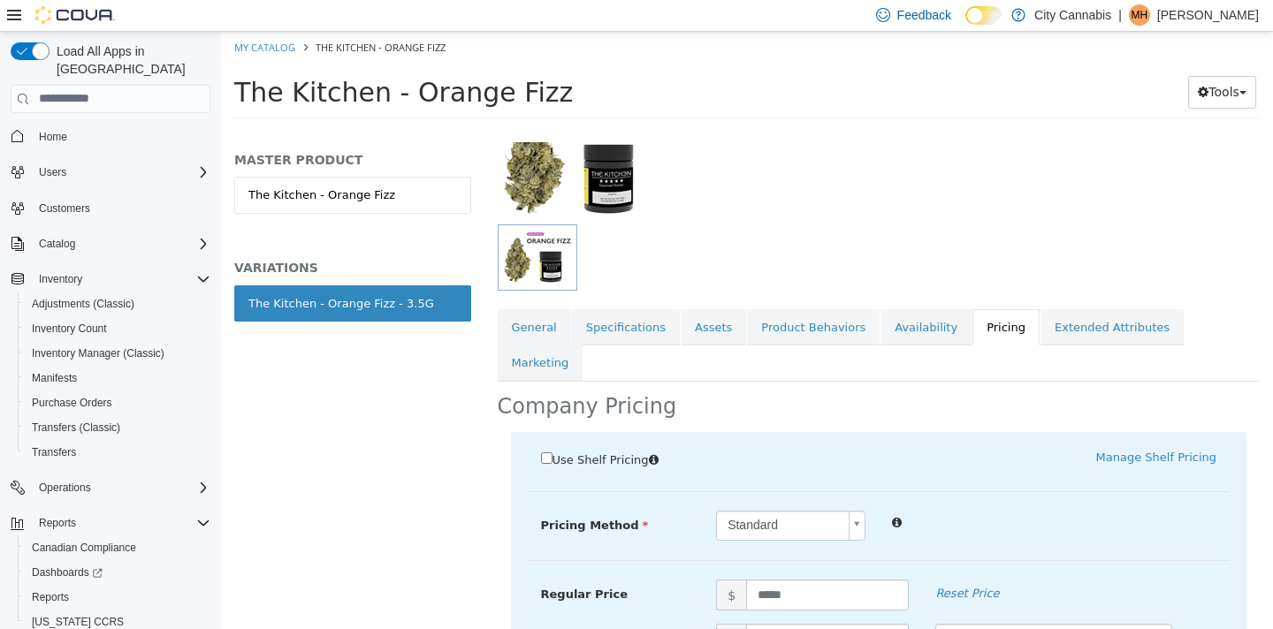
scroll to position [346, 0]
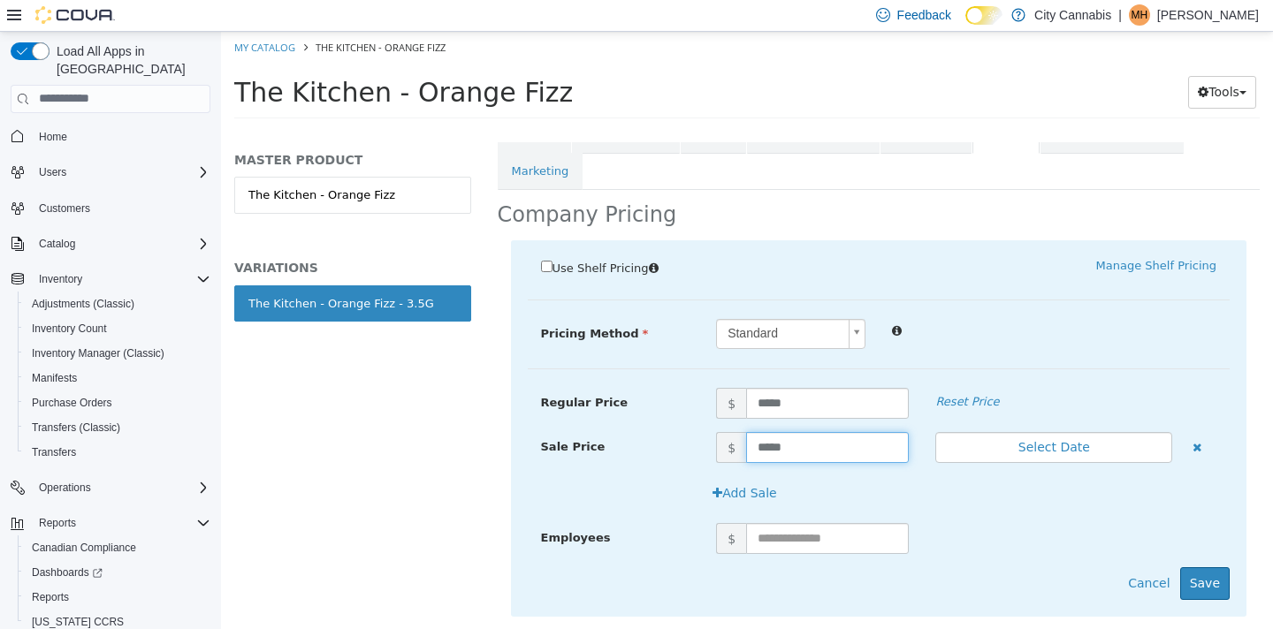
click at [765, 431] on input "*****" at bounding box center [827, 446] width 163 height 31
type input "*****"
click at [1212, 567] on button "Save" at bounding box center [1205, 583] width 50 height 33
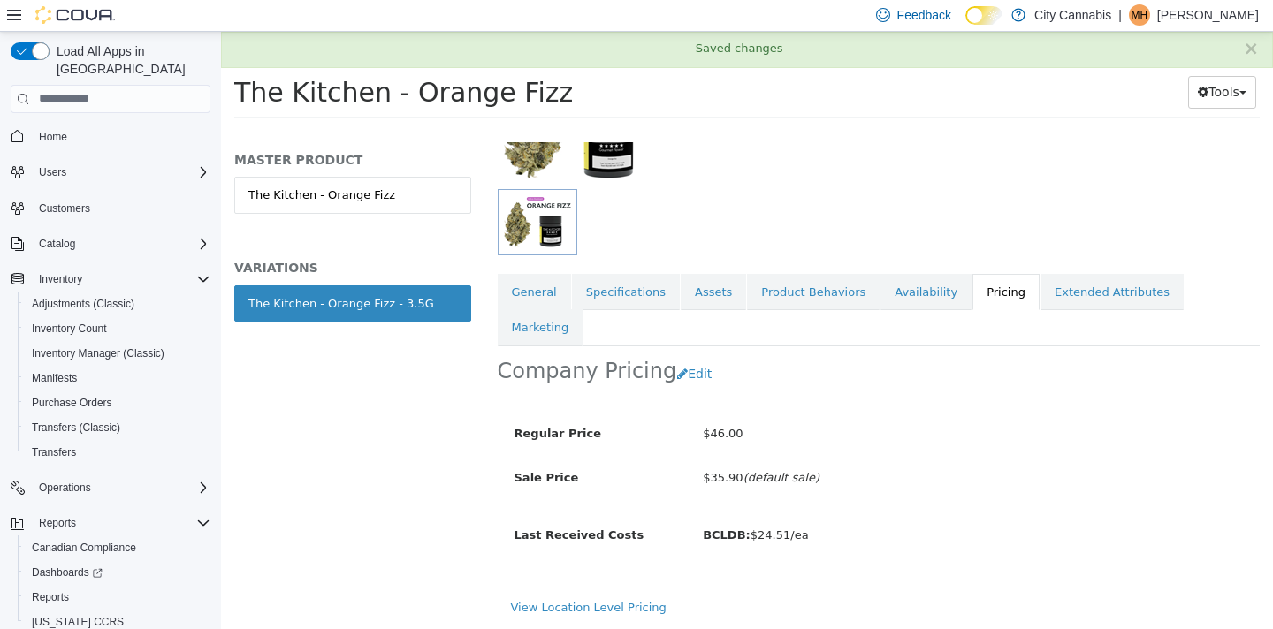
scroll to position [154, 0]
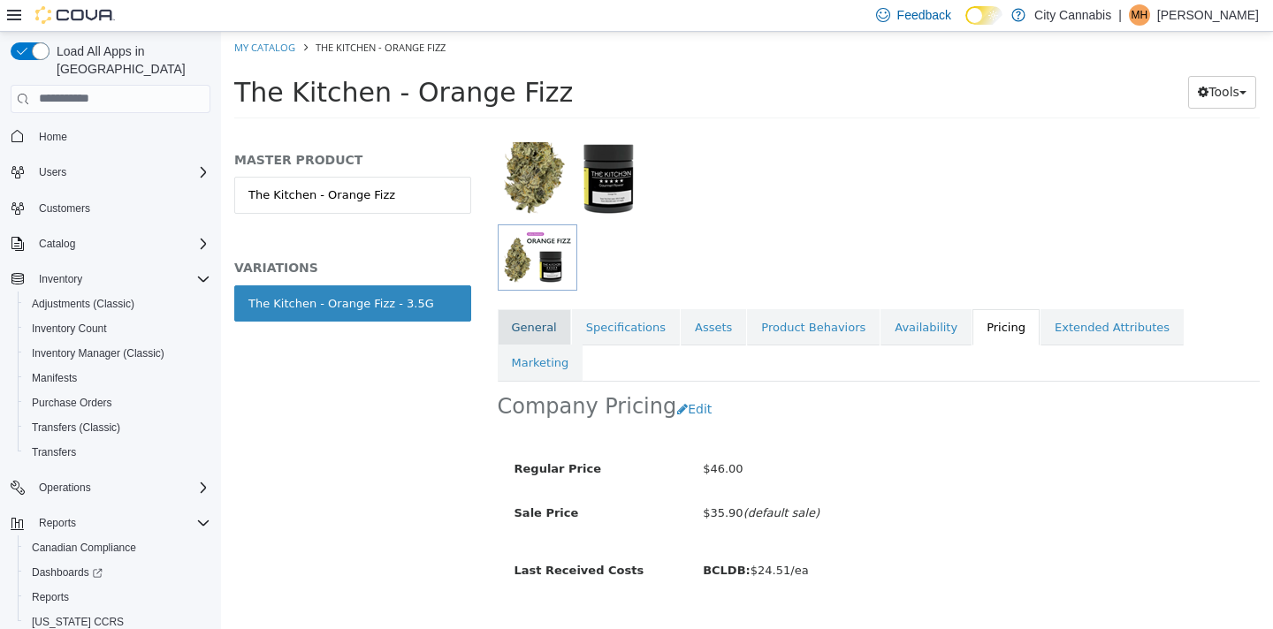
click at [540, 313] on link "General" at bounding box center [534, 327] width 73 height 37
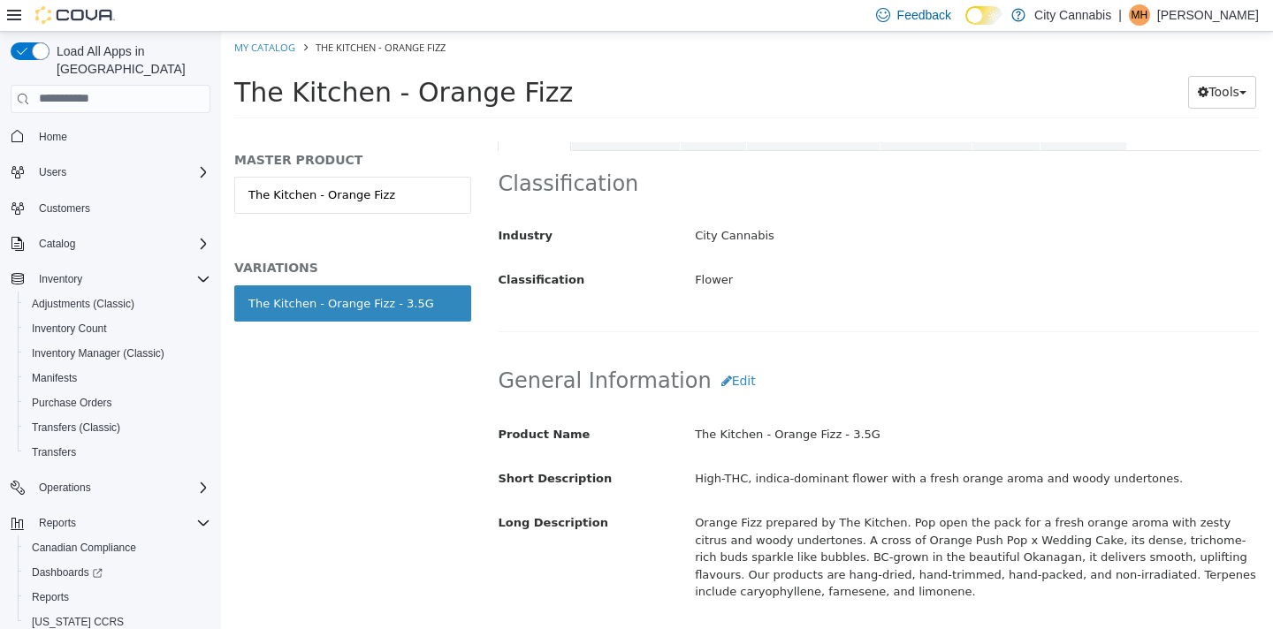
scroll to position [402, 0]
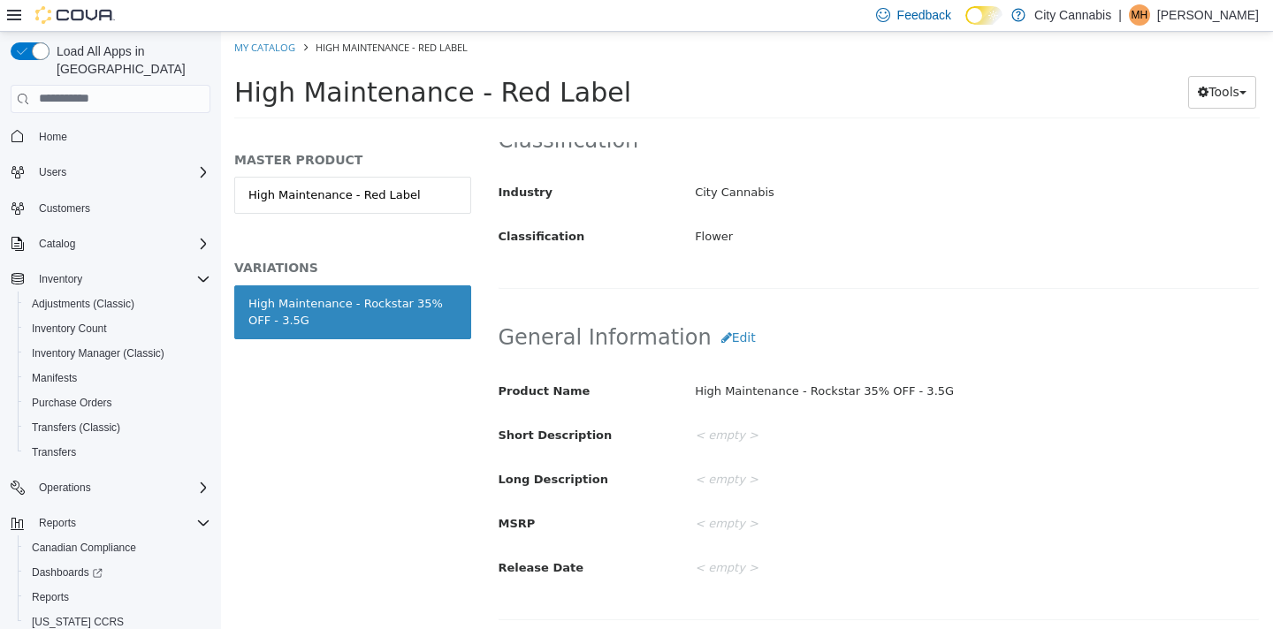
scroll to position [405, 0]
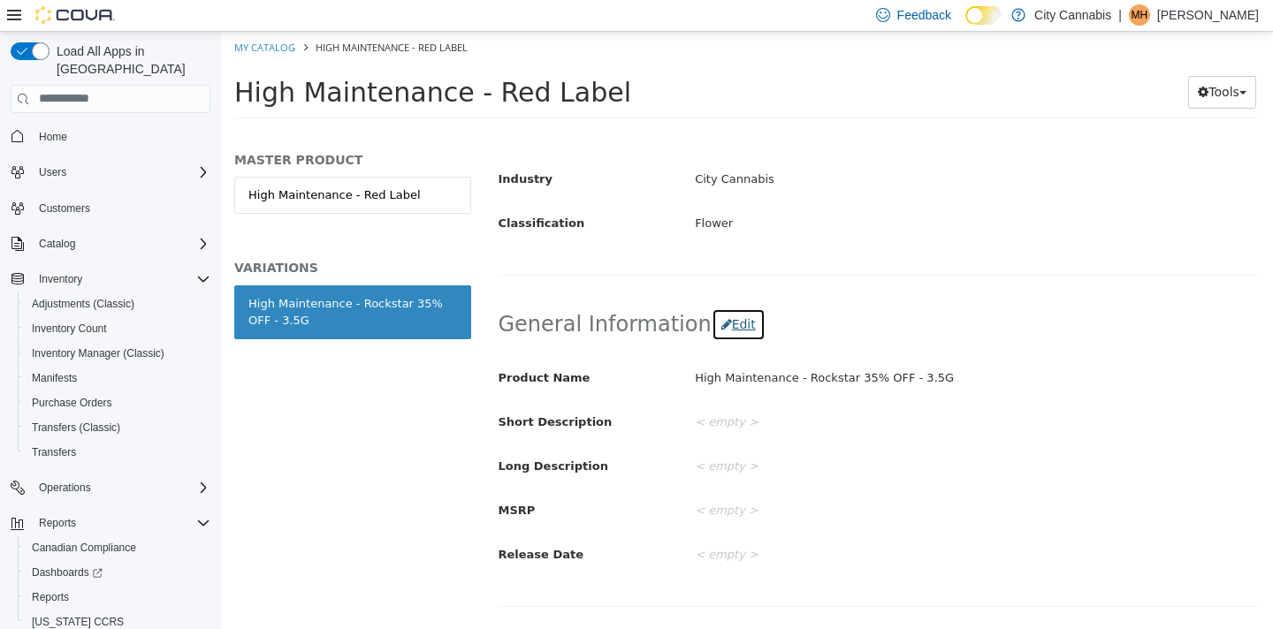
click at [719, 339] on button "Edit" at bounding box center [739, 324] width 54 height 33
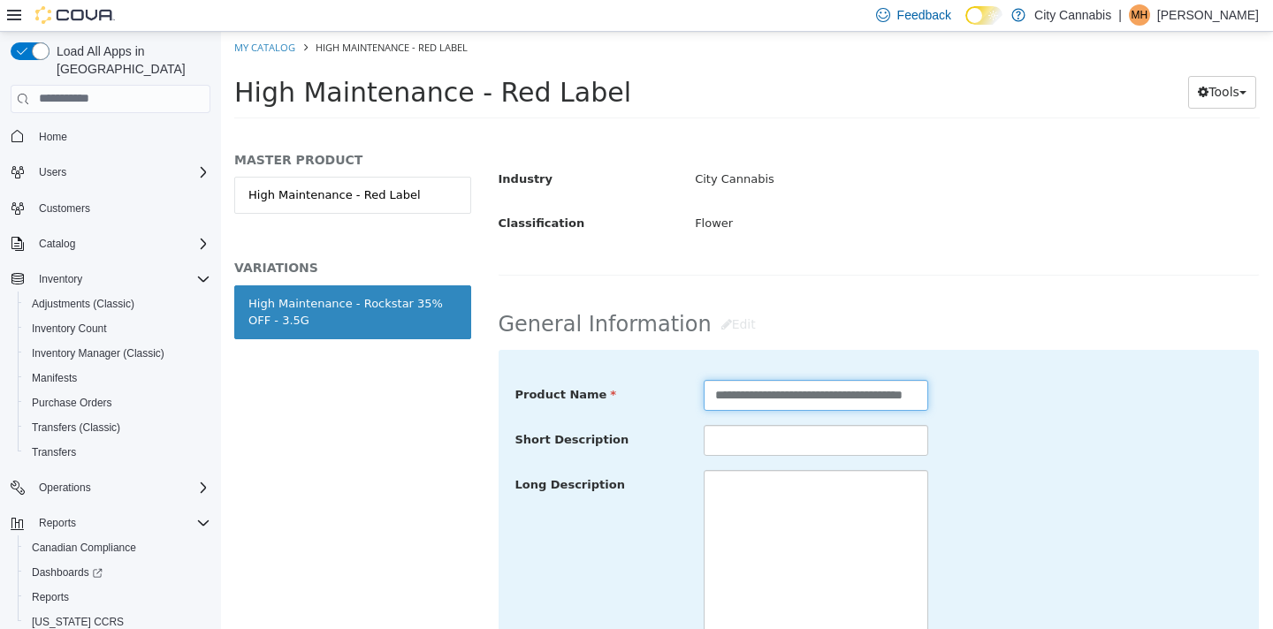
scroll to position [0, 58]
drag, startPoint x: 882, startPoint y: 394, endPoint x: 873, endPoint y: 396, distance: 9.0
click at [873, 396] on input "**********" at bounding box center [816, 394] width 225 height 31
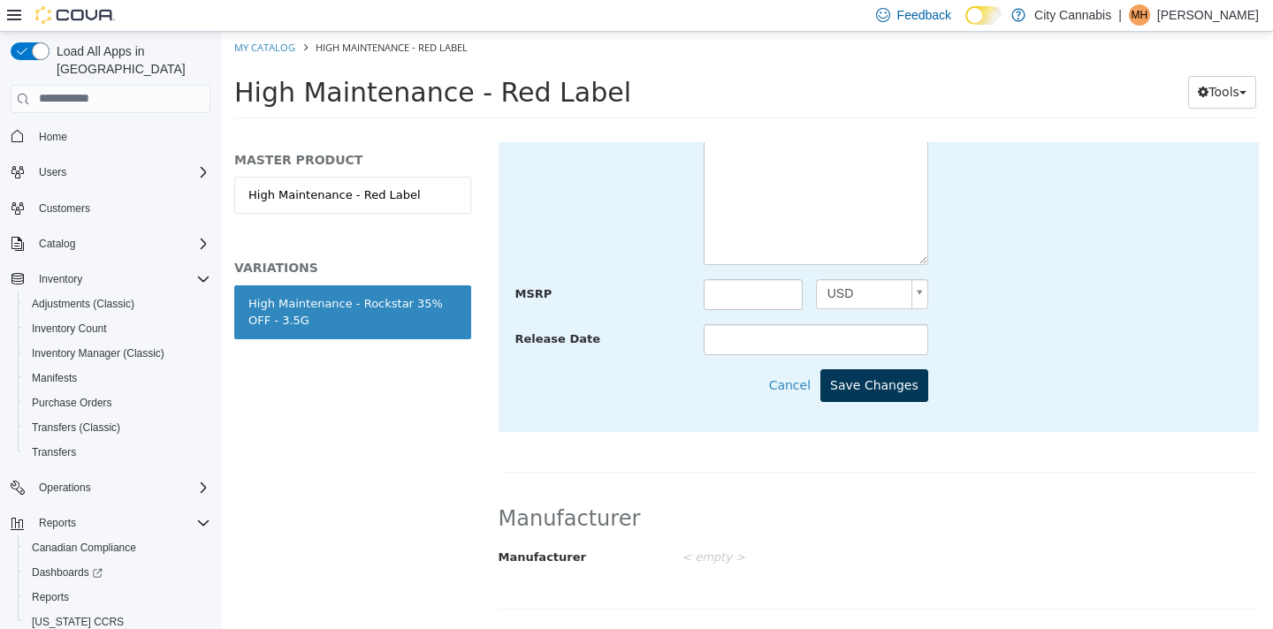
type input "**********"
click at [881, 393] on button "Save Changes" at bounding box center [874, 385] width 108 height 33
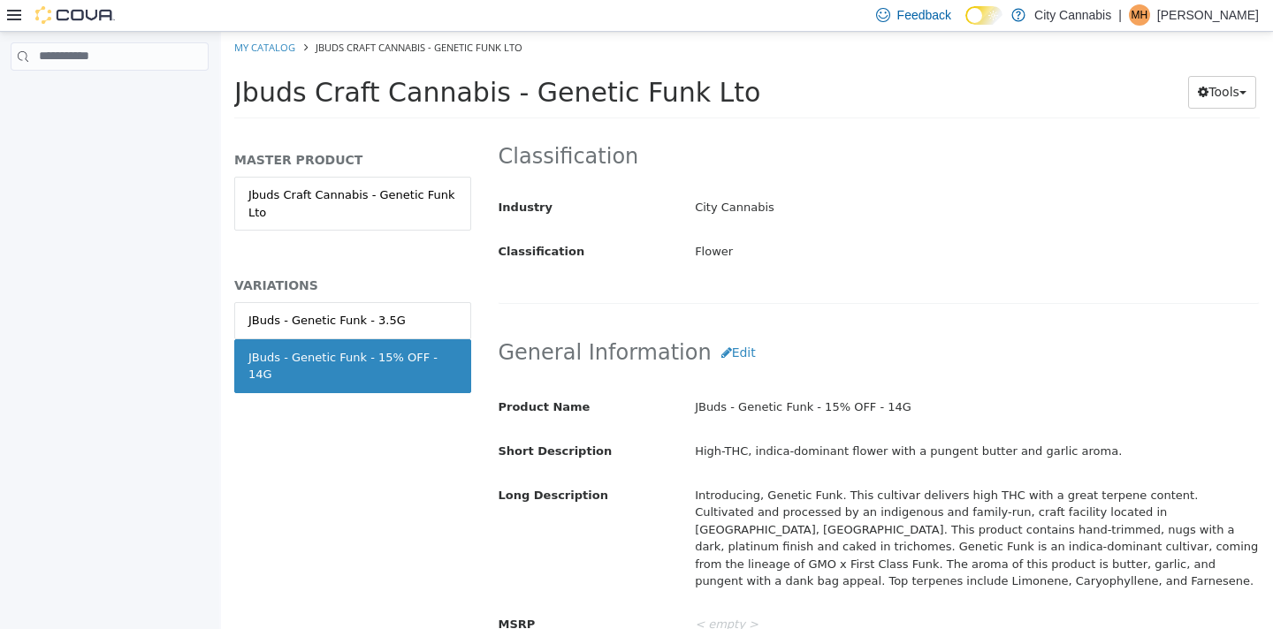
scroll to position [447, 0]
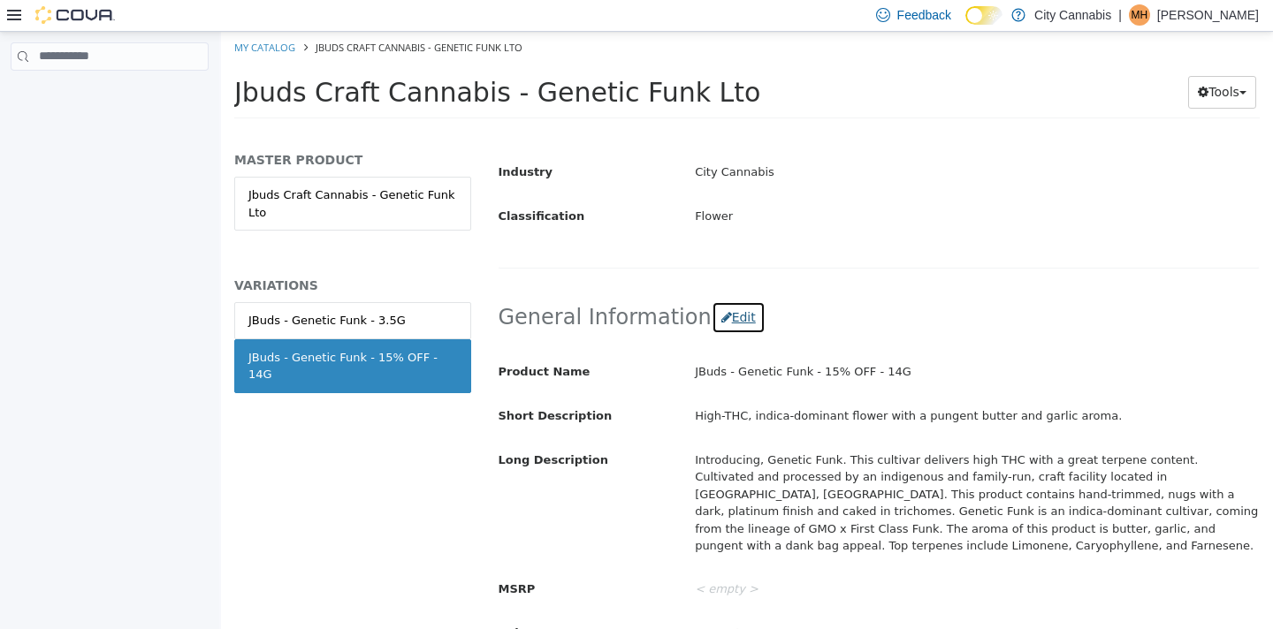
click at [714, 301] on button "Edit" at bounding box center [739, 317] width 54 height 33
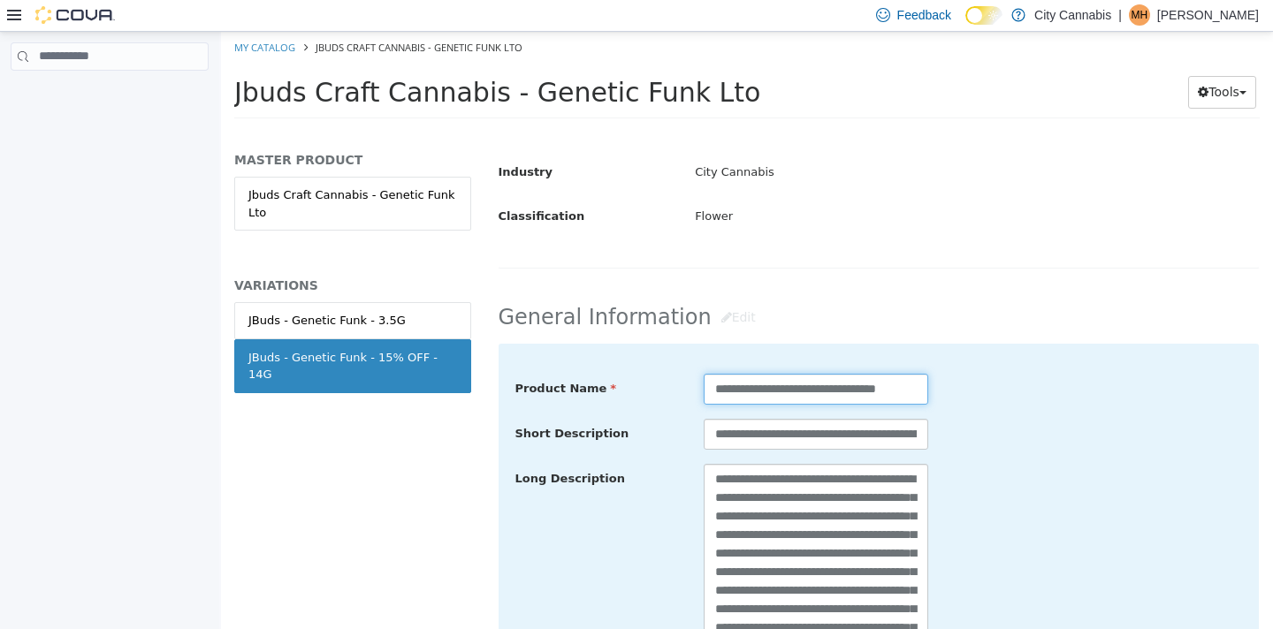
drag, startPoint x: 898, startPoint y: 352, endPoint x: 843, endPoint y: 346, distance: 55.2
click at [843, 373] on input "**********" at bounding box center [816, 388] width 225 height 31
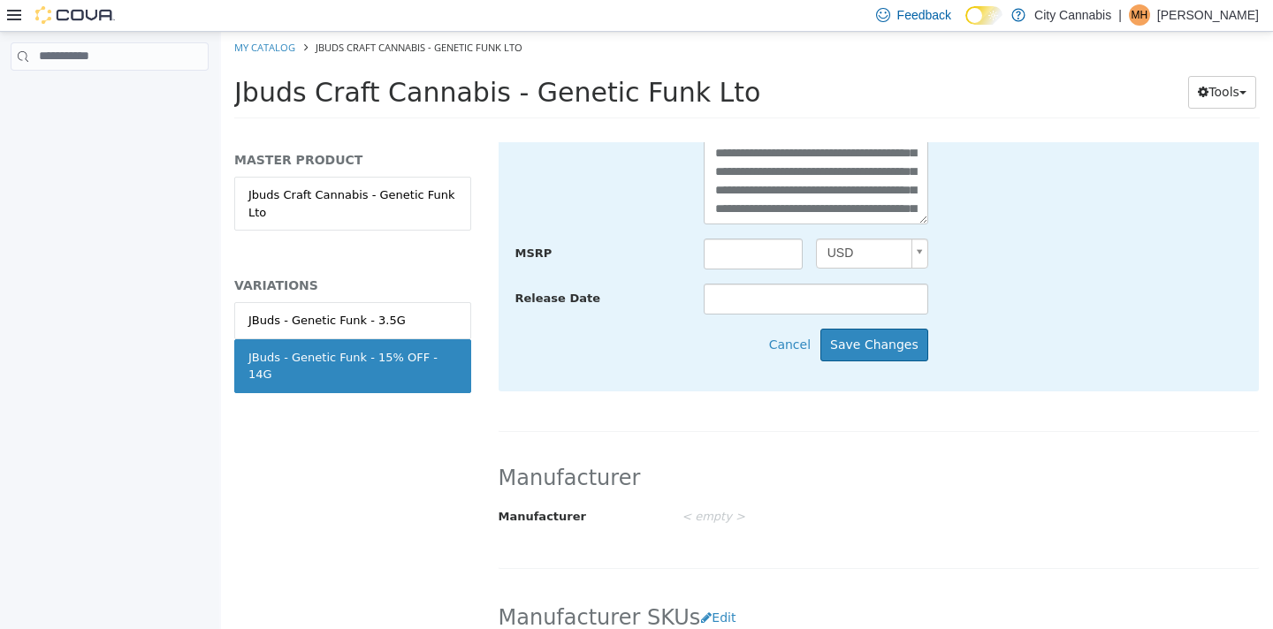
scroll to position [957, 0]
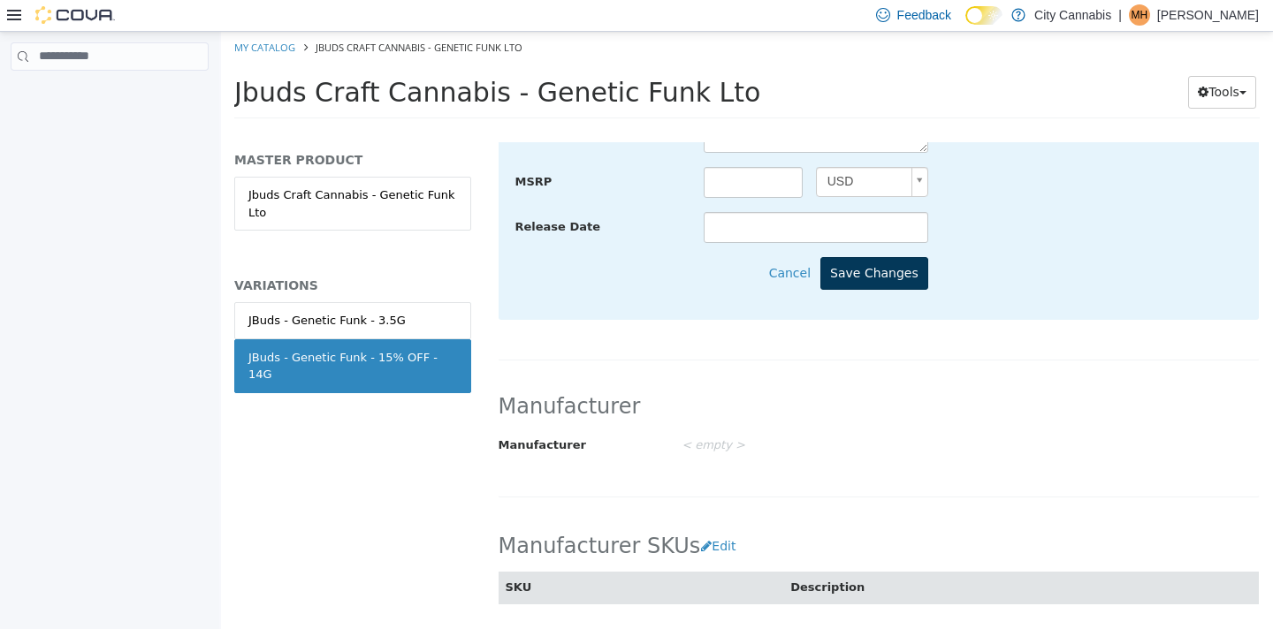
type input "**********"
click at [911, 256] on button "Save Changes" at bounding box center [874, 272] width 108 height 33
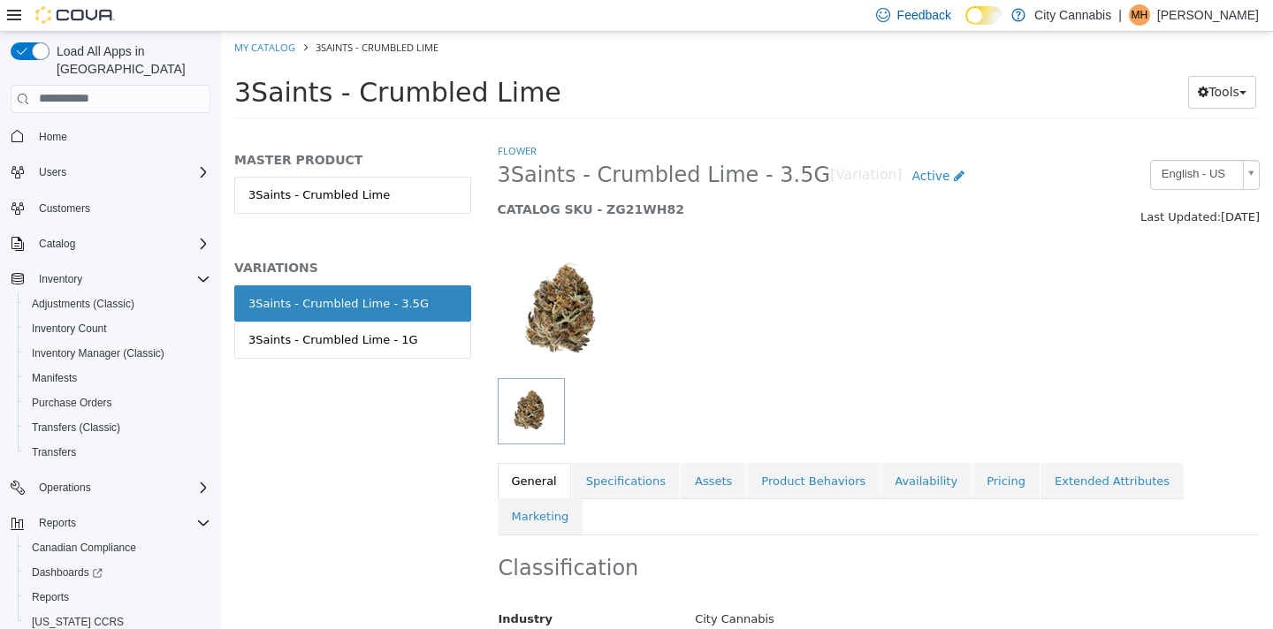
scroll to position [229, 0]
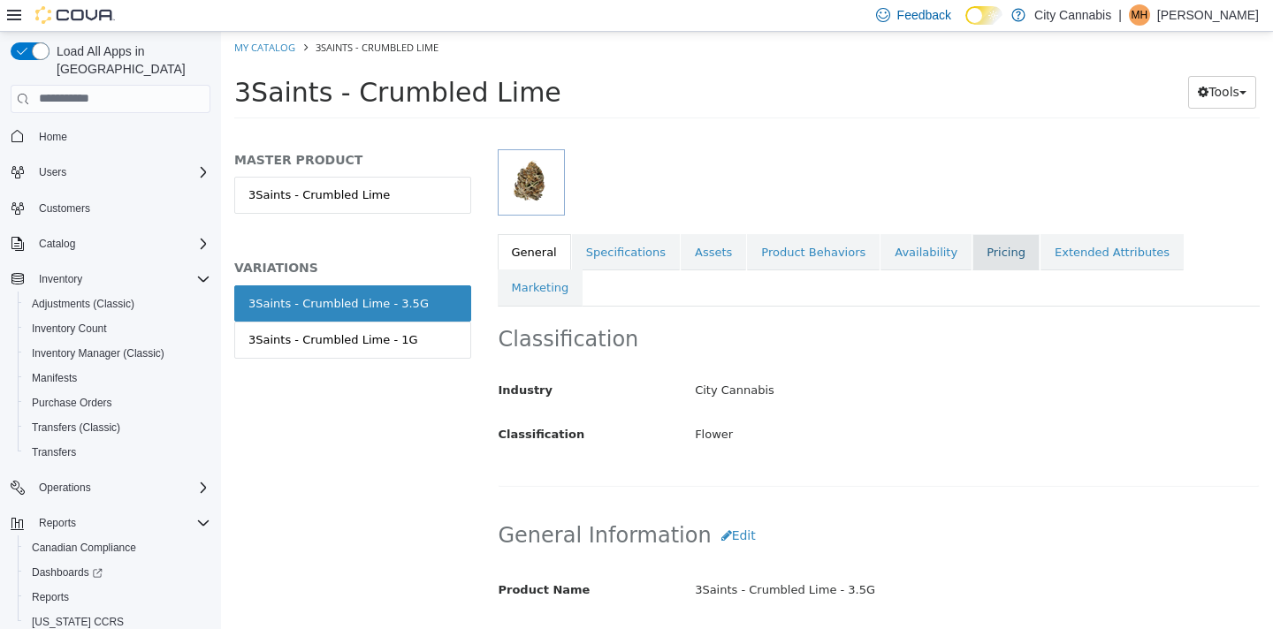
click at [1002, 255] on link "Pricing" at bounding box center [1005, 251] width 67 height 37
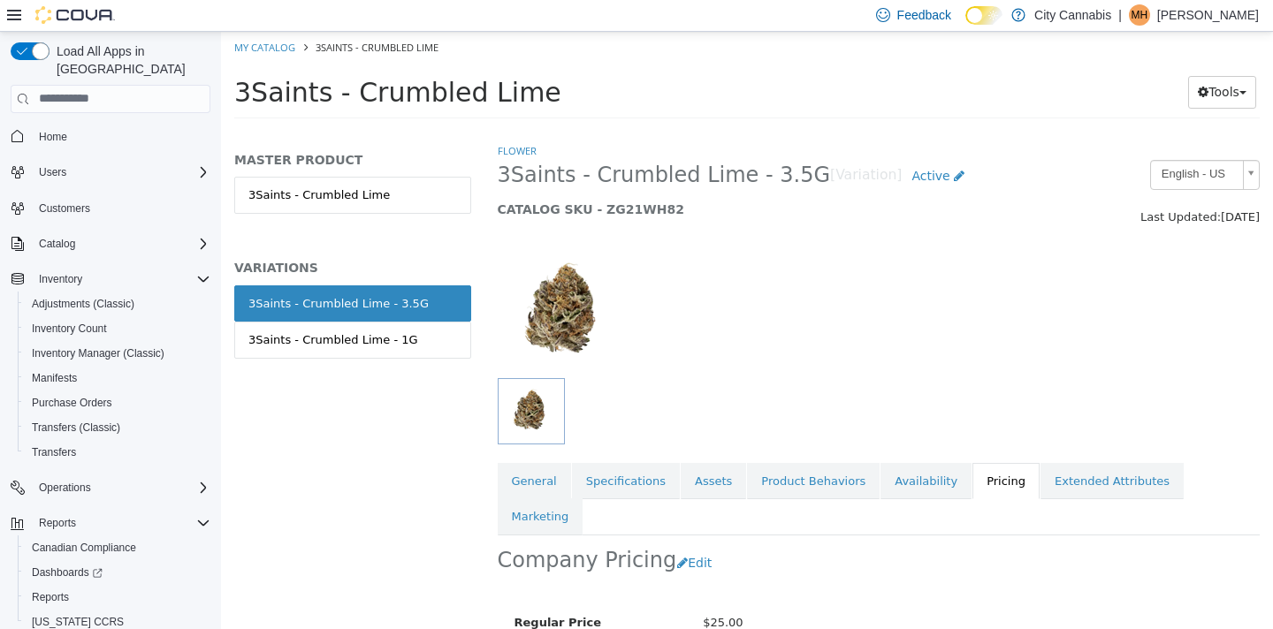
scroll to position [154, 0]
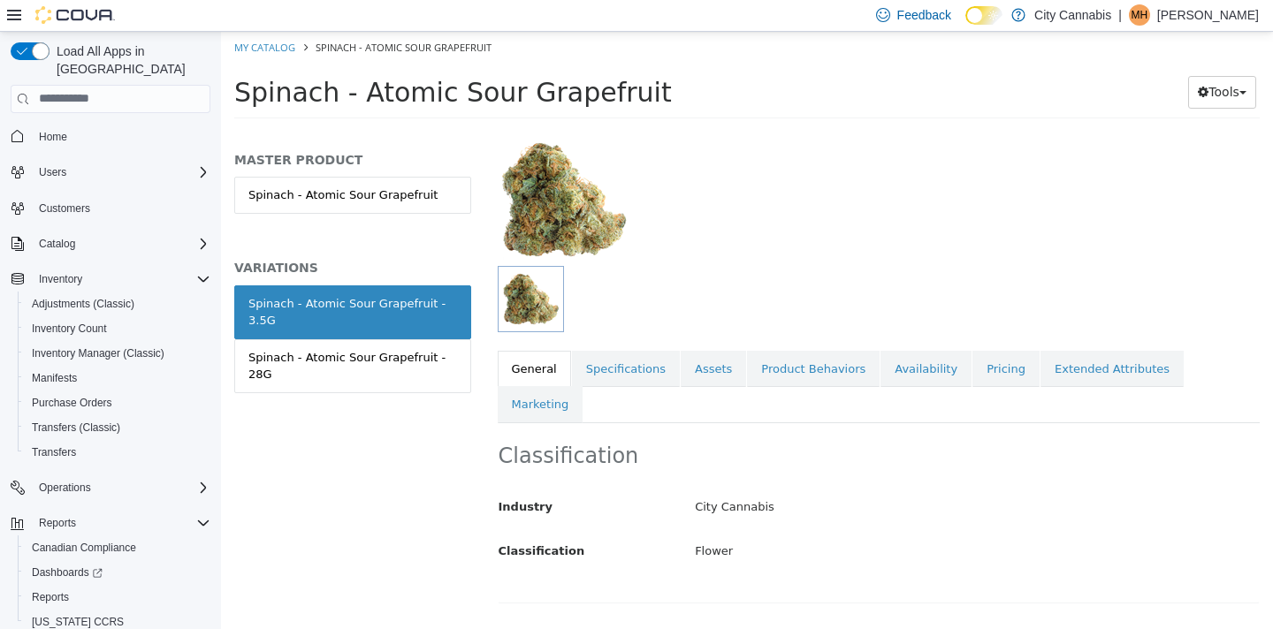
scroll to position [113, 0]
click at [995, 376] on link "Pricing" at bounding box center [1005, 367] width 67 height 37
